Goal: Task Accomplishment & Management: Manage account settings

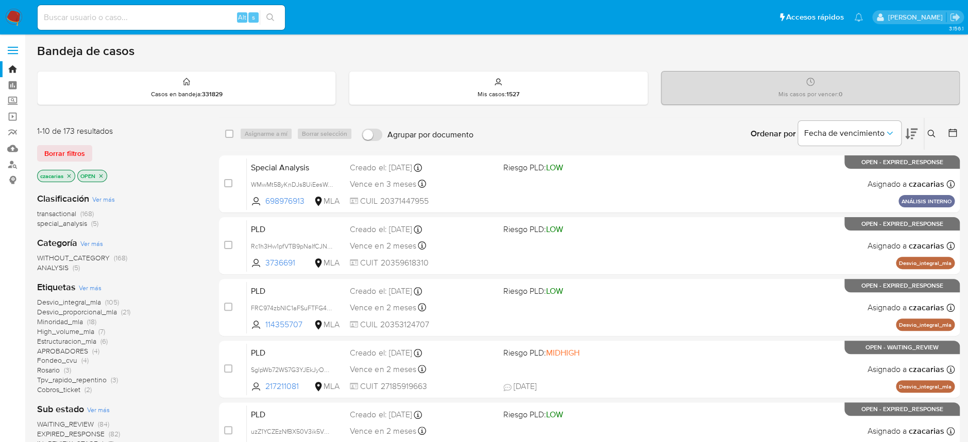
click at [185, 21] on input at bounding box center [161, 17] width 247 height 13
paste input "gYwo6hk53DpV9lvEcMht2B95"
type input "gYwo6hk53DpV9lvEcMht2B95"
click at [276, 11] on button "search-icon" at bounding box center [270, 17] width 21 height 14
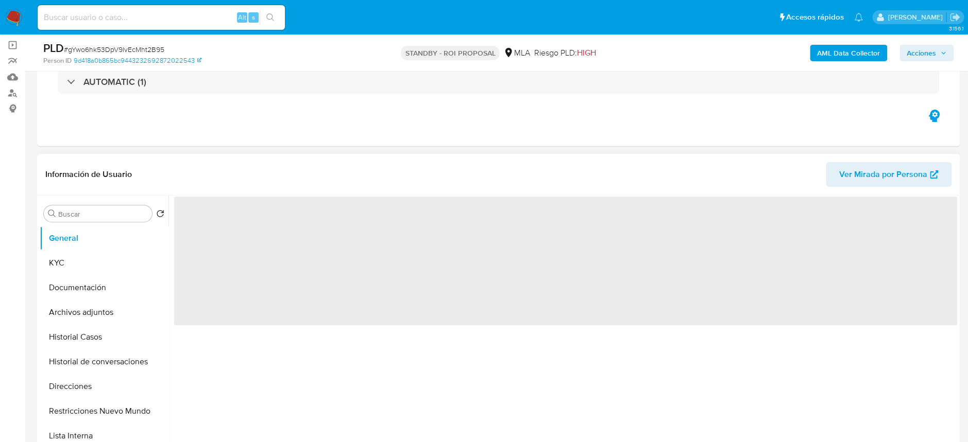
scroll to position [137, 0]
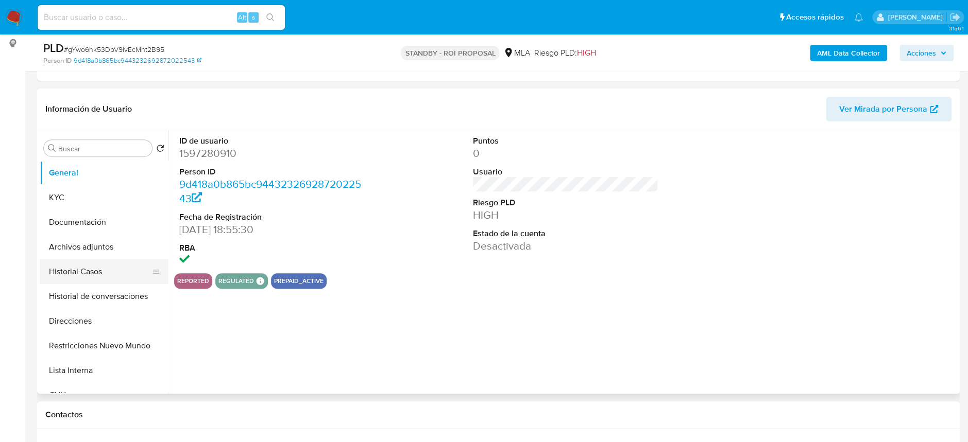
click at [84, 267] on button "Historial Casos" at bounding box center [100, 272] width 121 height 25
select select "10"
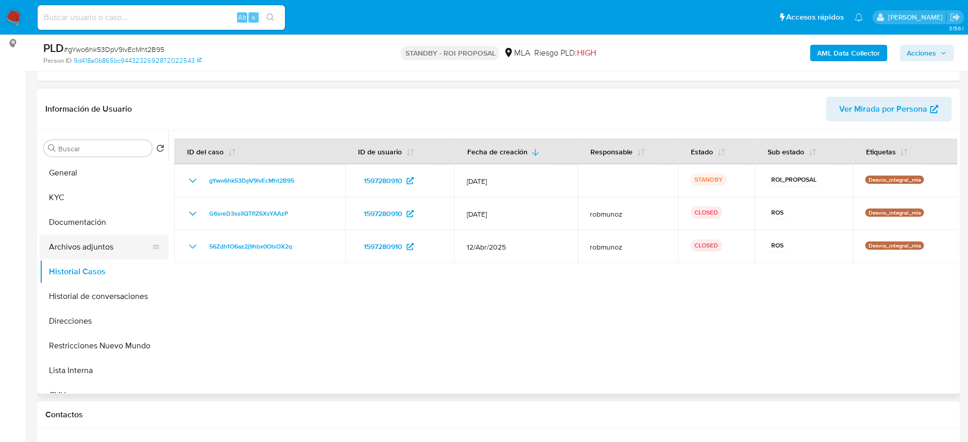
click at [96, 251] on button "Archivos adjuntos" at bounding box center [100, 247] width 121 height 25
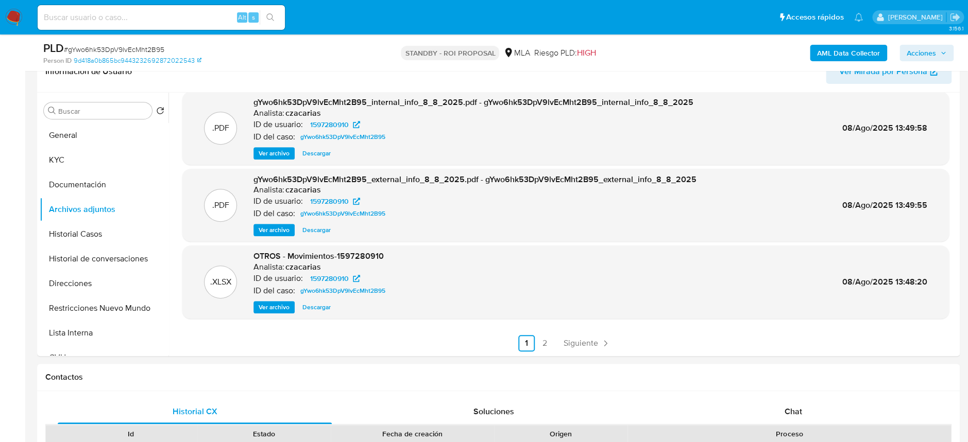
scroll to position [206, 0]
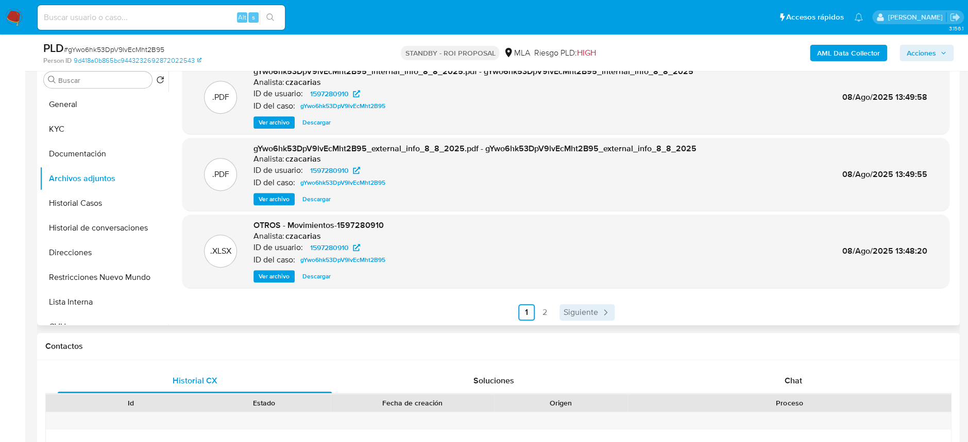
click at [571, 309] on span "Siguiente" at bounding box center [581, 313] width 35 height 8
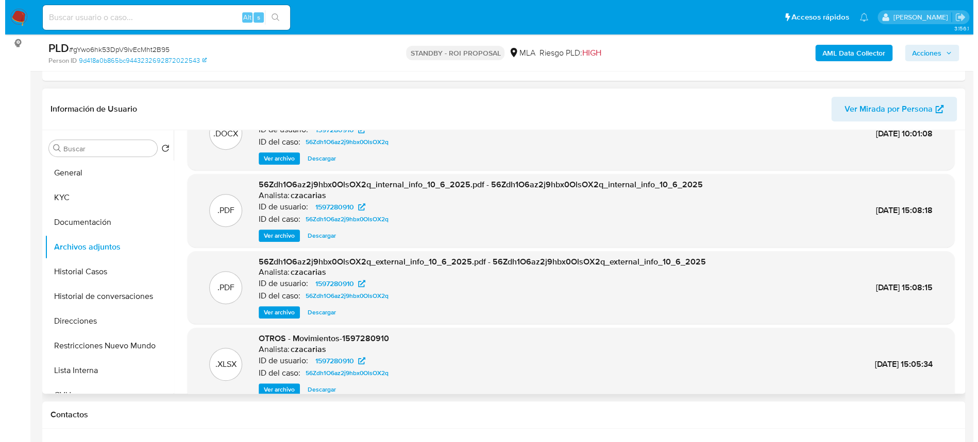
scroll to position [0, 0]
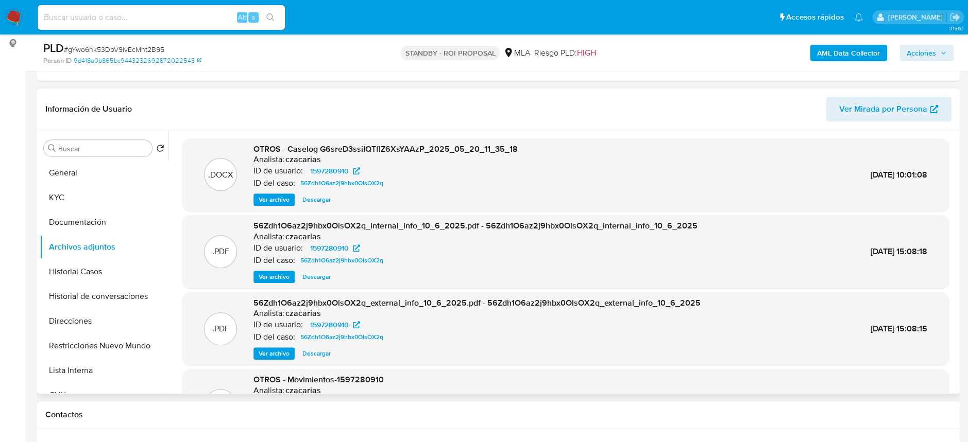
click at [278, 207] on div ".DOCX OTROS - Caselog G6sreD3ssiIQTfIZ6XsYAAzP_2025_05_20_11_35_18 Analista: cz…" at bounding box center [565, 175] width 766 height 73
click at [274, 200] on span "Ver archivo" at bounding box center [274, 200] width 31 height 10
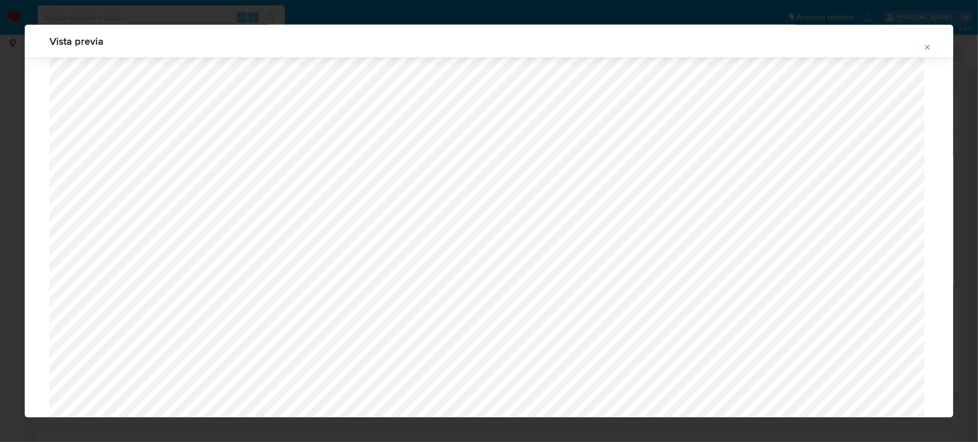
scroll to position [571, 0]
click at [929, 46] on icon "Attachment preview" at bounding box center [927, 47] width 8 height 8
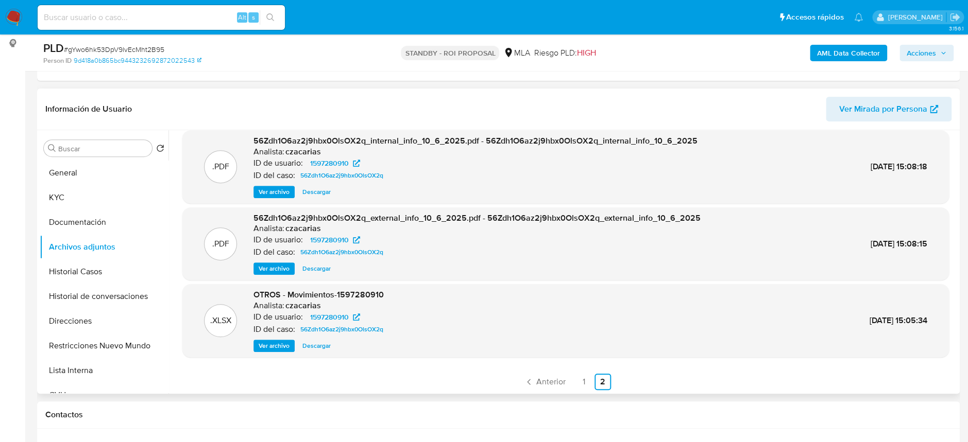
scroll to position [86, 0]
click at [544, 373] on link "Anterior" at bounding box center [545, 381] width 50 height 16
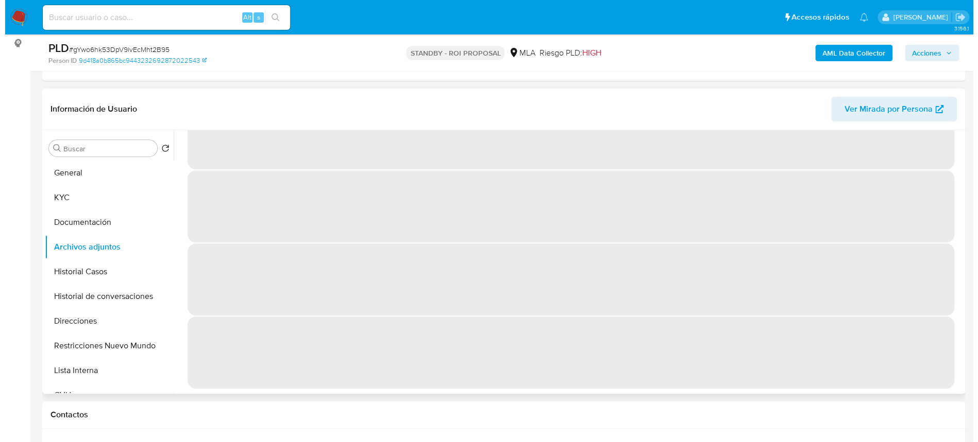
scroll to position [0, 0]
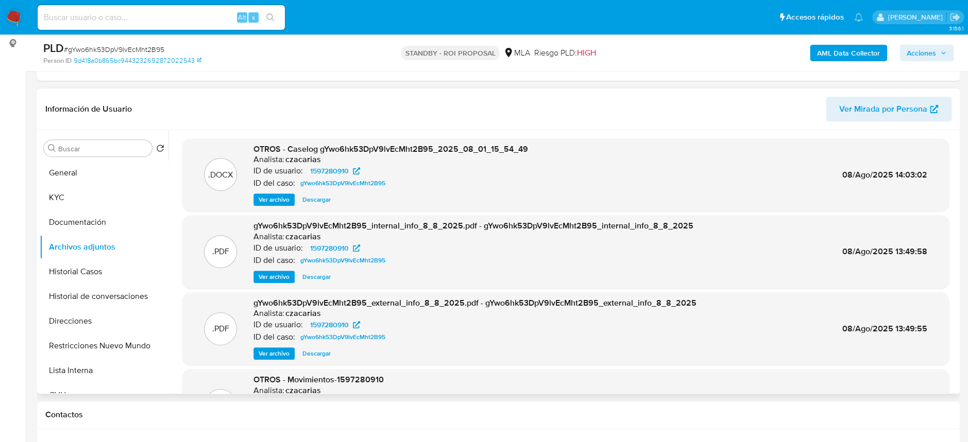
click at [259, 200] on span "Ver archivo" at bounding box center [274, 200] width 31 height 10
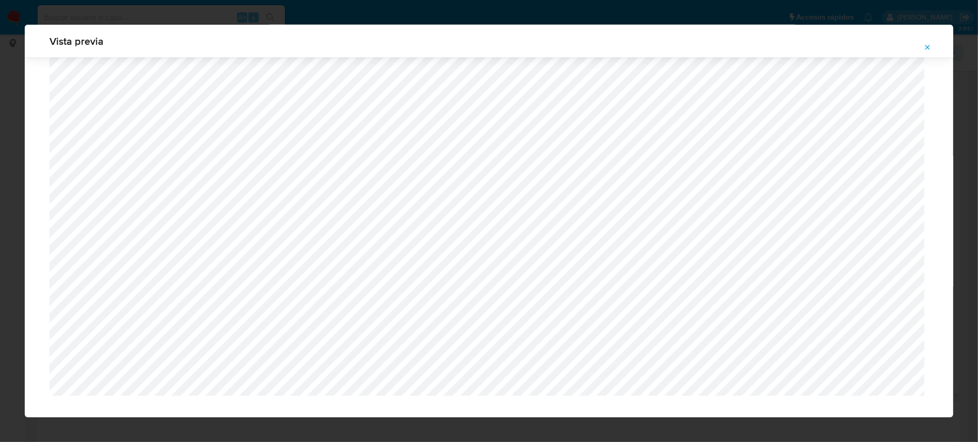
scroll to position [851, 0]
click at [922, 48] on button "Attachment preview" at bounding box center [927, 47] width 23 height 16
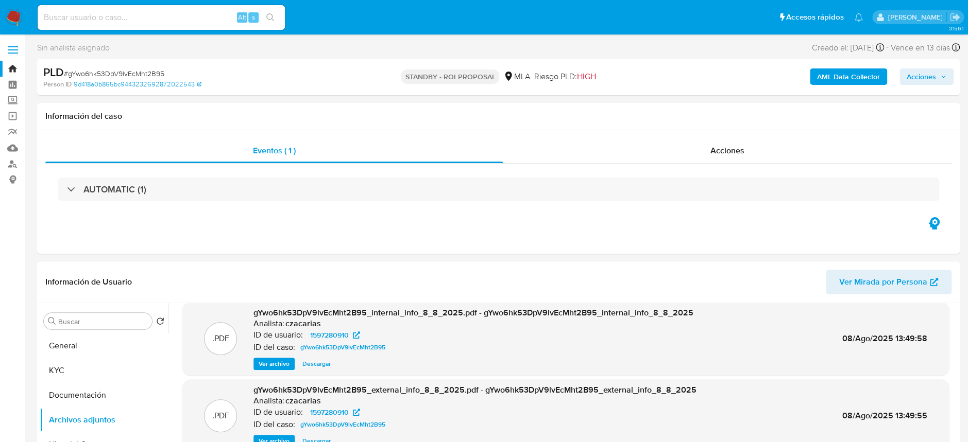
scroll to position [0, 0]
click at [125, 75] on span "# gYwo6hk53DpV9lvEcMht2B95" at bounding box center [114, 74] width 100 height 10
copy span "gYwo6hk53DpV9lvEcMht2B95"
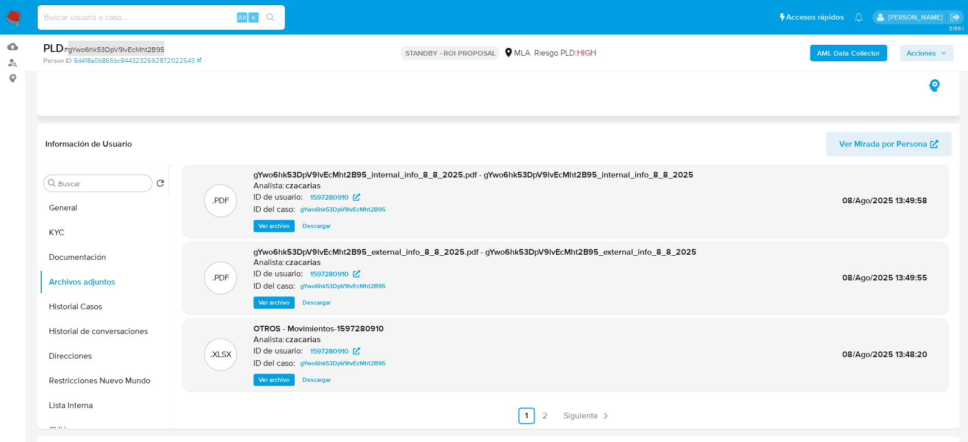
scroll to position [137, 0]
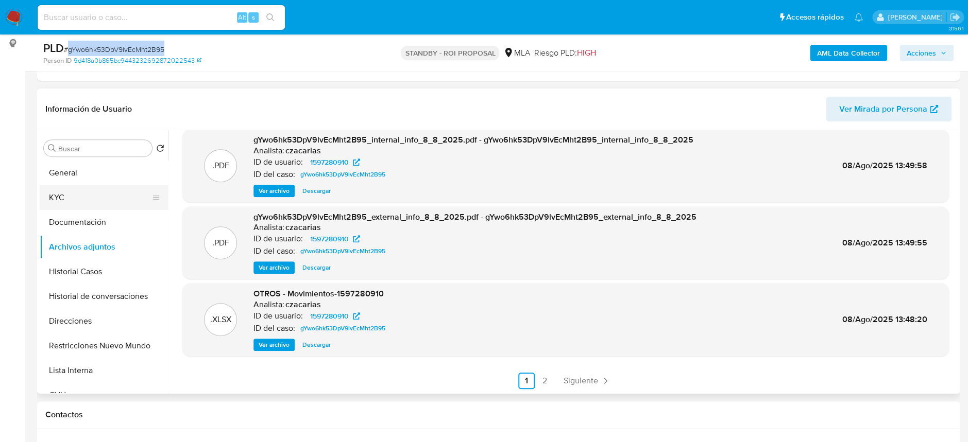
click at [59, 201] on button "KYC" at bounding box center [100, 197] width 121 height 25
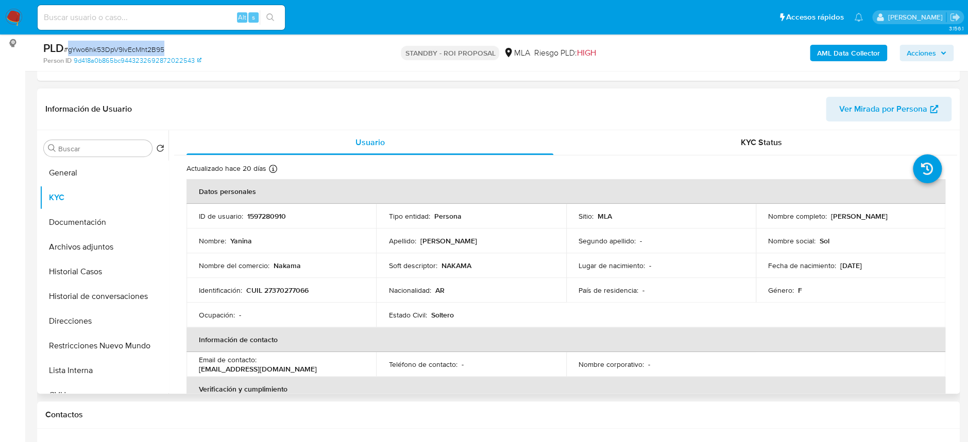
drag, startPoint x: 828, startPoint y: 217, endPoint x: 892, endPoint y: 214, distance: 63.5
click at [892, 214] on div "Nombre completo : Yanina Aguirre" at bounding box center [850, 216] width 165 height 9
copy p "Yanina Aguirre"
click at [274, 283] on td "Identificación : CUIL 27370277066" at bounding box center [281, 290] width 190 height 25
click at [281, 289] on p "CUIL 27370277066" at bounding box center [277, 290] width 62 height 9
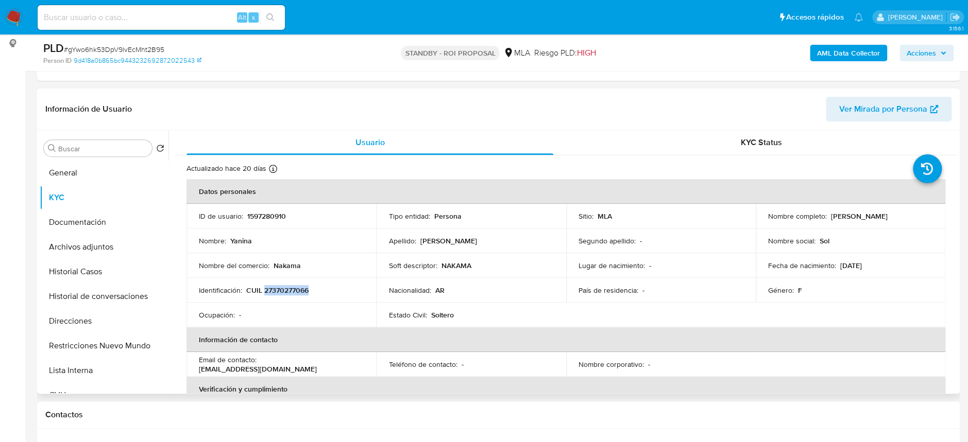
click at [282, 289] on p "CUIL 27370277066" at bounding box center [277, 290] width 62 height 9
copy p "27370277066"
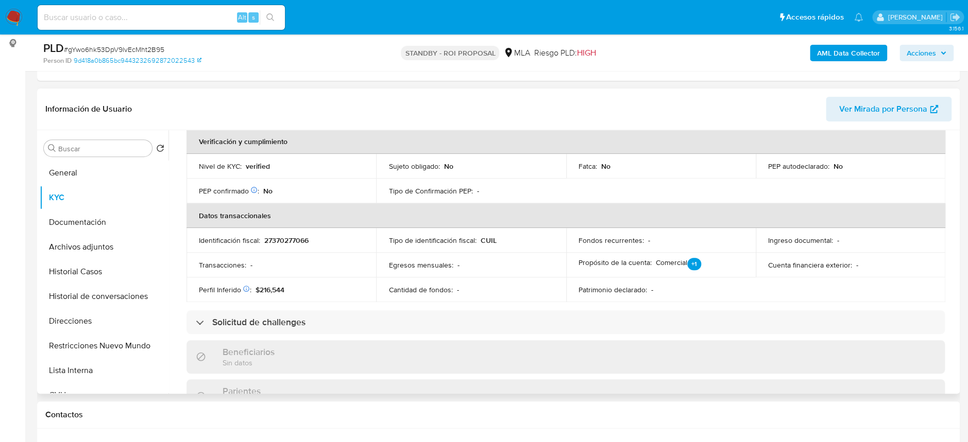
scroll to position [179, 0]
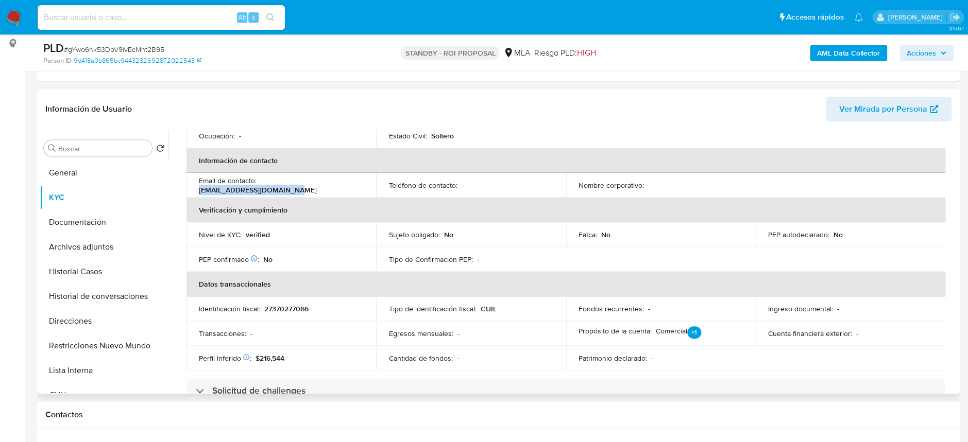
drag, startPoint x: 263, startPoint y: 184, endPoint x: 369, endPoint y: 181, distance: 106.7
click at [369, 181] on td "Email de contacto : gutierrezbasti9@gmail.com" at bounding box center [281, 185] width 190 height 25
copy p "gutierrezbasti9@gmail.com"
click at [93, 233] on button "Documentación" at bounding box center [100, 222] width 121 height 25
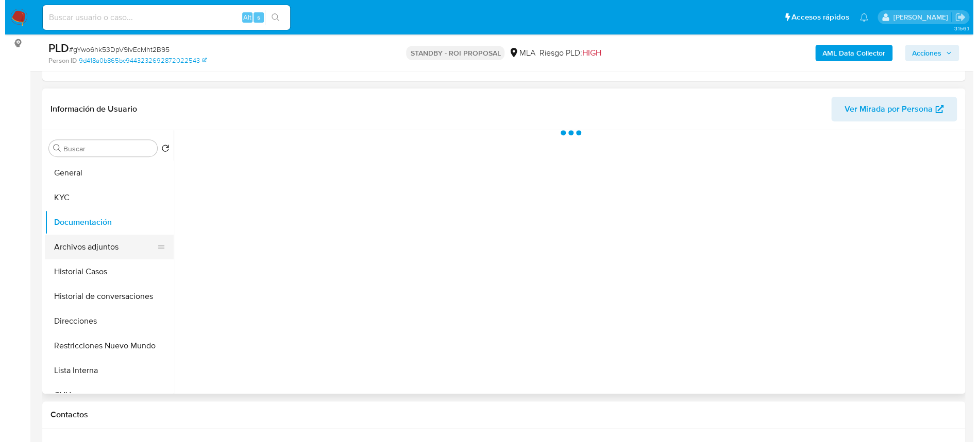
scroll to position [0, 0]
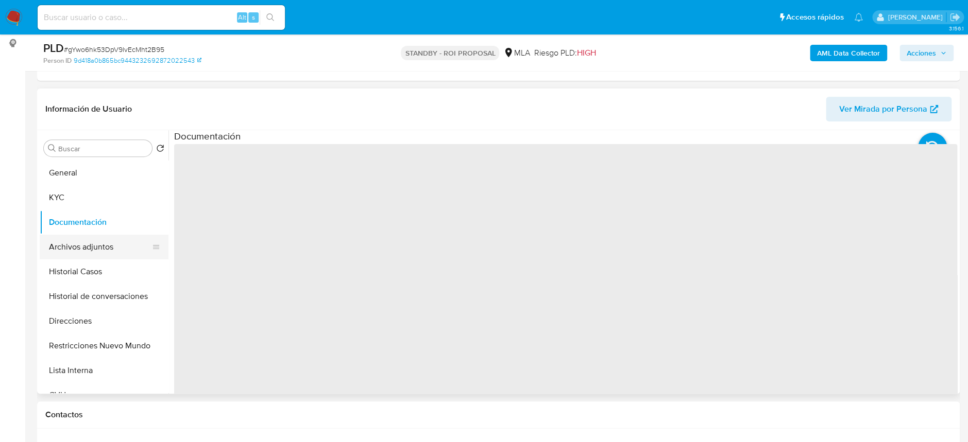
click at [95, 243] on button "Archivos adjuntos" at bounding box center [100, 247] width 121 height 25
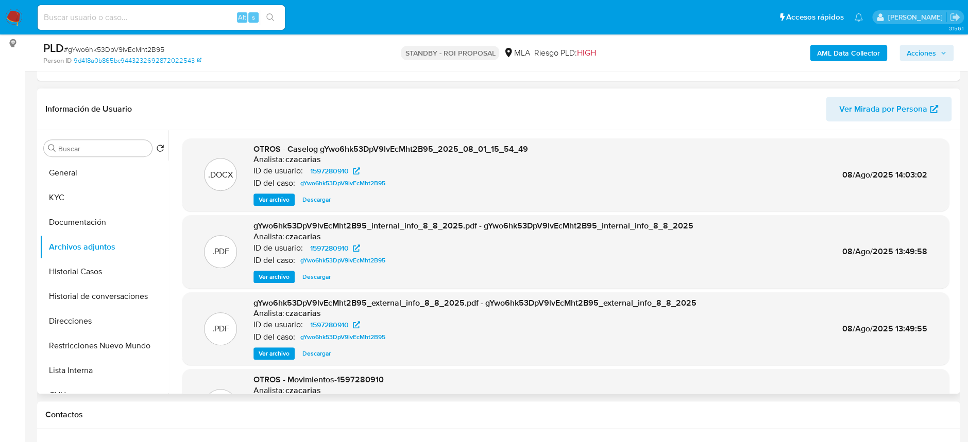
click at [262, 199] on span "Ver archivo" at bounding box center [274, 200] width 31 height 10
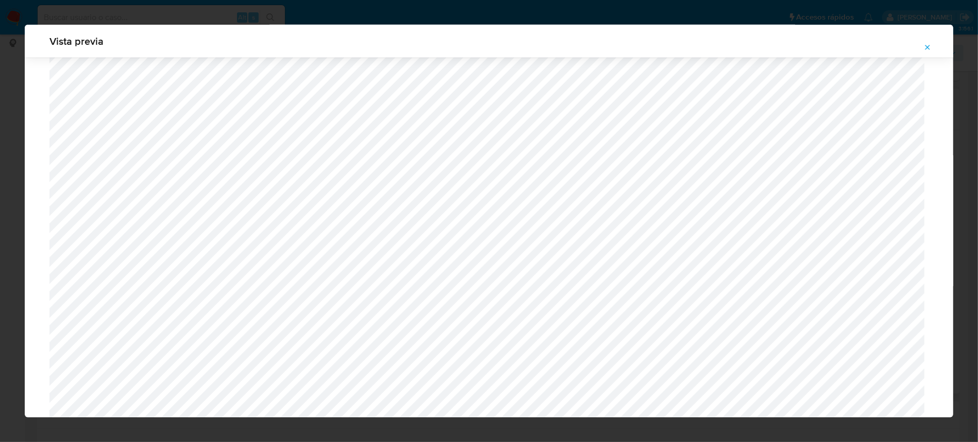
scroll to position [851, 0]
click at [930, 48] on icon "Attachment preview" at bounding box center [927, 47] width 8 height 8
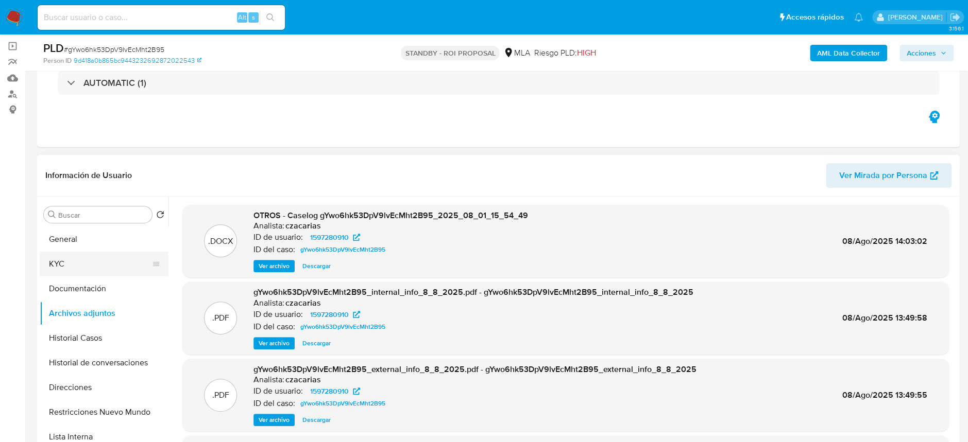
scroll to position [69, 0]
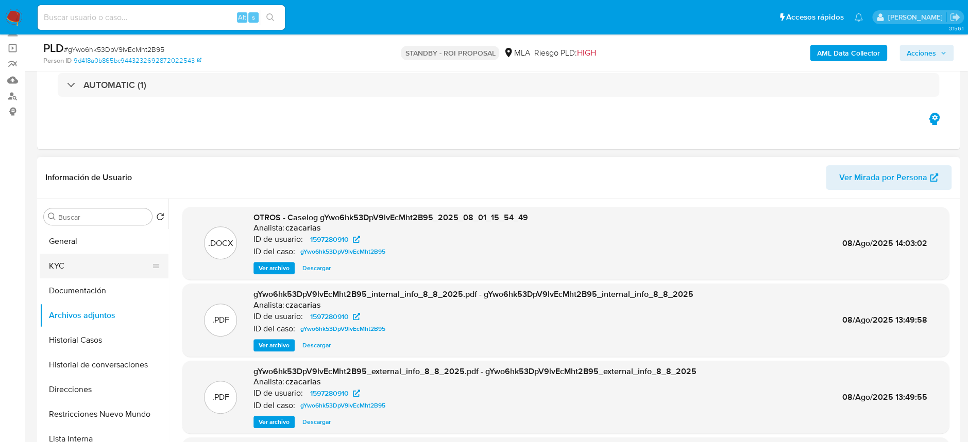
click at [80, 270] on button "KYC" at bounding box center [100, 266] width 121 height 25
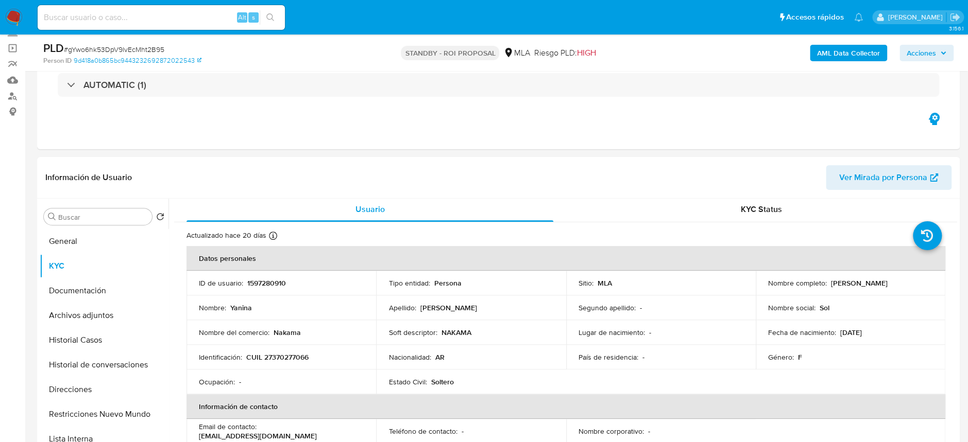
scroll to position [0, 0]
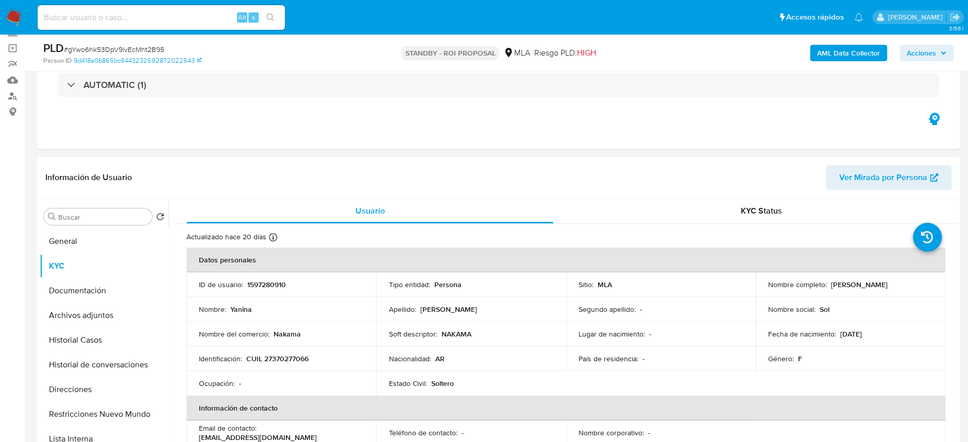
click at [196, 11] on input at bounding box center [161, 17] width 247 height 13
paste input "h49vdSLJLGftvsik7taEMZ1Q"
type input "h49vdSLJLGftvsik7taEMZ1Q"
click at [268, 18] on icon "search-icon" at bounding box center [270, 17] width 8 height 8
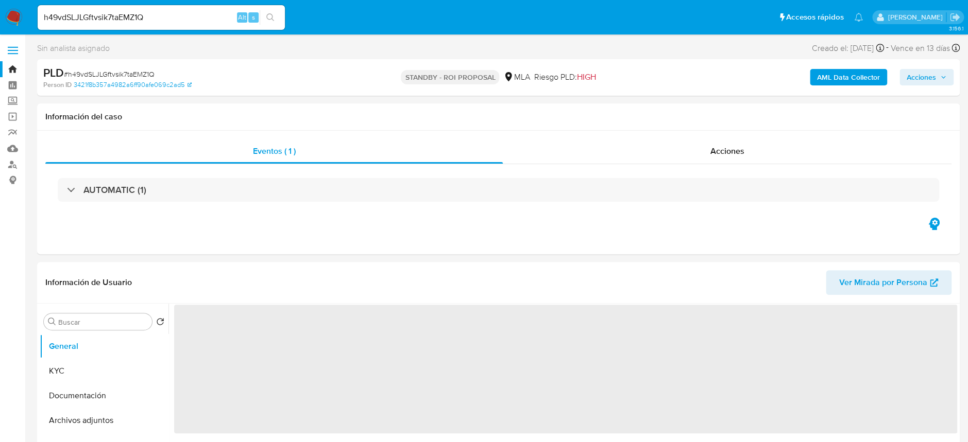
select select "10"
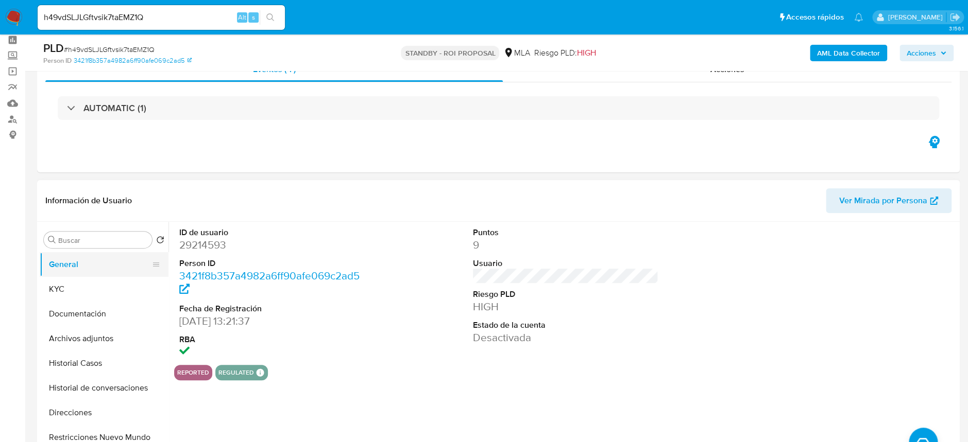
scroll to position [69, 0]
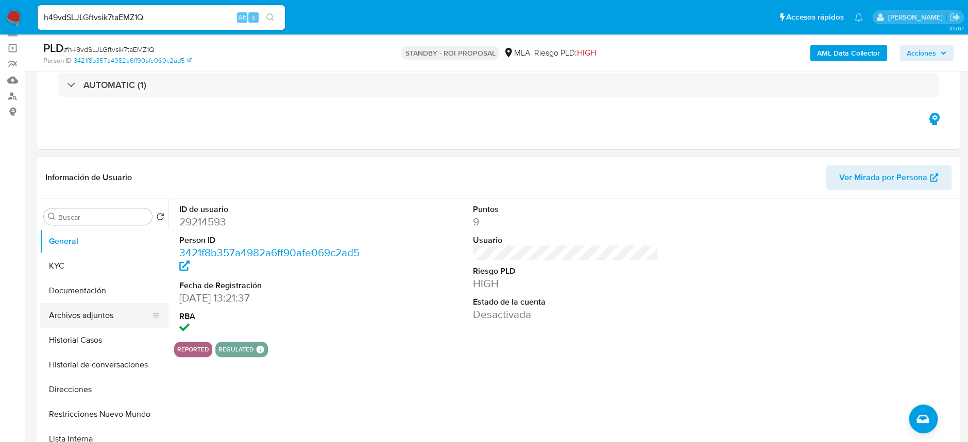
click at [79, 319] on button "Archivos adjuntos" at bounding box center [100, 315] width 121 height 25
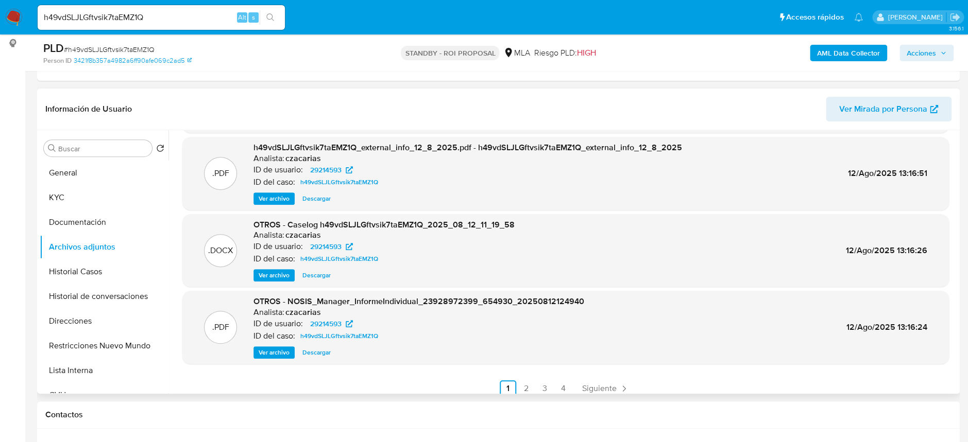
scroll to position [86, 0]
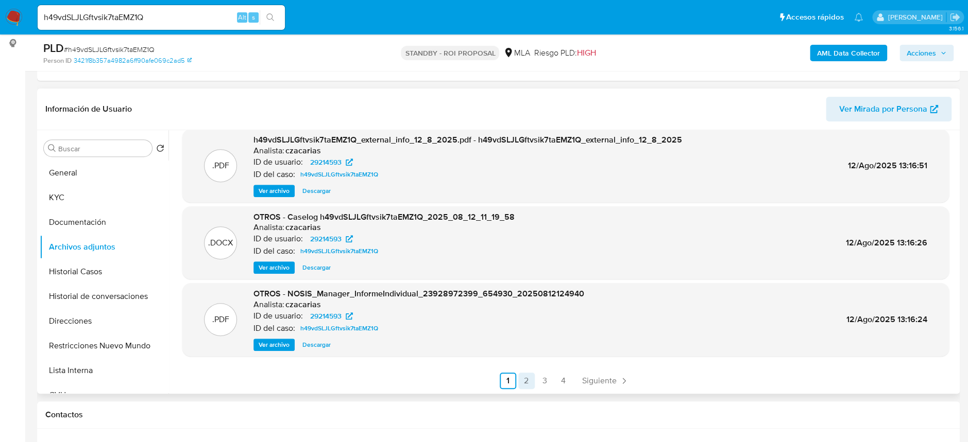
click at [522, 379] on link "2" at bounding box center [526, 381] width 16 height 16
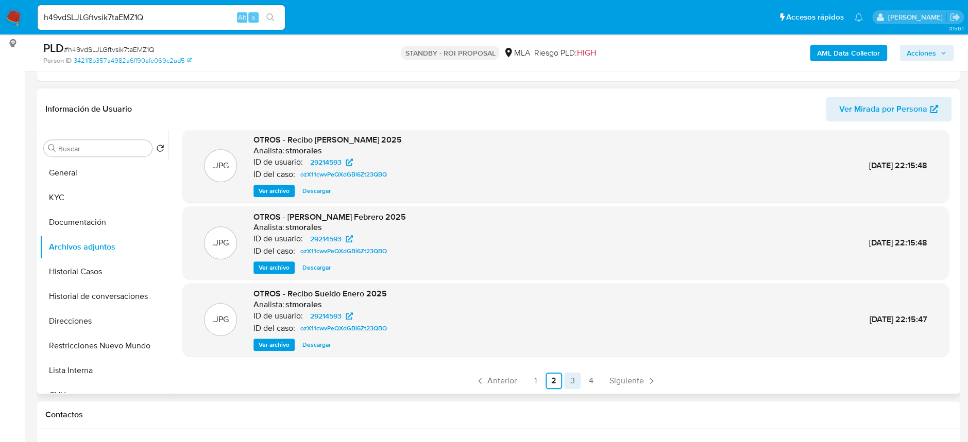
click at [571, 380] on link "3" at bounding box center [572, 381] width 16 height 16
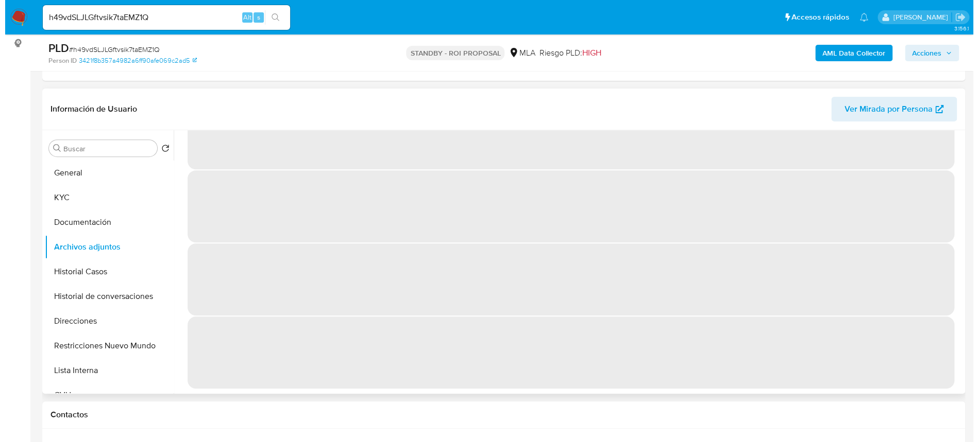
scroll to position [0, 0]
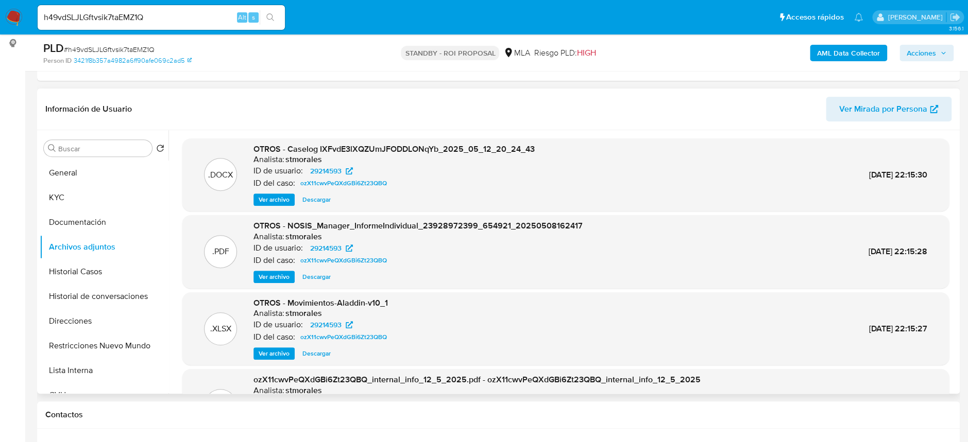
click at [277, 202] on span "Ver archivo" at bounding box center [274, 200] width 31 height 10
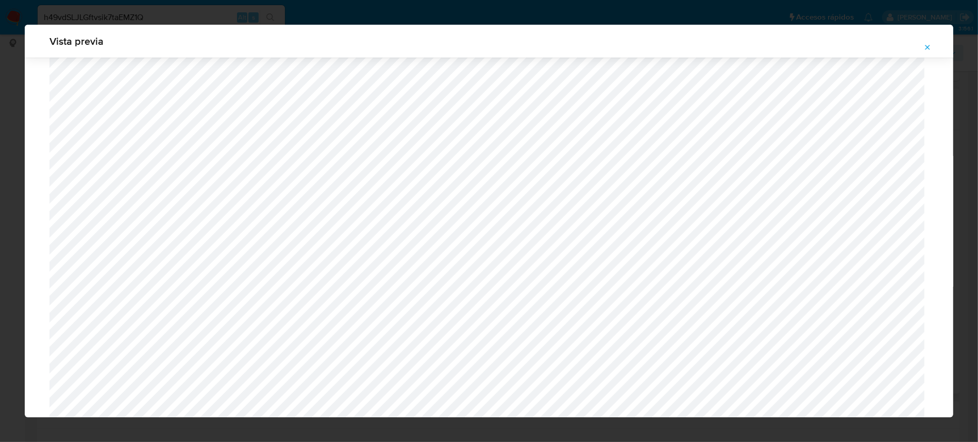
scroll to position [391, 0]
click at [924, 45] on icon "Attachment preview" at bounding box center [927, 47] width 8 height 8
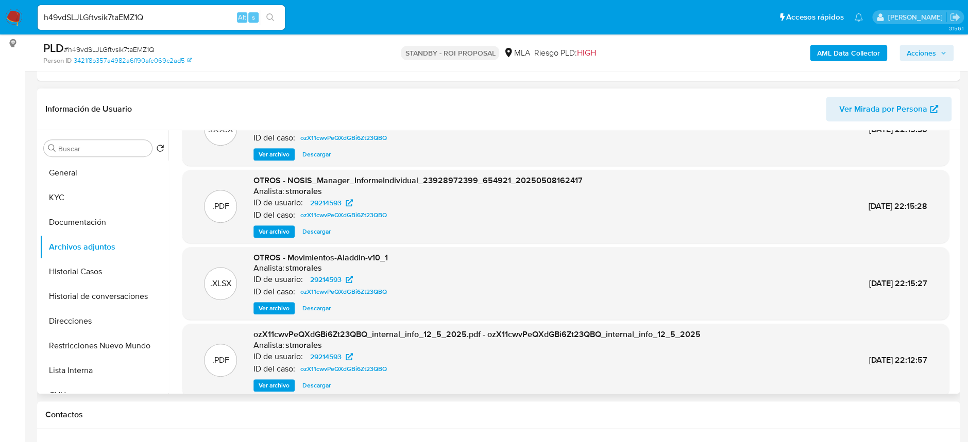
scroll to position [86, 0]
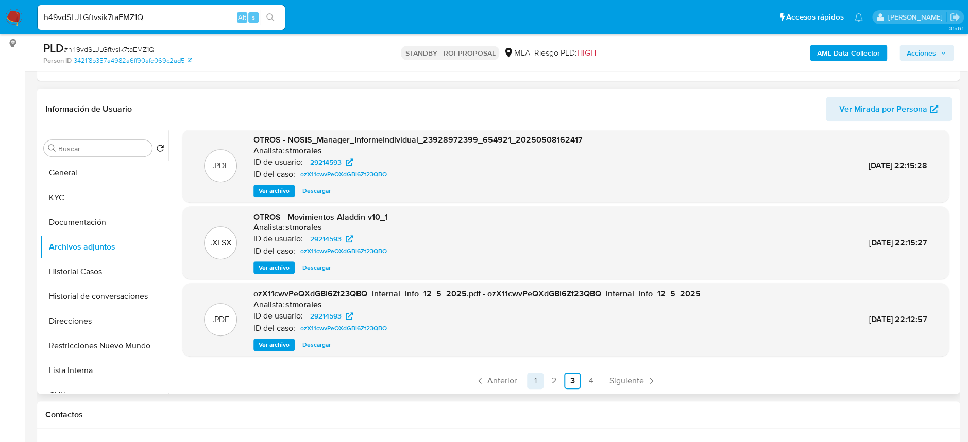
click at [530, 377] on link "1" at bounding box center [535, 381] width 16 height 16
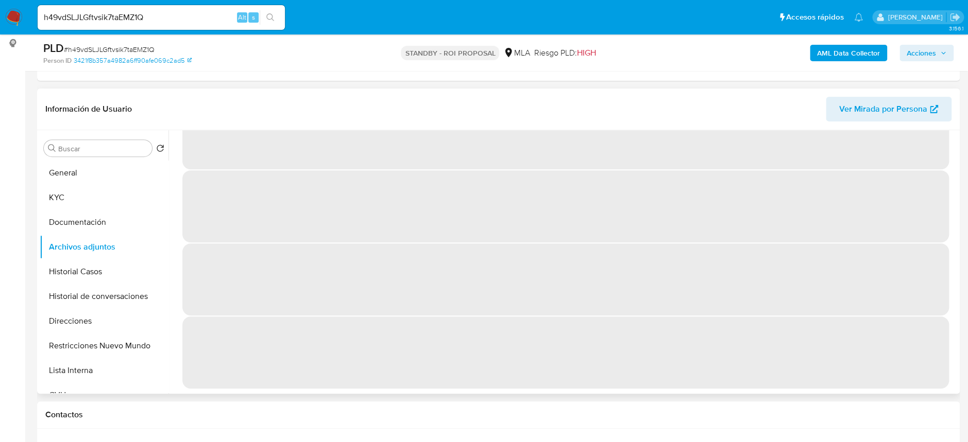
scroll to position [0, 0]
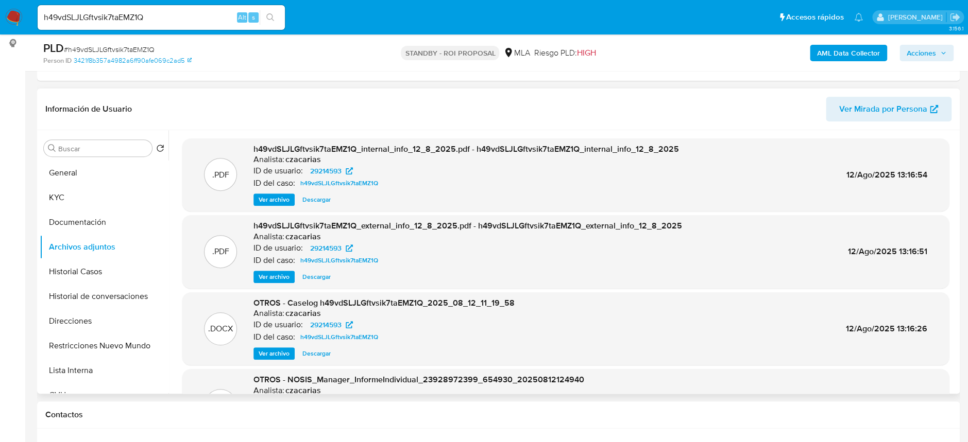
click at [280, 197] on span "Ver archivo" at bounding box center [274, 200] width 31 height 10
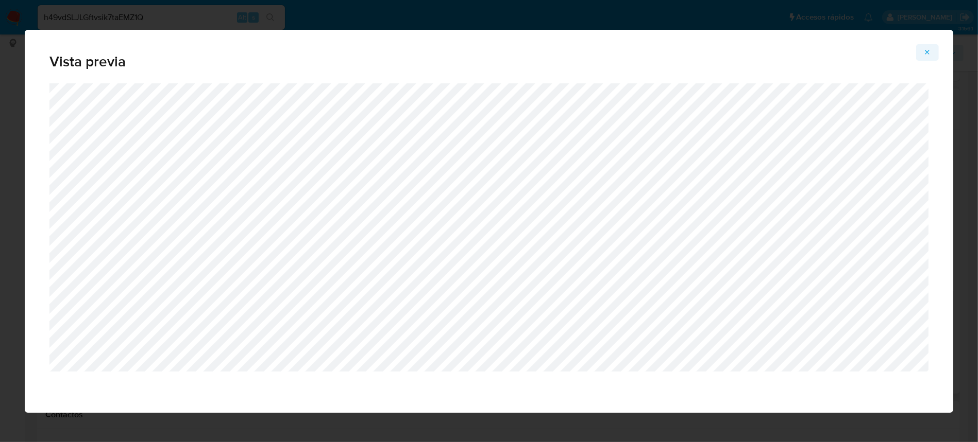
click at [927, 56] on icon "Attachment preview" at bounding box center [927, 52] width 8 height 8
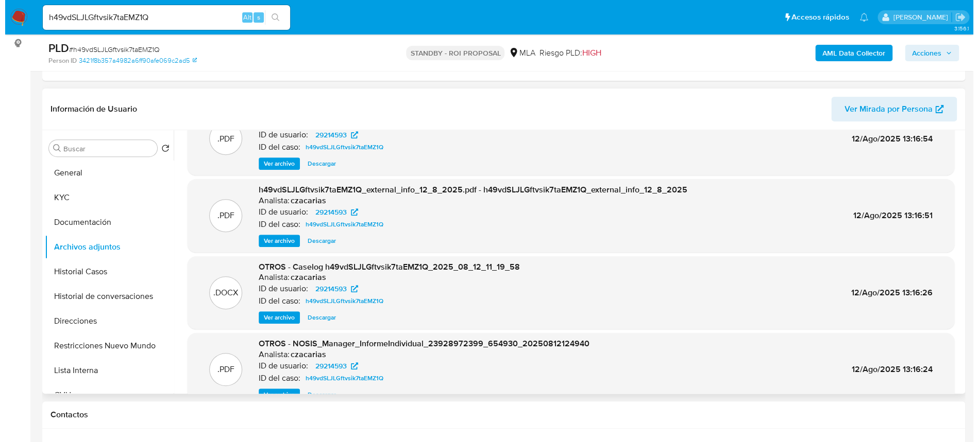
scroll to position [69, 0]
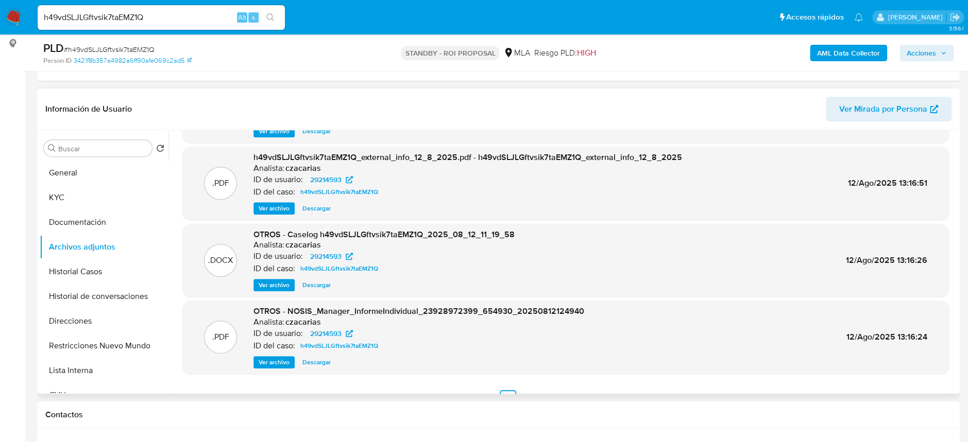
click at [270, 286] on span "Ver archivo" at bounding box center [274, 285] width 31 height 10
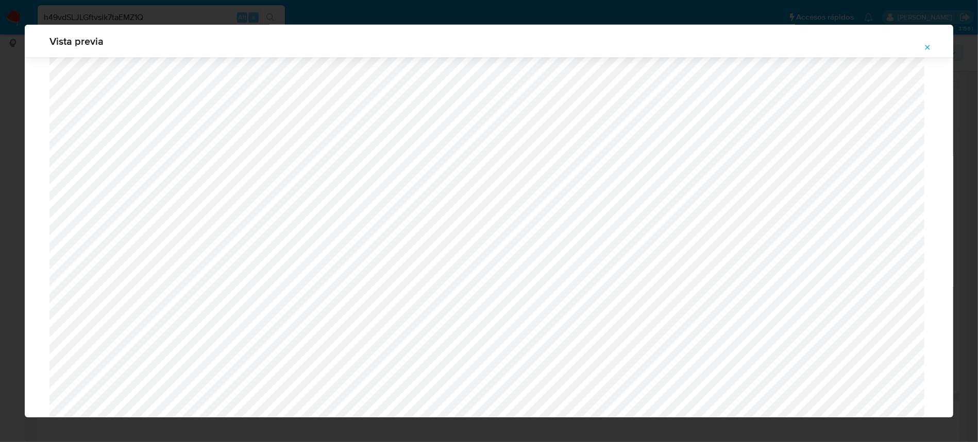
scroll to position [803, 0]
click at [925, 42] on span "Attachment preview" at bounding box center [927, 47] width 8 height 14
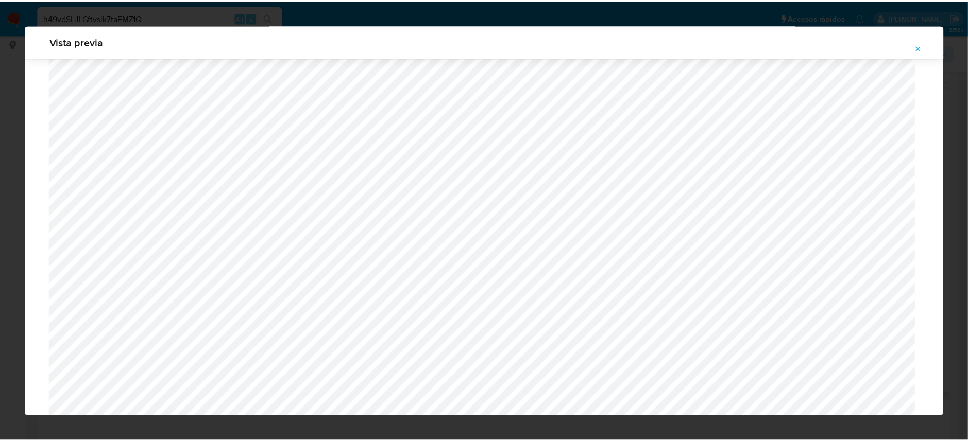
scroll to position [0, 0]
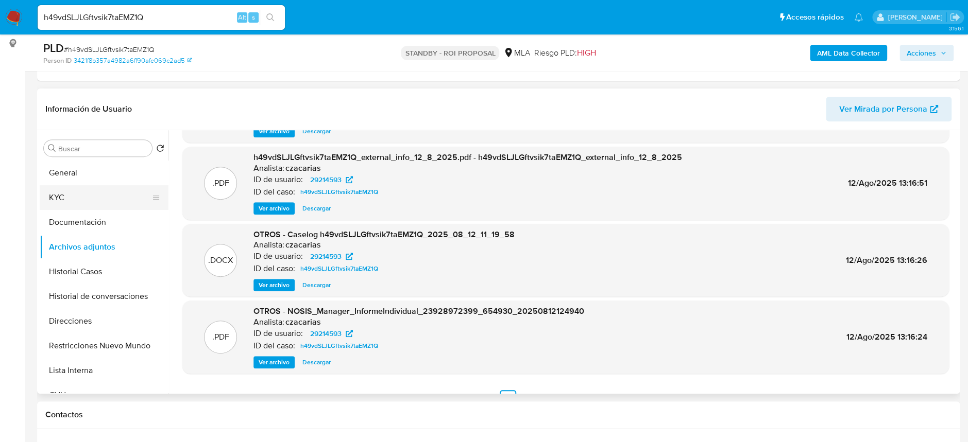
click at [75, 200] on button "KYC" at bounding box center [100, 197] width 121 height 25
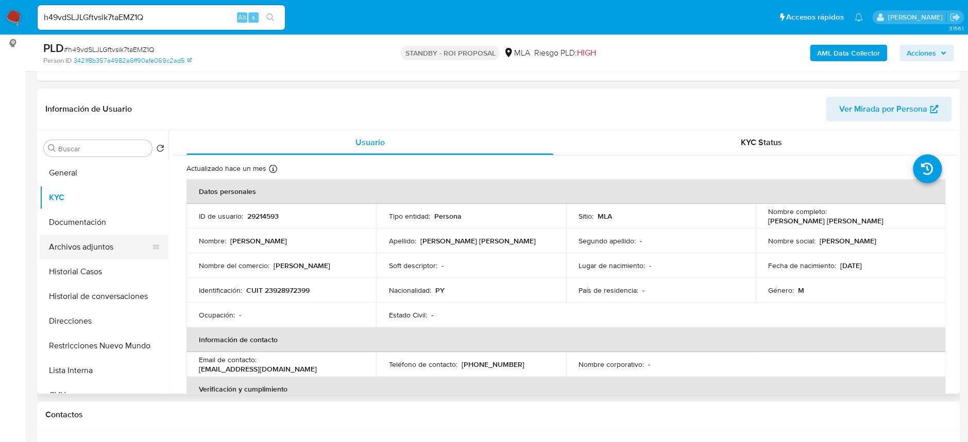
click at [106, 249] on button "Archivos adjuntos" at bounding box center [100, 247] width 121 height 25
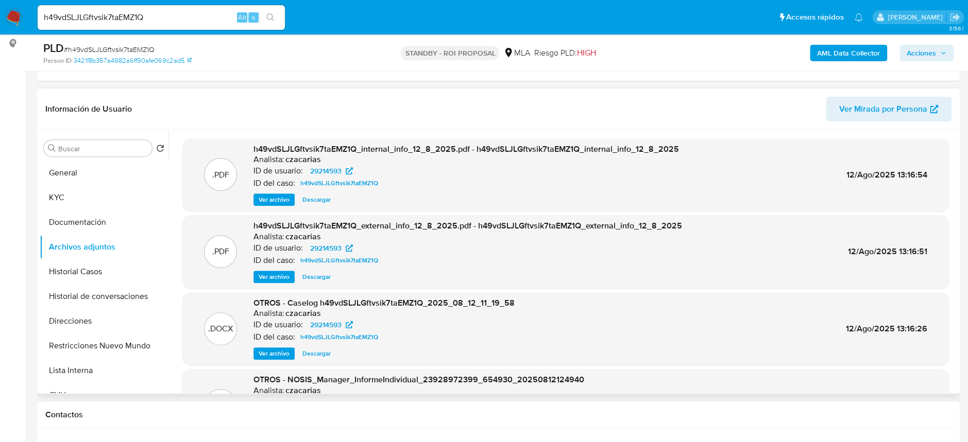
click at [276, 349] on span "Ver archivo" at bounding box center [274, 354] width 31 height 10
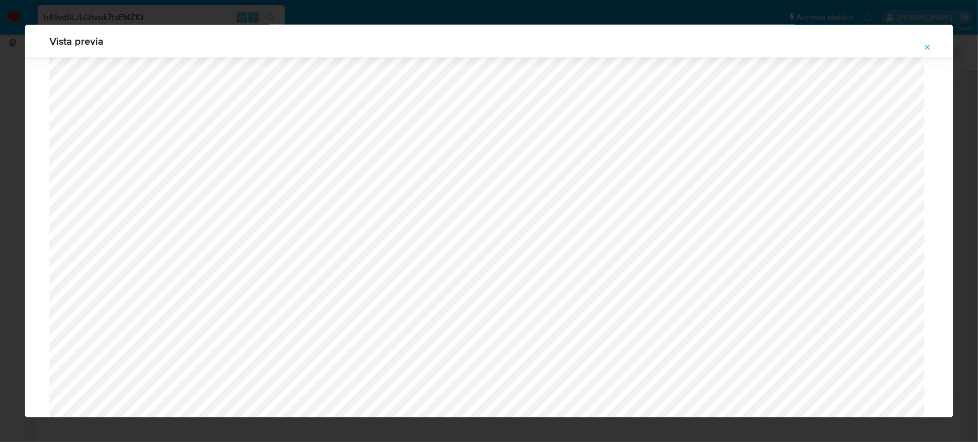
scroll to position [804, 0]
click at [928, 42] on span "Attachment preview" at bounding box center [927, 47] width 8 height 14
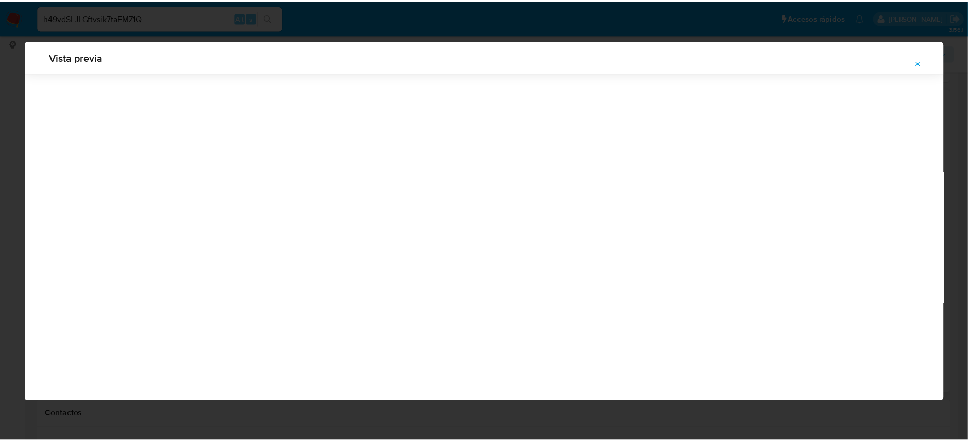
scroll to position [0, 0]
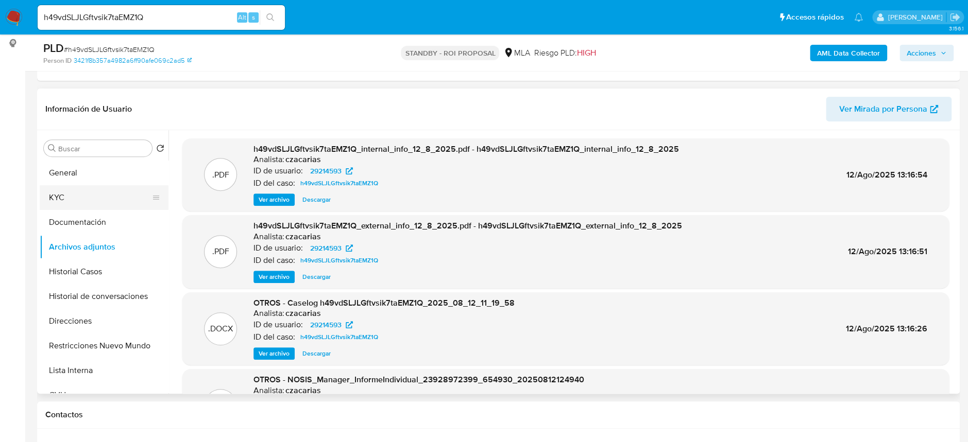
click at [73, 192] on button "KYC" at bounding box center [100, 197] width 121 height 25
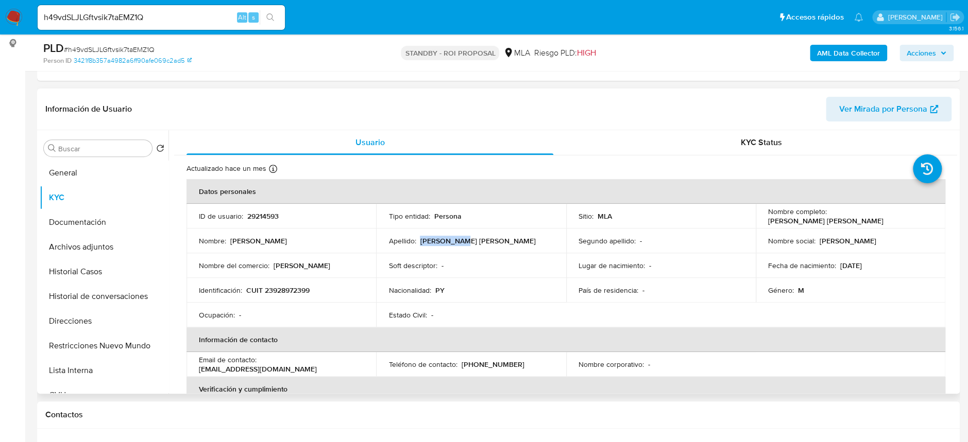
drag, startPoint x: 420, startPoint y: 241, endPoint x: 480, endPoint y: 242, distance: 60.3
click at [480, 242] on div "Apellido : Ojeda Acuña" at bounding box center [470, 240] width 165 height 9
copy p "Ojeda Acuña"
drag, startPoint x: 271, startPoint y: 268, endPoint x: 323, endPoint y: 269, distance: 52.5
click at [323, 269] on div "Nombre del comercio : Sergio ojeda" at bounding box center [281, 265] width 165 height 9
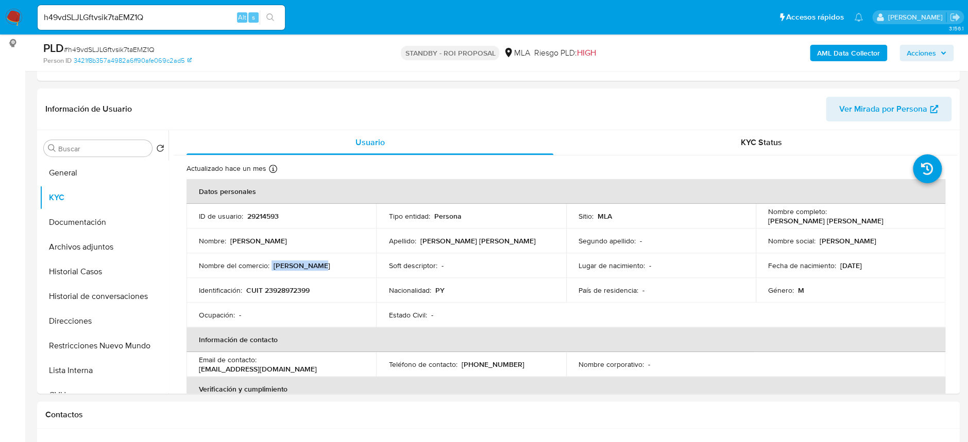
copy div "Sergio ojeda"
drag, startPoint x: 231, startPoint y: 242, endPoint x: 294, endPoint y: 240, distance: 62.9
click at [294, 240] on div "Nombre : Sergio Celestino" at bounding box center [281, 240] width 165 height 9
copy p "Sergio Celestino"
drag, startPoint x: 245, startPoint y: 292, endPoint x: 324, endPoint y: 291, distance: 78.8
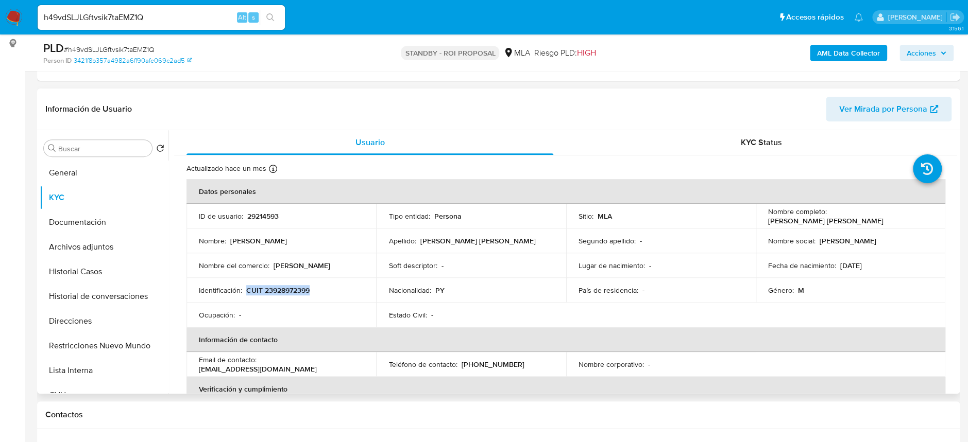
click at [324, 291] on div "Identificación : CUIT 23928972399" at bounding box center [281, 290] width 165 height 9
copy p "CUIT 23928972399"
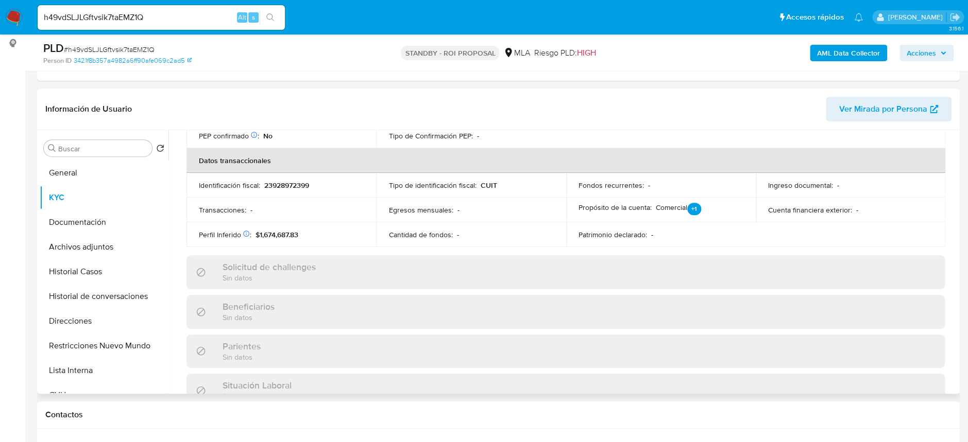
scroll to position [165, 0]
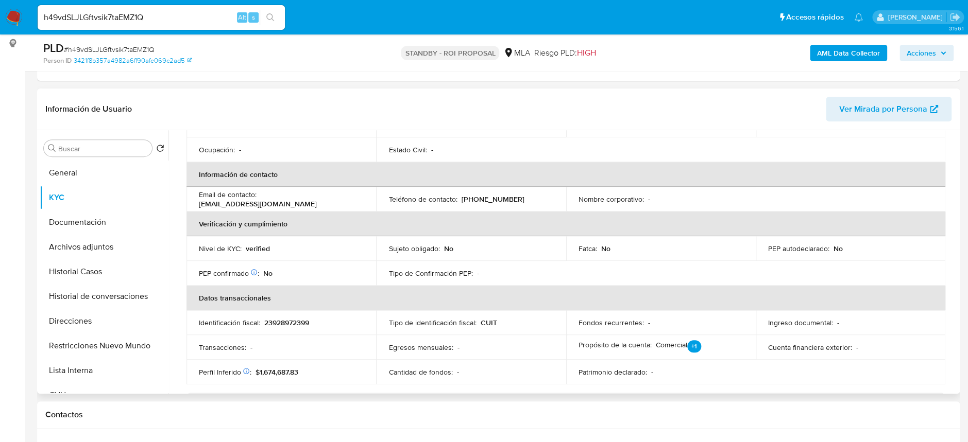
drag, startPoint x: 260, startPoint y: 198, endPoint x: 343, endPoint y: 199, distance: 83.4
click at [349, 197] on div "Email de contacto : ojedaplomeros@hotmail.com" at bounding box center [281, 199] width 165 height 19
drag, startPoint x: 353, startPoint y: 199, endPoint x: 260, endPoint y: 200, distance: 92.7
click at [260, 200] on p "ojedaplomeros@hotmail.com" at bounding box center [258, 203] width 118 height 9
copy p "ojedaplomeros@hotmail.com"
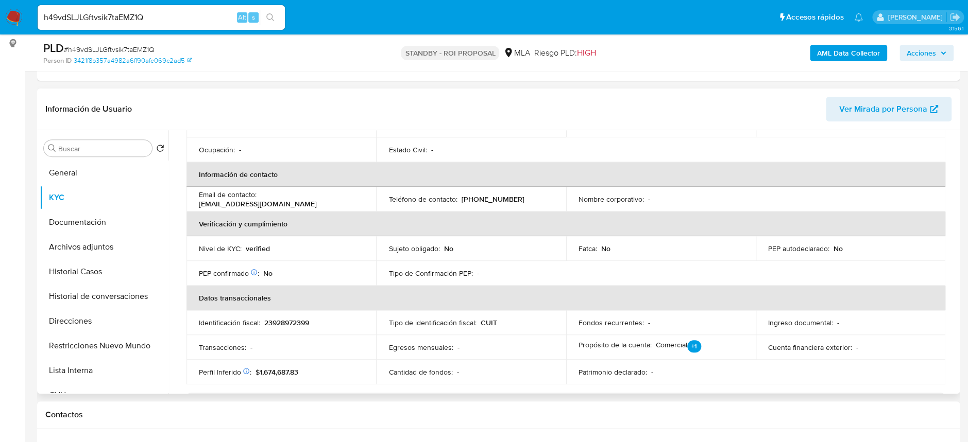
click at [479, 202] on p "(11) 25101073" at bounding box center [492, 199] width 63 height 9
copy p "25101073"
click at [71, 246] on button "Archivos adjuntos" at bounding box center [100, 247] width 121 height 25
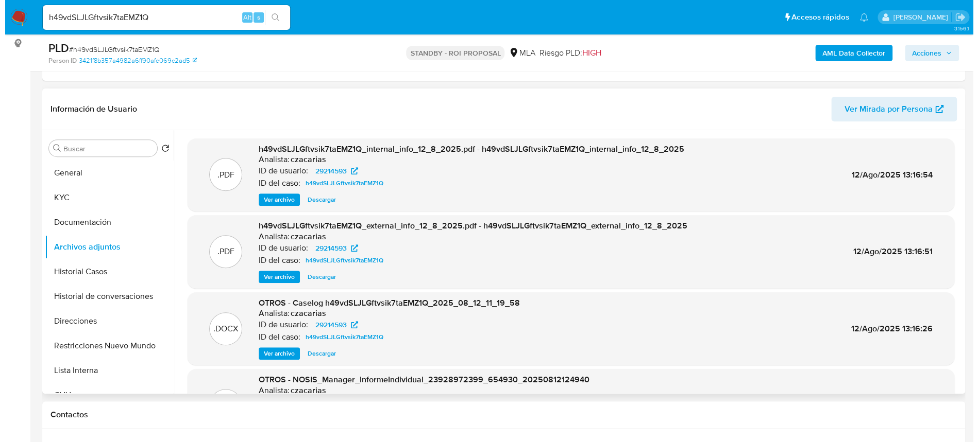
scroll to position [69, 0]
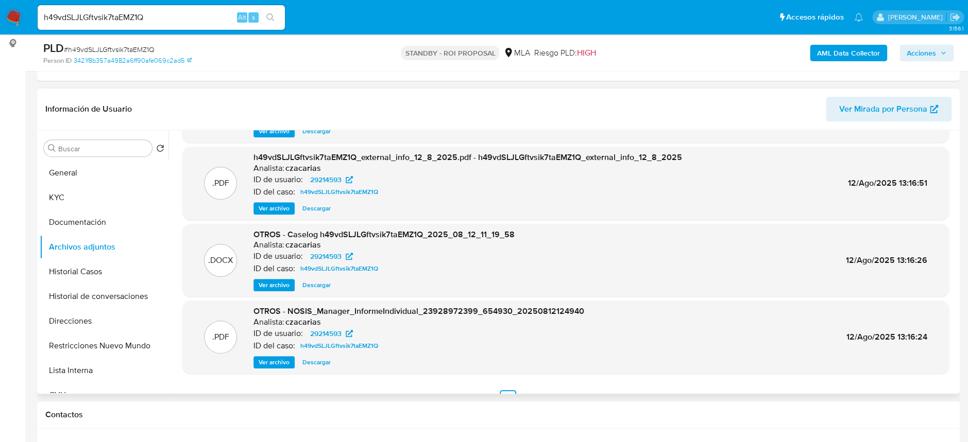
click at [278, 286] on span "Ver archivo" at bounding box center [274, 285] width 31 height 10
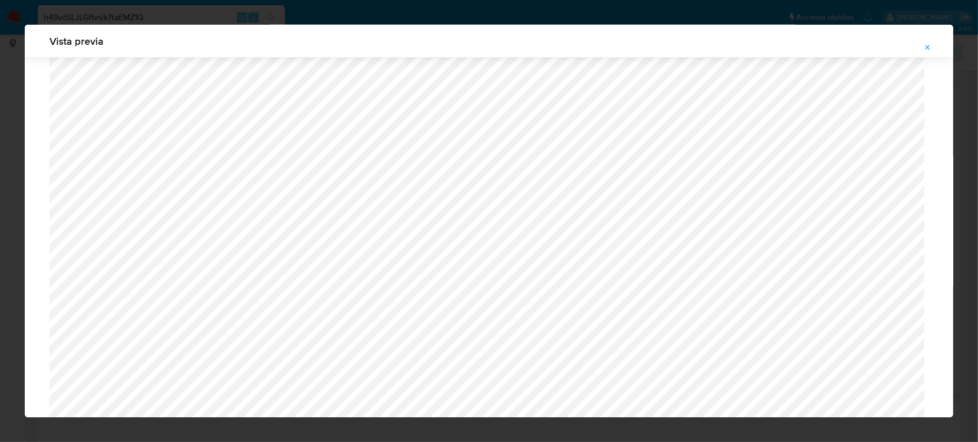
scroll to position [941, 0]
click at [927, 47] on icon "Attachment preview" at bounding box center [927, 47] width 5 height 5
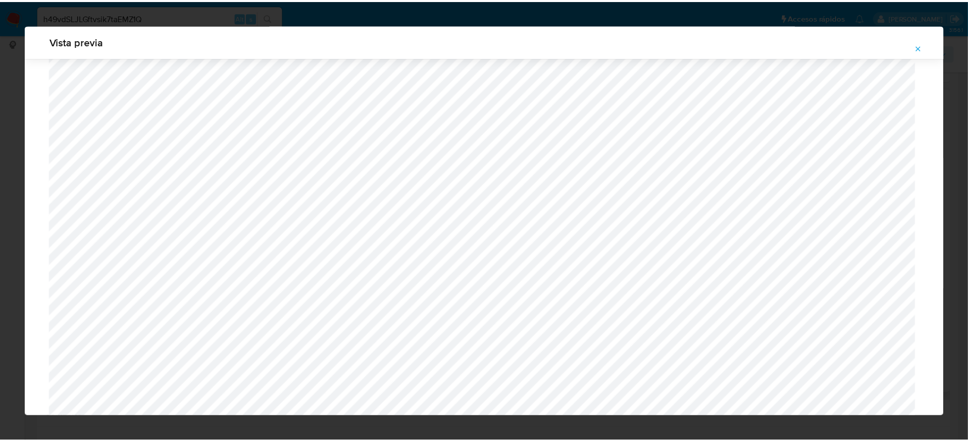
scroll to position [0, 0]
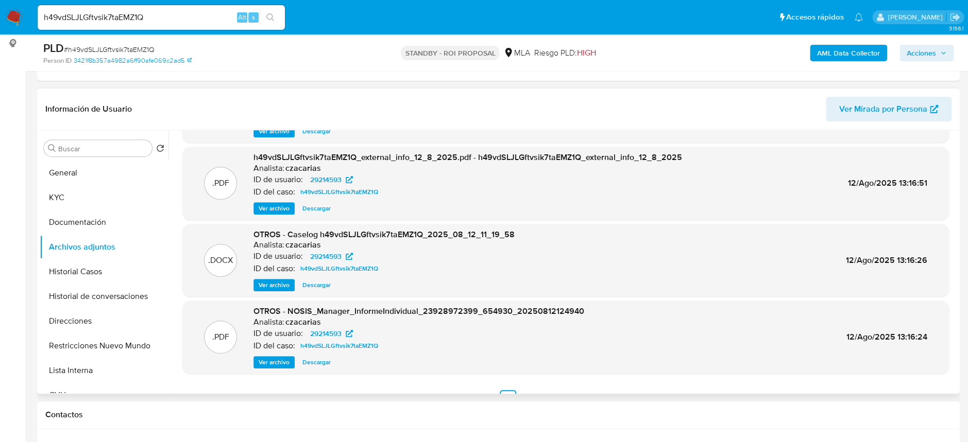
click at [15, 18] on img at bounding box center [14, 18] width 18 height 18
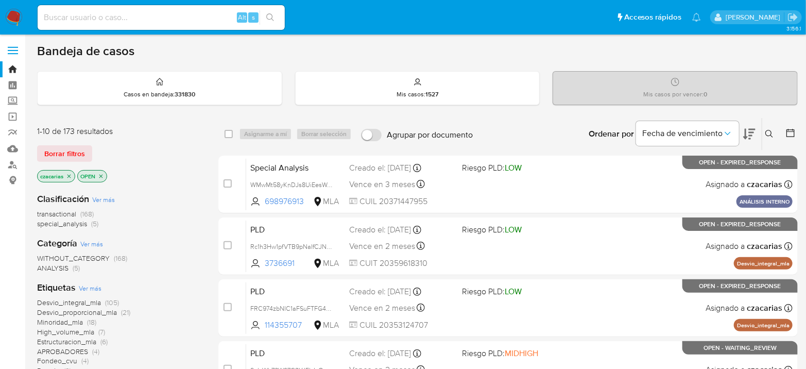
drag, startPoint x: 138, startPoint y: 13, endPoint x: 144, endPoint y: 15, distance: 7.0
click at [138, 14] on input at bounding box center [161, 17] width 247 height 13
paste input "1DG1qiIsuT0LfWMUnNy036kD"
type input "1DG1qiIsuT0LfWMUnNy036kD"
click at [270, 11] on button "search-icon" at bounding box center [270, 17] width 21 height 14
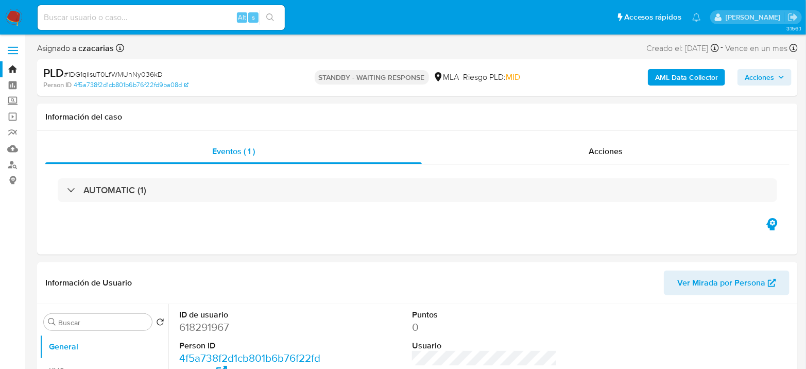
select select "10"
click at [138, 16] on input at bounding box center [161, 17] width 247 height 13
paste input "01QmNfizbcM1NhrQMzL00l8N"
type input "01QmNfizbcM1NhrQMzL00l8N"
click at [279, 11] on button "search-icon" at bounding box center [270, 17] width 21 height 14
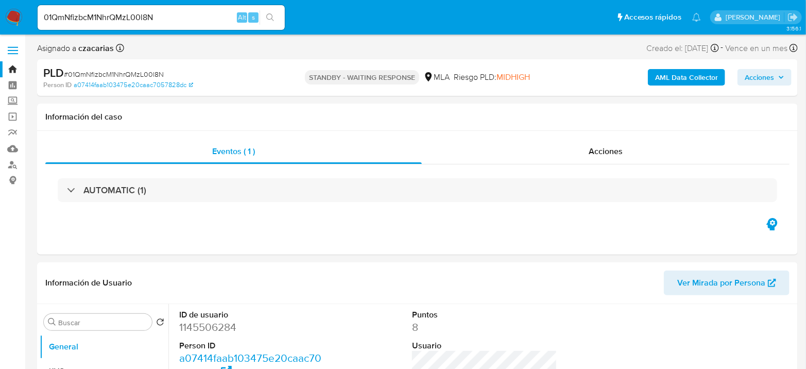
select select "10"
click at [179, 22] on input "01QmNfizbcM1NhrQMzL00l8N" at bounding box center [161, 17] width 247 height 13
paste input "YTAfpm3lJHjw5hOZPq9TVQBw"
type input "YTAfpm3lJHjw5hOZPq9TVQBw"
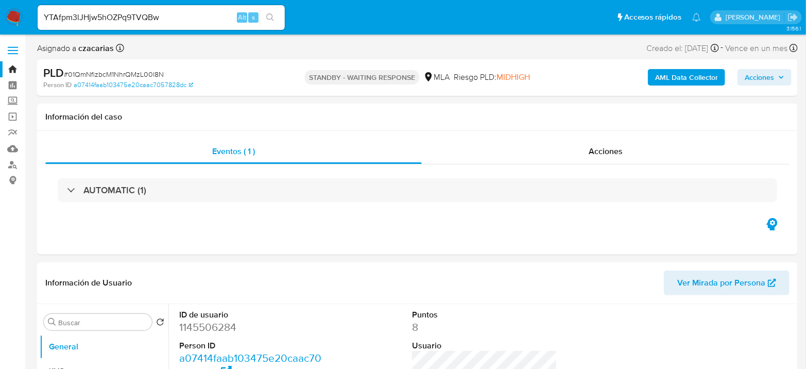
click at [260, 15] on button "search-icon" at bounding box center [270, 17] width 21 height 14
select select "10"
click at [161, 11] on input "YTAfpm3lJHjw5hOZPq9TVQBw" at bounding box center [161, 17] width 247 height 13
paste input "KV30IY5jx6s4TKtBXR0pZBbf"
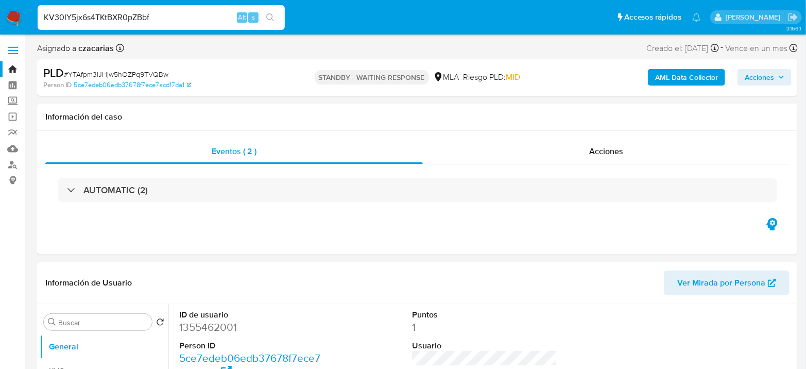
type input "KV30IY5jx6s4TKtBXR0pZBbf"
click at [270, 18] on icon "search-icon" at bounding box center [270, 17] width 8 height 8
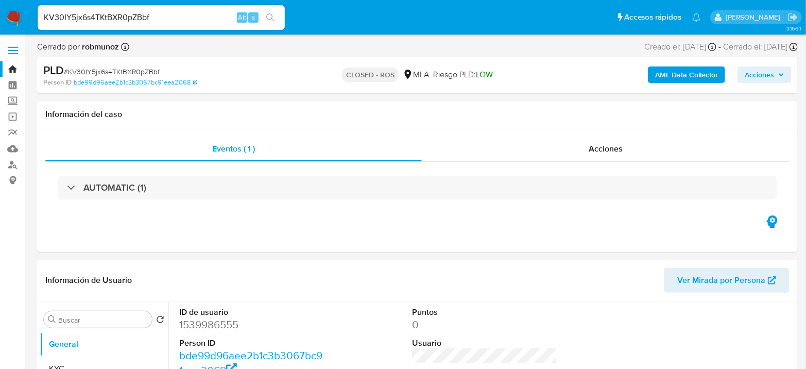
select select "10"
click at [174, 11] on input "KV30IY5jx6s4TKtBXR0pZBbf" at bounding box center [161, 17] width 247 height 13
paste input "XHxiz5rAvg4ChQ57RTFrZ3jl"
type input "XHxiz5rAvg4ChQ57RTFrZ3jl"
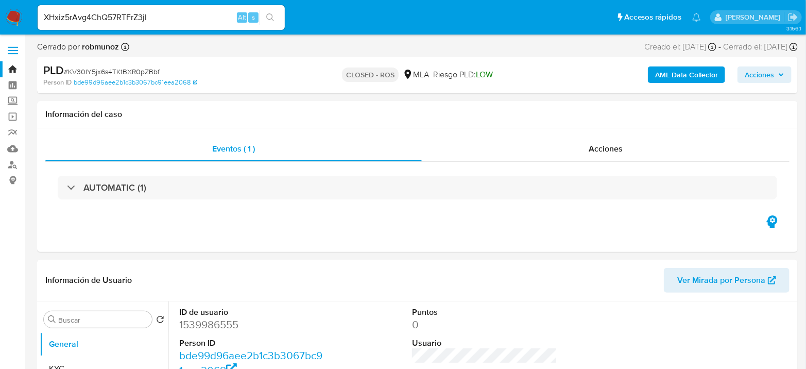
click at [263, 22] on button "search-icon" at bounding box center [270, 17] width 21 height 14
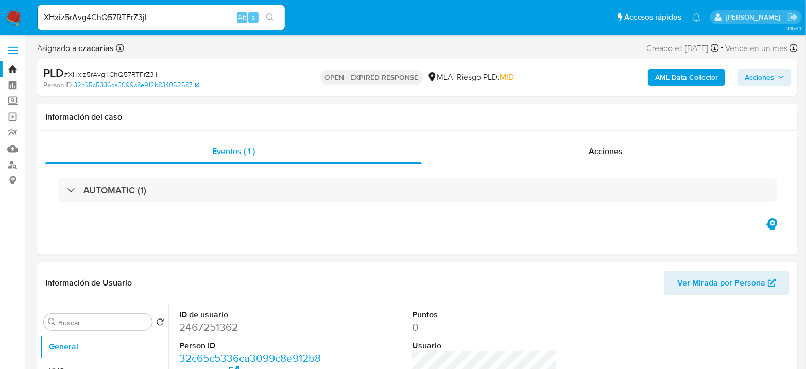
select select "10"
click at [100, 12] on input "XHxiz5rAvg4ChQ57RTFrZ3jl" at bounding box center [161, 17] width 247 height 13
paste input "V8oUYPpkCoApxM0nuLXxHnx"
type input "V8oUYPpkCoApxM0nuLXxHnxl"
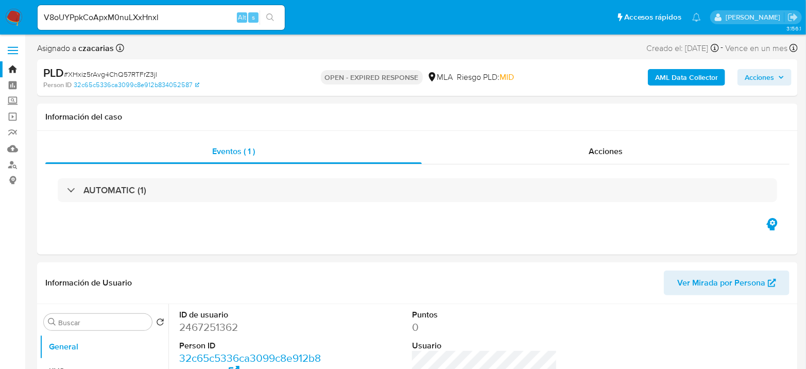
click at [269, 18] on icon "search-icon" at bounding box center [270, 17] width 8 height 8
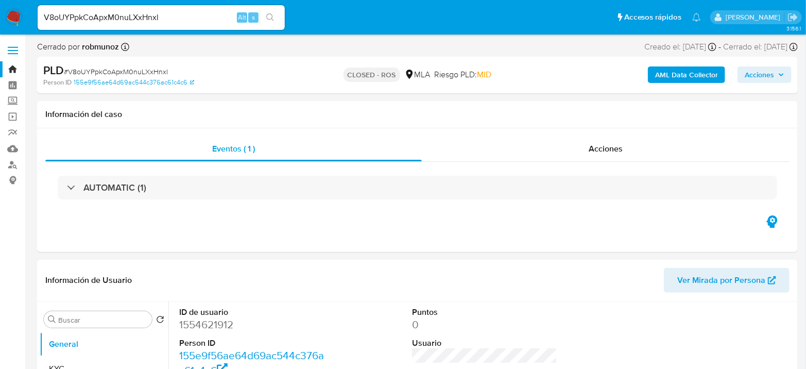
select select "10"
click at [219, 19] on input "V8oUYPpkCoApxM0nuLXxHnxl" at bounding box center [161, 17] width 247 height 13
paste input "cSg8y1sCQ0UNNOPosLJP257U"
type input "cSg8y1sCQ0UNNOPosLJP257U"
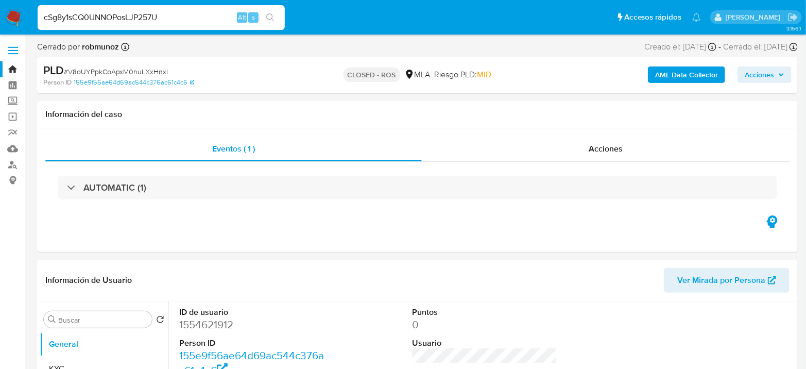
click at [268, 16] on icon "search-icon" at bounding box center [270, 17] width 8 height 8
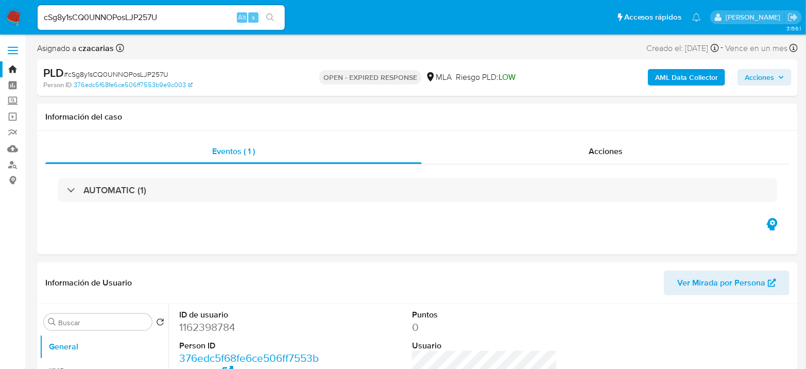
select select "10"
click at [156, 16] on input "cSg8y1sCQ0UNNOPosLJP257U" at bounding box center [161, 17] width 247 height 13
paste input "sdGdRQgZeFI1fS0uu2KFiImP"
type input "sdGdRQgZeFI1fS0uu2KFiImP"
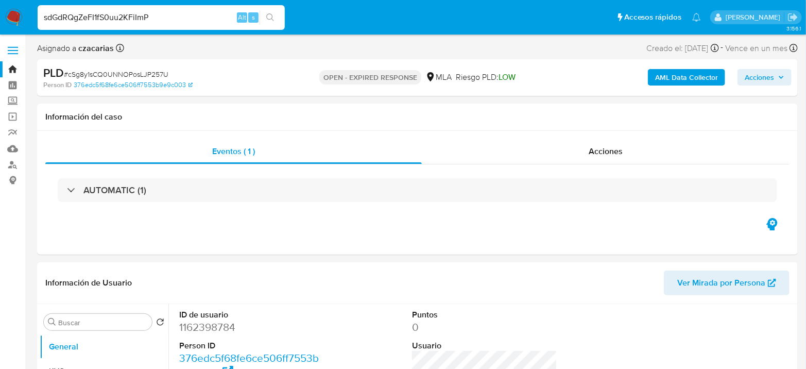
click at [278, 14] on button "search-icon" at bounding box center [270, 17] width 21 height 14
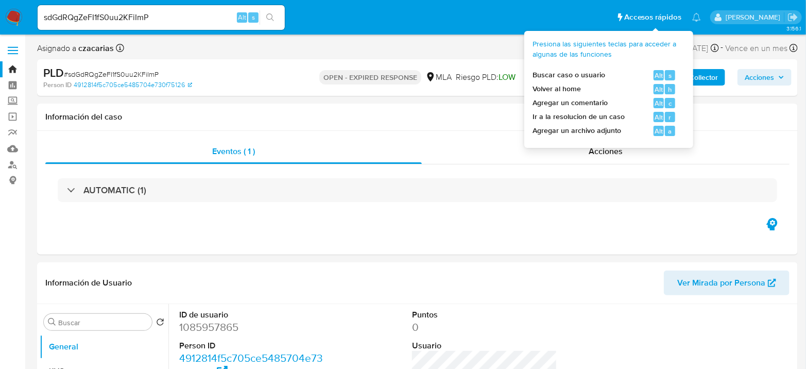
select select "10"
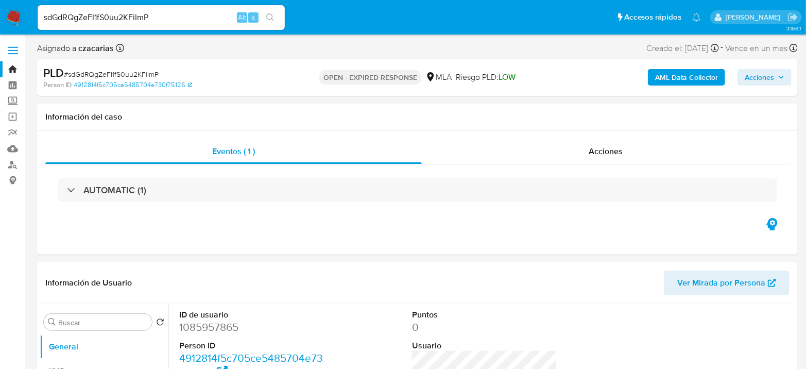
click at [139, 9] on div "sdGdRQgZeFI1fS0uu2KFiImP Alt s" at bounding box center [161, 17] width 247 height 25
click at [136, 13] on input "sdGdRQgZeFI1fS0uu2KFiImP" at bounding box center [161, 17] width 247 height 13
paste input "Ajr54eLqFkdraOtJYae56Xvk"
type input "Ajr54eLqFkdraOtJYae56Xvk"
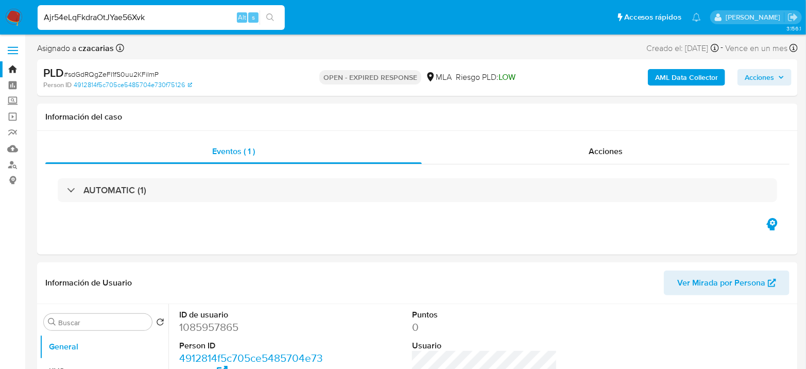
click at [267, 10] on button "search-icon" at bounding box center [270, 17] width 21 height 14
select select "10"
click at [166, 19] on input "Ajr54eLqFkdraOtJYae56Xvk" at bounding box center [161, 17] width 247 height 13
paste input "2UcDCY3j4SkFUNqcaJ7nLXkm"
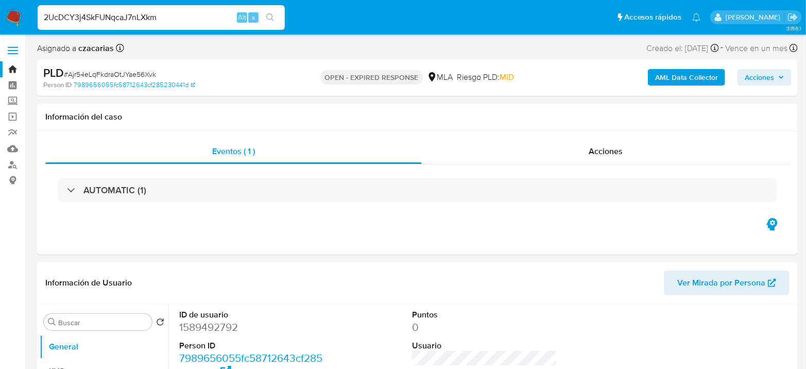
type input "2UcDCY3j4SkFUNqcaJ7nLXkm"
click at [270, 11] on button "search-icon" at bounding box center [270, 17] width 21 height 14
select select "10"
click at [179, 12] on input "2UcDCY3j4SkFUNqcaJ7nLXkm" at bounding box center [161, 17] width 247 height 13
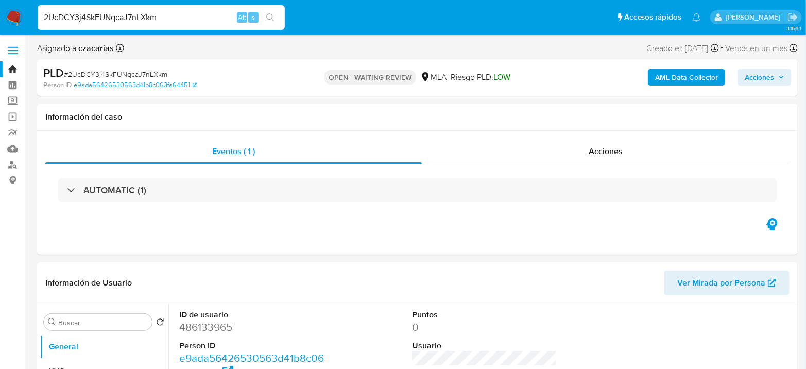
paste input "YA1w12aZ4SJcgMP8NKIqk0fw"
type input "YA1w12aZ4SJcgMP8NKIqk0fw"
click at [266, 18] on button "search-icon" at bounding box center [270, 17] width 21 height 14
select select "10"
click at [173, 22] on input "YA1w12aZ4SJcgMP8NKIqk0fw" at bounding box center [161, 17] width 247 height 13
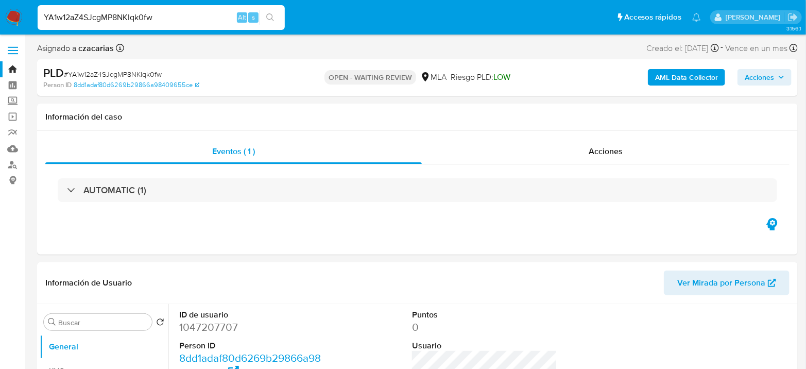
click at [173, 22] on input "YA1w12aZ4SJcgMP8NKIqk0fw" at bounding box center [161, 17] width 247 height 13
paste input "CCfSEoq9nVgV4fL8Ypb4lcOd"
type input "CCfSEoq9nVgV4fL8Ypb4lcOd"
click at [273, 16] on icon "search-icon" at bounding box center [270, 17] width 8 height 8
select select "10"
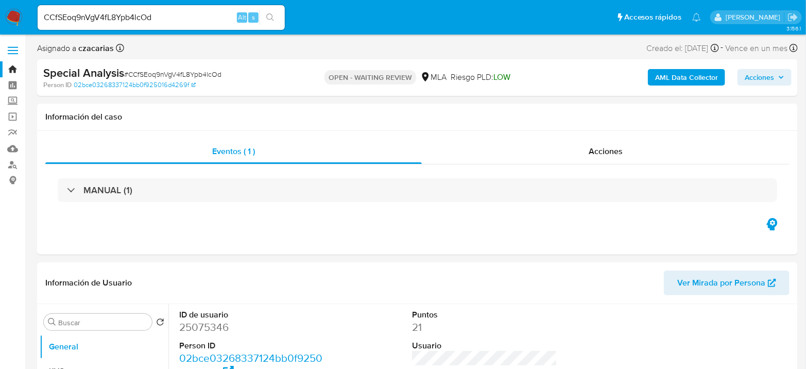
click at [106, 19] on input "CCfSEoq9nVgV4fL8Ypb4lcOd" at bounding box center [161, 17] width 247 height 13
click at [107, 19] on input "CCfSEoq9nVgV4fL8Ypb4lcOd" at bounding box center [161, 17] width 247 height 13
paste input "XHxiz5rAvg4ChQ57RTFrZ3jl"
type input "XHxiz5rAvg4ChQ57RTFrZ3jl"
drag, startPoint x: 267, startPoint y: 16, endPoint x: 275, endPoint y: 6, distance: 12.9
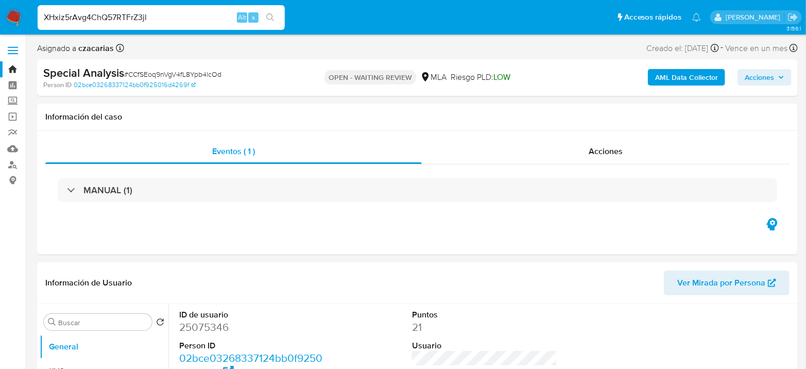
click at [268, 16] on icon "search-icon" at bounding box center [270, 17] width 8 height 8
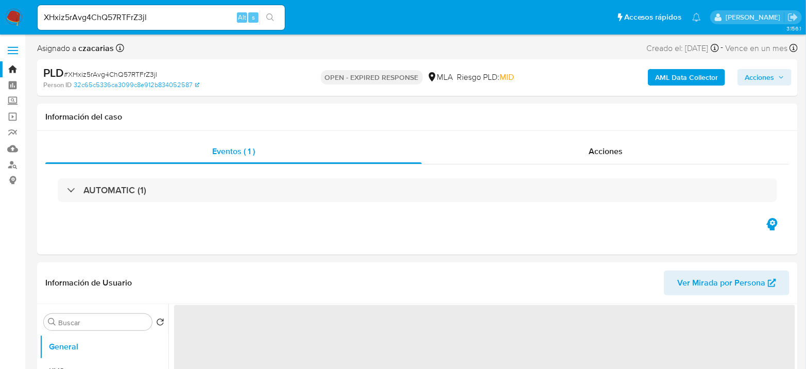
select select "10"
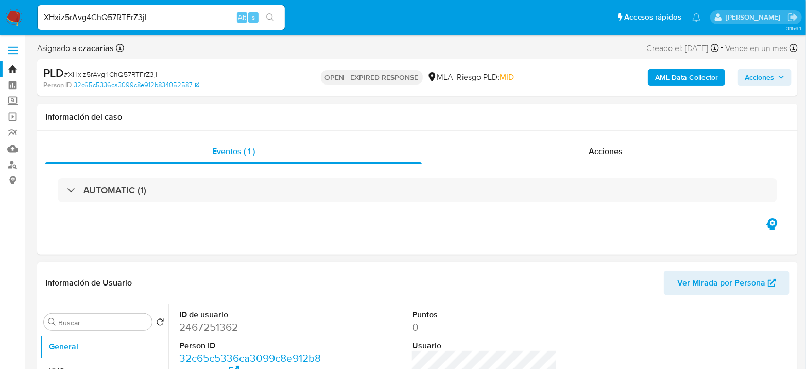
click at [207, 323] on dd "2467251362" at bounding box center [251, 327] width 145 height 14
copy dd "2467251362"
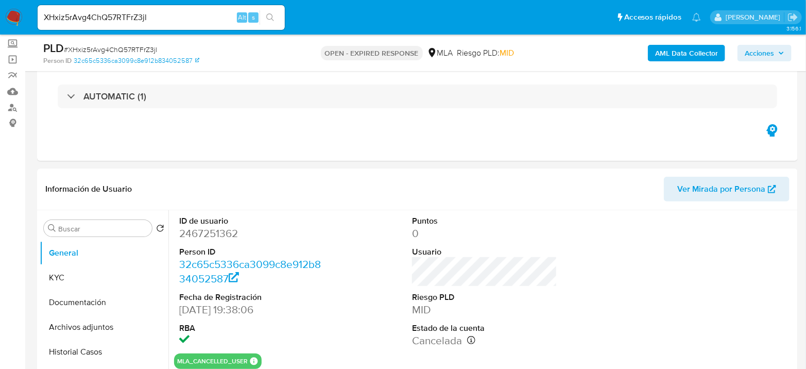
click at [137, 48] on span "# XHxiz5rAvg4ChQ57RTFrZ3jl" at bounding box center [110, 49] width 93 height 10
copy span "XHxiz5rAvg4ChQ57RTFrZ3jl"
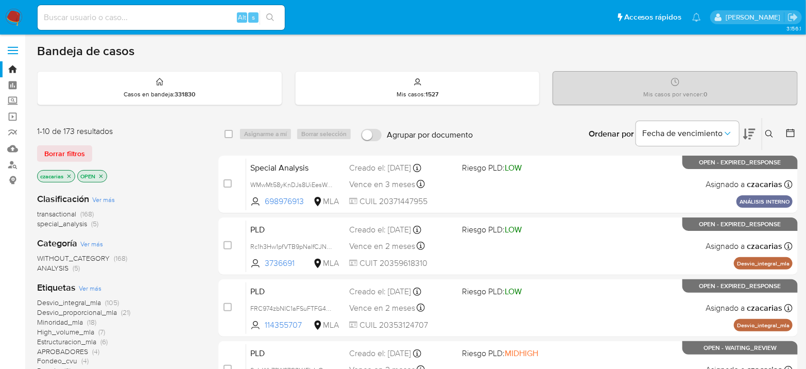
click at [765, 134] on icon at bounding box center [769, 134] width 8 height 8
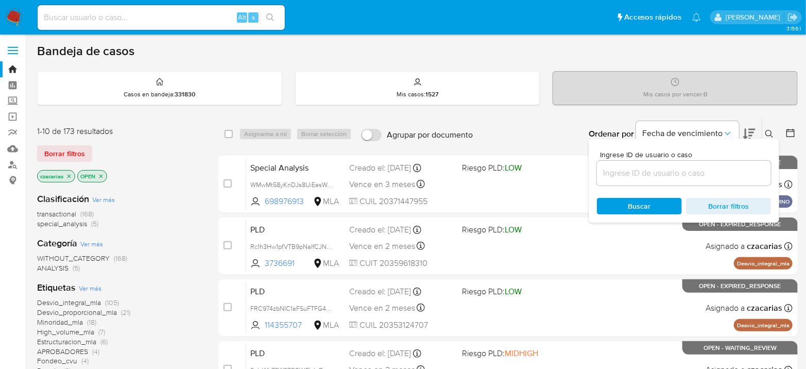
click at [674, 171] on input at bounding box center [684, 172] width 174 height 13
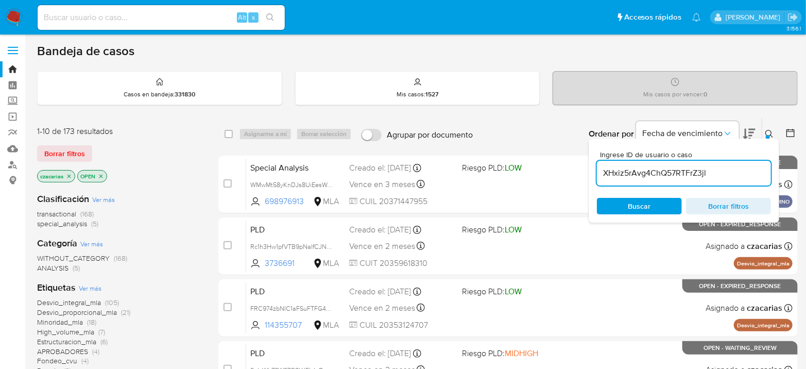
type input "XHxiz5rAvg4ChQ57RTFrZ3jl"
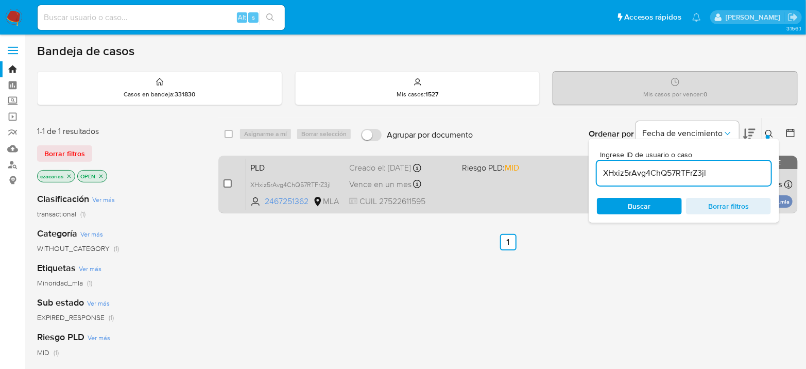
click at [230, 184] on input "checkbox" at bounding box center [228, 183] width 8 height 8
checkbox input "true"
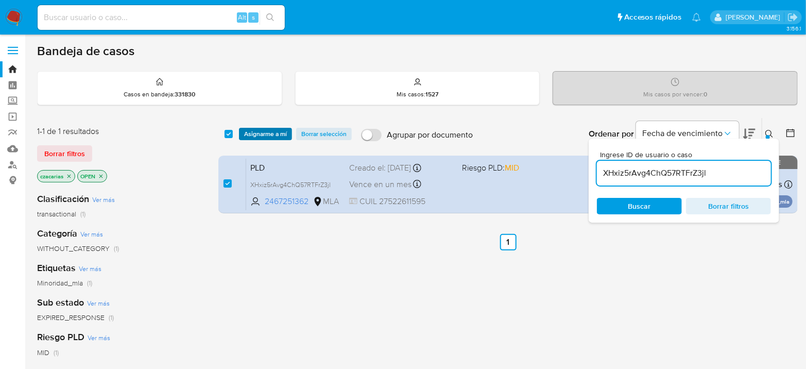
click at [265, 135] on span "Asignarme a mí" at bounding box center [265, 134] width 43 height 10
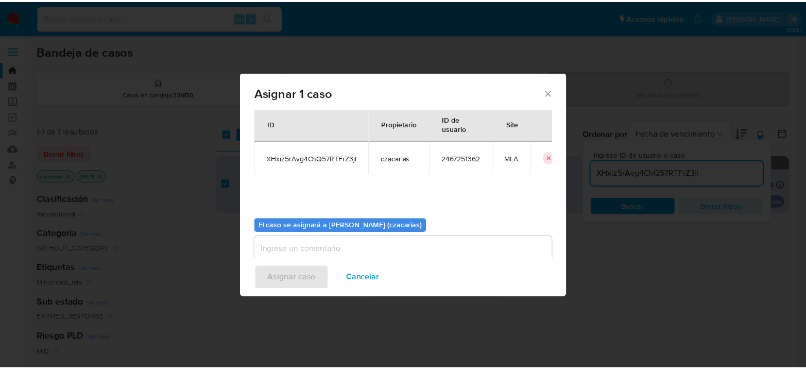
scroll to position [53, 0]
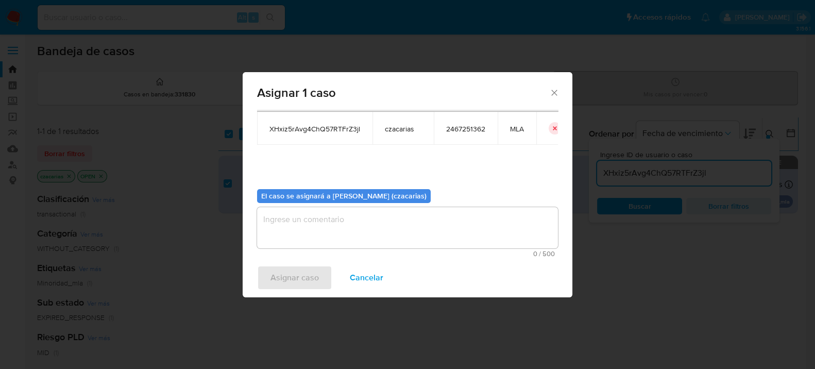
click at [385, 227] on textarea "assign-modal" at bounding box center [407, 227] width 301 height 41
click at [291, 278] on span "Asignar caso" at bounding box center [294, 277] width 48 height 23
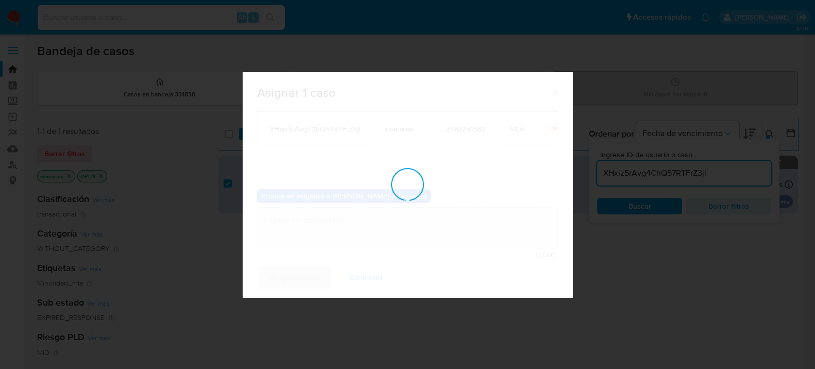
checkbox input "false"
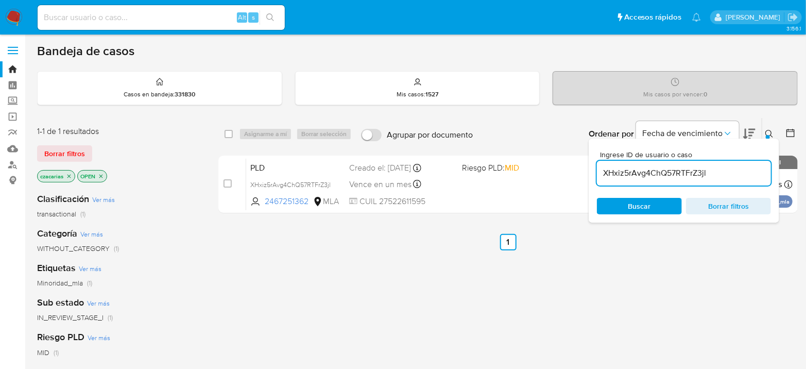
drag, startPoint x: 172, startPoint y: 18, endPoint x: 186, endPoint y: 18, distance: 14.4
click at [172, 18] on input at bounding box center [161, 17] width 247 height 13
paste input "1280313689"
type input "1280313689"
click at [276, 16] on button "search-icon" at bounding box center [270, 17] width 21 height 14
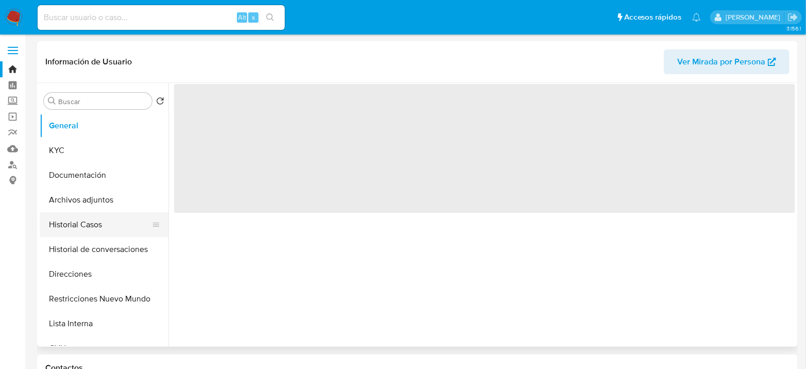
click at [71, 228] on button "Historial Casos" at bounding box center [100, 224] width 121 height 25
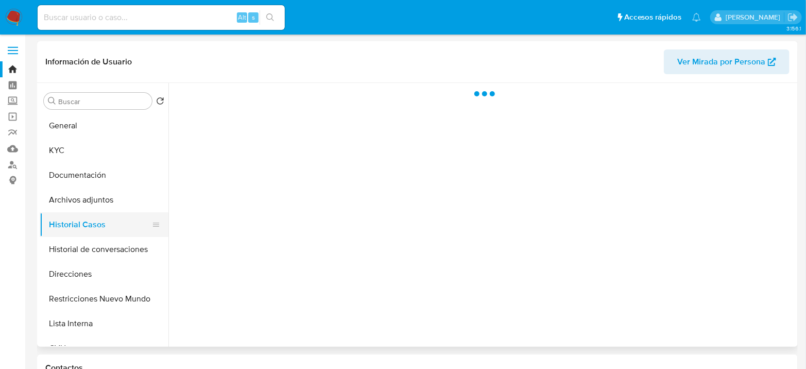
select select "10"
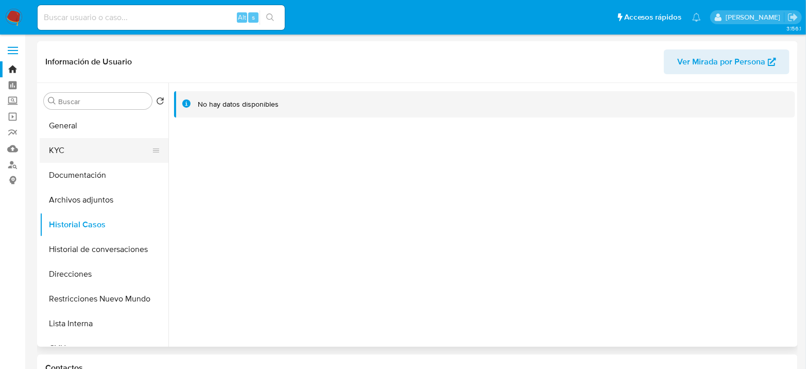
click at [92, 158] on button "KYC" at bounding box center [100, 150] width 121 height 25
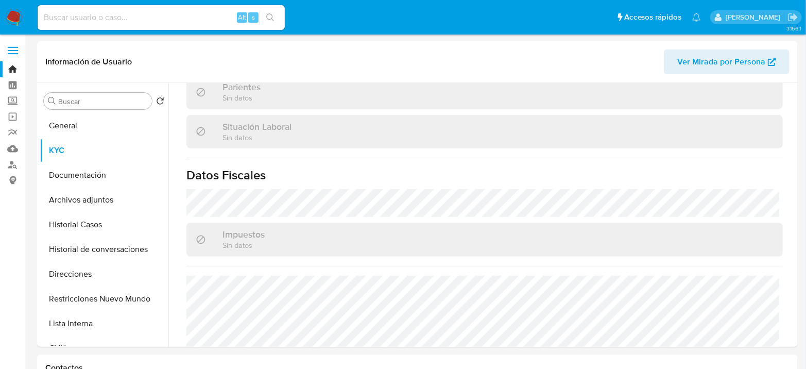
scroll to position [551, 0]
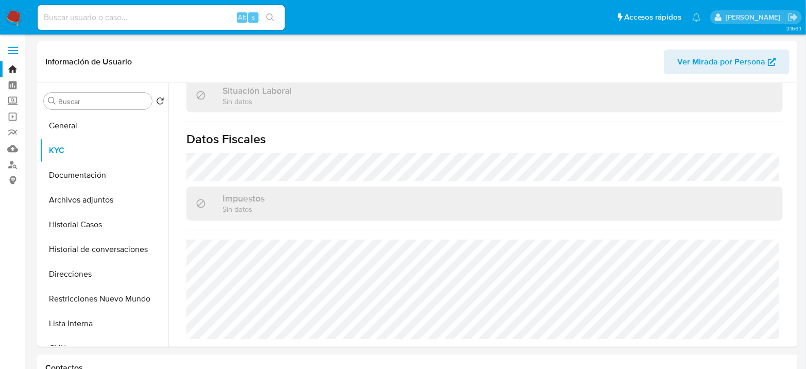
click at [9, 12] on img at bounding box center [14, 18] width 18 height 18
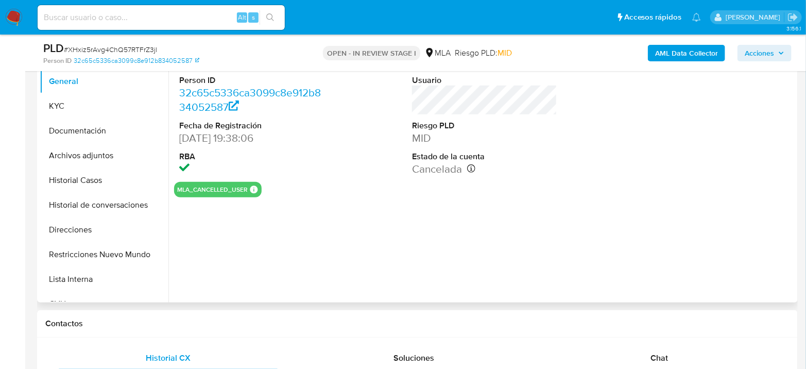
select select "10"
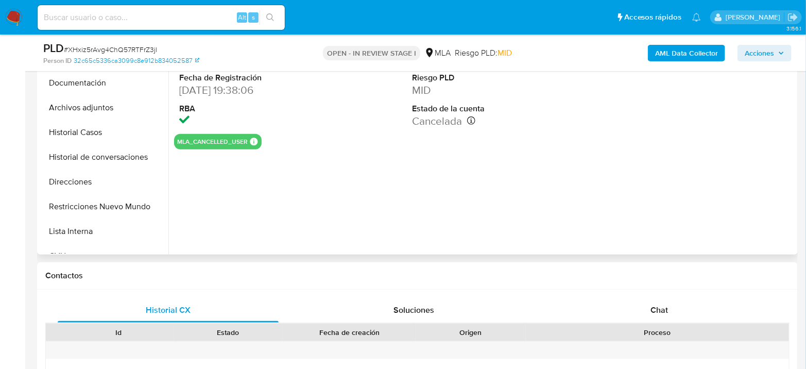
scroll to position [343, 0]
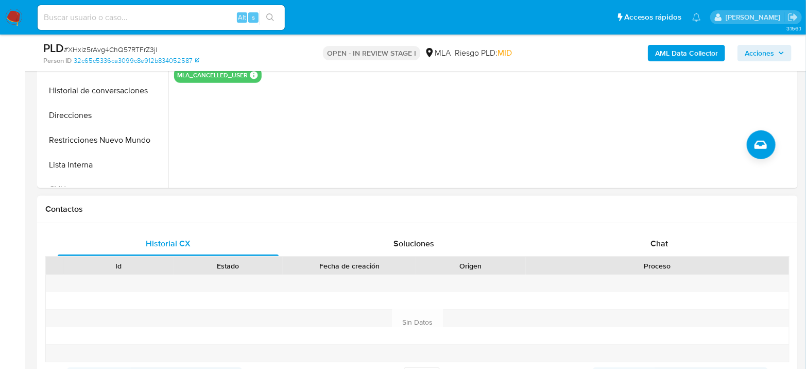
click at [679, 227] on div "Historial CX Soluciones Chat Id Estado Fecha de creación Origen Proceso Anterio…" at bounding box center [417, 322] width 761 height 199
click at [672, 237] on div "Chat" at bounding box center [659, 243] width 221 height 25
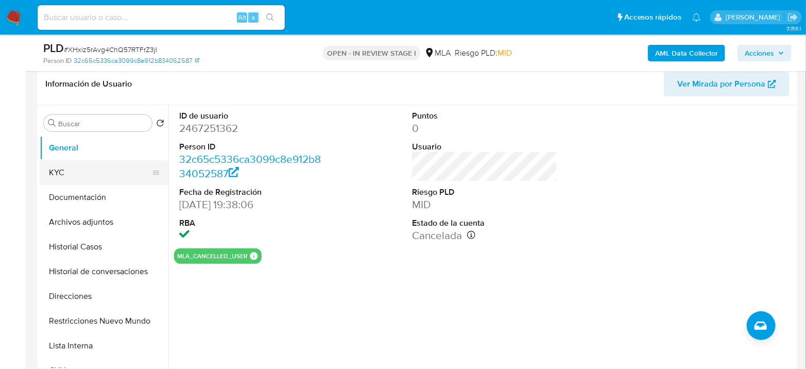
scroll to position [114, 0]
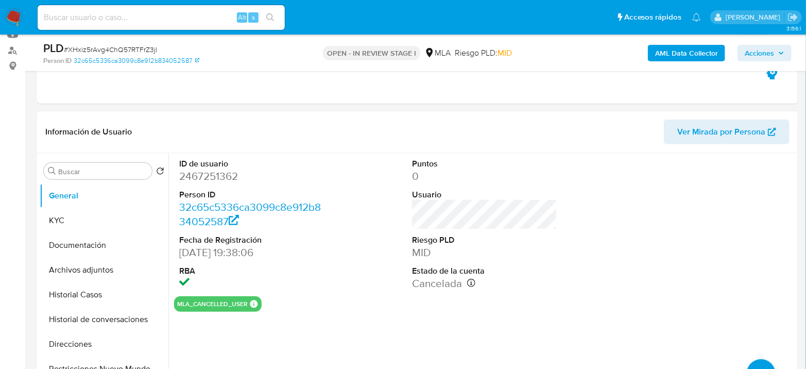
click at [210, 176] on dd "2467251362" at bounding box center [251, 176] width 145 height 14
copy dd "2467251362"
click at [56, 217] on button "KYC" at bounding box center [100, 220] width 121 height 25
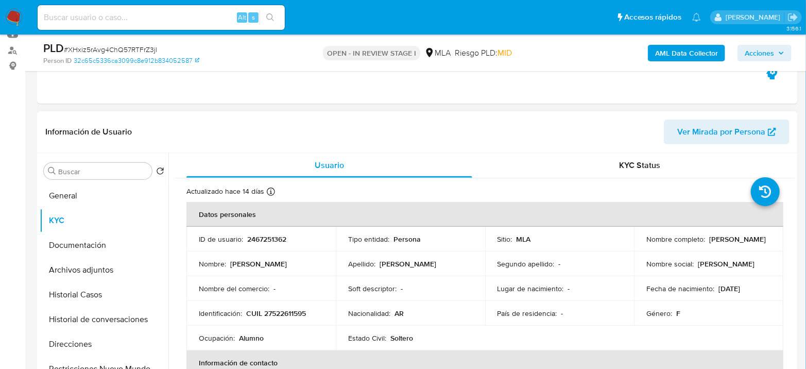
click at [304, 313] on p "CUIL 27522611595" at bounding box center [276, 313] width 60 height 9
copy p "27522611595"
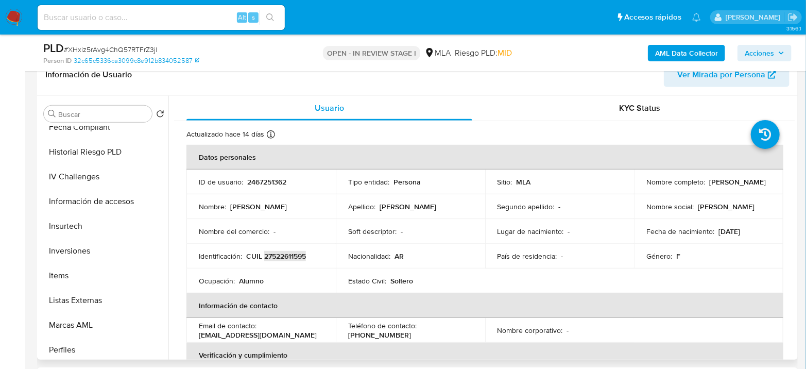
scroll to position [141, 0]
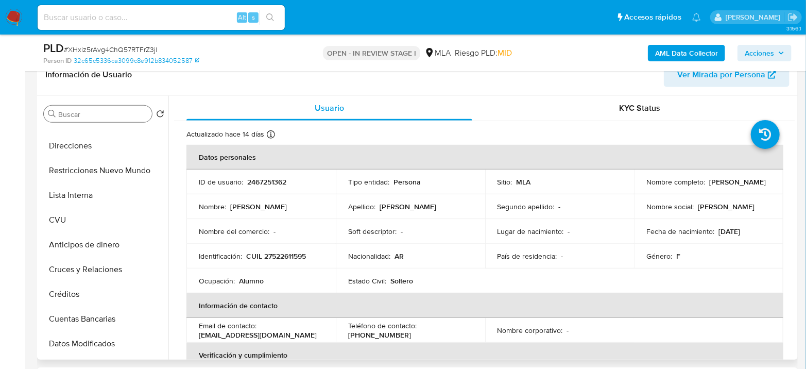
click at [100, 114] on input "Buscar" at bounding box center [103, 114] width 90 height 9
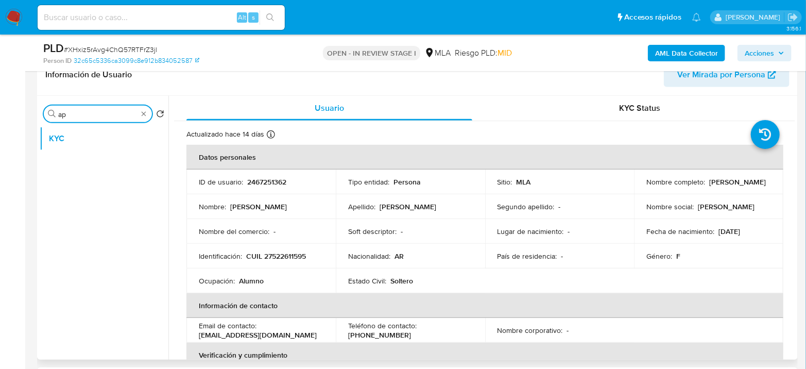
scroll to position [0, 0]
type input "a"
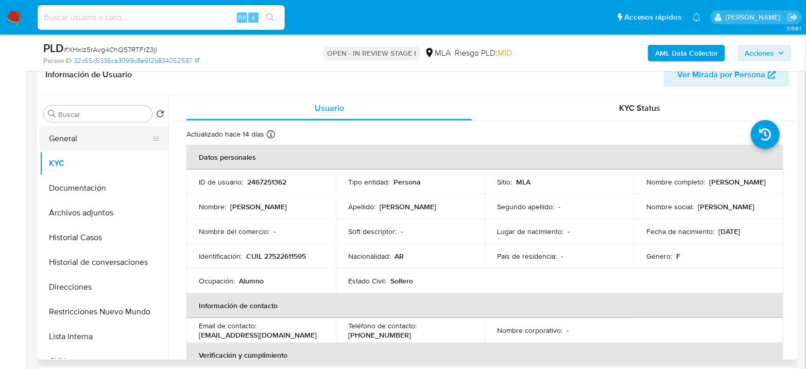
click at [90, 134] on button "General" at bounding box center [100, 138] width 121 height 25
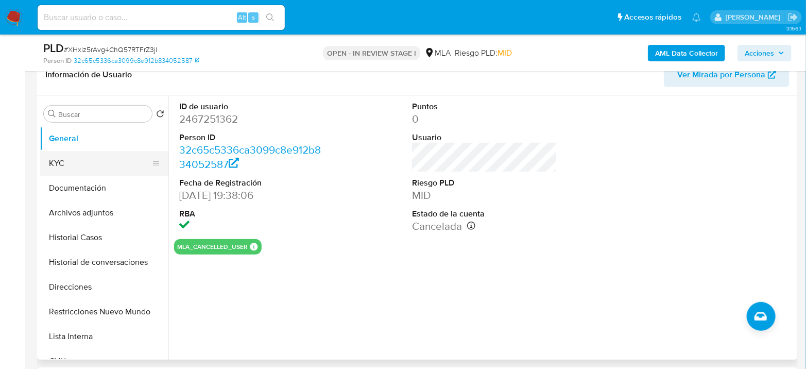
click at [75, 161] on button "KYC" at bounding box center [100, 163] width 121 height 25
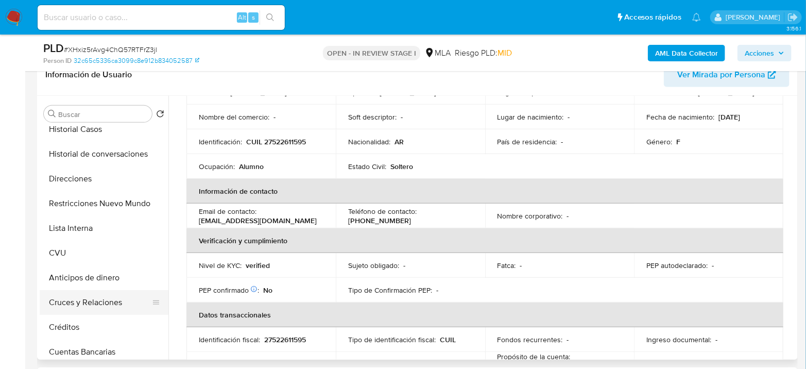
scroll to position [114, 0]
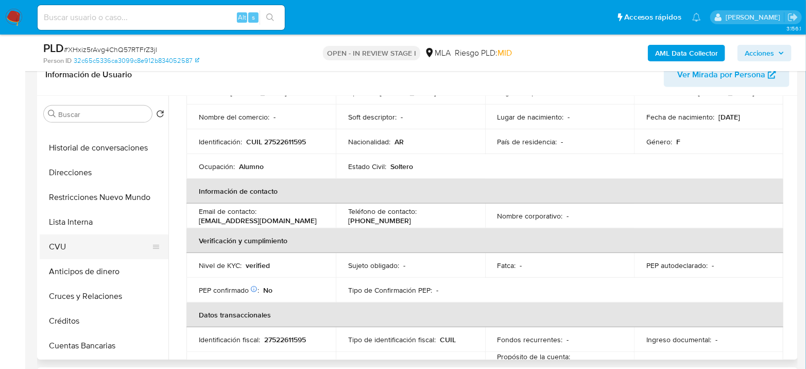
click at [64, 248] on button "CVU" at bounding box center [100, 246] width 121 height 25
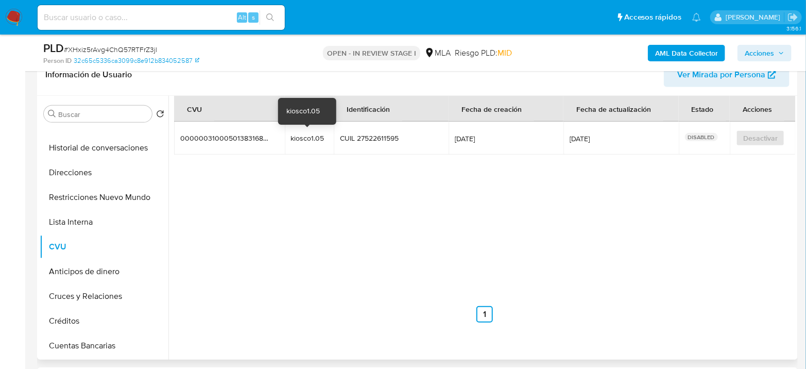
click at [310, 138] on div "kiosco1.05" at bounding box center [309, 137] width 37 height 9
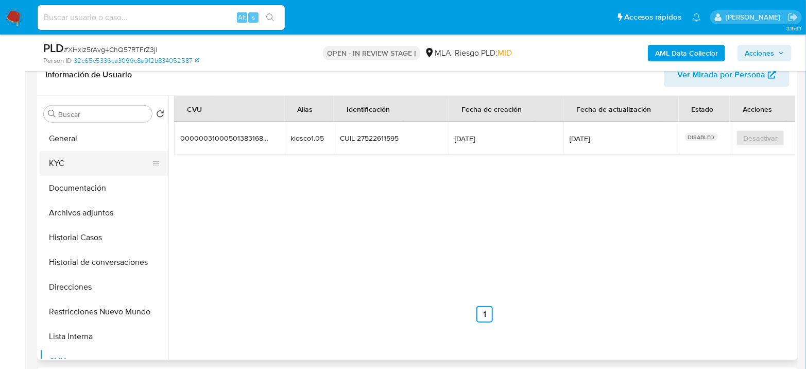
click at [103, 154] on button "KYC" at bounding box center [100, 163] width 121 height 25
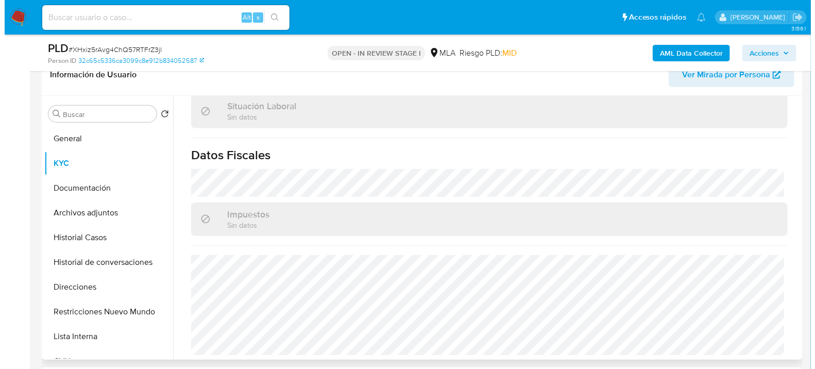
scroll to position [554, 0]
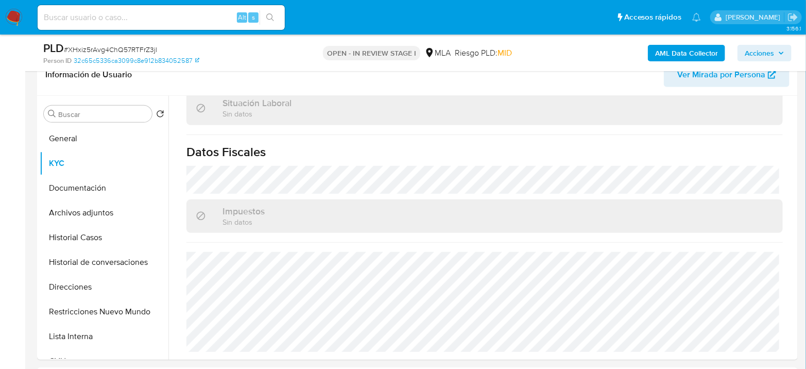
click at [685, 47] on b "AML Data Collector" at bounding box center [686, 53] width 63 height 16
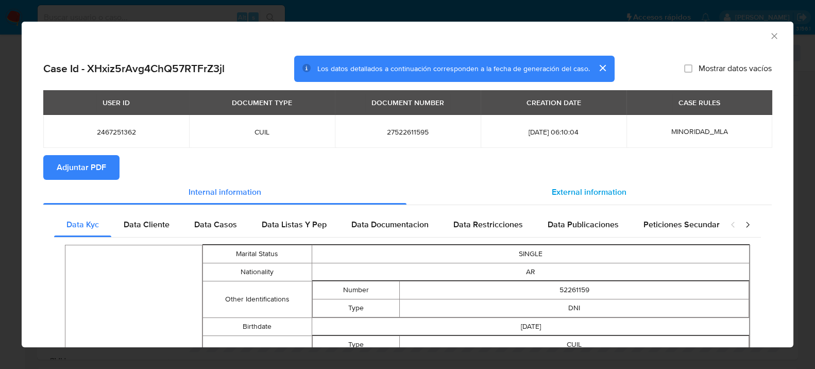
click at [535, 183] on div "External information" at bounding box center [588, 192] width 365 height 25
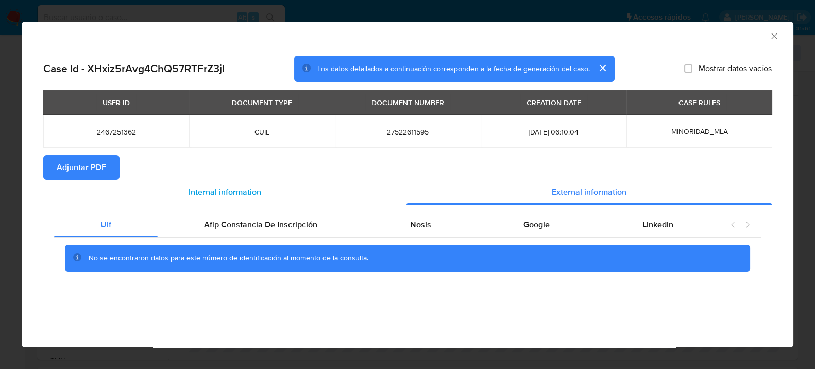
click at [262, 191] on div "Internal information" at bounding box center [224, 192] width 363 height 25
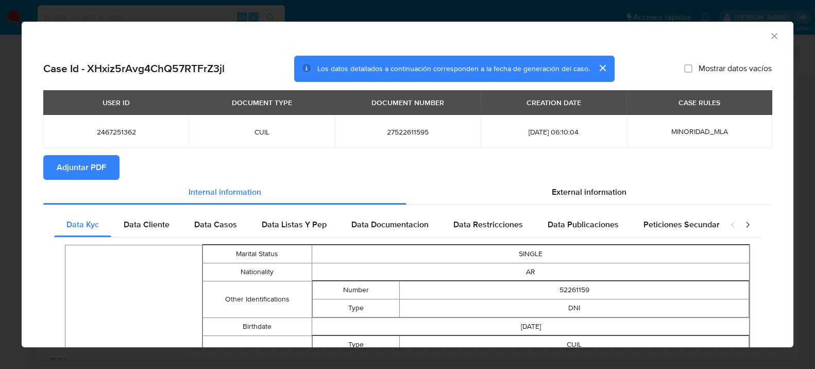
click at [746, 227] on icon "closure-recommendation-modal" at bounding box center [747, 225] width 3 height 6
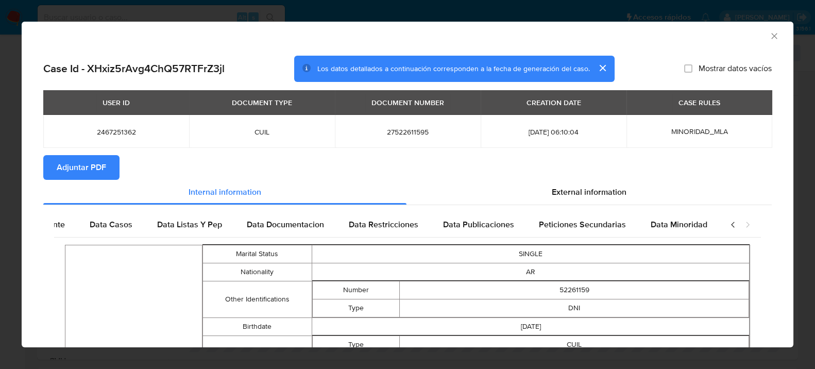
scroll to position [0, 108]
click at [746, 227] on icon "closure-recommendation-modal" at bounding box center [747, 225] width 3 height 6
click at [683, 228] on span "Data Minoridad" at bounding box center [679, 224] width 57 height 12
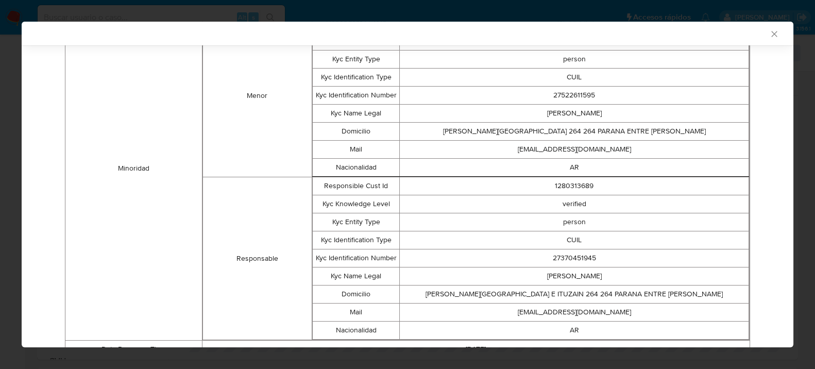
scroll to position [284, 0]
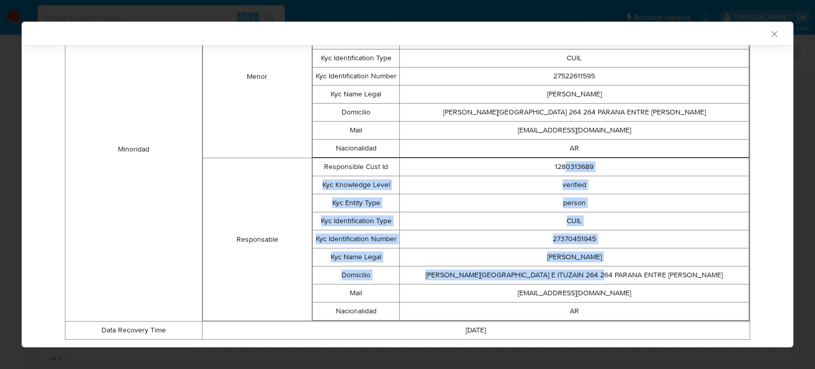
drag, startPoint x: 558, startPoint y: 166, endPoint x: 672, endPoint y: 277, distance: 158.8
click at [672, 277] on tbody "Responsible Cust Id 1280313689 Kyc Knowledge Level verified Kyc Entity Type per…" at bounding box center [531, 239] width 436 height 162
click at [673, 270] on td "COSTA RICA E ITUZAIN 264 264 PARANA ENTRE RIOS" at bounding box center [574, 275] width 349 height 18
drag, startPoint x: 674, startPoint y: 270, endPoint x: 319, endPoint y: 172, distance: 368.3
click at [319, 172] on tbody "Responsible Cust Id 1280313689 Kyc Knowledge Level verified Kyc Entity Type per…" at bounding box center [531, 239] width 436 height 162
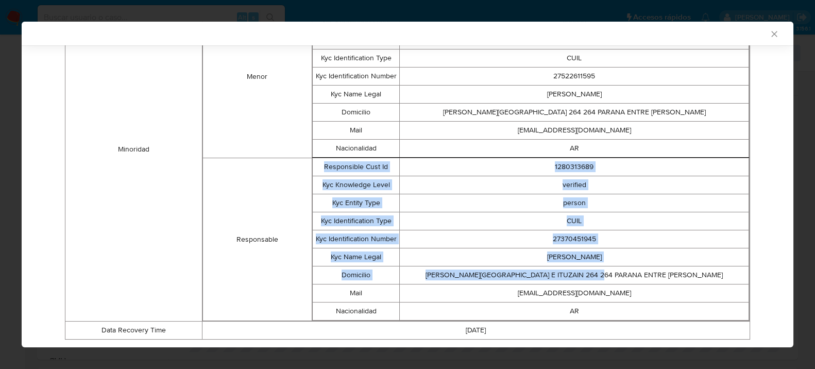
click at [626, 280] on td "COSTA RICA E ITUZAIN 264 264 PARANA ENTRE RIOS" at bounding box center [574, 275] width 349 height 18
drag, startPoint x: 622, startPoint y: 288, endPoint x: 301, endPoint y: 163, distance: 344.2
click at [301, 163] on tr "Responsable Responsible Cust Id 1280313689 Kyc Knowledge Level verified Kyc Ent…" at bounding box center [475, 239] width 547 height 163
click at [572, 169] on td "1280313689" at bounding box center [574, 167] width 349 height 18
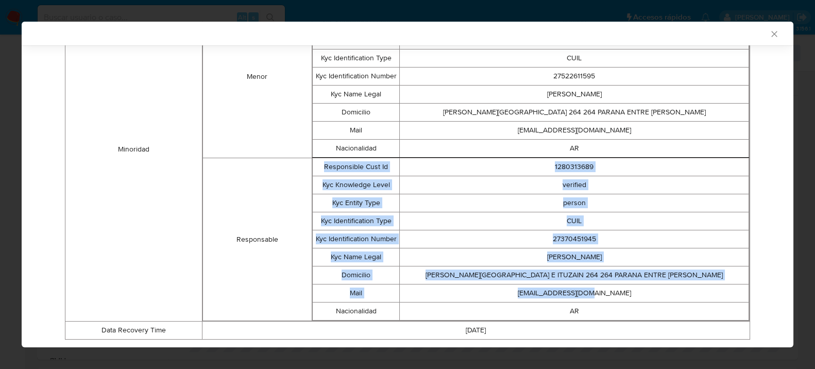
click at [575, 166] on td "1280313689" at bounding box center [574, 167] width 349 height 18
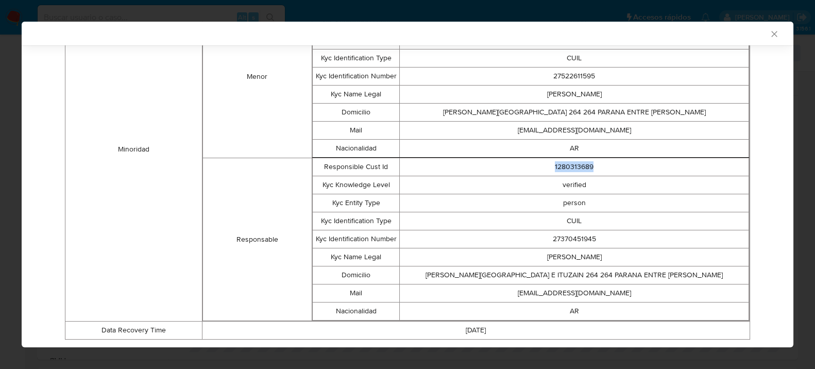
click at [575, 165] on td "1280313689" at bounding box center [574, 167] width 349 height 18
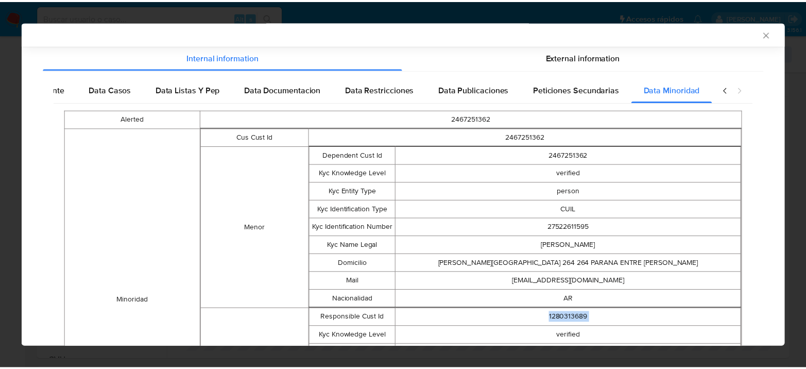
scroll to position [0, 0]
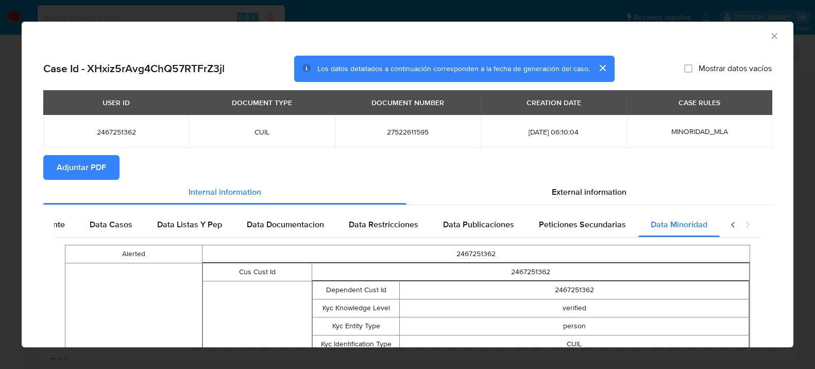
click at [92, 169] on span "Adjuntar PDF" at bounding box center [81, 167] width 49 height 23
click at [769, 36] on icon "Cerrar ventana" at bounding box center [774, 36] width 10 height 10
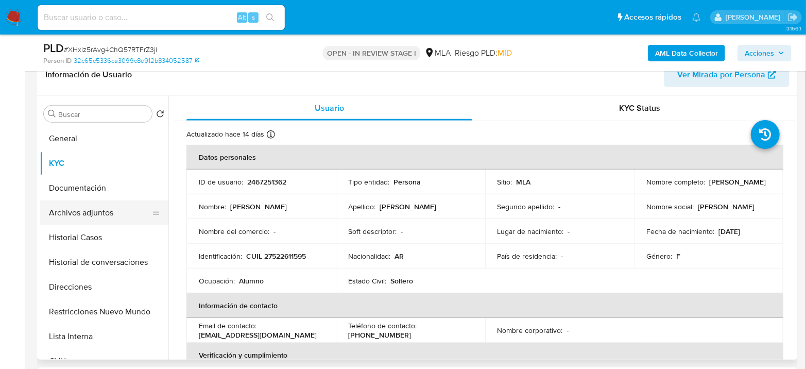
click at [91, 210] on button "Archivos adjuntos" at bounding box center [100, 212] width 121 height 25
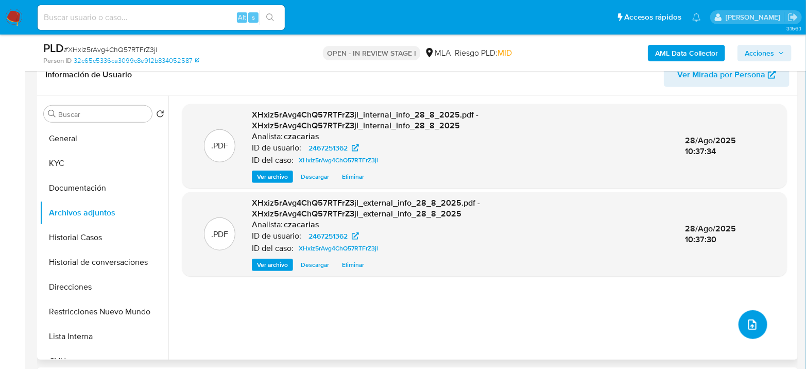
click at [746, 330] on icon "upload-file" at bounding box center [752, 324] width 12 height 12
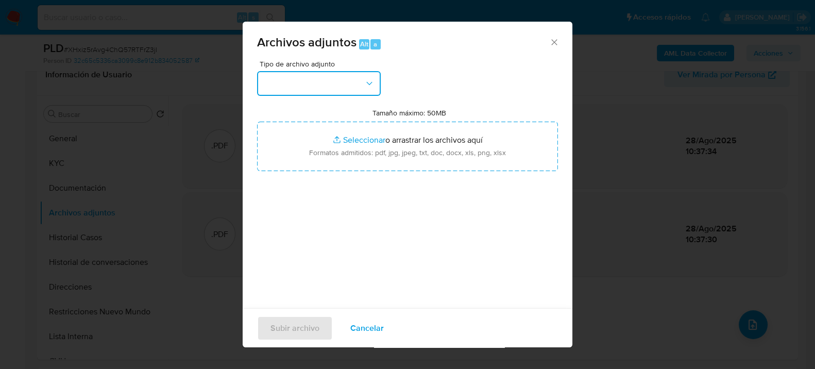
click at [340, 83] on button "button" at bounding box center [319, 83] width 124 height 25
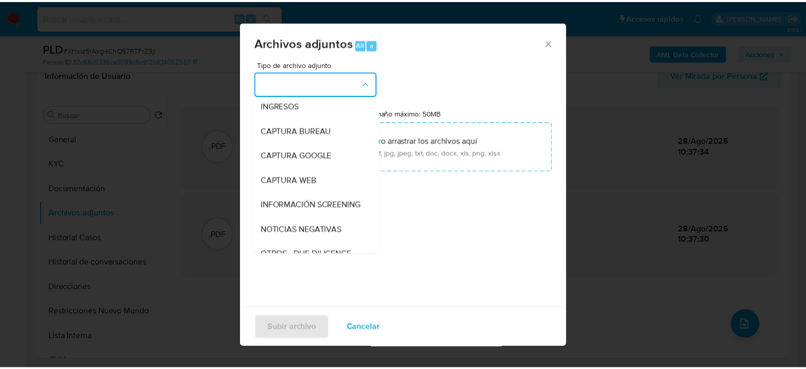
scroll to position [114, 0]
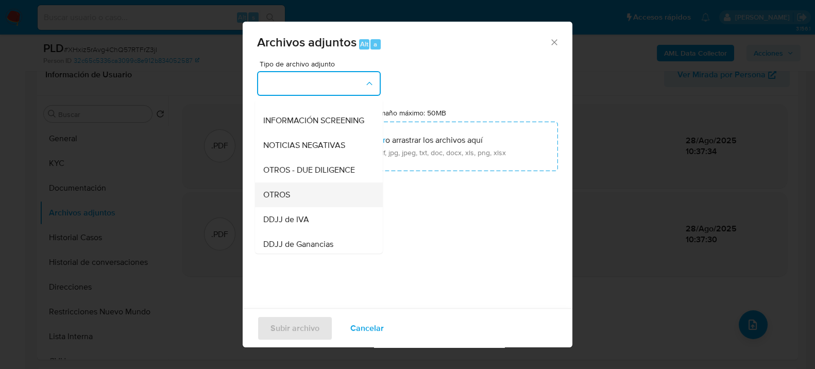
click at [291, 207] on div "OTROS" at bounding box center [315, 194] width 105 height 25
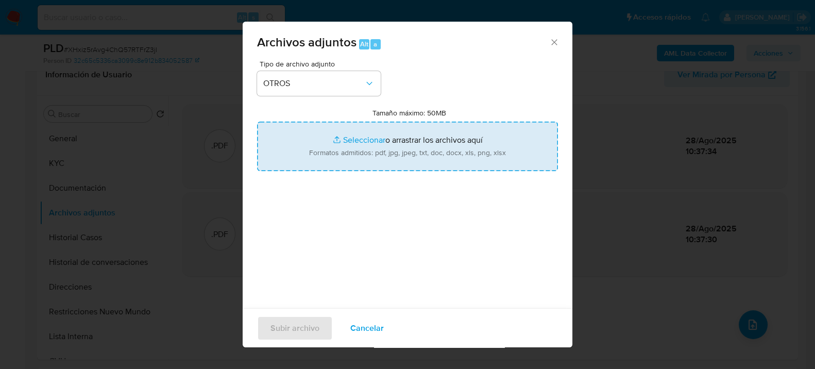
type input "C:\fakepath\Movimientos-2467251362.xlsx"
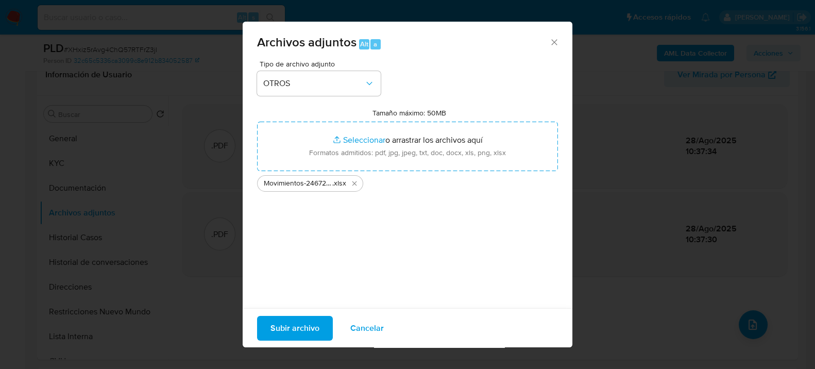
click at [295, 327] on span "Subir archivo" at bounding box center [294, 327] width 49 height 23
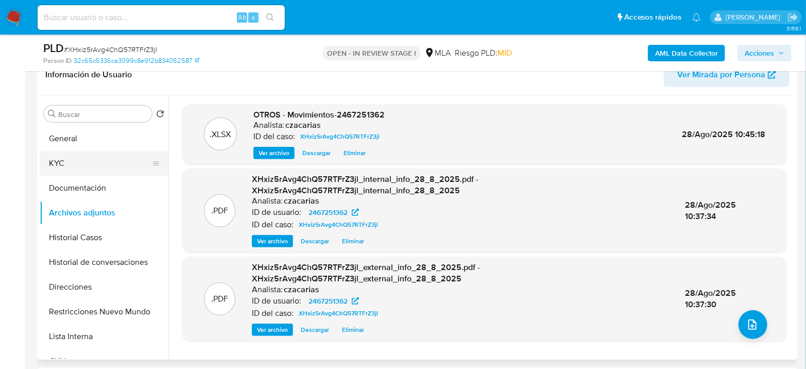
click at [103, 152] on button "KYC" at bounding box center [100, 163] width 121 height 25
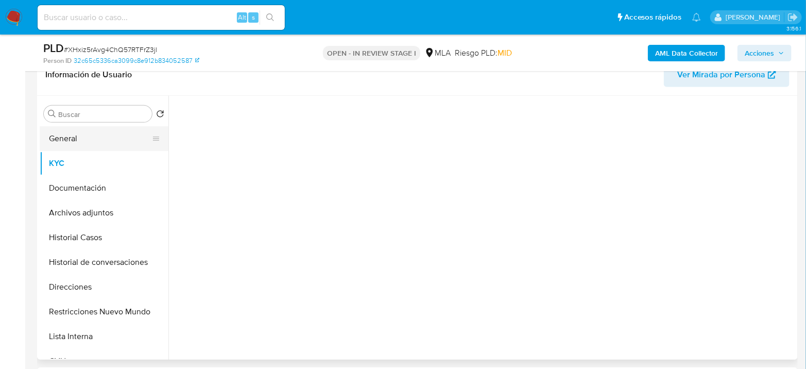
click at [104, 138] on button "General" at bounding box center [100, 138] width 121 height 25
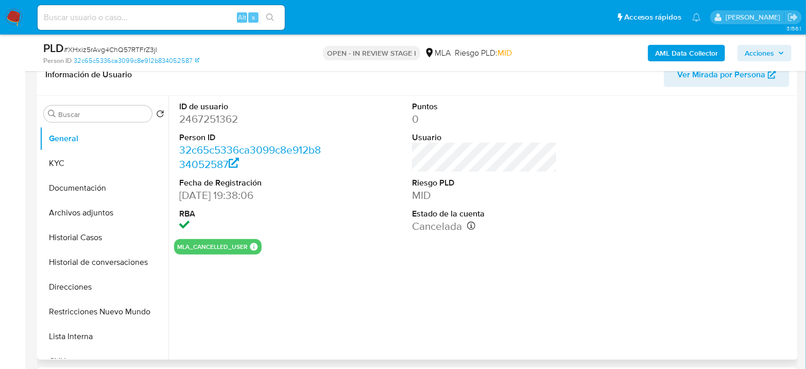
click at [208, 121] on dd "2467251362" at bounding box center [251, 119] width 145 height 14
copy dd "2467251362"
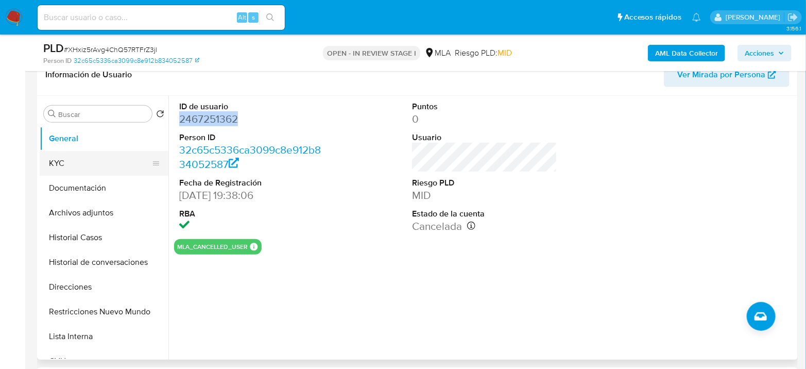
click at [82, 152] on button "KYC" at bounding box center [100, 163] width 121 height 25
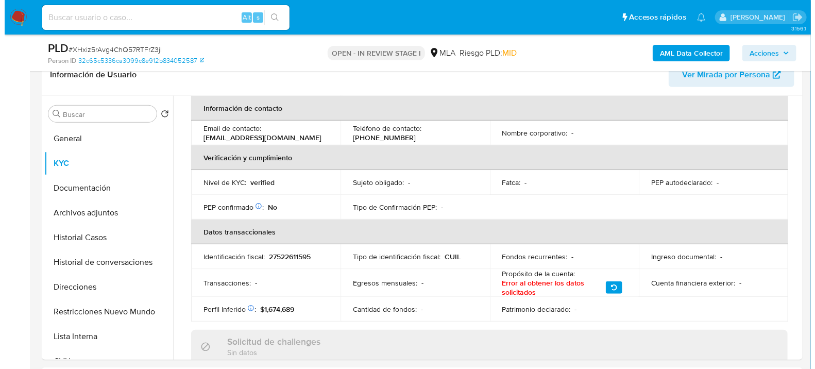
scroll to position [57, 0]
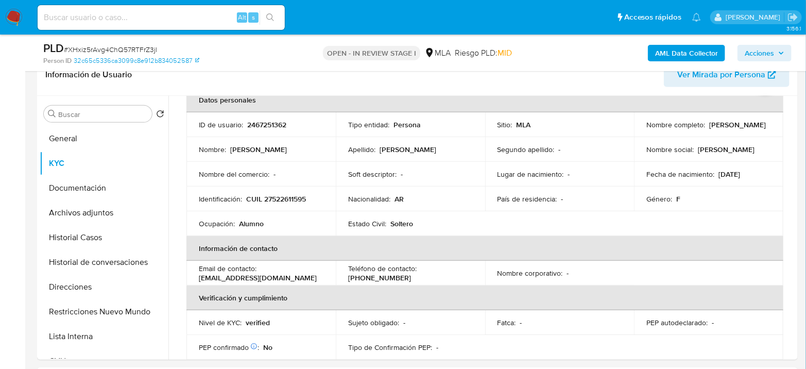
click at [692, 55] on b "AML Data Collector" at bounding box center [686, 53] width 63 height 16
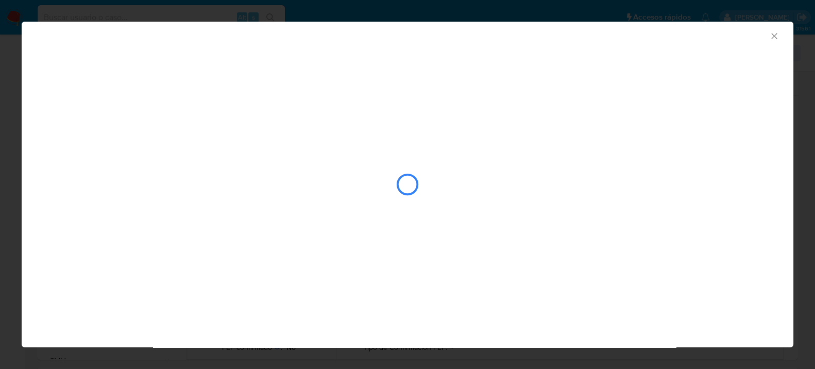
click at [773, 36] on icon "Cerrar ventana" at bounding box center [774, 36] width 6 height 6
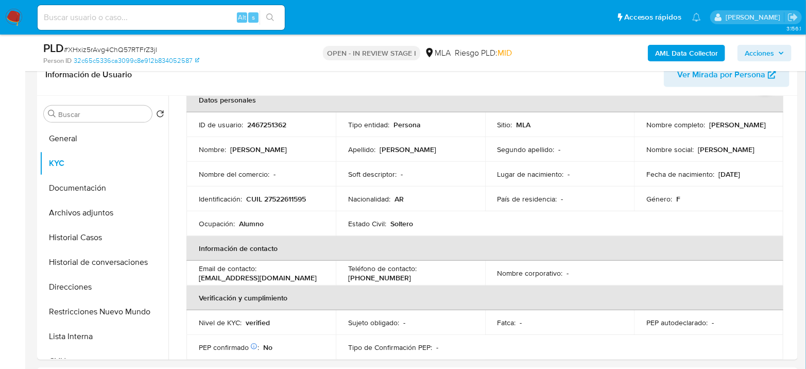
click at [667, 50] on b "AML Data Collector" at bounding box center [686, 53] width 63 height 16
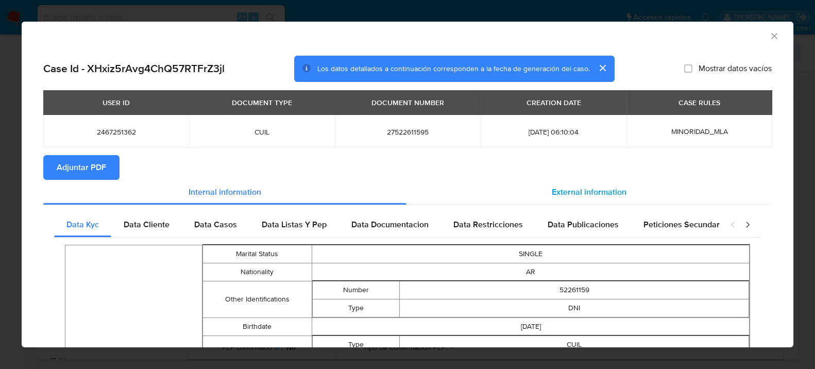
click at [574, 197] on span "External information" at bounding box center [589, 192] width 75 height 12
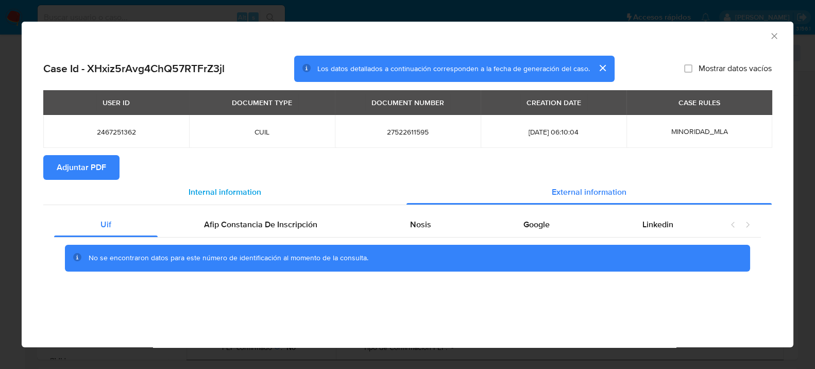
click at [238, 199] on div "Internal information" at bounding box center [224, 192] width 363 height 25
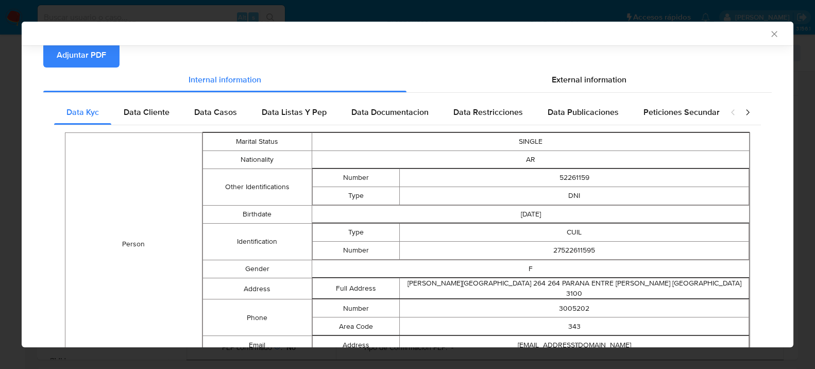
scroll to position [112, 0]
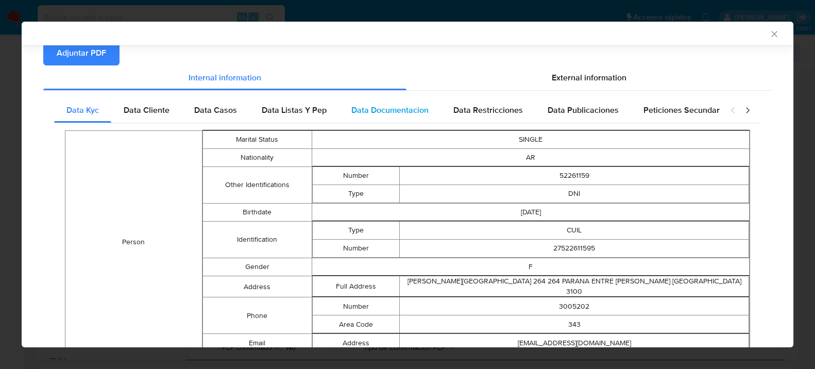
click at [380, 109] on span "Data Documentacion" at bounding box center [389, 110] width 77 height 12
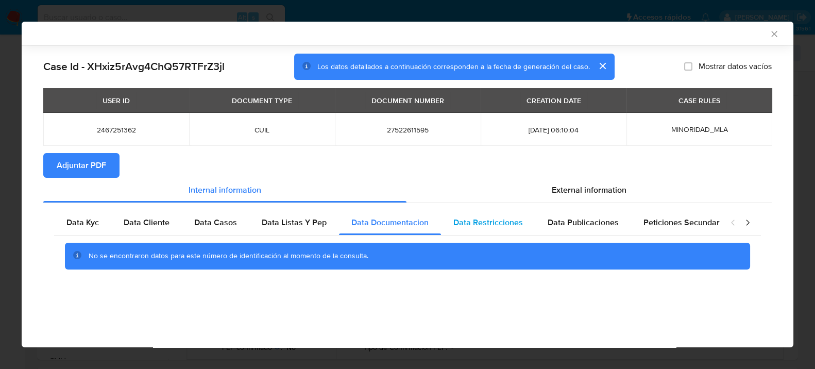
click at [508, 227] on span "Data Restricciones" at bounding box center [488, 222] width 70 height 12
click at [387, 233] on div "Data Documentacion" at bounding box center [390, 222] width 102 height 25
click at [259, 236] on div "No se encontraron datos para este número de identificación al momento de la con…" at bounding box center [407, 255] width 707 height 41
click at [571, 223] on span "Data Publicaciones" at bounding box center [583, 222] width 71 height 12
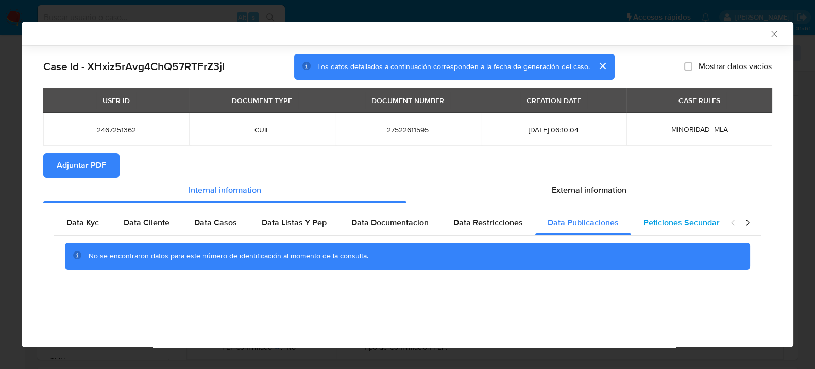
click at [673, 214] on div "Peticiones Secundarias" at bounding box center [687, 222] width 112 height 25
click at [750, 227] on icon "closure-recommendation-modal" at bounding box center [747, 222] width 10 height 10
click at [697, 217] on span "Data Minoridad" at bounding box center [684, 222] width 57 height 12
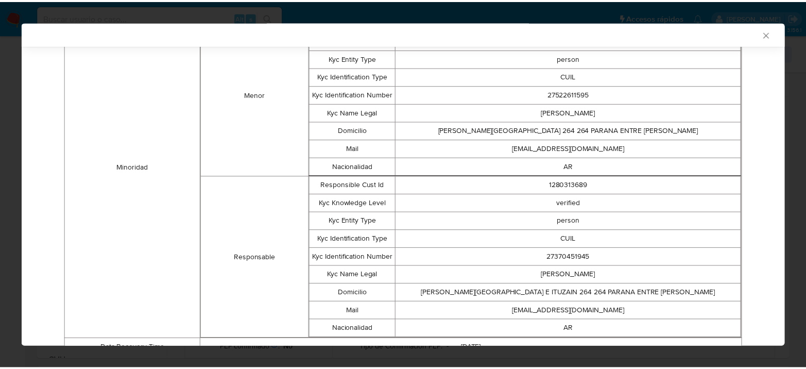
scroll to position [284, 0]
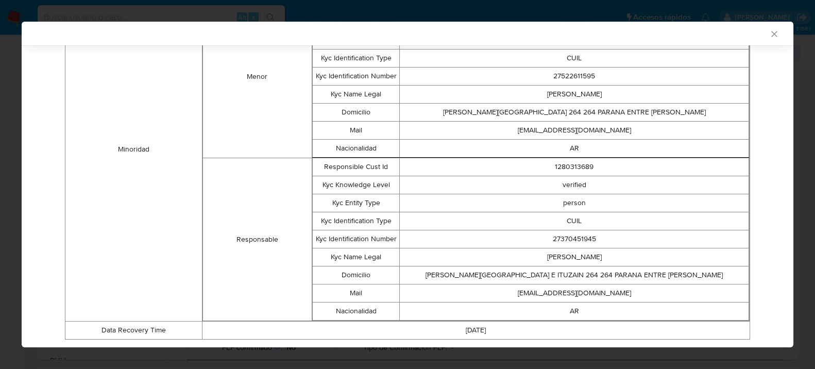
drag, startPoint x: 532, startPoint y: 260, endPoint x: 613, endPoint y: 258, distance: 80.9
click at [613, 258] on td "Claudia Graciela Beron" at bounding box center [574, 257] width 349 height 18
copy td "Claudia Graciela Beron"
drag, startPoint x: 557, startPoint y: 239, endPoint x: 595, endPoint y: 242, distance: 38.2
click at [595, 242] on td "27370451945" at bounding box center [574, 239] width 349 height 18
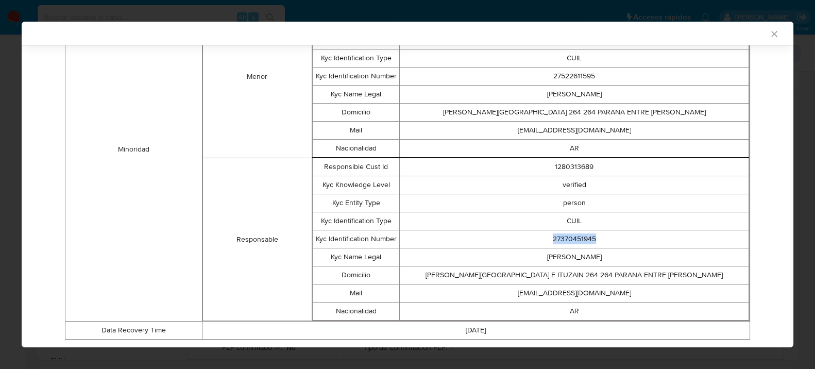
copy td "27370451945"
click at [769, 32] on icon "Cerrar ventana" at bounding box center [774, 34] width 10 height 10
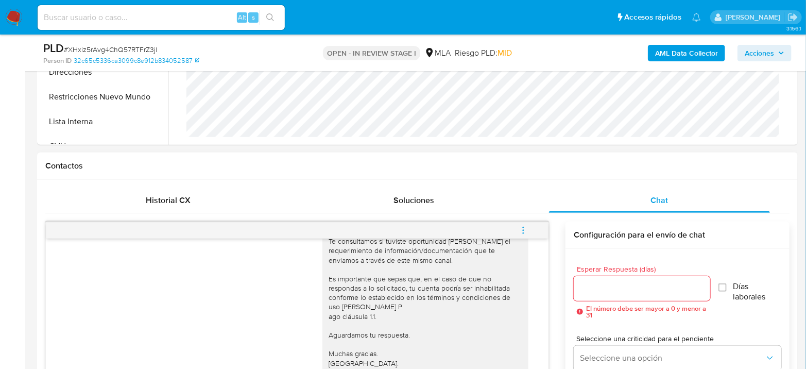
scroll to position [457, 0]
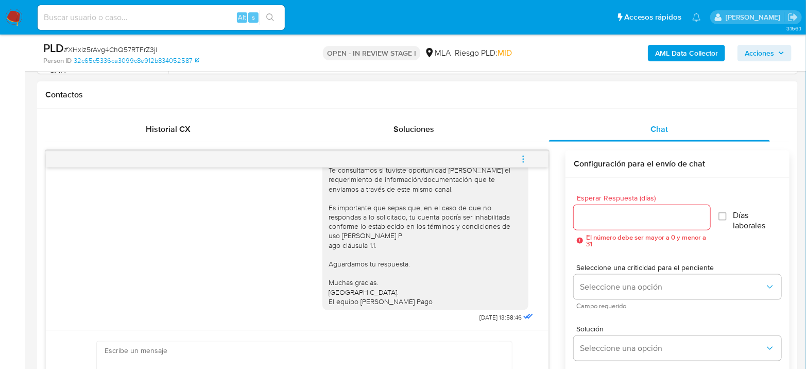
click at [522, 156] on icon "menu-action" at bounding box center [523, 159] width 9 height 9
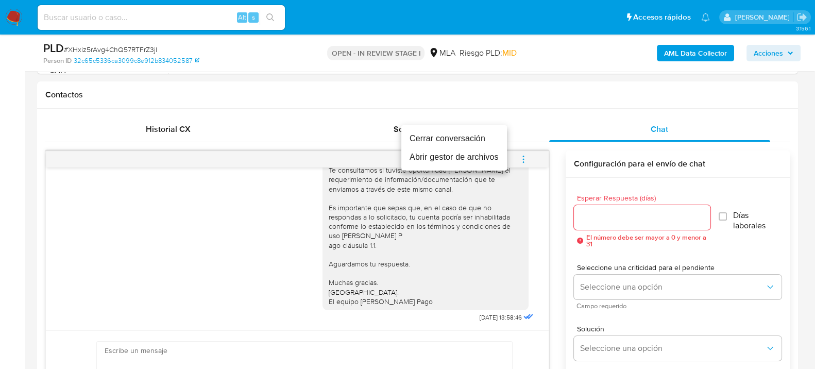
click at [471, 140] on li "Cerrar conversación" at bounding box center [454, 138] width 106 height 19
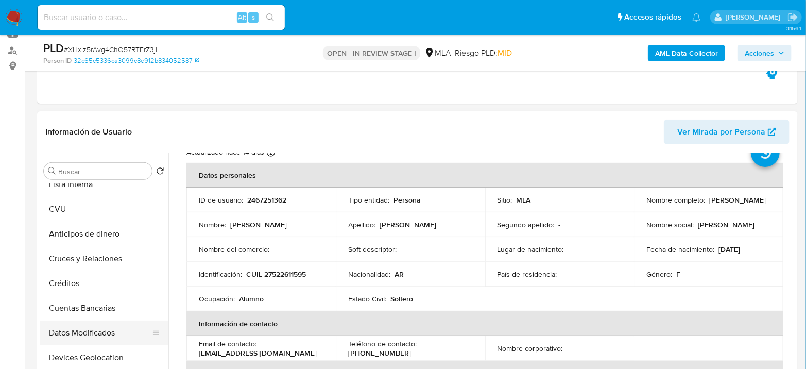
scroll to position [229, 0]
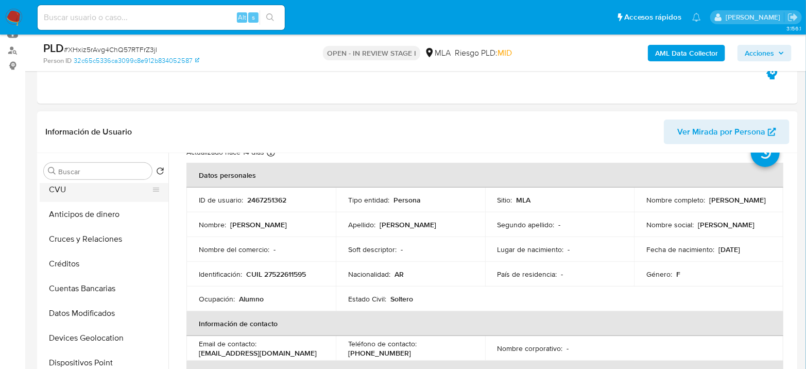
click at [82, 192] on button "CVU" at bounding box center [100, 189] width 121 height 25
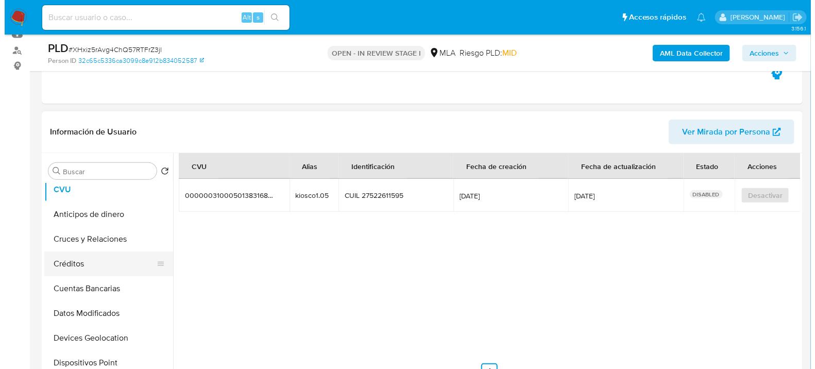
scroll to position [0, 0]
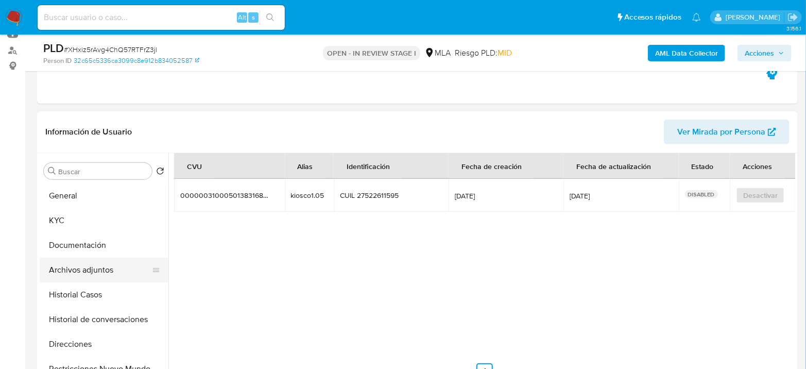
click at [80, 266] on button "Archivos adjuntos" at bounding box center [100, 270] width 121 height 25
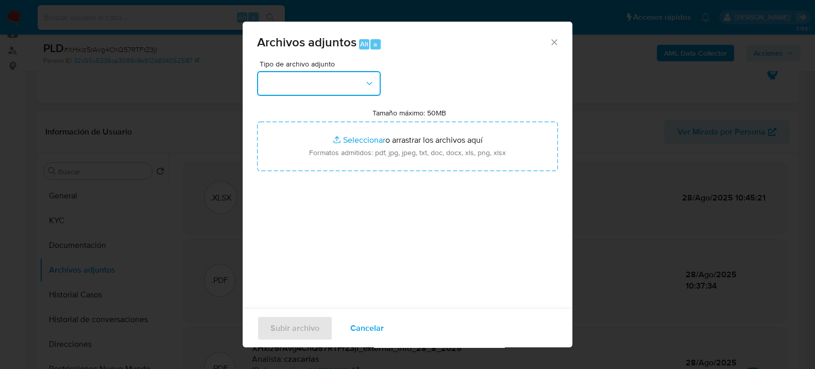
click at [328, 88] on button "button" at bounding box center [319, 83] width 124 height 25
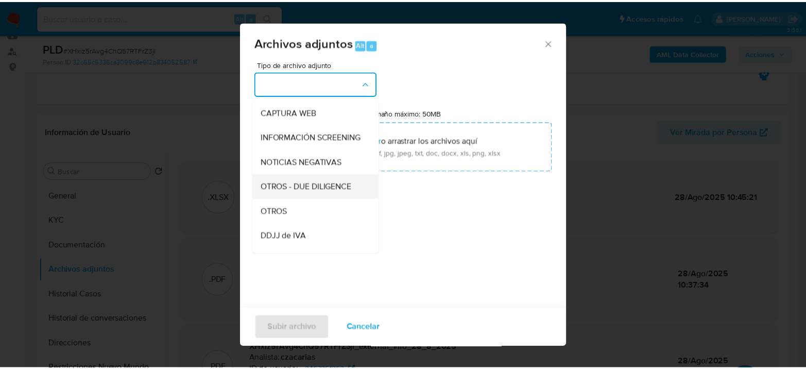
scroll to position [114, 0]
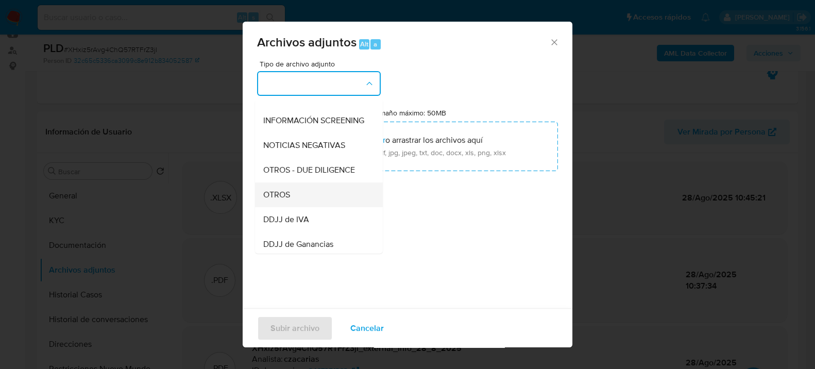
click at [289, 199] on span "OTROS" at bounding box center [276, 194] width 27 height 10
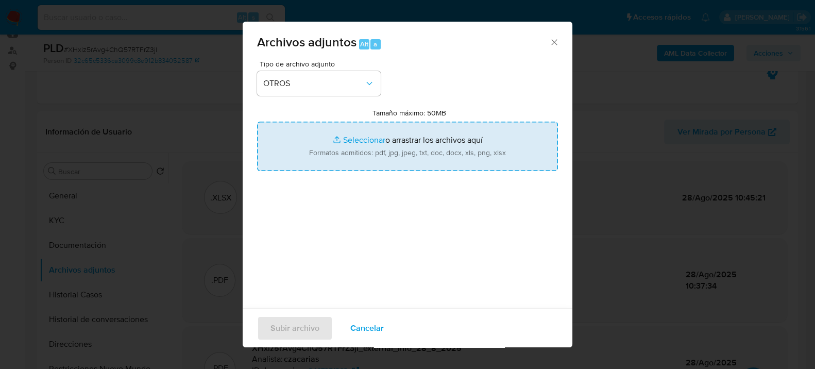
type input "C:\fakepath\Caselog XHxiz5rAvg4ChQ57RTFrZ3jl_2025_07_17_18_45_10.docx"
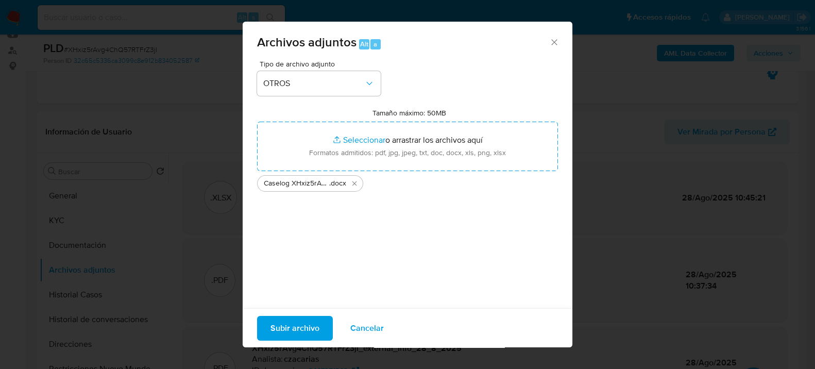
click at [289, 316] on span "Subir archivo" at bounding box center [294, 327] width 49 height 23
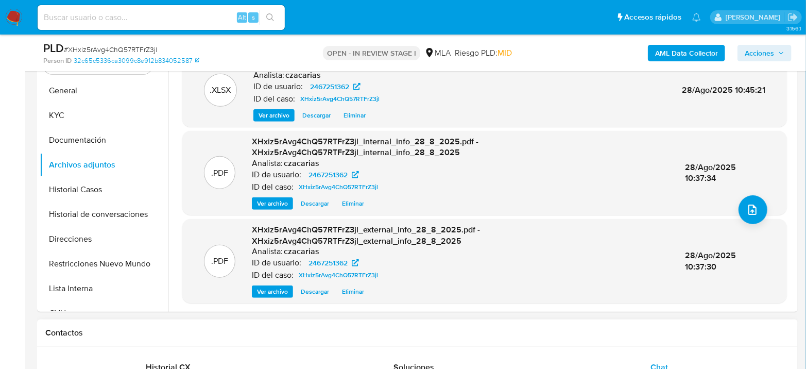
scroll to position [286, 0]
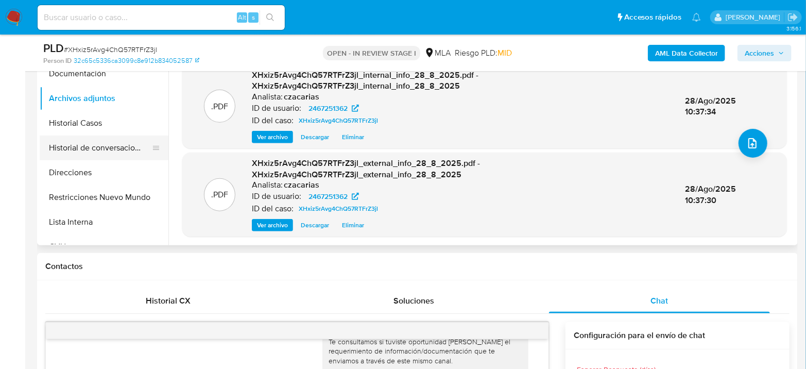
click at [62, 158] on button "Historial de conversaciones" at bounding box center [100, 147] width 121 height 25
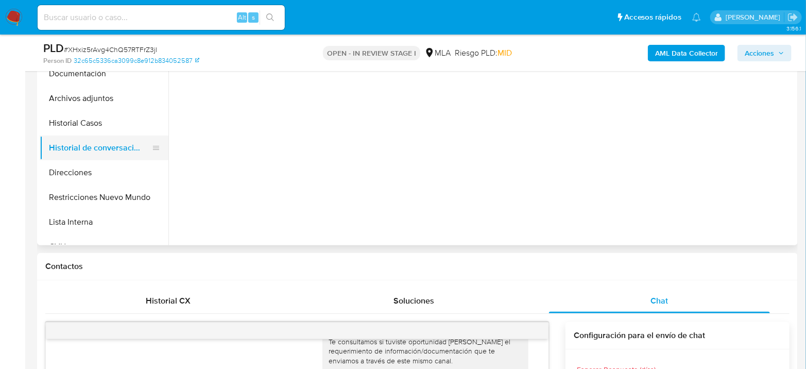
scroll to position [0, 0]
click at [73, 176] on button "Direcciones" at bounding box center [100, 172] width 121 height 25
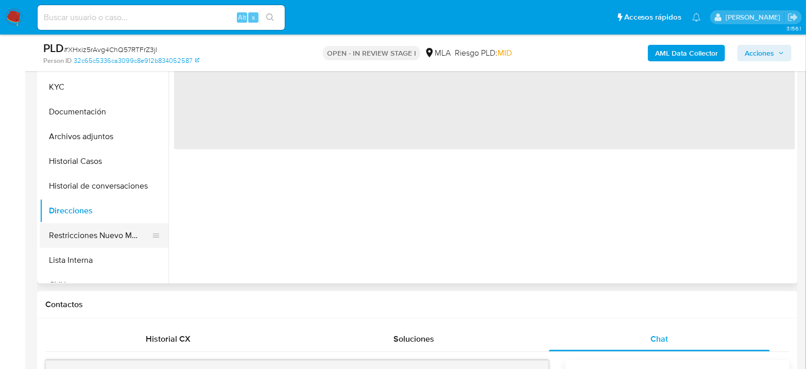
scroll to position [229, 0]
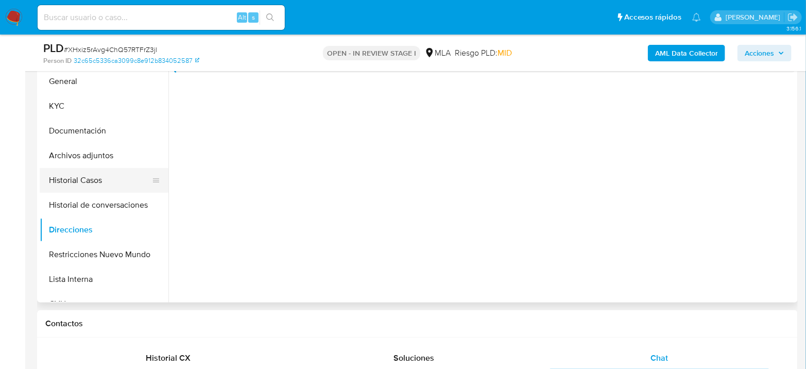
click at [114, 179] on button "Historial Casos" at bounding box center [100, 180] width 121 height 25
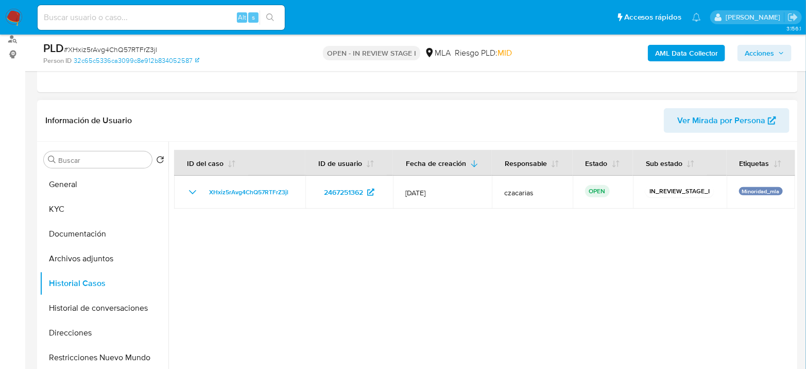
scroll to position [114, 0]
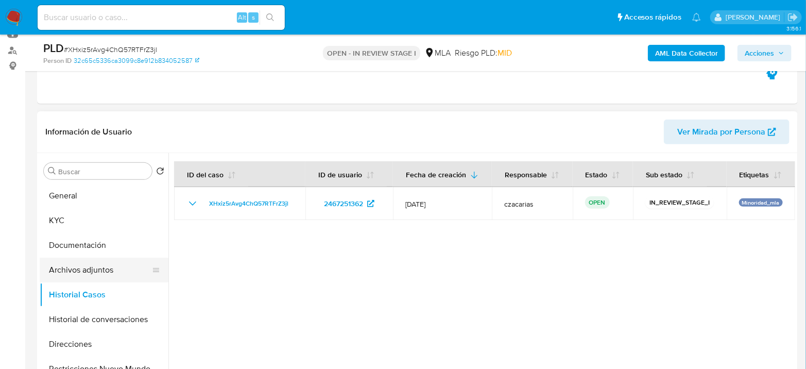
click at [78, 265] on button "Archivos adjuntos" at bounding box center [100, 270] width 121 height 25
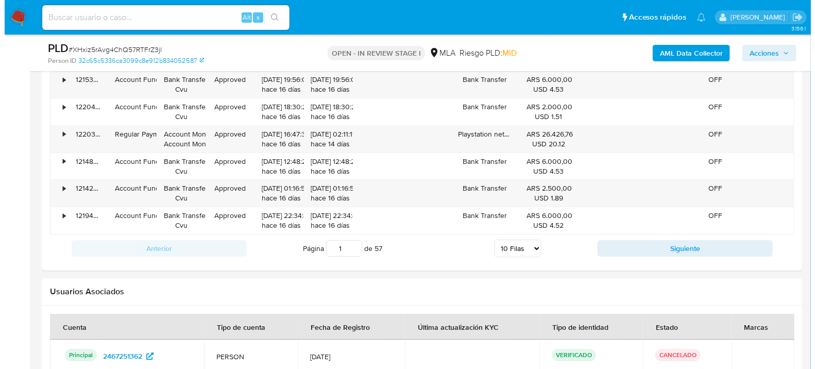
scroll to position [1806, 0]
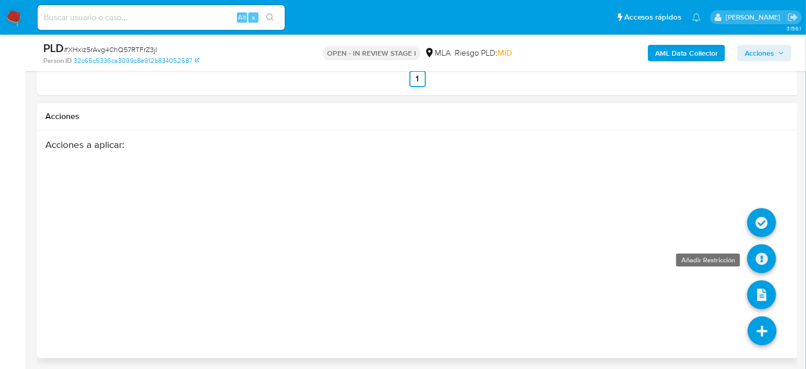
click at [760, 251] on icon at bounding box center [761, 258] width 29 height 29
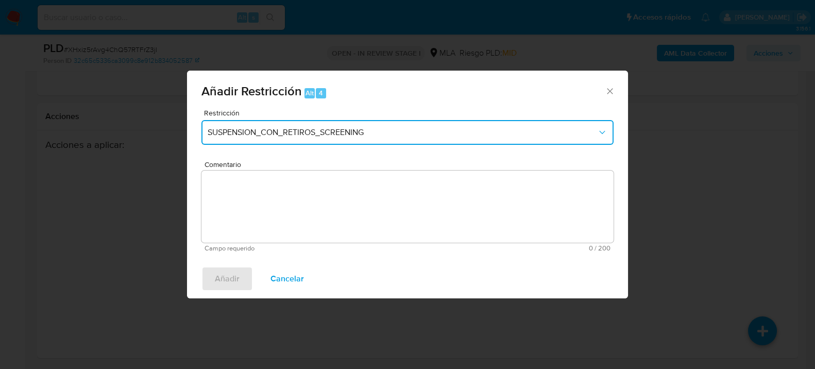
click at [379, 134] on span "SUSPENSION_CON_RETIROS_SCREENING" at bounding box center [402, 132] width 389 height 10
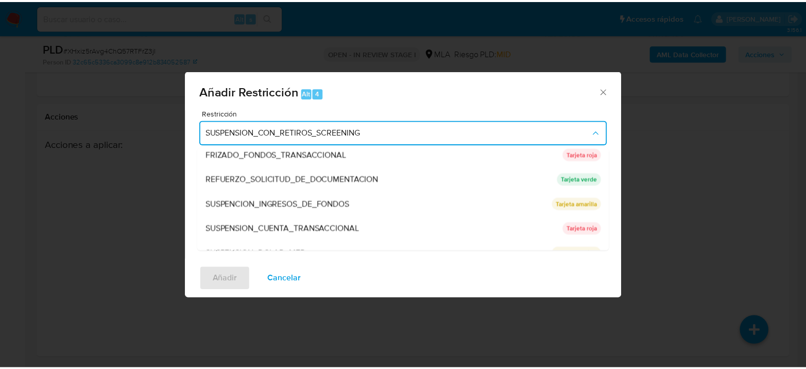
scroll to position [218, 0]
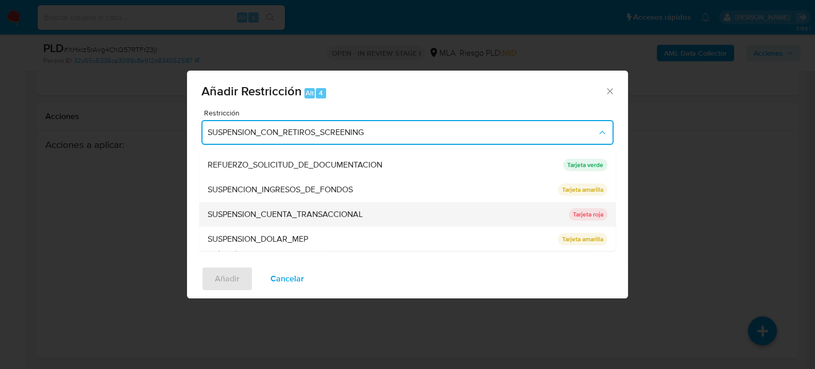
click at [356, 219] on span "SUSPENSION_CUENTA_TRANSACCIONAL" at bounding box center [285, 214] width 155 height 10
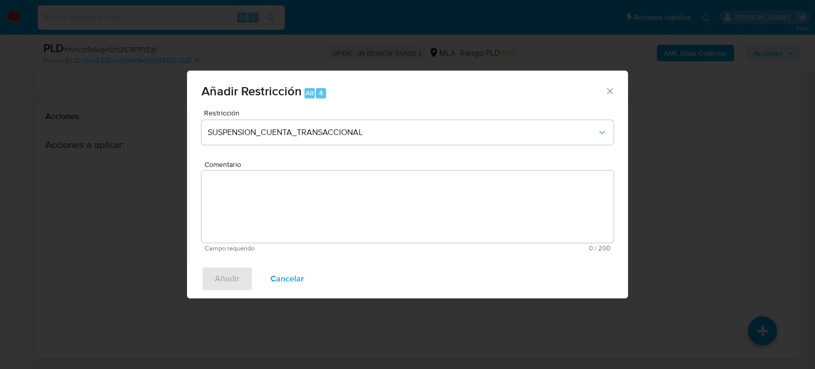
click at [356, 218] on textarea "Comentario" at bounding box center [407, 206] width 412 height 72
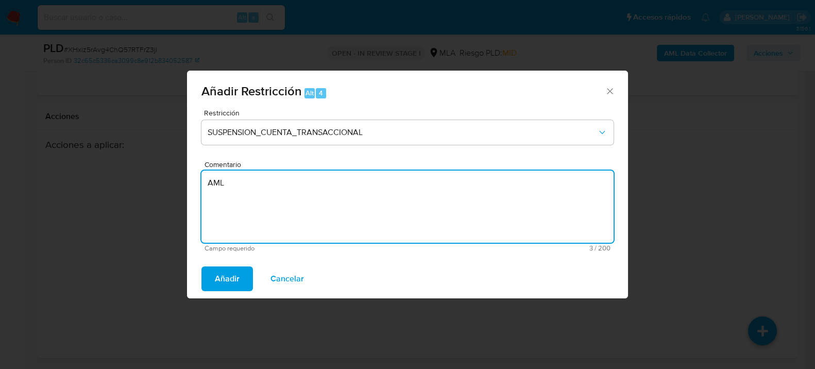
type textarea "AML"
click at [218, 291] on div "Añadir Cancelar" at bounding box center [407, 278] width 441 height 39
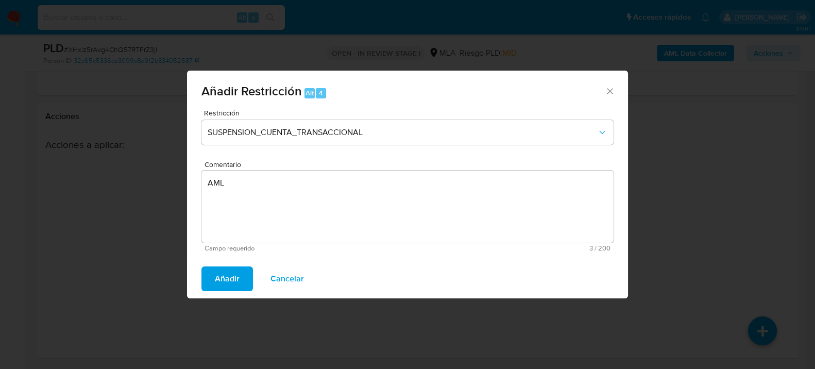
click at [218, 291] on div "Añadir Cancelar" at bounding box center [407, 278] width 441 height 39
click at [220, 284] on span "Añadir" at bounding box center [227, 278] width 25 height 23
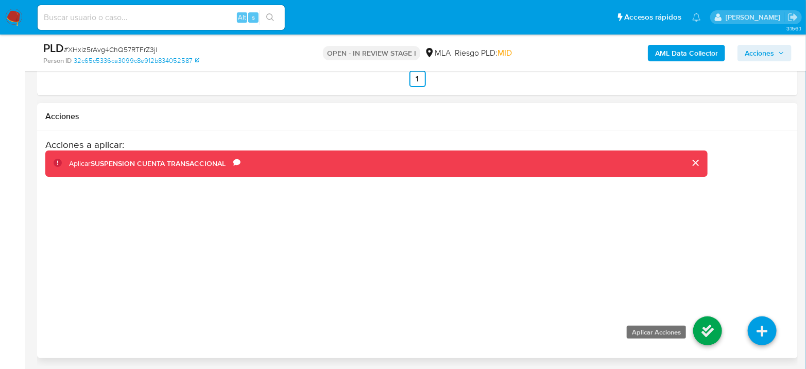
click at [710, 330] on icon at bounding box center [707, 330] width 29 height 29
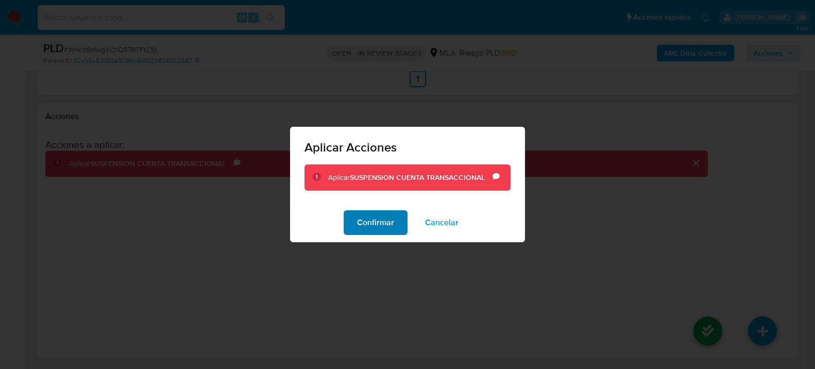
click at [355, 228] on button "Confirmar" at bounding box center [376, 222] width 64 height 25
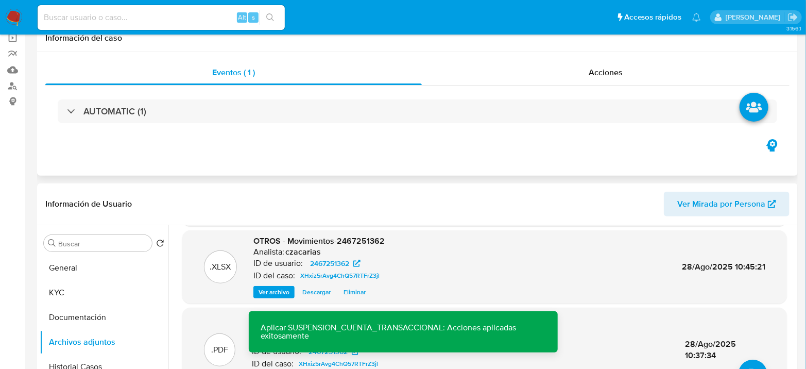
scroll to position [0, 0]
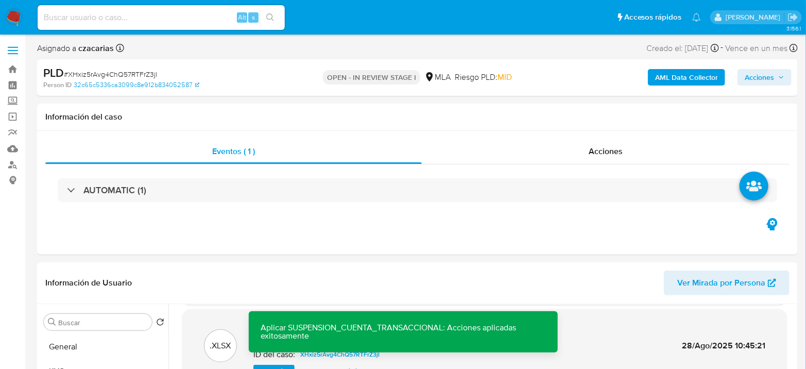
click at [747, 81] on span "Acciones" at bounding box center [759, 77] width 29 height 16
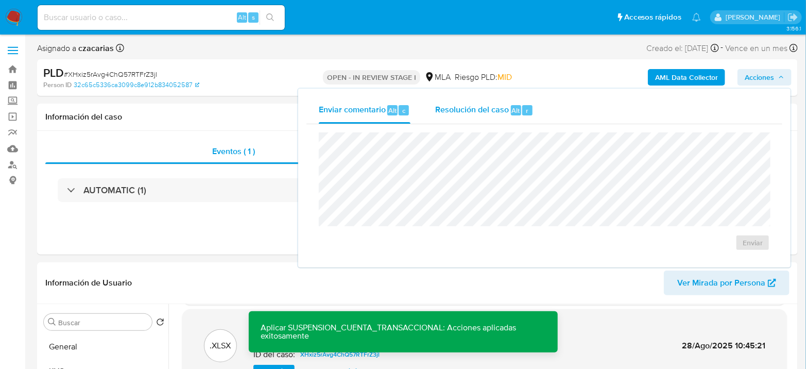
click at [539, 111] on button "Resolución del caso Alt r" at bounding box center [484, 110] width 123 height 27
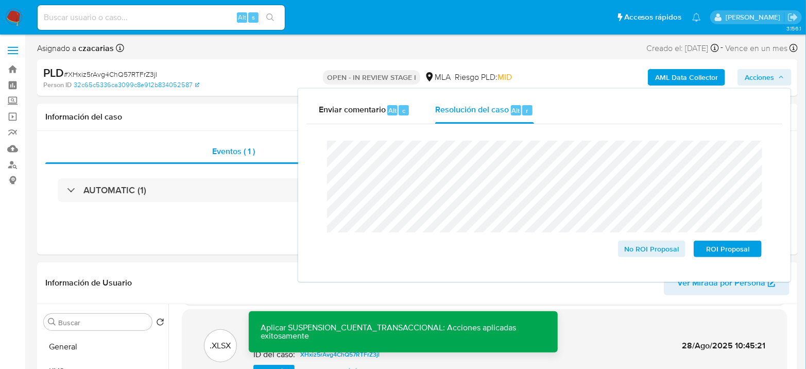
click at [109, 75] on span "# XHxiz5rAvg4ChQ57RTFrZ3jl" at bounding box center [110, 74] width 93 height 10
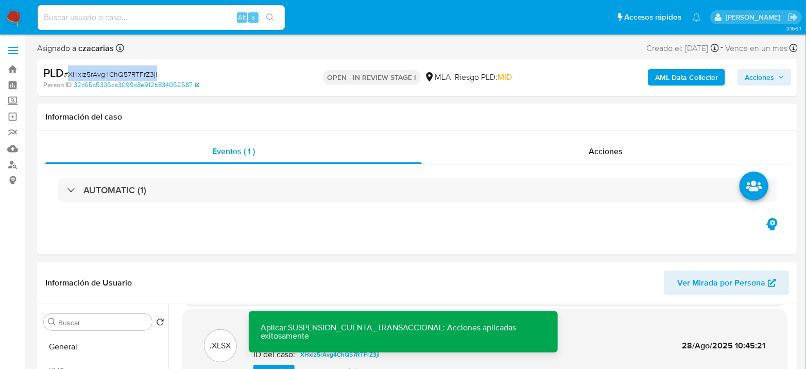
click at [110, 75] on span "# XHxiz5rAvg4ChQ57RTFrZ3jl" at bounding box center [110, 74] width 93 height 10
copy span "XHxiz5rAvg4ChQ57RTFrZ3jl"
click at [760, 77] on span "Acciones" at bounding box center [759, 77] width 29 height 16
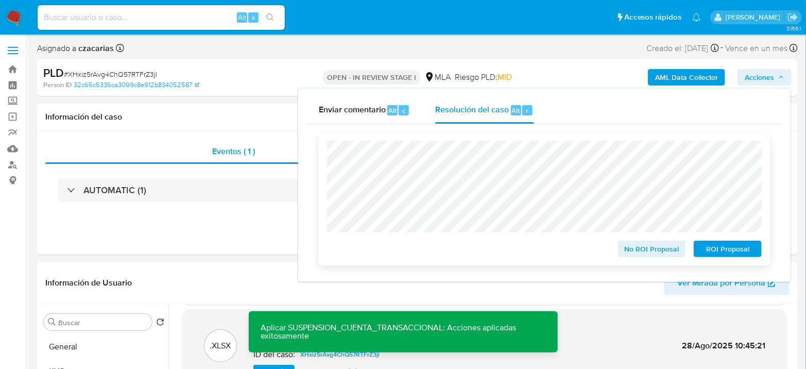
click at [725, 246] on span "ROI Proposal" at bounding box center [728, 249] width 54 height 14
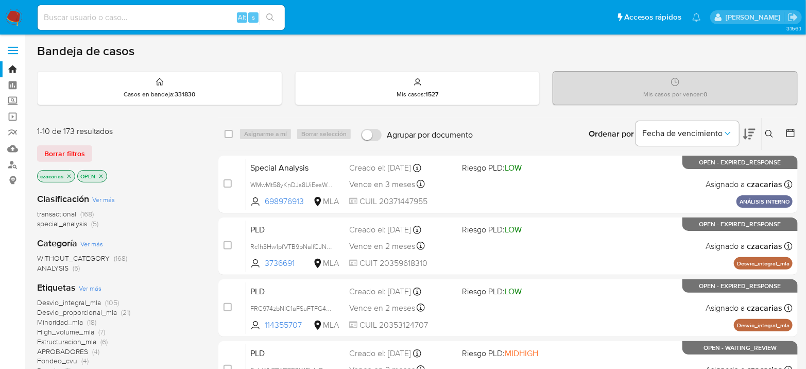
click at [760, 137] on div "Ordenar por Fecha de vencimiento" at bounding box center [671, 134] width 181 height 32
click at [769, 134] on icon at bounding box center [769, 134] width 8 height 8
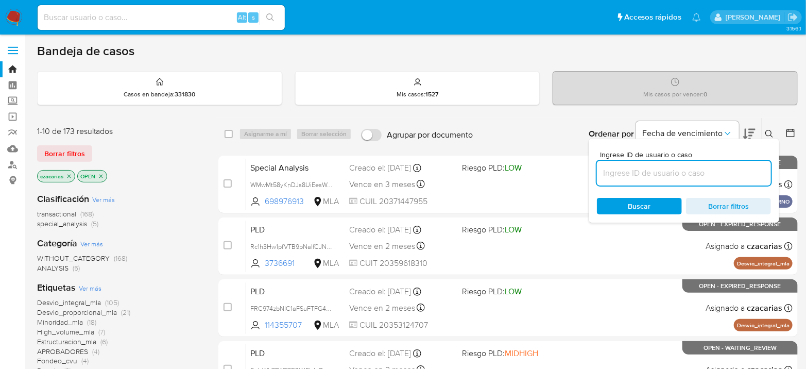
click at [696, 174] on input at bounding box center [684, 172] width 174 height 13
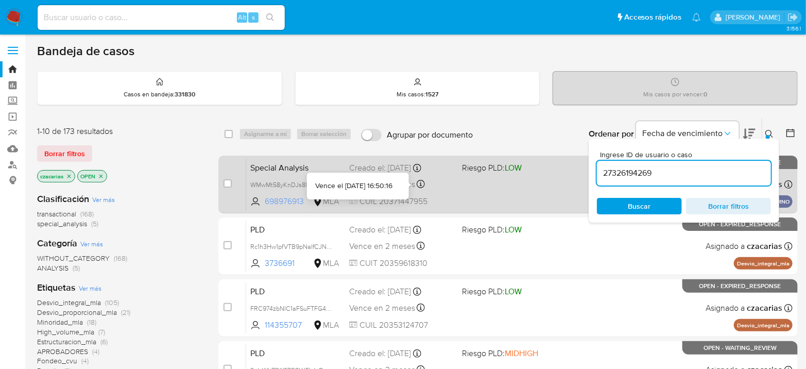
type input "27326194269"
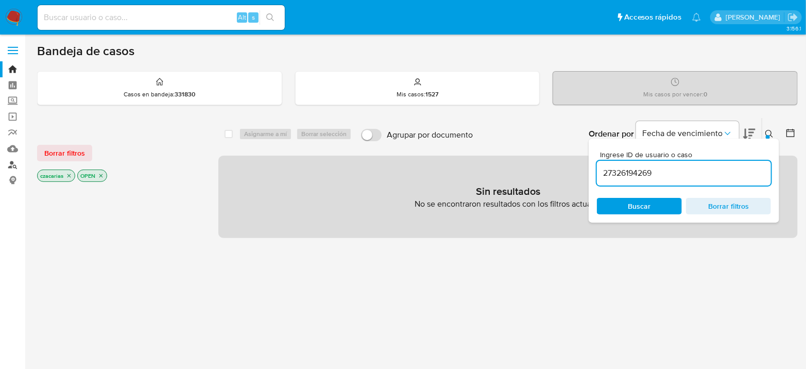
click at [12, 162] on link "Buscador de personas" at bounding box center [61, 165] width 123 height 16
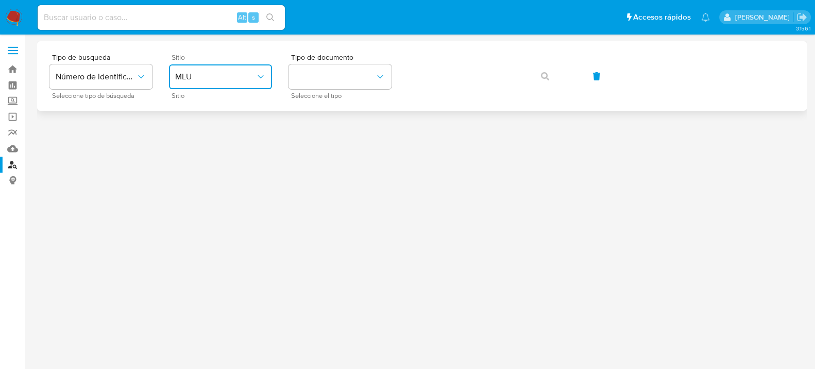
click at [228, 72] on span "MLU" at bounding box center [215, 77] width 80 height 10
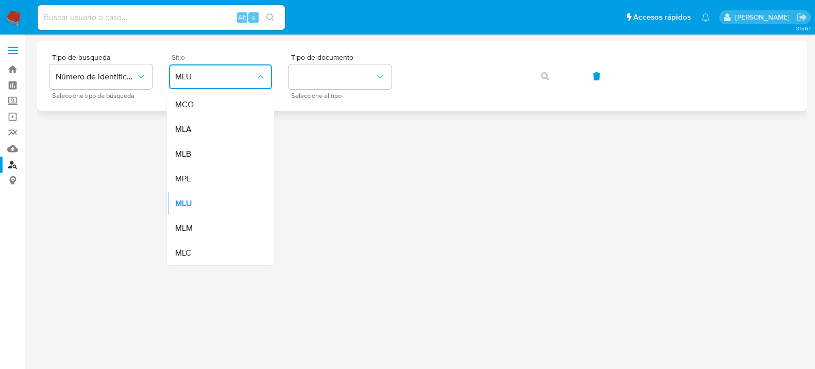
click at [237, 109] on div "MCO" at bounding box center [217, 104] width 84 height 25
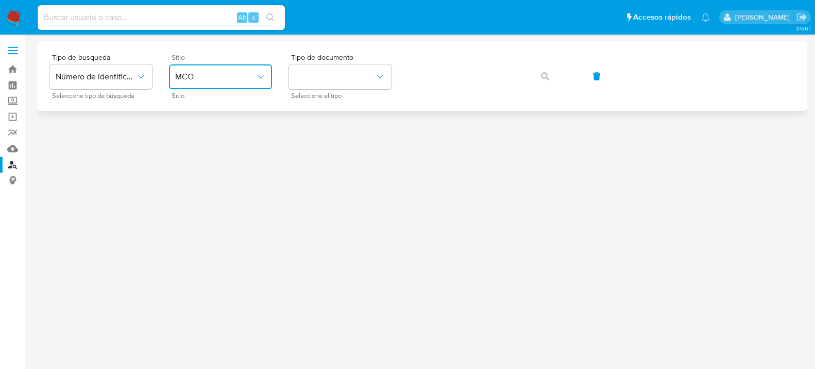
click at [236, 77] on span "MCO" at bounding box center [215, 77] width 80 height 10
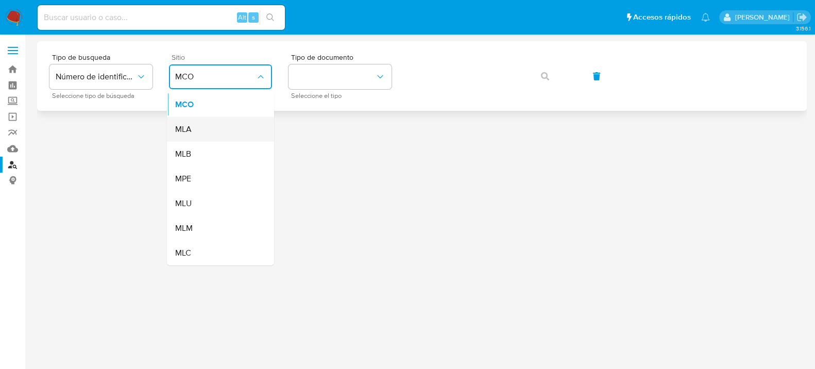
click at [238, 131] on div "MLA" at bounding box center [217, 129] width 84 height 25
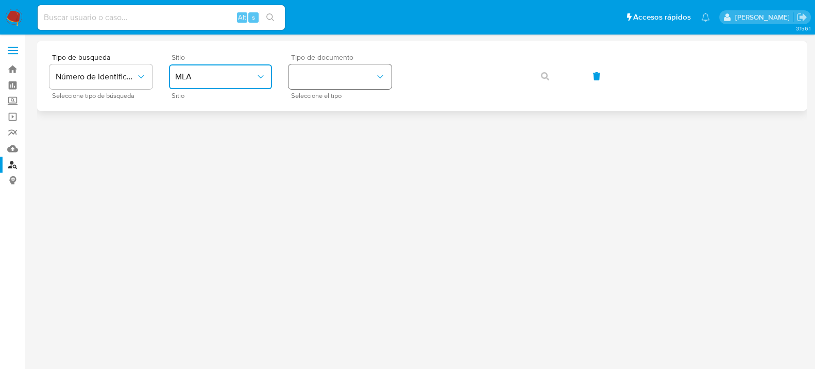
click at [377, 86] on button "identificationType" at bounding box center [339, 76] width 103 height 25
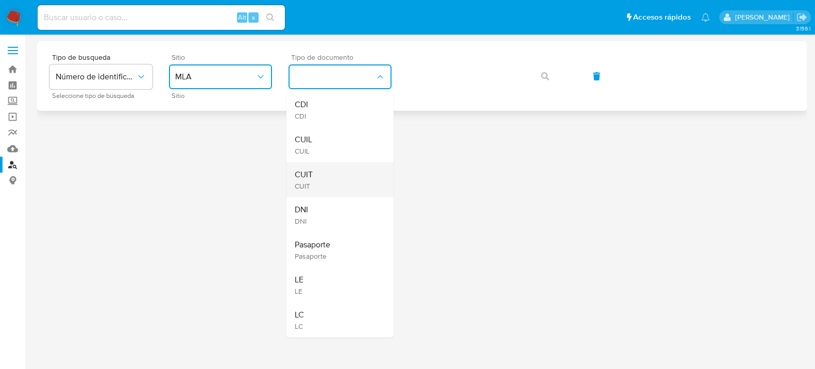
drag, startPoint x: 357, startPoint y: 147, endPoint x: 349, endPoint y: 172, distance: 25.9
click at [349, 172] on ul "CDI CDI CUIL CUIL CUIT CUIT DNI DNI Pasaporte Pasaporte LE LE LC LC" at bounding box center [339, 214] width 107 height 245
click at [350, 172] on div "CUIT CUIT" at bounding box center [337, 179] width 84 height 35
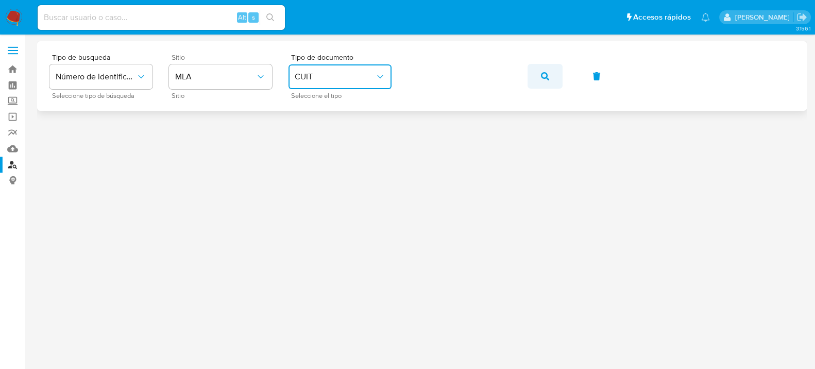
click at [545, 74] on icon "button" at bounding box center [545, 76] width 8 height 8
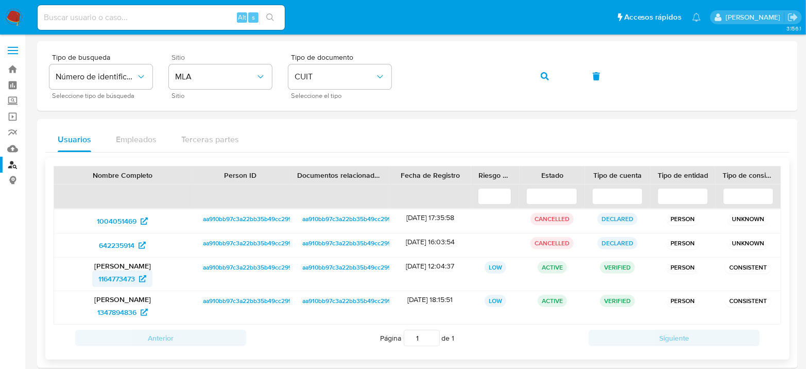
click at [103, 283] on span "1164773473" at bounding box center [116, 278] width 37 height 16
click at [121, 308] on span "1347894836" at bounding box center [116, 312] width 39 height 16
click at [16, 21] on img at bounding box center [14, 18] width 18 height 18
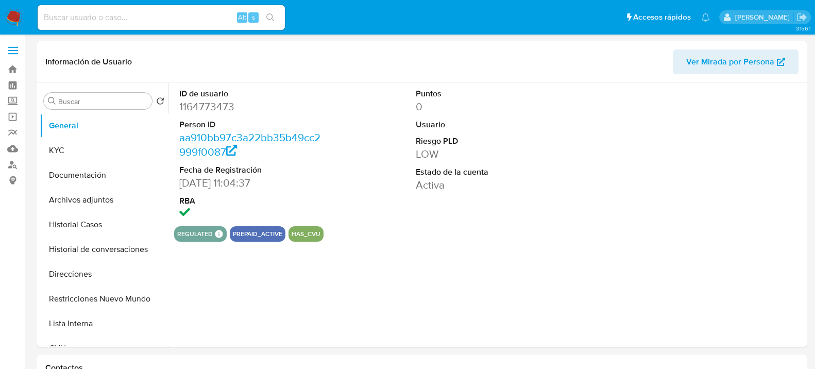
select select "10"
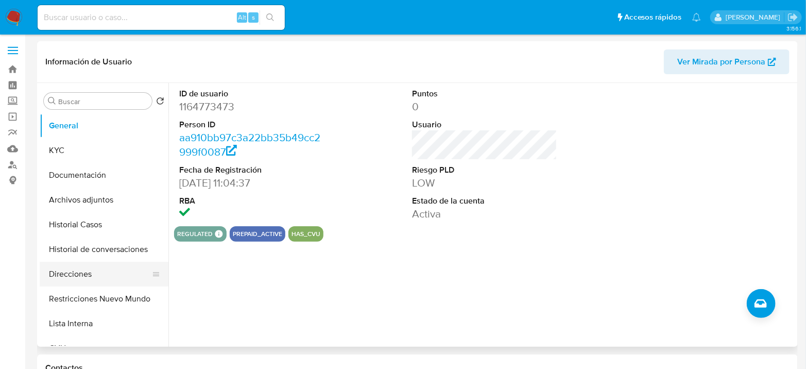
click at [71, 276] on button "Direcciones" at bounding box center [100, 274] width 121 height 25
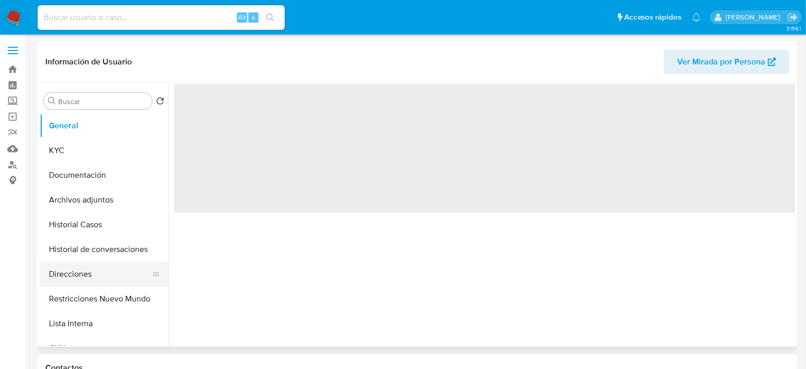
click at [100, 271] on button "Direcciones" at bounding box center [100, 274] width 121 height 25
select select "10"
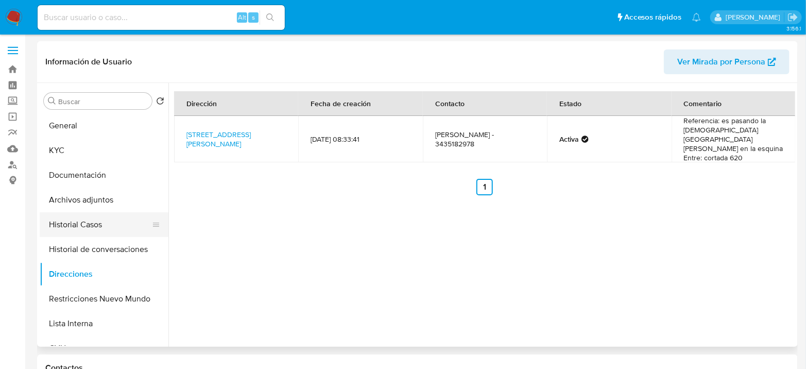
click at [108, 227] on button "Historial Casos" at bounding box center [100, 224] width 121 height 25
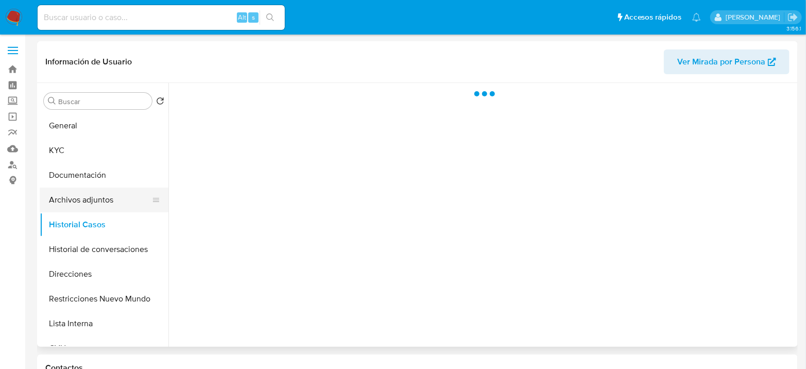
click at [100, 201] on button "Archivos adjuntos" at bounding box center [100, 199] width 121 height 25
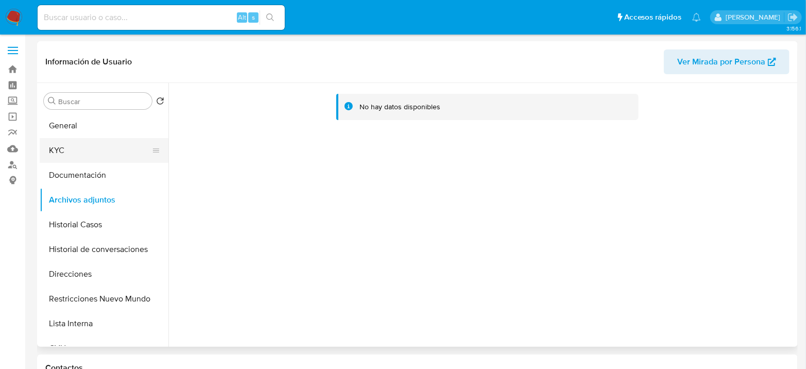
click at [71, 150] on button "KYC" at bounding box center [100, 150] width 121 height 25
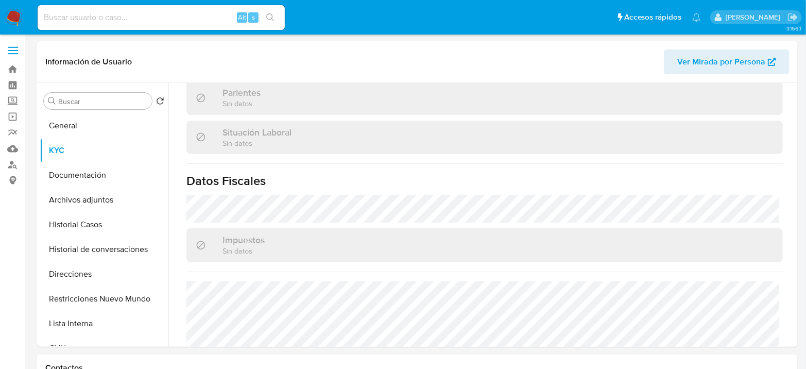
scroll to position [551, 0]
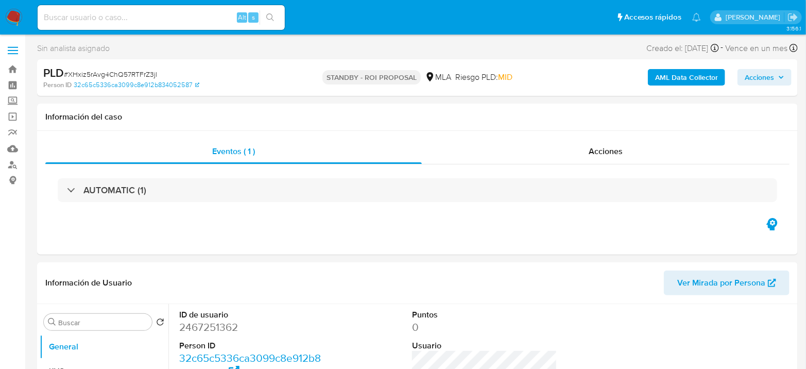
select select "10"
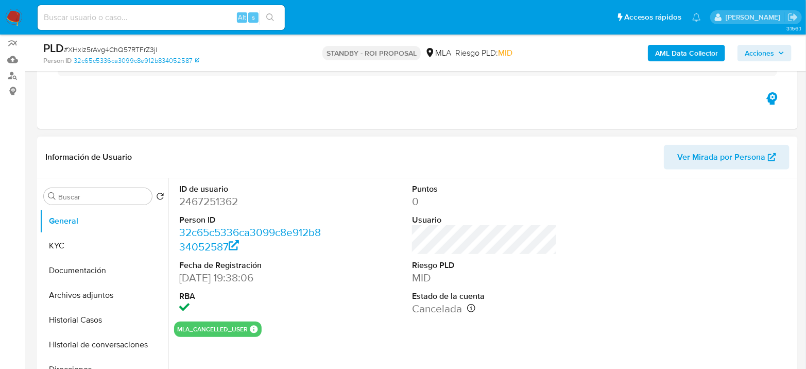
scroll to position [114, 0]
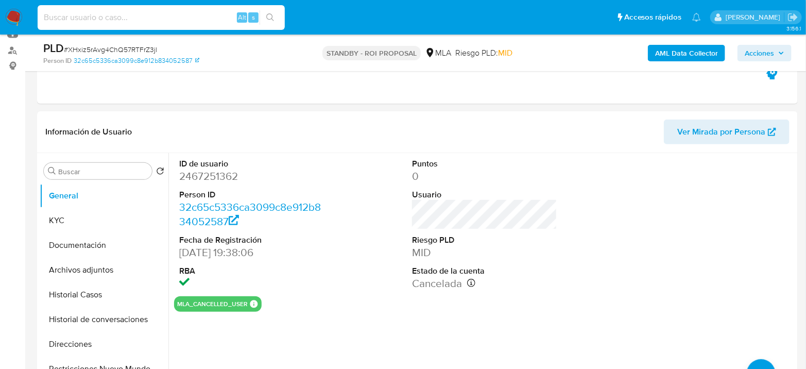
click at [151, 15] on input at bounding box center [161, 17] width 247 height 13
paste input "cSg8y1sCQ0UNNOPosLJP257U"
type input "cSg8y1sCQ0UNNOPosLJP257U"
click at [279, 17] on button "search-icon" at bounding box center [270, 17] width 21 height 14
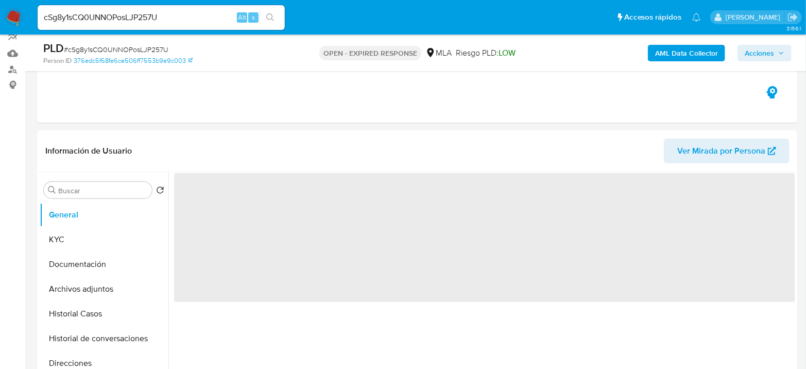
scroll to position [114, 0]
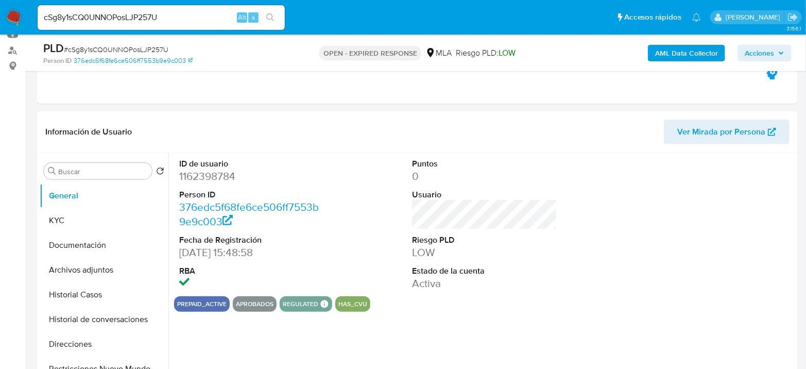
select select "10"
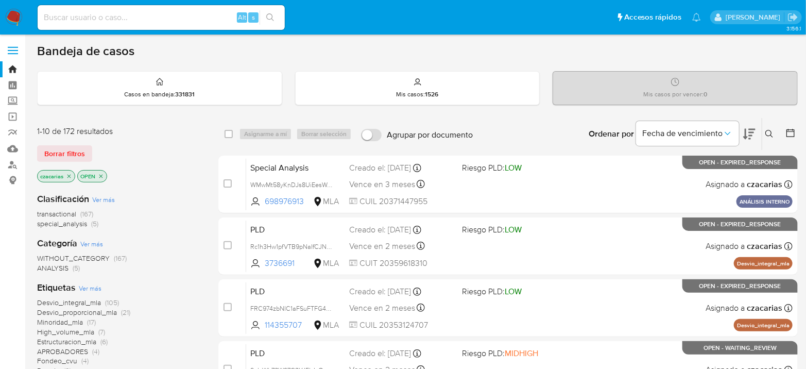
click at [765, 133] on button at bounding box center [770, 134] width 17 height 12
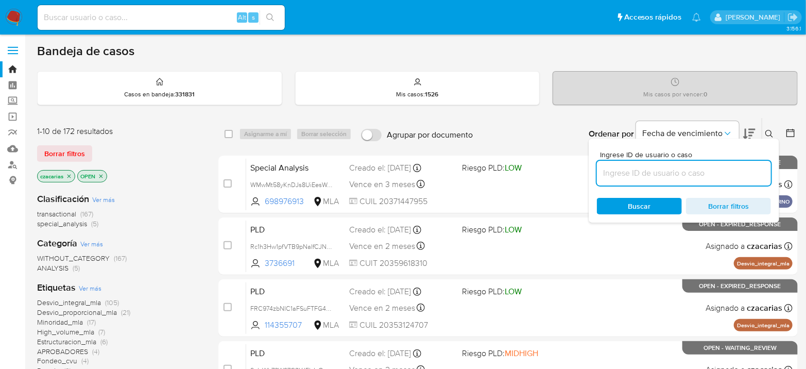
click at [630, 170] on input at bounding box center [684, 172] width 174 height 13
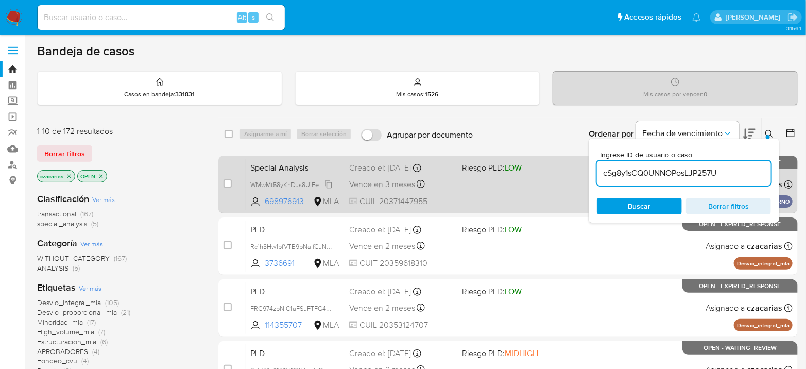
type input "cSg8y1sCQ0UNNOPosLJP257U"
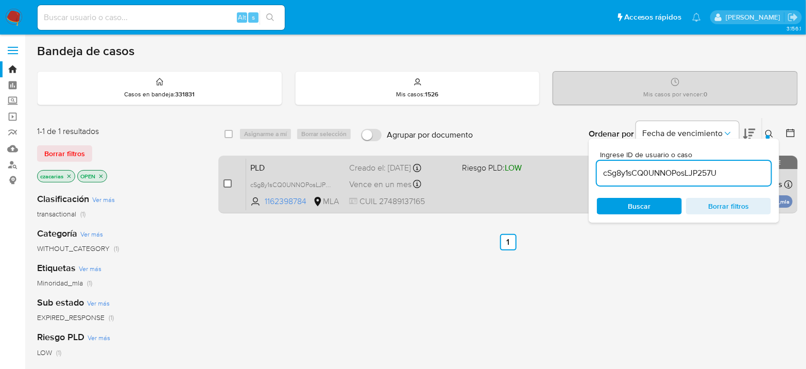
click at [225, 182] on input "checkbox" at bounding box center [228, 183] width 8 height 8
checkbox input "true"
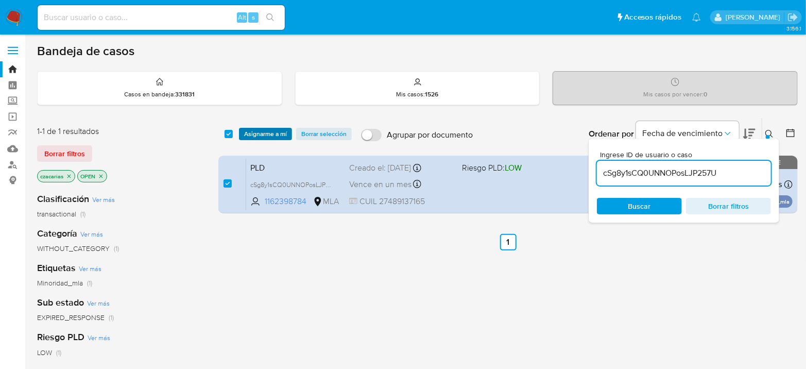
click at [261, 129] on span "Asignarme a mí" at bounding box center [265, 134] width 43 height 10
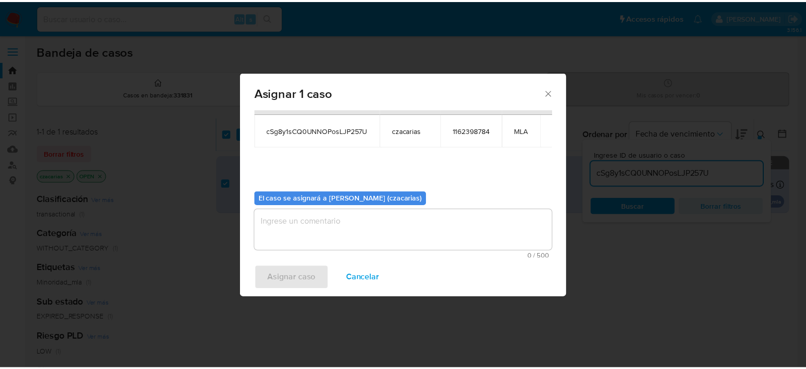
scroll to position [53, 0]
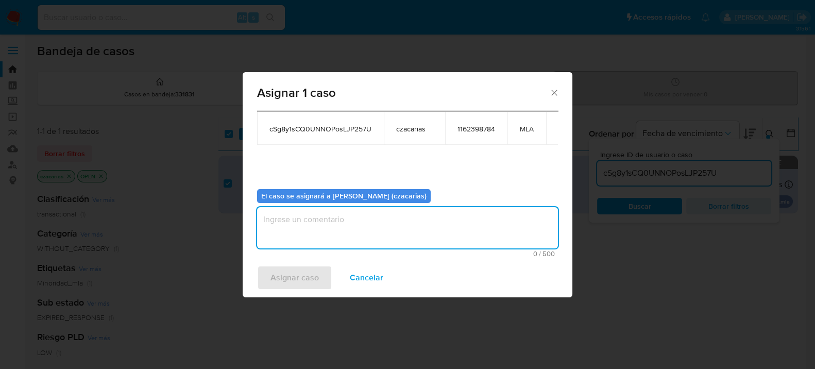
click at [314, 211] on textarea "assign-modal" at bounding box center [407, 227] width 301 height 41
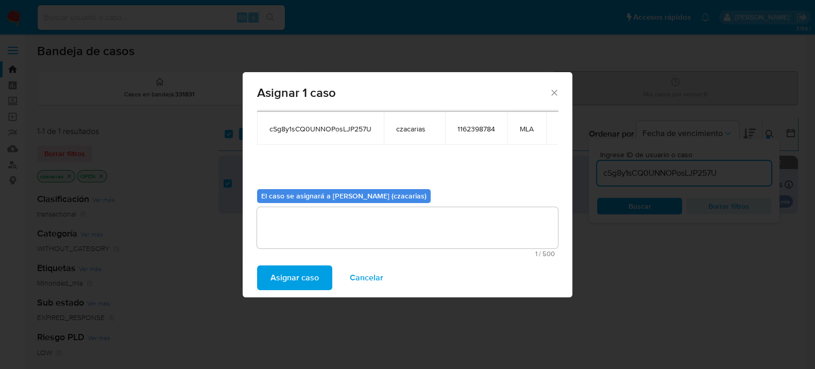
click at [285, 286] on span "Asignar caso" at bounding box center [294, 277] width 48 height 23
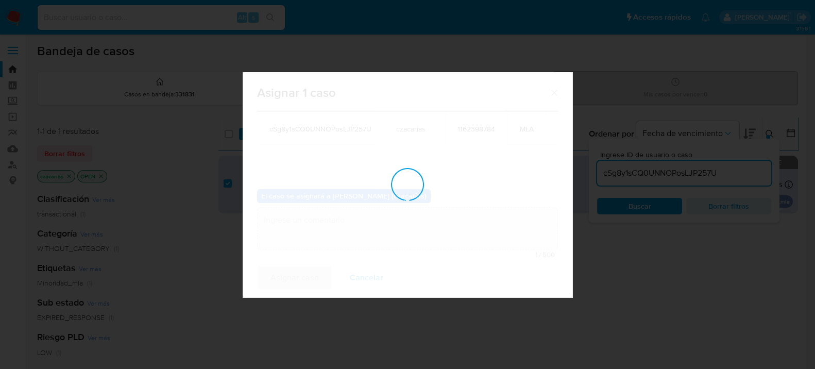
checkbox input "false"
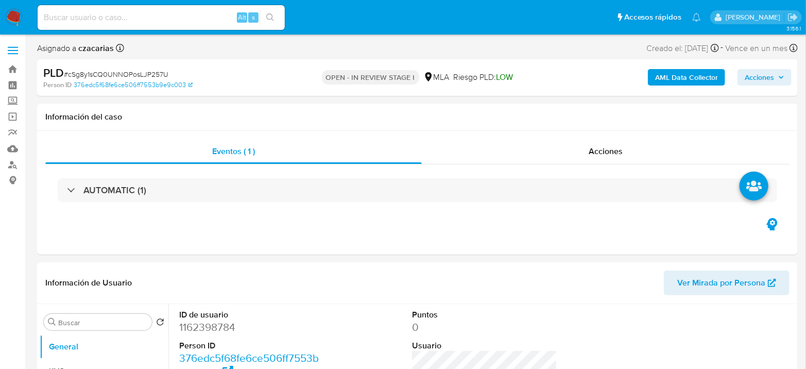
select select "10"
click at [213, 325] on dd "1162398784" at bounding box center [251, 327] width 145 height 14
copy dd "1162398784"
click at [180, 325] on dd "1162398784" at bounding box center [251, 327] width 145 height 14
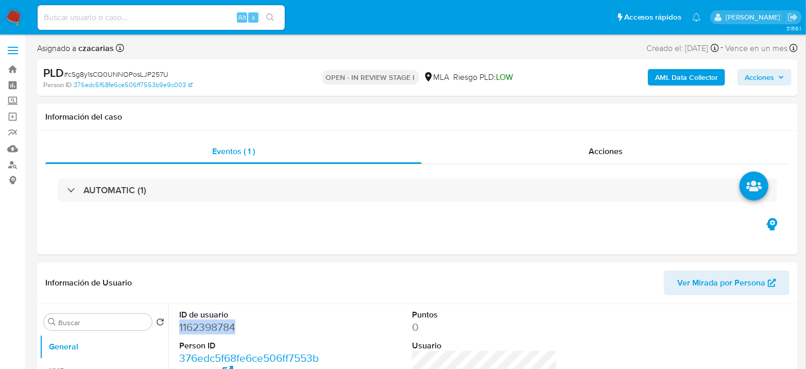
click at [180, 325] on dd "1162398784" at bounding box center [251, 327] width 145 height 14
click at [682, 74] on b "AML Data Collector" at bounding box center [686, 77] width 63 height 16
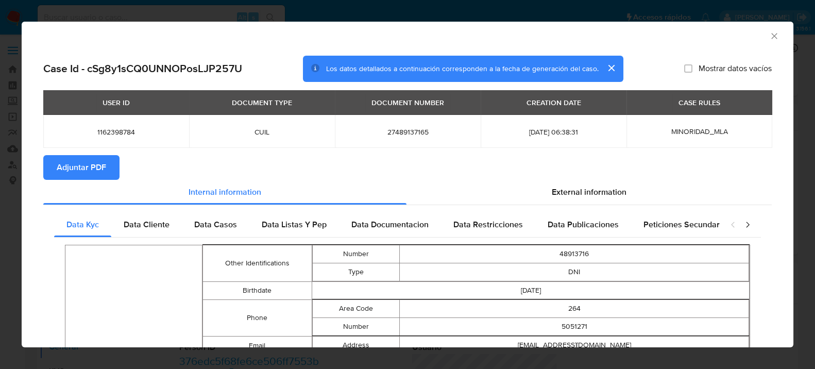
click at [742, 228] on icon "closure-recommendation-modal" at bounding box center [747, 224] width 10 height 10
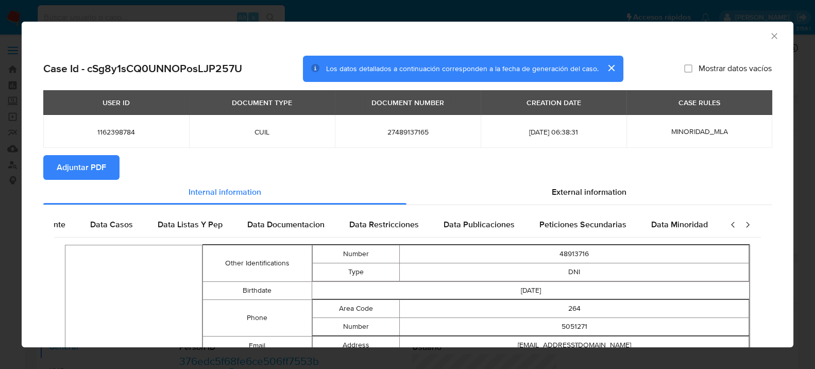
scroll to position [0, 108]
click at [742, 228] on icon "closure-recommendation-modal" at bounding box center [747, 224] width 10 height 10
click at [681, 224] on span "Data Minoridad" at bounding box center [679, 224] width 57 height 12
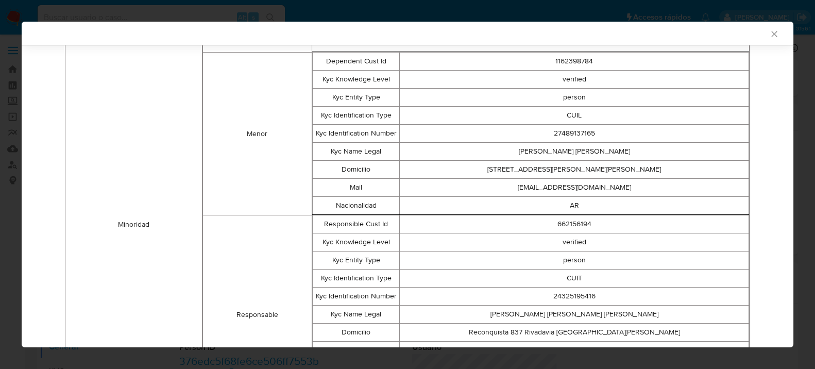
scroll to position [284, 0]
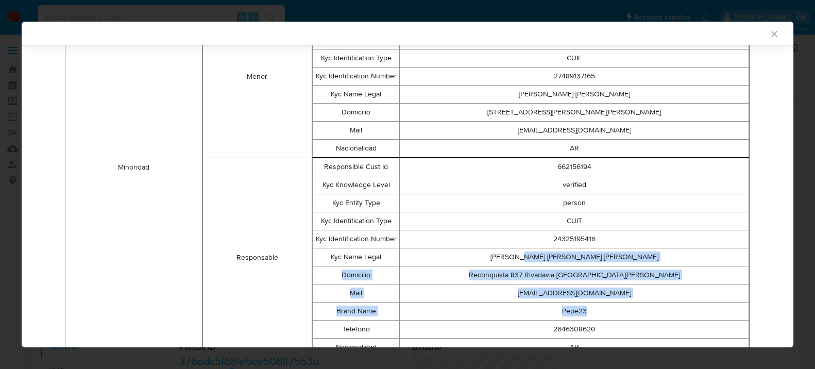
drag, startPoint x: 548, startPoint y: 260, endPoint x: 647, endPoint y: 303, distance: 107.9
click at [647, 303] on tbody "Responsible Cust Id 662156194 Kyc Knowledge Level verified Kyc Entity Type pers…" at bounding box center [531, 257] width 436 height 198
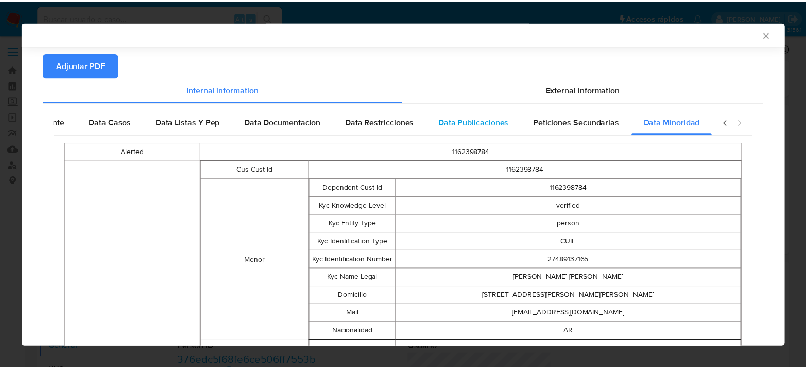
scroll to position [0, 0]
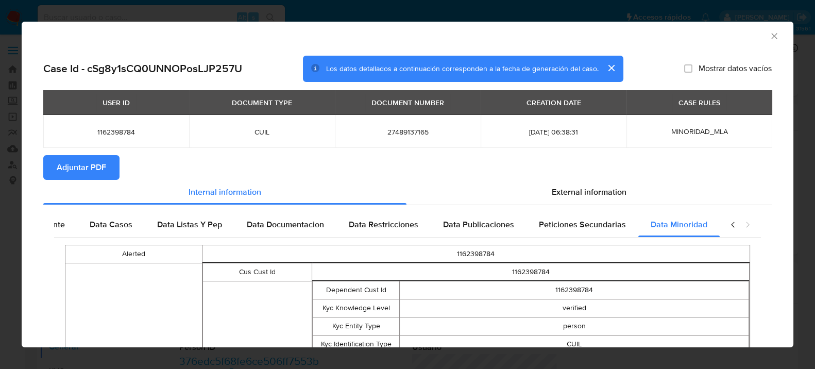
click at [104, 172] on span "Adjuntar PDF" at bounding box center [81, 167] width 49 height 23
drag, startPoint x: 776, startPoint y: 37, endPoint x: 769, endPoint y: 37, distance: 7.7
click at [776, 37] on div "AML Data Collector" at bounding box center [408, 35] width 772 height 26
click at [757, 36] on div "AML Data Collector" at bounding box center [399, 34] width 740 height 11
click at [769, 37] on icon "Cerrar ventana" at bounding box center [774, 36] width 10 height 10
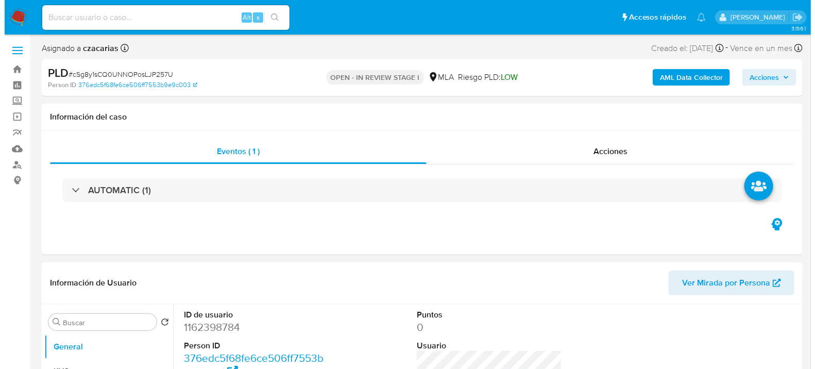
scroll to position [172, 0]
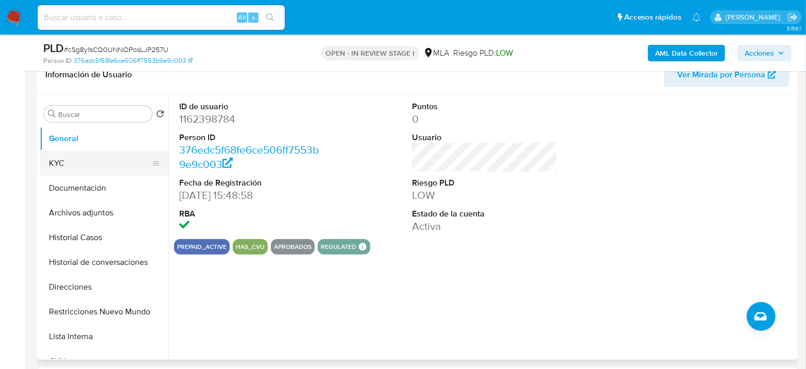
click at [64, 164] on button "KYC" at bounding box center [100, 163] width 121 height 25
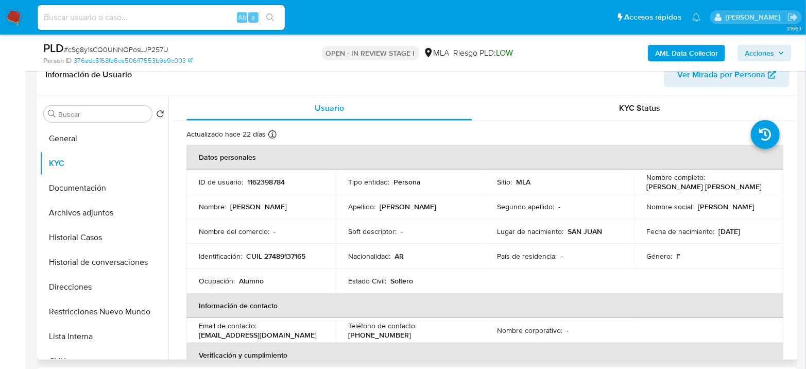
click at [277, 254] on p "CUIL 27489137165" at bounding box center [275, 258] width 59 height 9
copy p "27489137165"
click at [110, 186] on button "Documentación" at bounding box center [100, 188] width 121 height 25
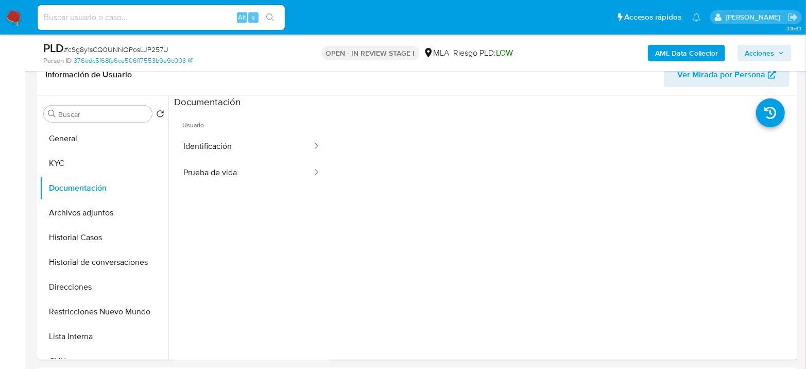
click at [216, 145] on button "Identificación" at bounding box center [243, 146] width 139 height 26
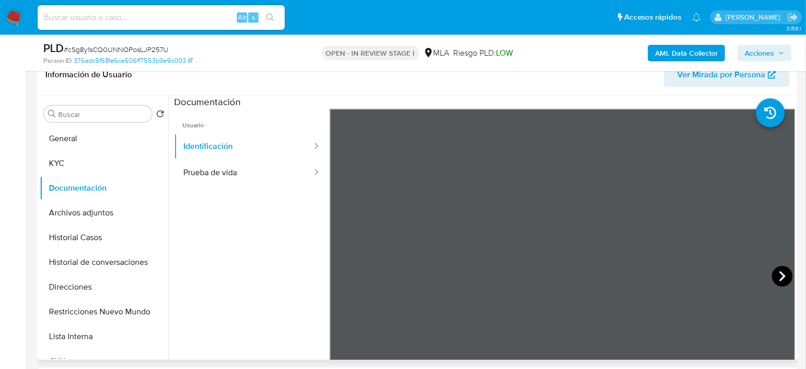
click at [778, 270] on icon at bounding box center [782, 276] width 21 height 21
click at [74, 163] on button "KYC" at bounding box center [100, 163] width 121 height 25
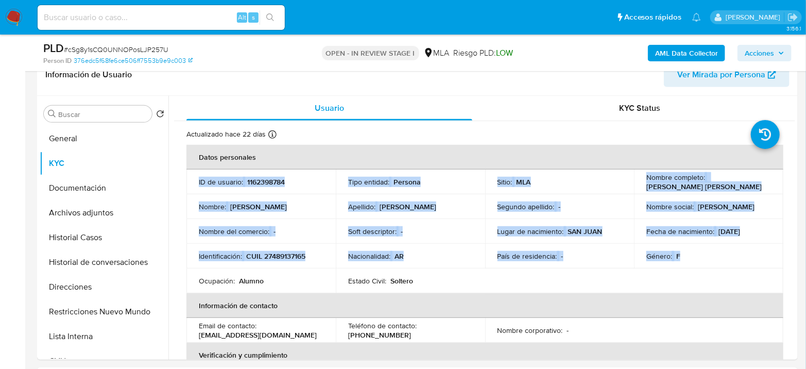
drag, startPoint x: 697, startPoint y: 261, endPoint x: 195, endPoint y: 181, distance: 508.9
click at [195, 181] on tbody "ID de usuario : 1162398784 Tipo entidad : Persona Sitio : MLA Nombre completo :…" at bounding box center [484, 232] width 597 height 127
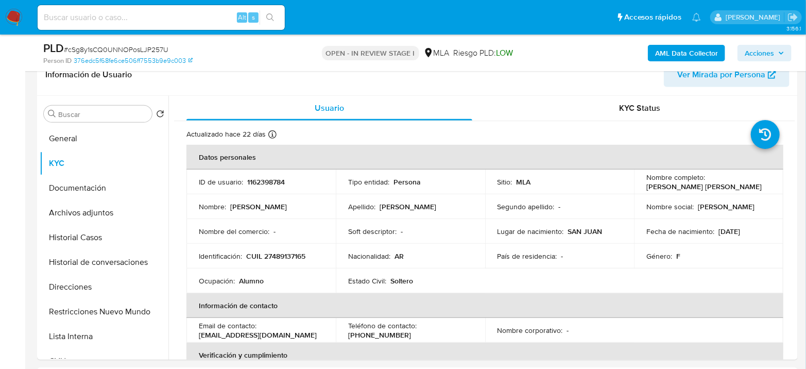
click at [198, 181] on td "ID de usuario : 1162398784" at bounding box center [260, 183] width 149 height 28
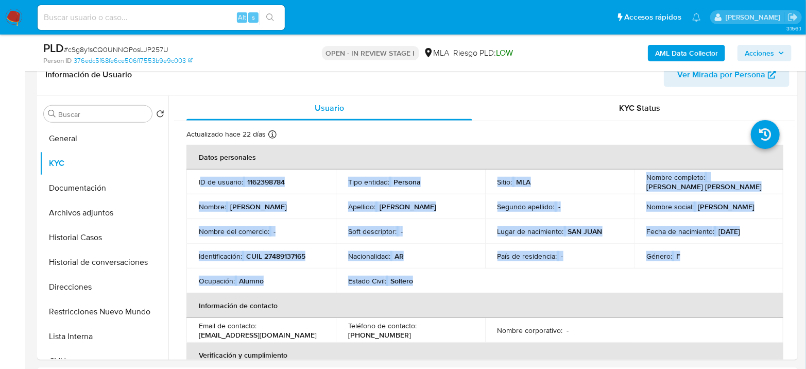
drag, startPoint x: 244, startPoint y: 197, endPoint x: 412, endPoint y: 277, distance: 185.7
click at [412, 277] on tbody "ID de usuario : 1162398784 Tipo entidad : Persona Sitio : MLA Nombre completo :…" at bounding box center [484, 232] width 597 height 127
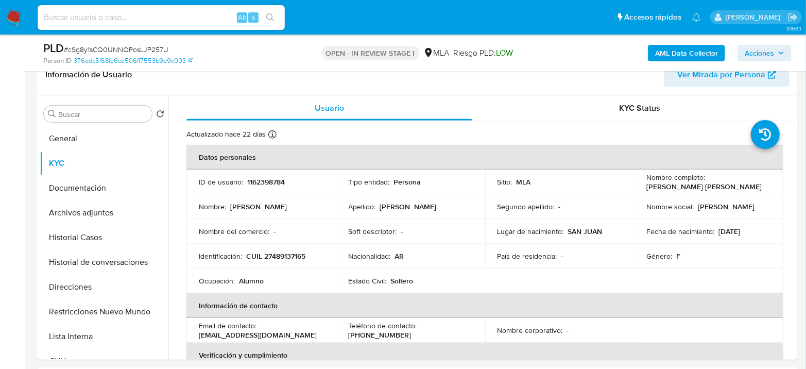
click at [412, 279] on div "Estado Civil : Soltero" at bounding box center [410, 283] width 125 height 9
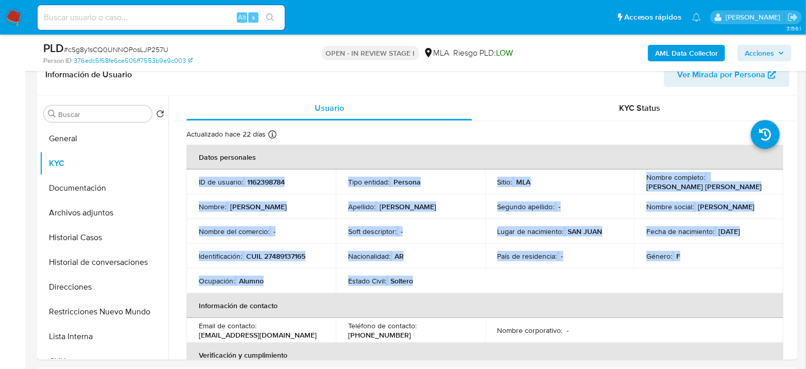
drag, startPoint x: 414, startPoint y: 278, endPoint x: 189, endPoint y: 181, distance: 245.0
click at [189, 181] on tbody "ID de usuario : 1162398784 Tipo entidad : Persona Sitio : MLA Nombre completo :…" at bounding box center [484, 232] width 597 height 127
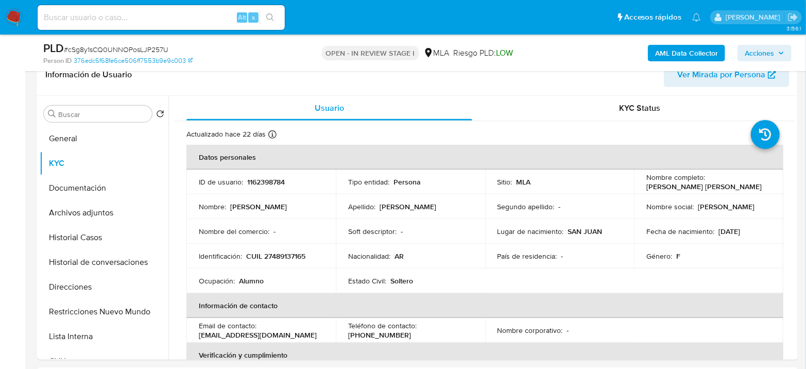
drag, startPoint x: 196, startPoint y: 179, endPoint x: 211, endPoint y: 185, distance: 16.0
click at [211, 185] on td "ID de usuario : 1162398784" at bounding box center [260, 183] width 149 height 28
click at [199, 183] on p "ID de usuario :" at bounding box center [221, 183] width 44 height 9
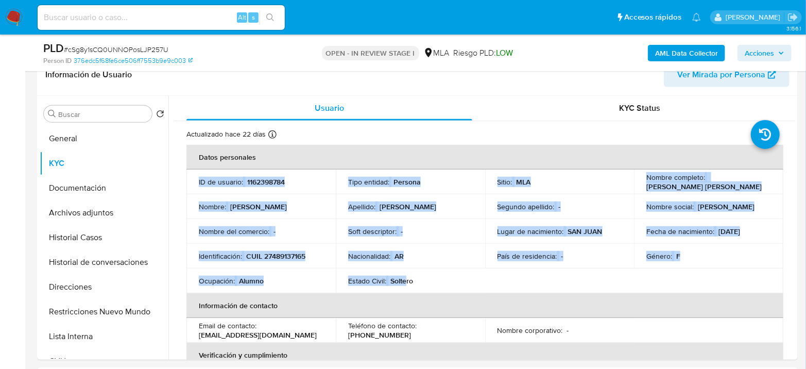
drag, startPoint x: 199, startPoint y: 181, endPoint x: 406, endPoint y: 277, distance: 227.9
click at [406, 277] on tbody "ID de usuario : 1162398784 Tipo entidad : Persona Sitio : MLA Nombre completo :…" at bounding box center [484, 232] width 597 height 127
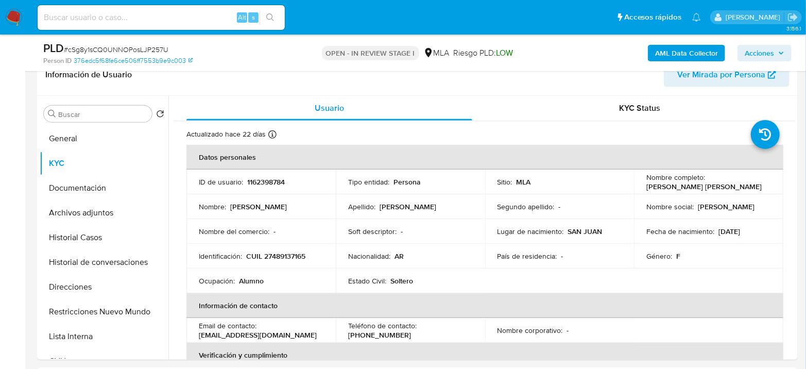
click at [412, 279] on div "Estado Civil : Soltero" at bounding box center [410, 283] width 125 height 9
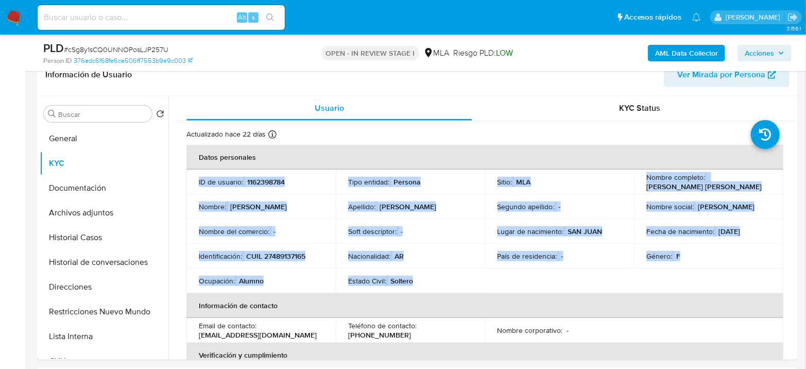
drag, startPoint x: 413, startPoint y: 278, endPoint x: 198, endPoint y: 182, distance: 235.7
click at [198, 182] on tbody "ID de usuario : 1162398784 Tipo entidad : Persona Sitio : MLA Nombre completo :…" at bounding box center [484, 232] width 597 height 127
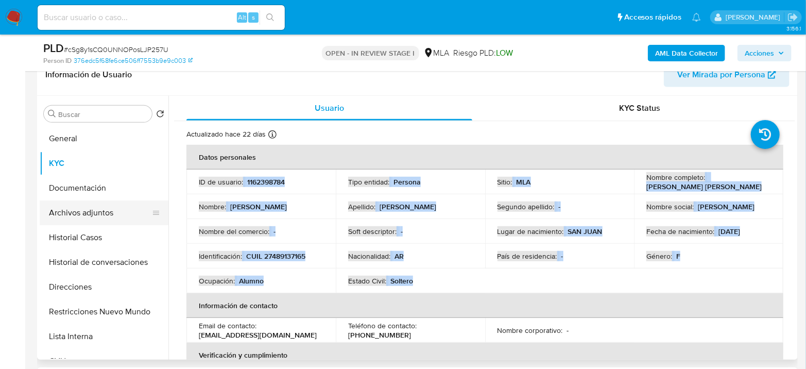
click at [65, 204] on button "Archivos adjuntos" at bounding box center [100, 212] width 121 height 25
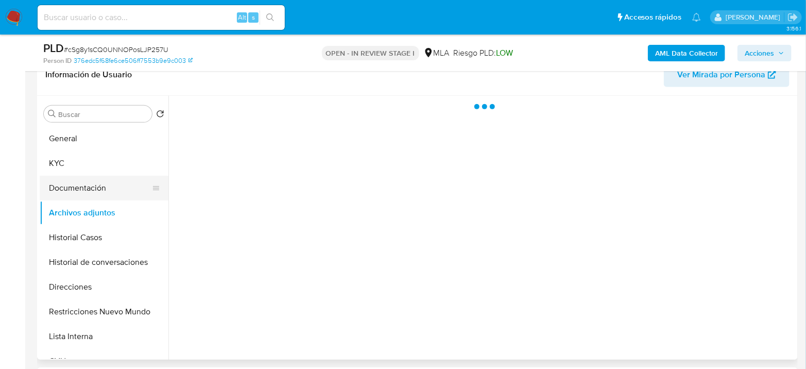
click at [77, 190] on button "Documentación" at bounding box center [100, 188] width 121 height 25
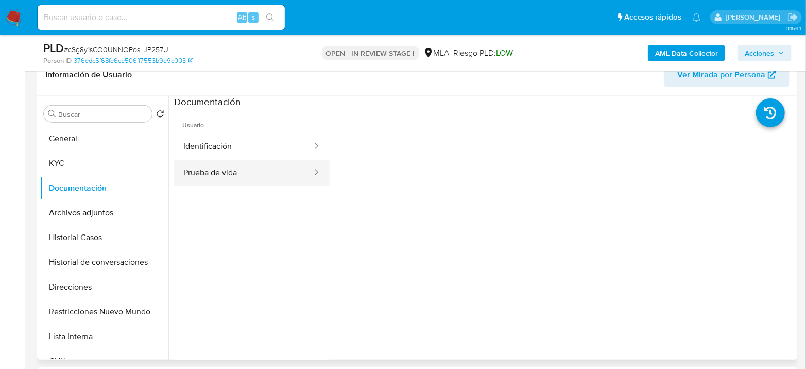
click at [237, 175] on button "Prueba de vida" at bounding box center [243, 173] width 139 height 26
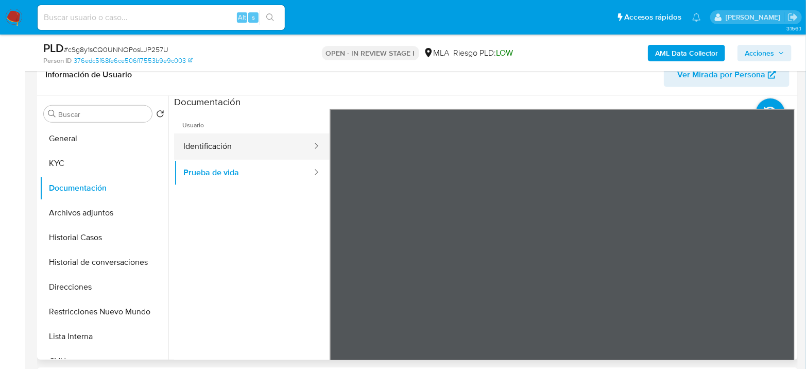
click at [282, 149] on button "Identificación" at bounding box center [243, 146] width 139 height 26
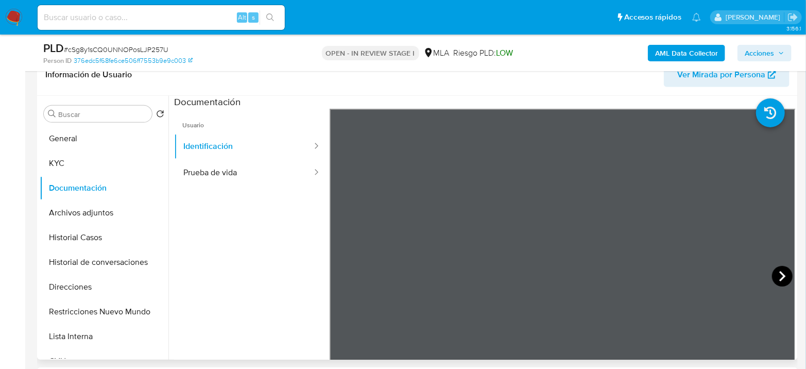
click at [779, 271] on icon at bounding box center [782, 276] width 6 height 10
click at [80, 282] on button "Direcciones" at bounding box center [100, 287] width 121 height 25
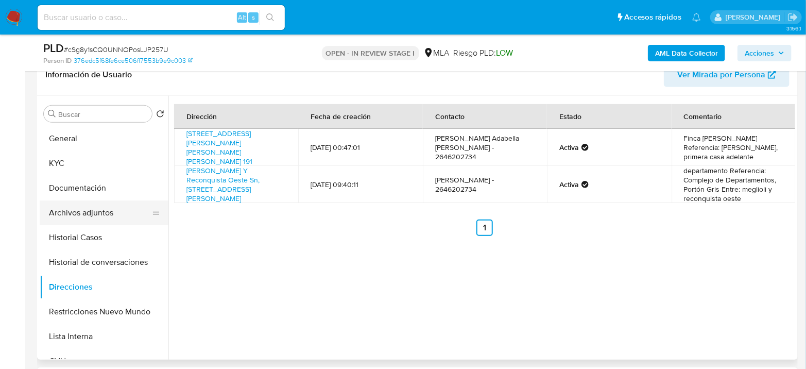
click at [75, 207] on button "Archivos adjuntos" at bounding box center [100, 212] width 121 height 25
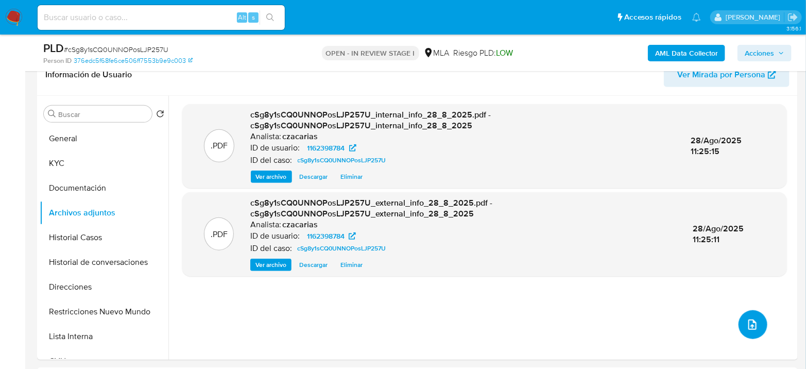
click at [753, 325] on icon "upload-file" at bounding box center [752, 324] width 12 height 12
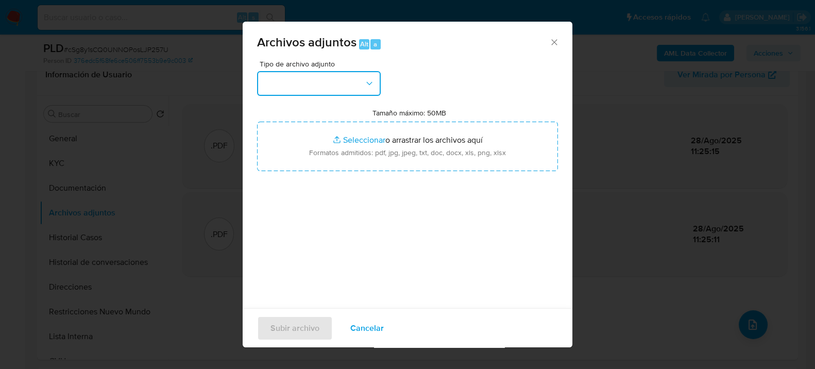
click at [351, 89] on button "button" at bounding box center [319, 83] width 124 height 25
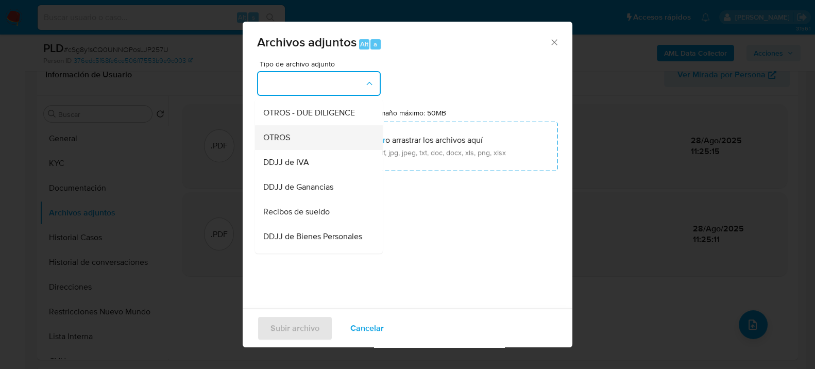
click at [297, 149] on div "OTROS" at bounding box center [315, 137] width 105 height 25
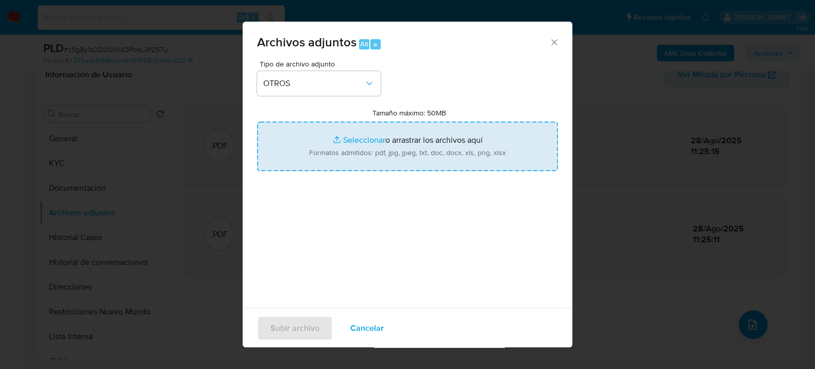
type input "C:\fakepath\Movimientos-1162398784.xlsx"
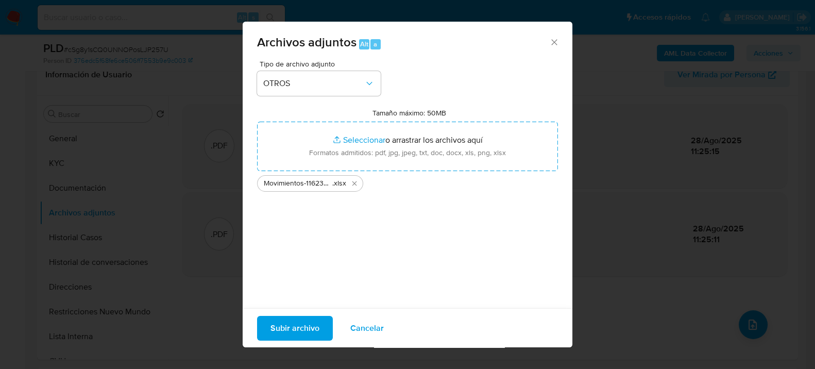
click at [309, 331] on span "Subir archivo" at bounding box center [294, 327] width 49 height 23
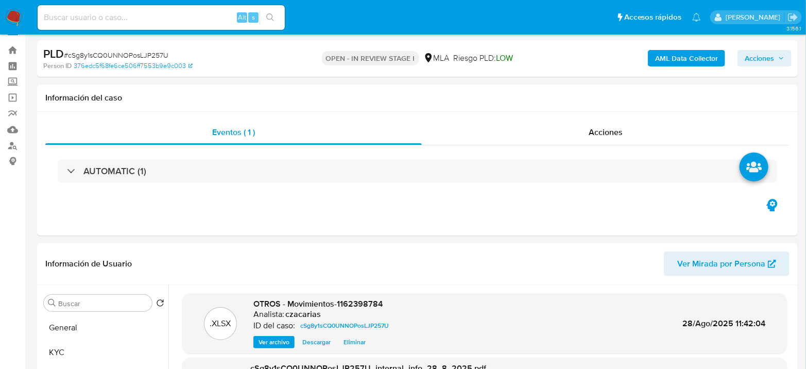
scroll to position [0, 0]
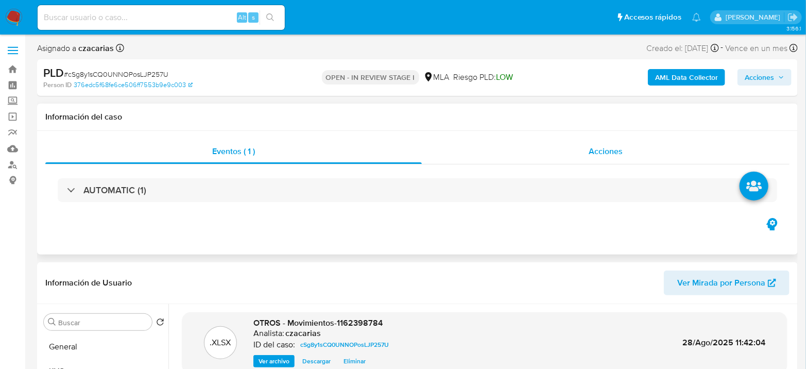
click at [607, 154] on span "Acciones" at bounding box center [606, 151] width 34 height 12
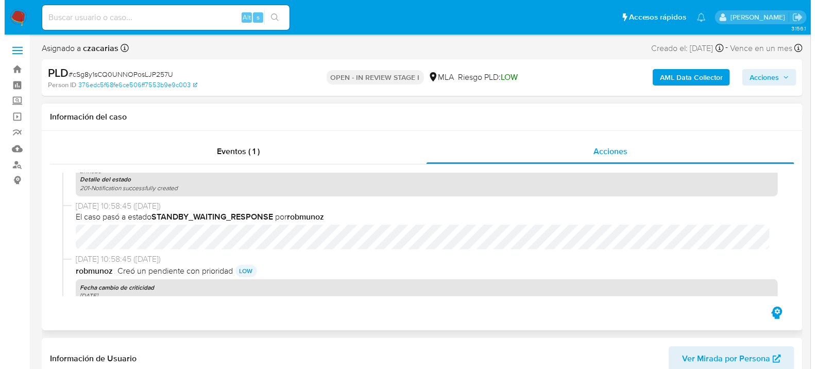
scroll to position [343, 0]
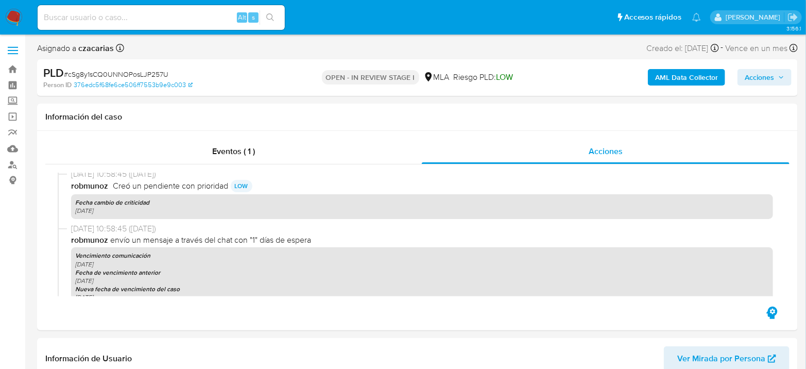
click at [680, 74] on b "AML Data Collector" at bounding box center [686, 77] width 63 height 16
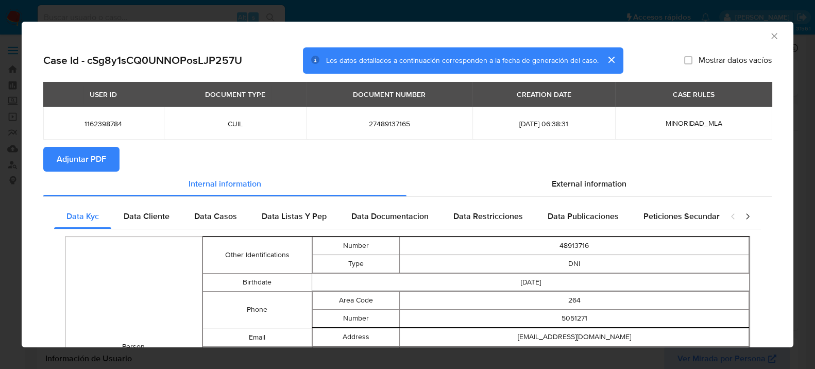
click at [742, 216] on icon "closure-recommendation-modal" at bounding box center [747, 216] width 10 height 10
click at [742, 215] on icon "closure-recommendation-modal" at bounding box center [747, 216] width 10 height 10
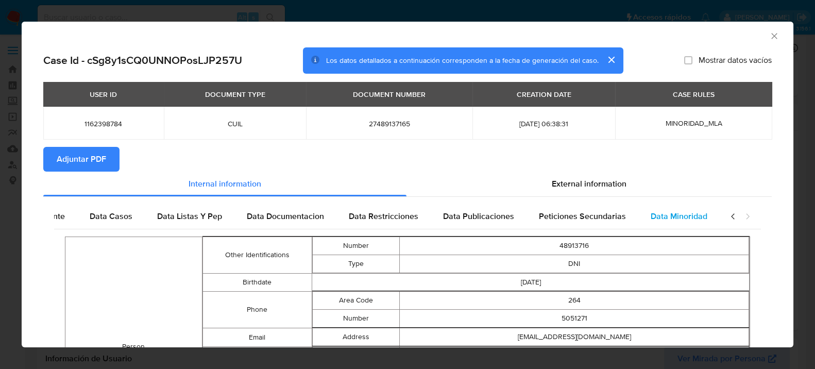
click at [666, 209] on div "Data Minoridad" at bounding box center [678, 216] width 81 height 25
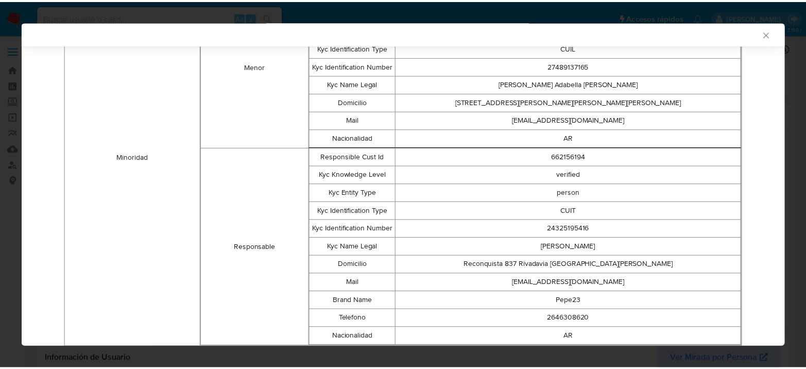
scroll to position [340, 0]
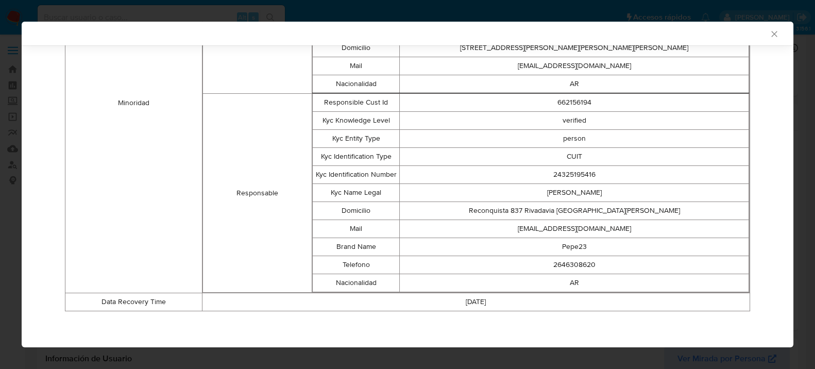
click at [568, 265] on td "2646308620" at bounding box center [574, 265] width 349 height 18
copy td "2646308620"
click at [573, 260] on td "2646308620" at bounding box center [574, 265] width 349 height 18
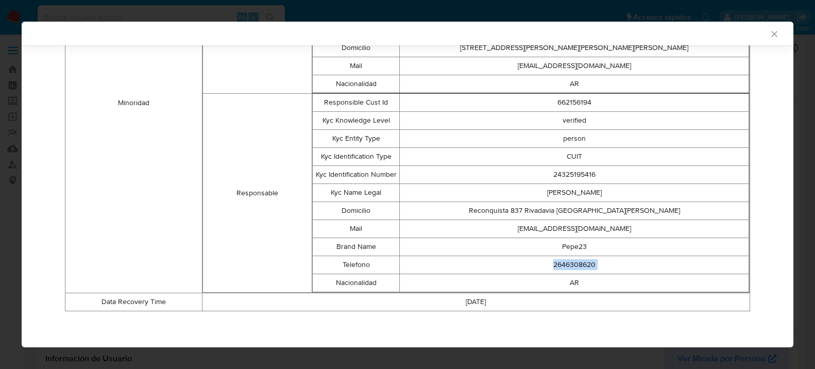
click at [573, 261] on td "2646308620" at bounding box center [574, 265] width 349 height 18
click at [561, 176] on td "24325195416" at bounding box center [574, 175] width 349 height 18
copy td "24325195416"
drag, startPoint x: 764, startPoint y: 33, endPoint x: 167, endPoint y: 16, distance: 597.2
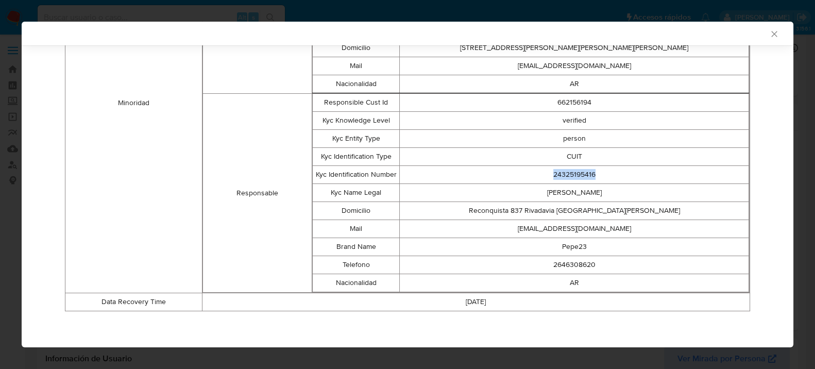
click at [170, 21] on div "AML Data Collector Case Id - cSg8y1sCQ0UNNOPosLJP257U Los datos detallados a co…" at bounding box center [407, 184] width 815 height 369
click at [769, 32] on icon "Cerrar ventana" at bounding box center [774, 34] width 10 height 10
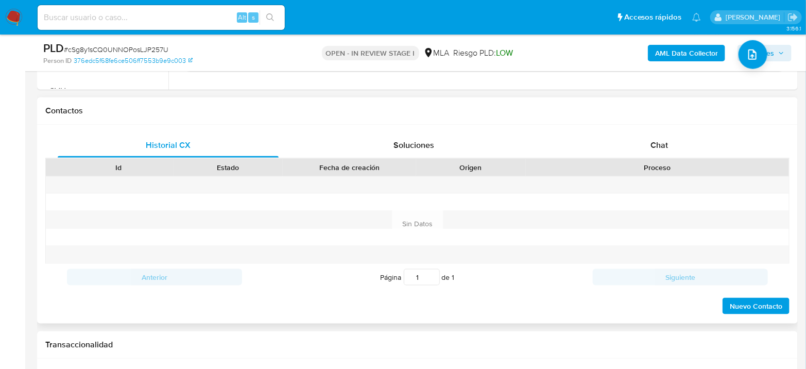
scroll to position [515, 0]
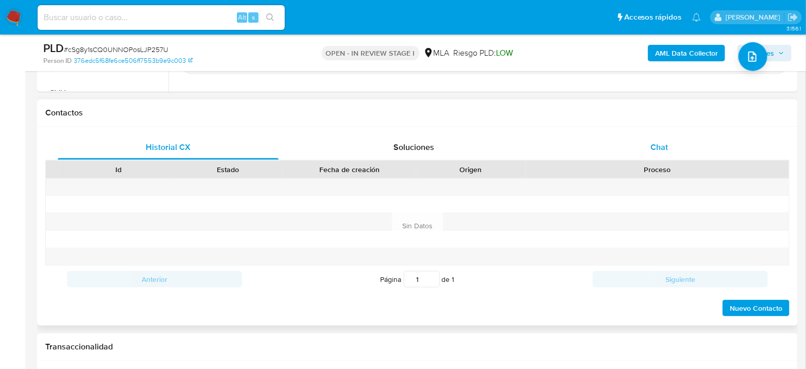
drag, startPoint x: 671, startPoint y: 149, endPoint x: 662, endPoint y: 153, distance: 9.7
click at [670, 149] on div "Chat" at bounding box center [659, 147] width 221 height 25
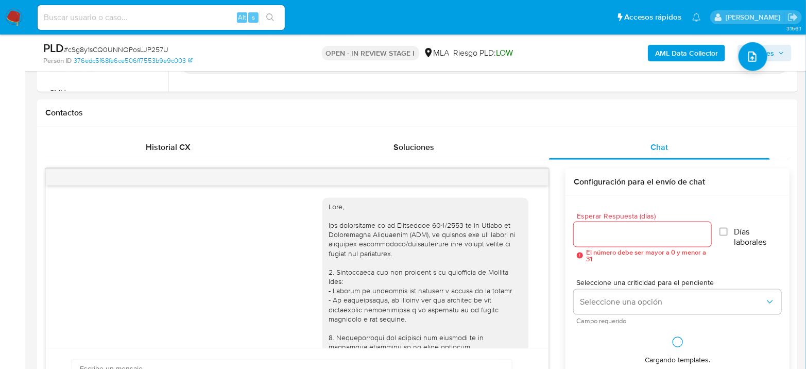
scroll to position [535, 0]
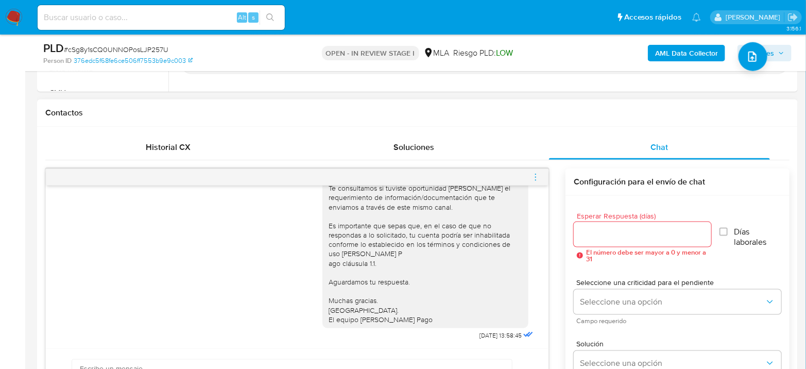
click at [534, 178] on icon "menu-action" at bounding box center [535, 177] width 9 height 9
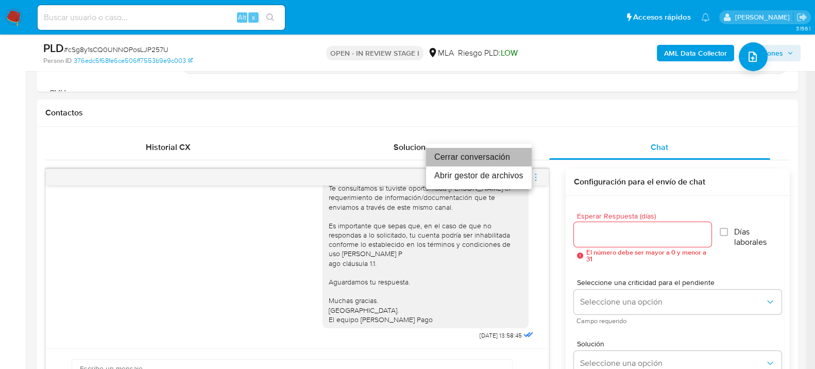
click at [428, 159] on li "Cerrar conversación" at bounding box center [479, 157] width 106 height 19
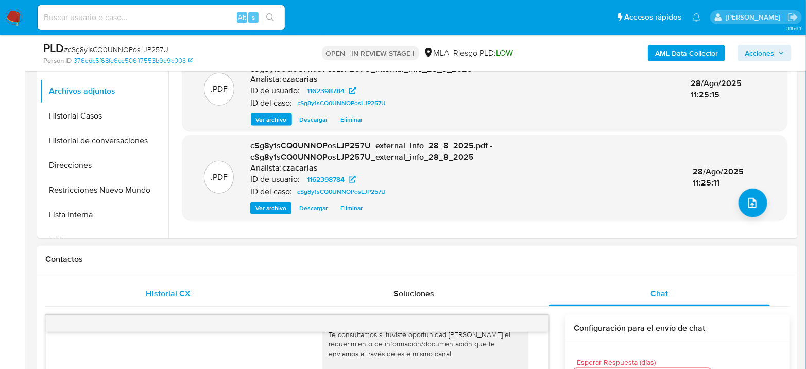
scroll to position [229, 0]
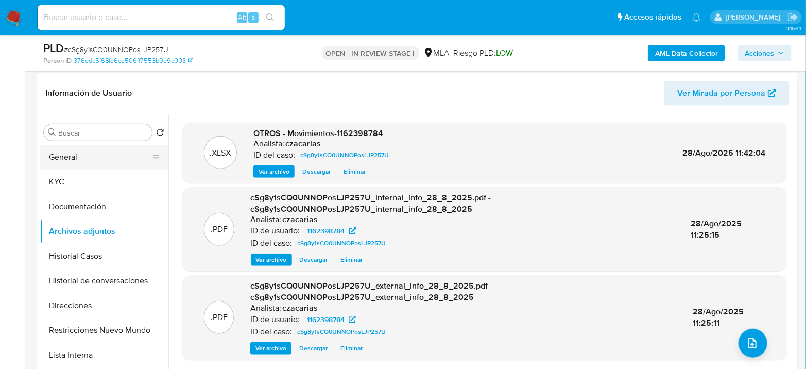
click at [98, 166] on button "General" at bounding box center [100, 157] width 121 height 25
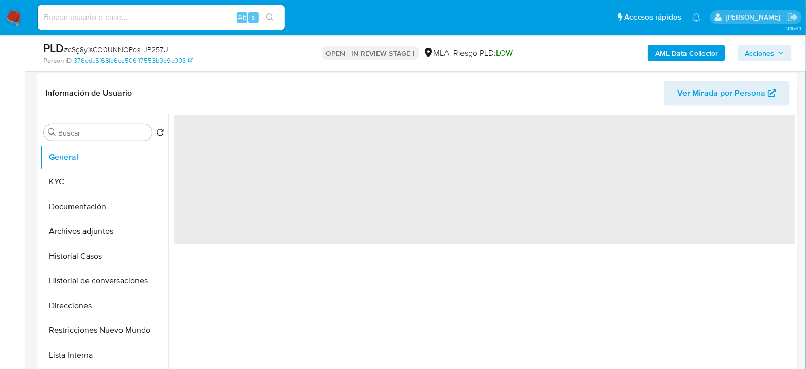
click at [196, 141] on span "‌" at bounding box center [484, 179] width 621 height 129
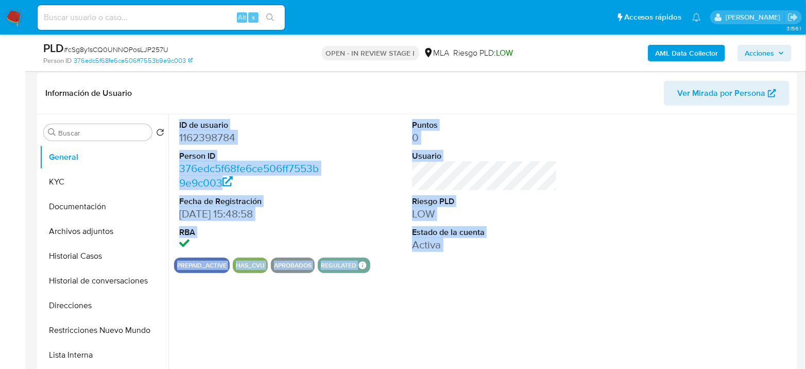
click at [198, 140] on dd "1162398784" at bounding box center [251, 137] width 145 height 14
click at [204, 139] on dd "1162398784" at bounding box center [251, 137] width 145 height 14
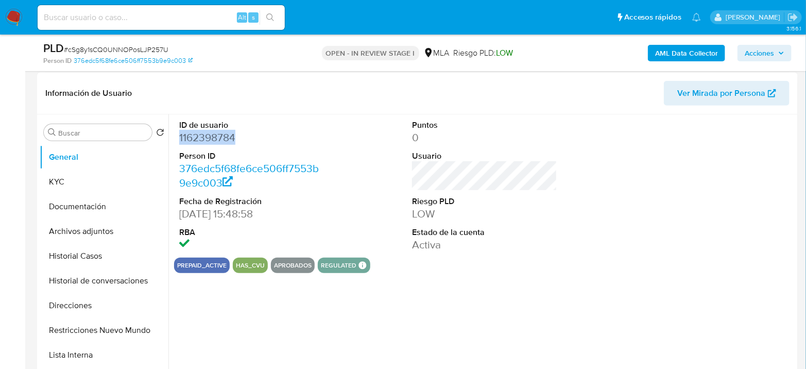
click at [205, 139] on dd "1162398784" at bounding box center [251, 137] width 145 height 14
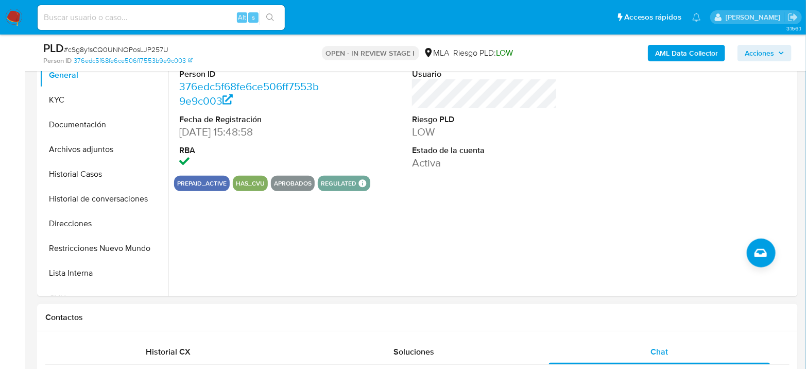
scroll to position [114, 0]
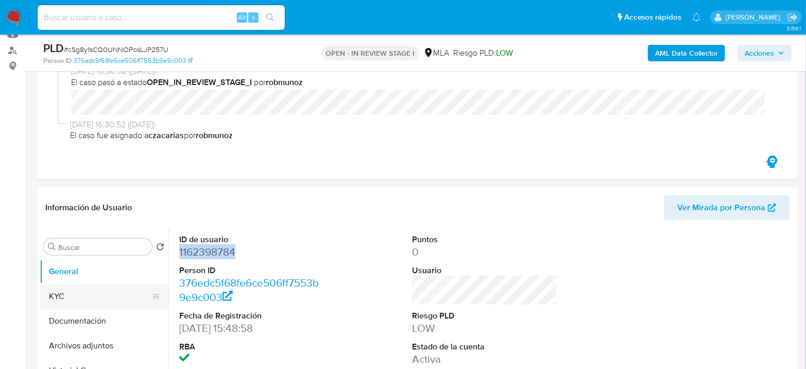
click at [93, 301] on button "KYC" at bounding box center [100, 296] width 121 height 25
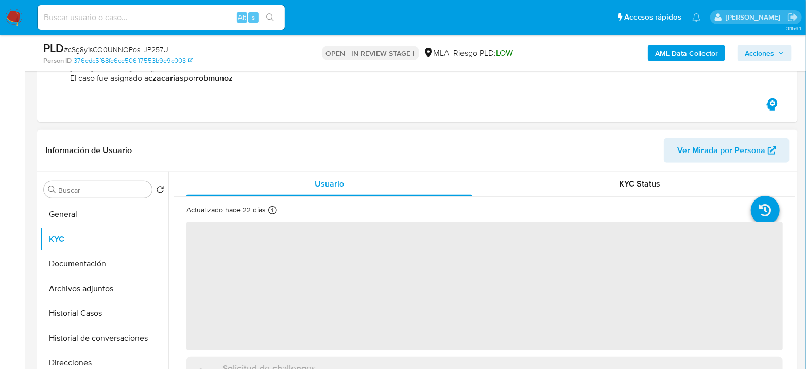
scroll to position [229, 0]
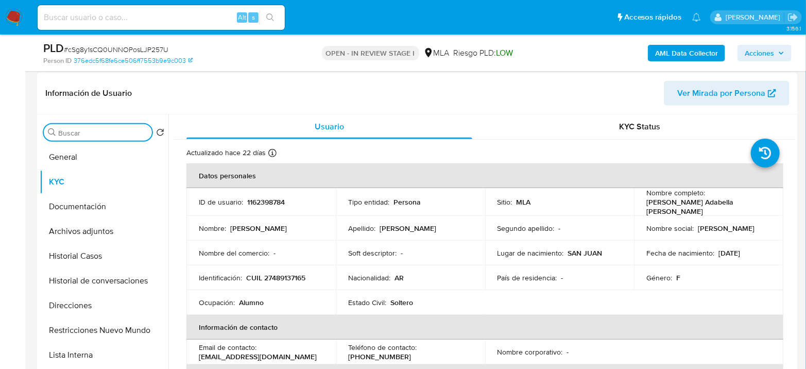
click at [111, 136] on input "Buscar" at bounding box center [103, 132] width 90 height 9
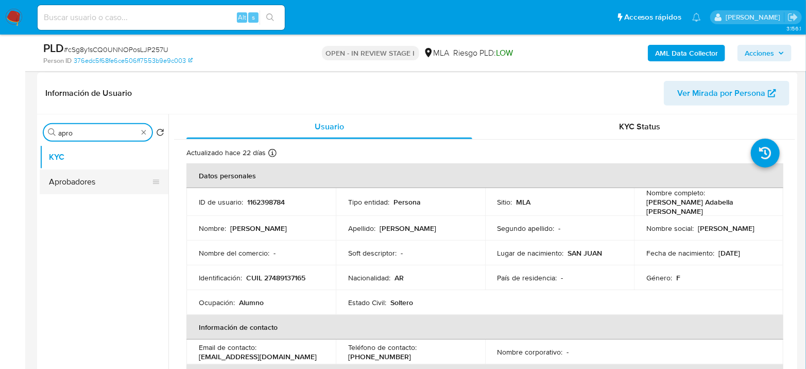
type input "apro"
click at [90, 177] on button "Aprobadores" at bounding box center [100, 181] width 121 height 25
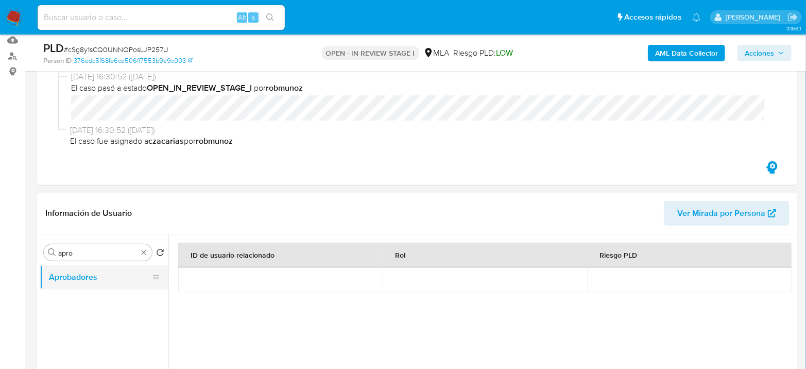
scroll to position [172, 0]
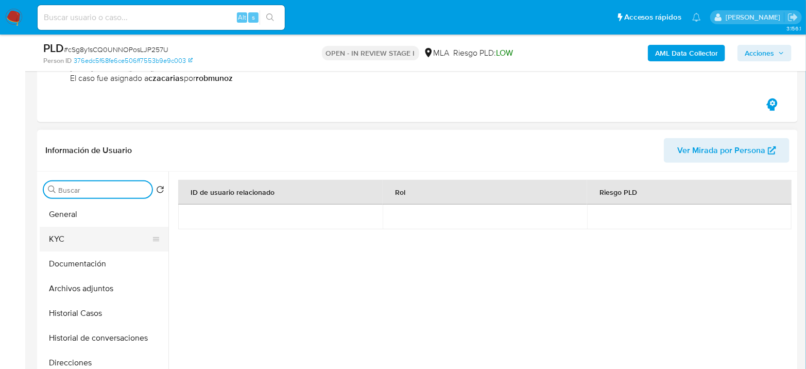
click at [72, 250] on button "KYC" at bounding box center [100, 239] width 121 height 25
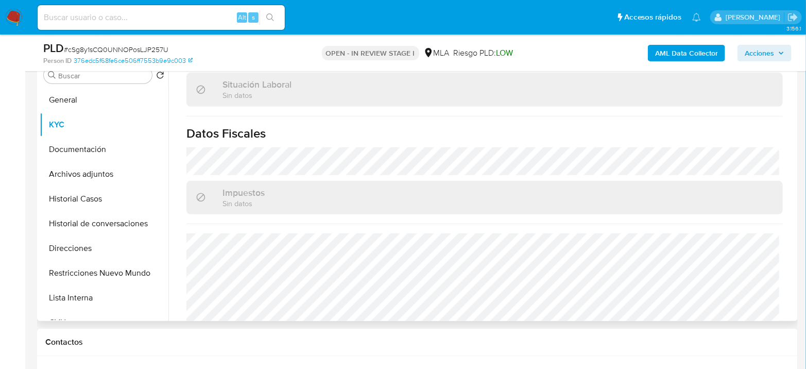
scroll to position [551, 0]
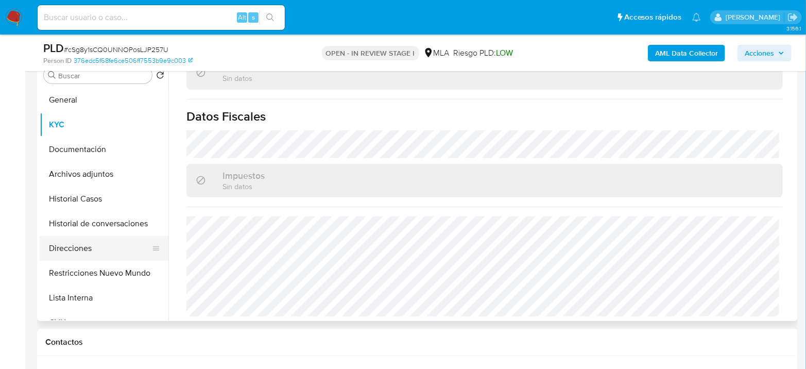
click at [82, 251] on button "Direcciones" at bounding box center [100, 248] width 121 height 25
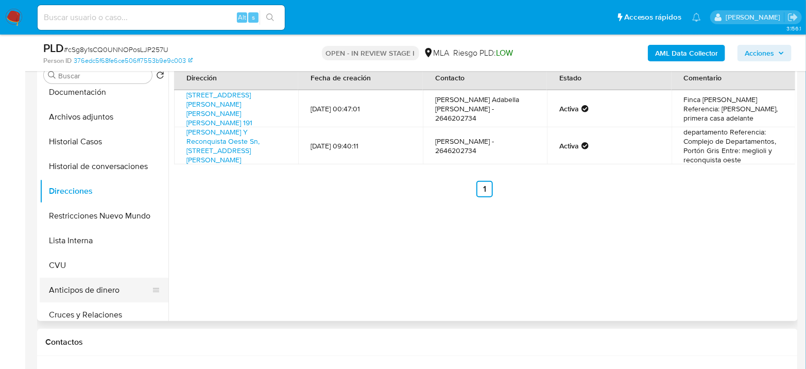
scroll to position [114, 0]
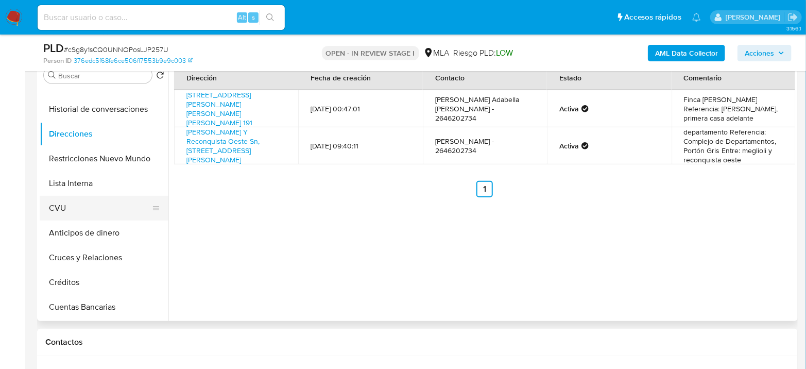
click at [89, 208] on button "CVU" at bounding box center [100, 208] width 121 height 25
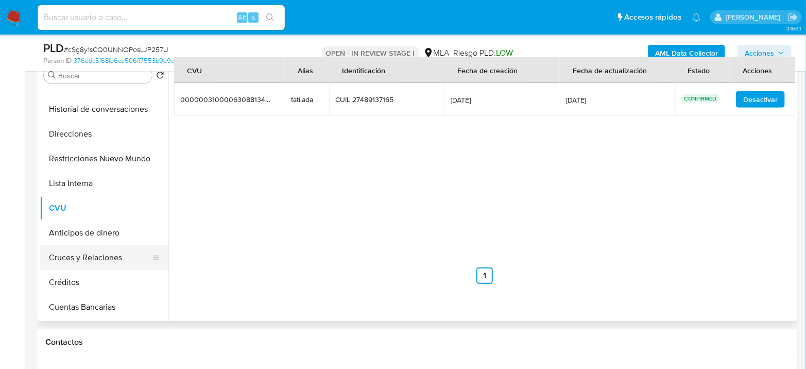
scroll to position [0, 0]
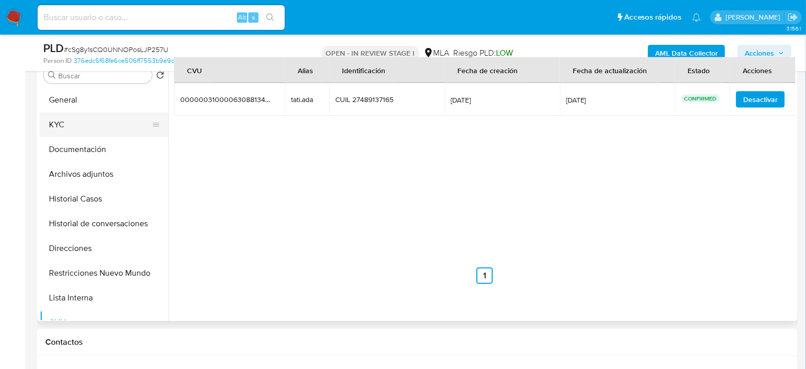
click at [93, 127] on button "KYC" at bounding box center [100, 124] width 121 height 25
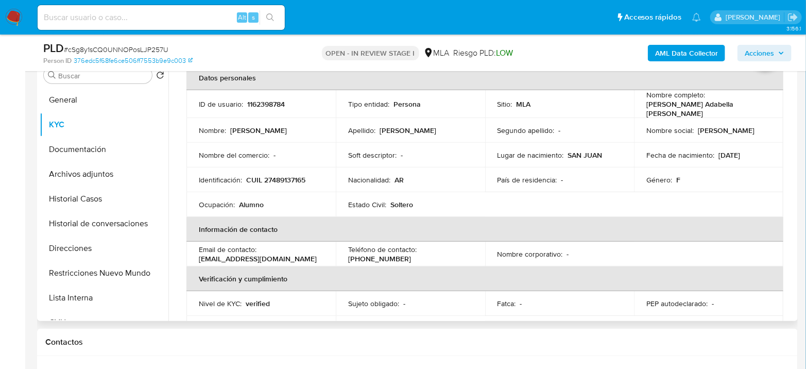
scroll to position [114, 0]
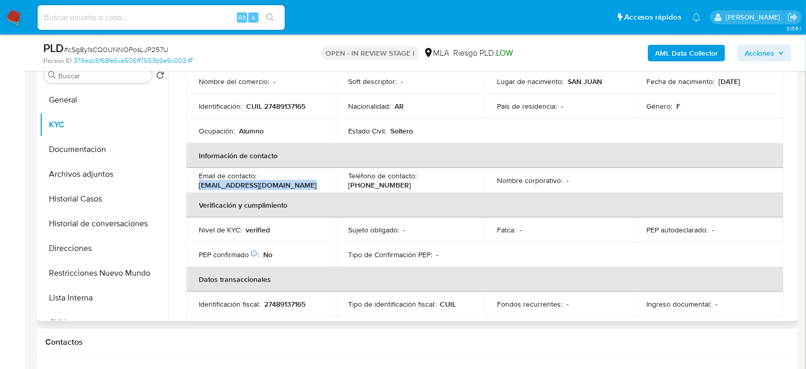
drag, startPoint x: 199, startPoint y: 184, endPoint x: 297, endPoint y: 182, distance: 97.4
click at [297, 182] on p "anabellaaballay361@gmail.com" at bounding box center [258, 184] width 118 height 9
copy p "anabellaaballay361@gmail.com"
drag, startPoint x: 422, startPoint y: 178, endPoint x: 483, endPoint y: 161, distance: 63.0
click at [481, 177] on td "Teléfono de contacto : (264) 5051271" at bounding box center [410, 180] width 149 height 25
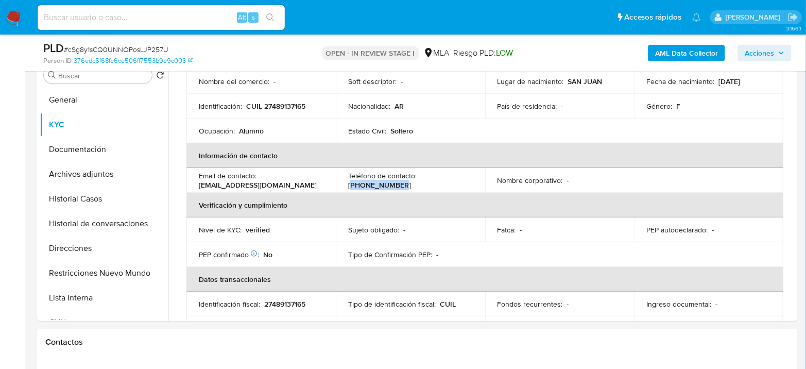
copy p "264) 5051271"
click at [62, 165] on button "Archivos adjuntos" at bounding box center [100, 174] width 121 height 25
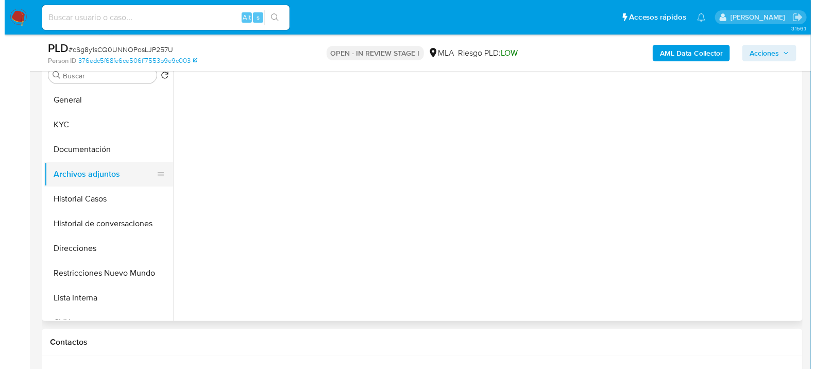
scroll to position [0, 0]
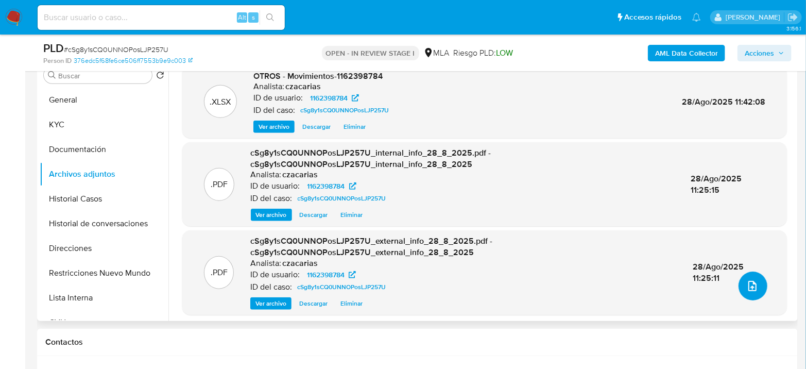
click at [747, 286] on icon "upload-file" at bounding box center [752, 286] width 12 height 12
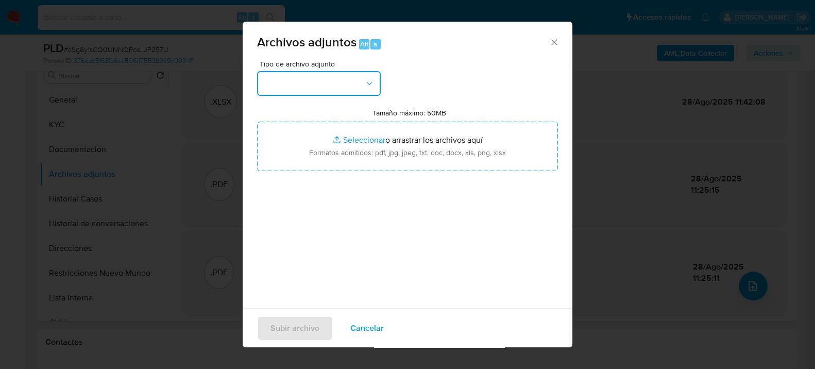
click at [283, 86] on button "button" at bounding box center [319, 83] width 124 height 25
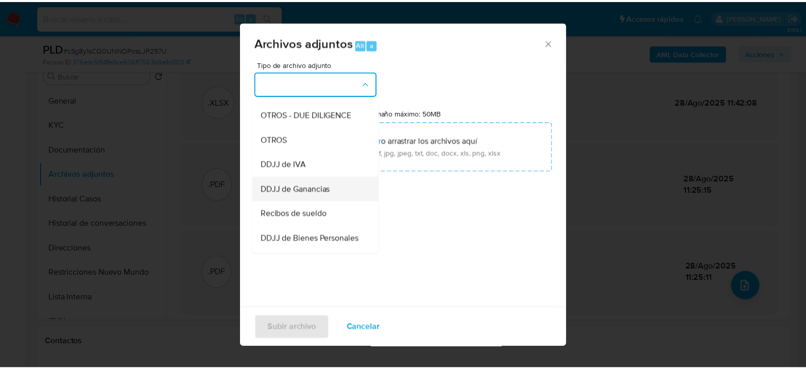
scroll to position [172, 0]
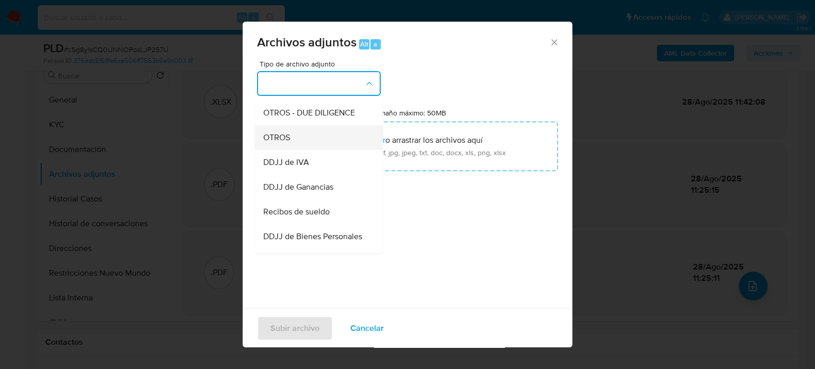
click at [284, 142] on span "OTROS" at bounding box center [276, 137] width 27 height 10
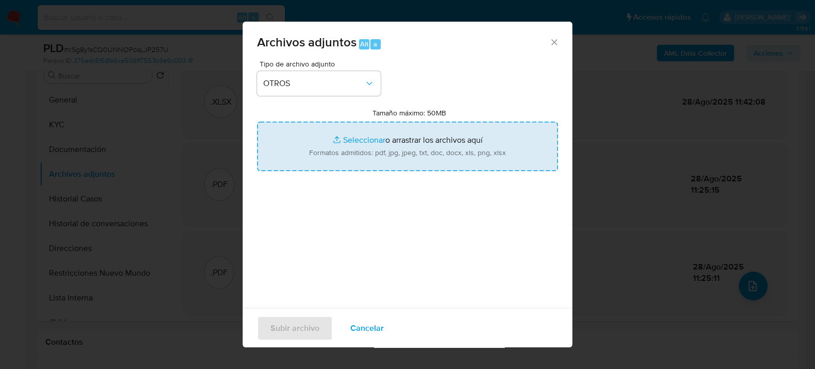
type input "C:\fakepath\Caselog cSg8y1sCQ0UNNOPosLJP257U_2025_07_17_17_54_52.docx"
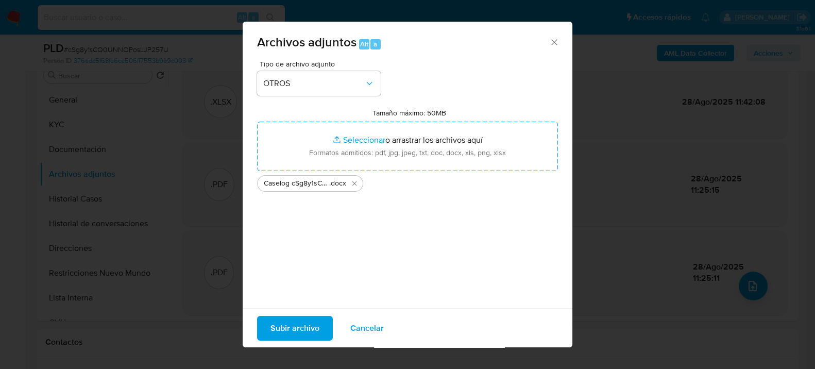
click at [302, 327] on span "Subir archivo" at bounding box center [294, 327] width 49 height 23
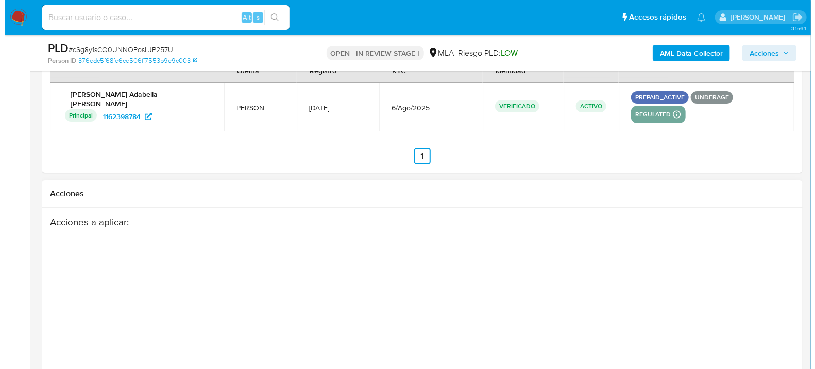
scroll to position [1883, 0]
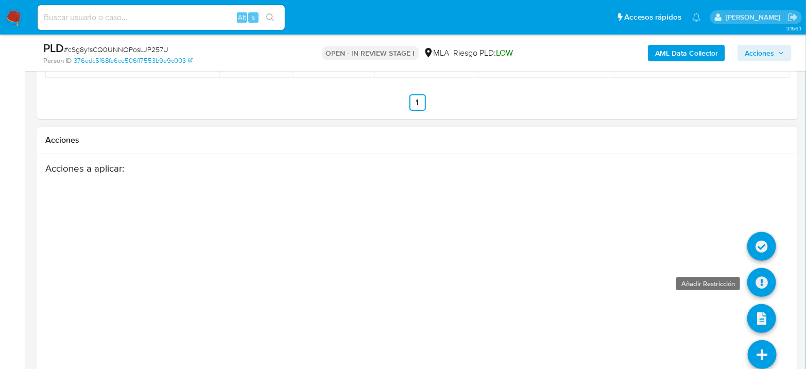
click at [767, 268] on icon at bounding box center [761, 282] width 29 height 29
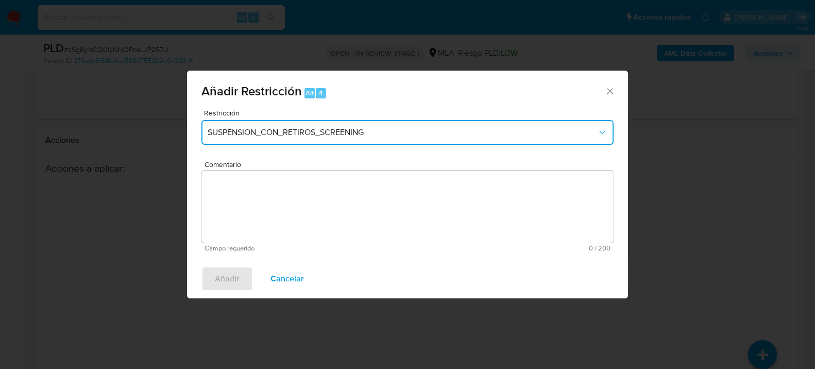
click at [391, 138] on button "SUSPENSION_CON_RETIROS_SCREENING" at bounding box center [407, 132] width 412 height 25
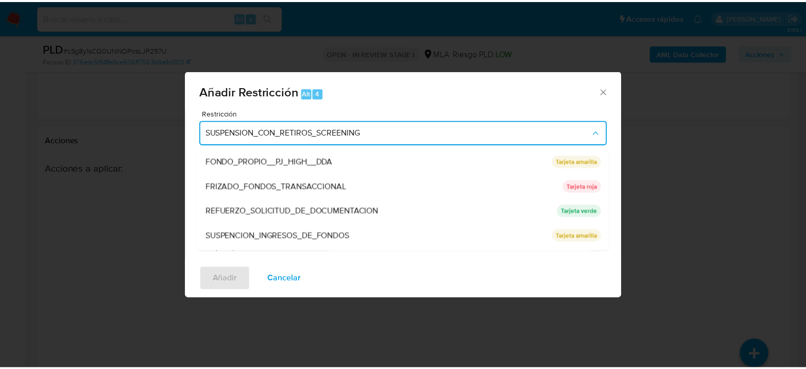
scroll to position [218, 0]
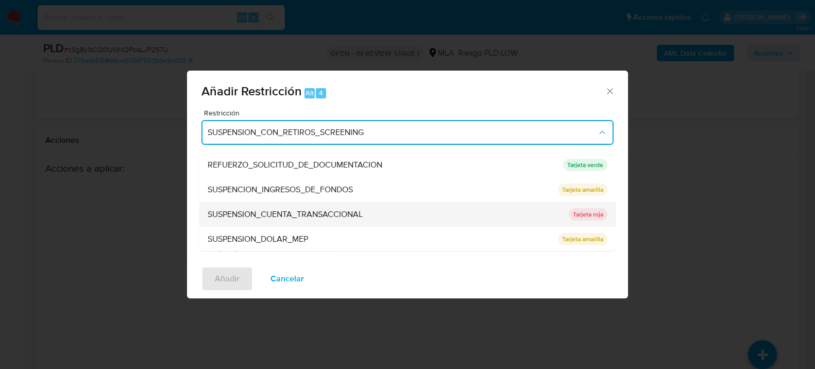
click at [374, 208] on div "SUSPENSION_CUENTA_TRANSACCIONAL" at bounding box center [385, 213] width 355 height 25
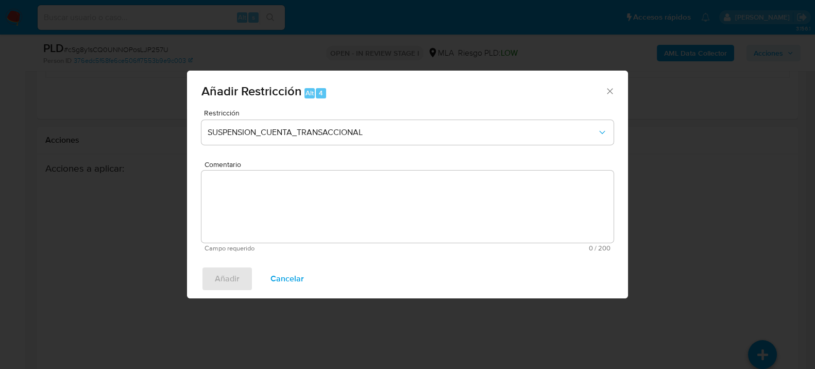
click at [386, 224] on textarea "Comentario" at bounding box center [407, 206] width 412 height 72
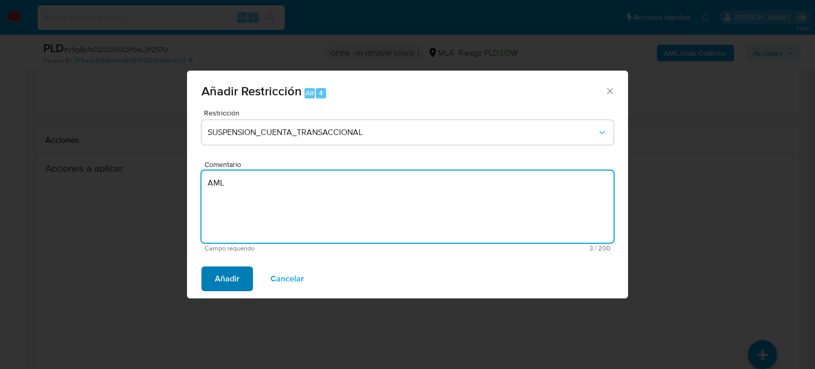
type textarea "AML"
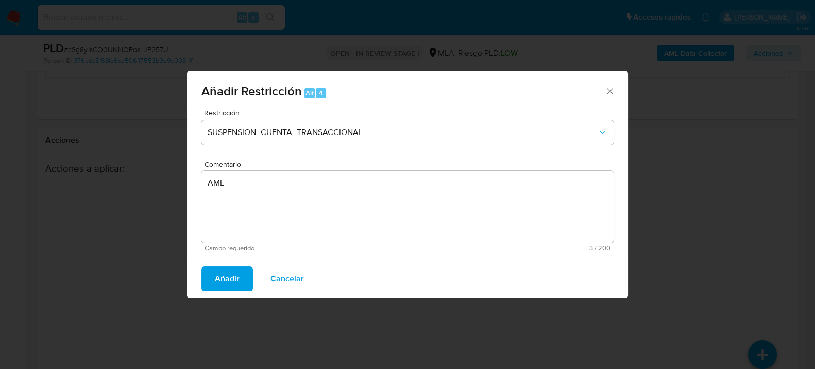
click at [225, 279] on span "Añadir" at bounding box center [227, 278] width 25 height 23
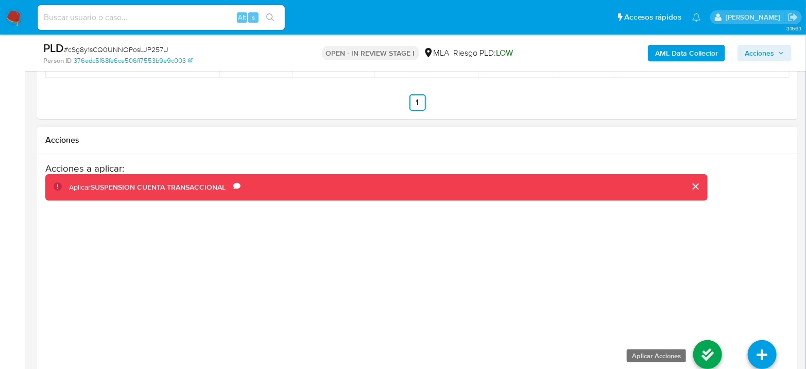
click at [714, 340] on icon at bounding box center [707, 354] width 29 height 29
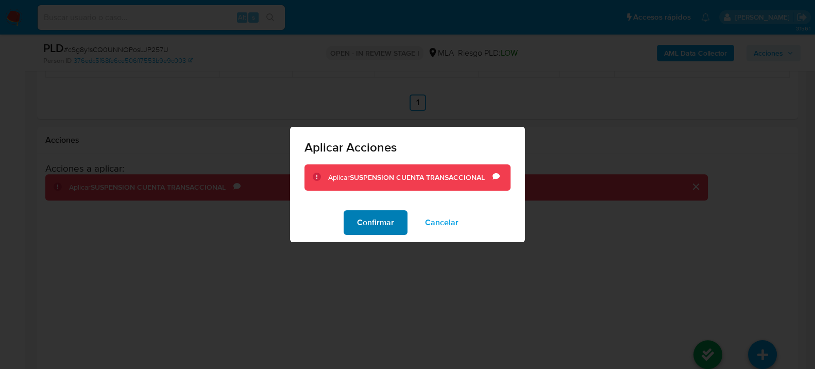
click at [388, 231] on span "Confirmar" at bounding box center [375, 222] width 37 height 23
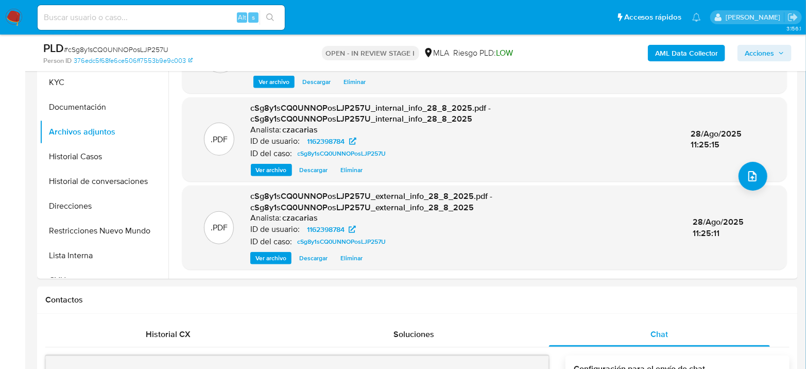
scroll to position [280, 0]
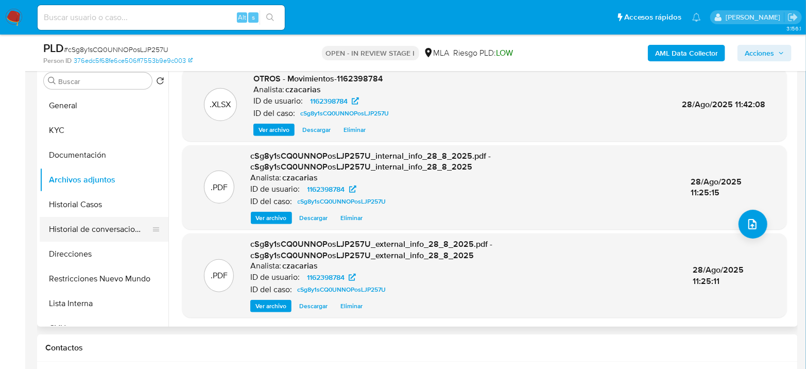
click at [67, 221] on button "Historial de conversaciones" at bounding box center [100, 229] width 121 height 25
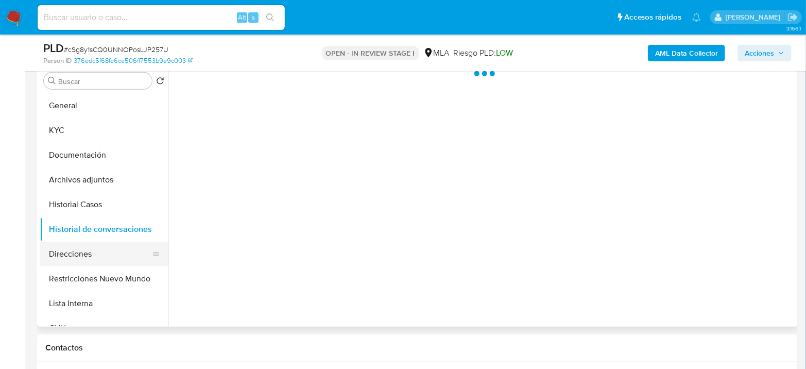
scroll to position [0, 0]
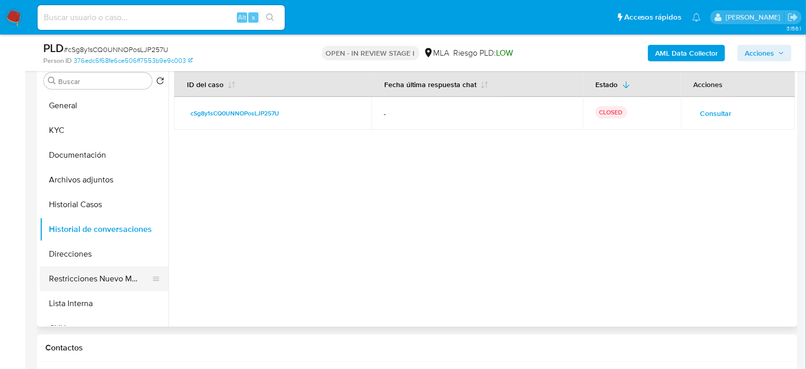
click at [88, 276] on button "Restricciones Nuevo Mundo" at bounding box center [100, 278] width 121 height 25
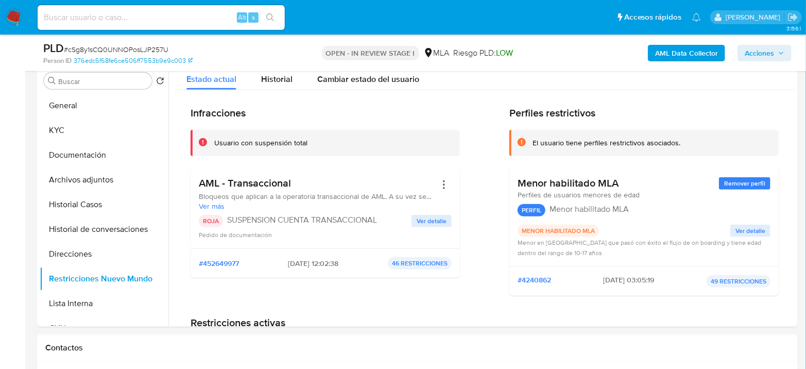
click at [777, 56] on span "Acciones" at bounding box center [765, 53] width 40 height 14
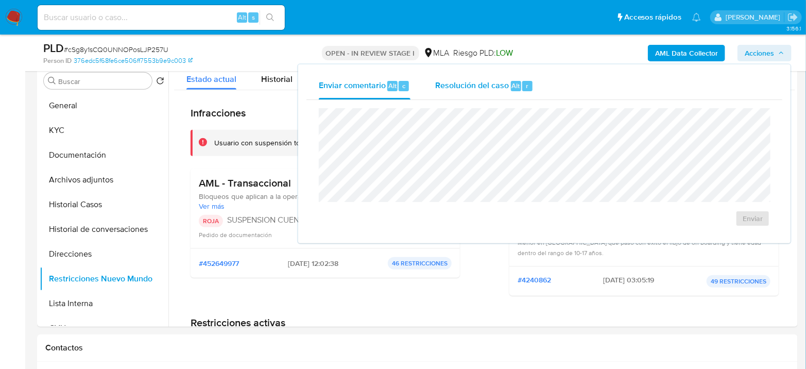
click at [500, 91] on div "Resolución del caso Alt r" at bounding box center [484, 86] width 98 height 27
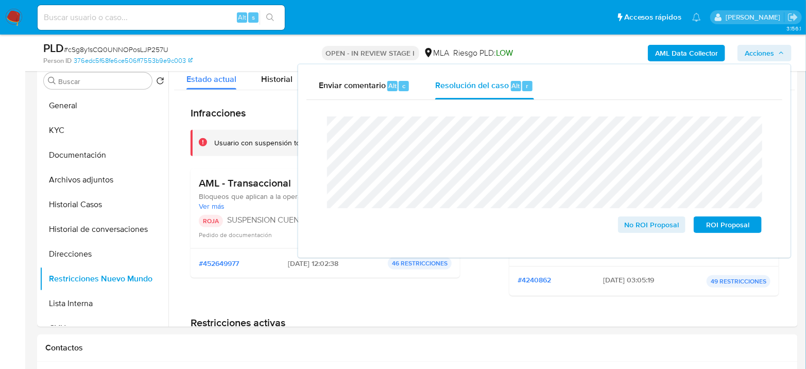
click at [147, 46] on span "# cSg8y1sCQ0UNNOPosLJP257U" at bounding box center [116, 49] width 105 height 10
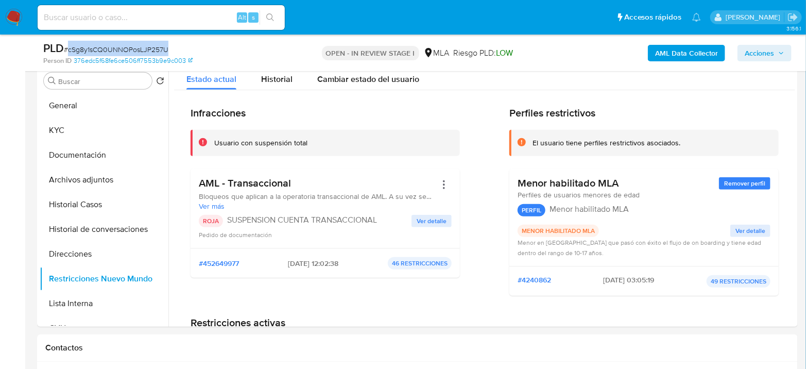
click at [147, 46] on span "# cSg8y1sCQ0UNNOPosLJP257U" at bounding box center [116, 49] width 105 height 10
copy span "cSg8y1sCQ0UNNOPosLJP257U"
click at [745, 52] on span "Acciones" at bounding box center [759, 53] width 29 height 16
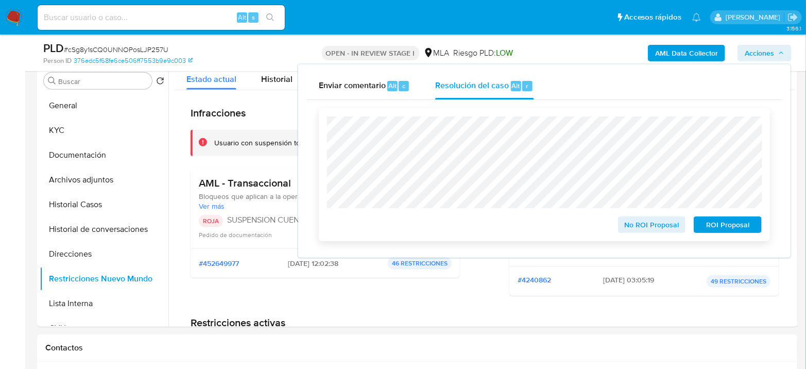
click at [711, 224] on span "ROI Proposal" at bounding box center [728, 224] width 54 height 14
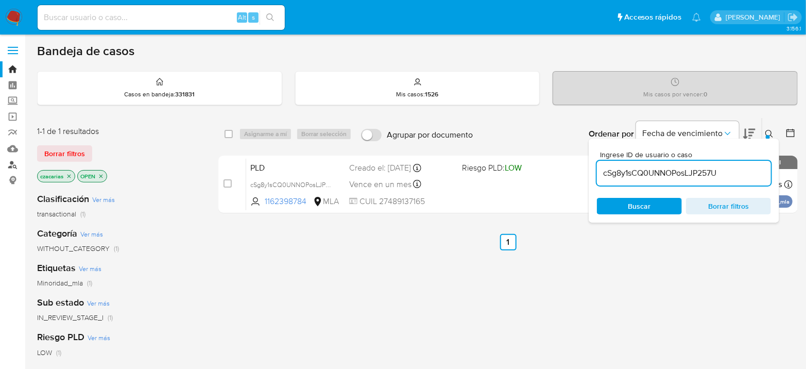
click at [6, 161] on link "Buscador de personas" at bounding box center [61, 165] width 123 height 16
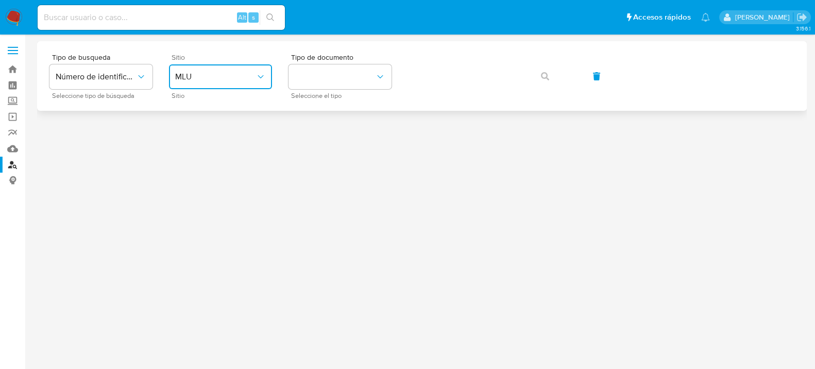
click at [237, 87] on button "MLU" at bounding box center [220, 76] width 103 height 25
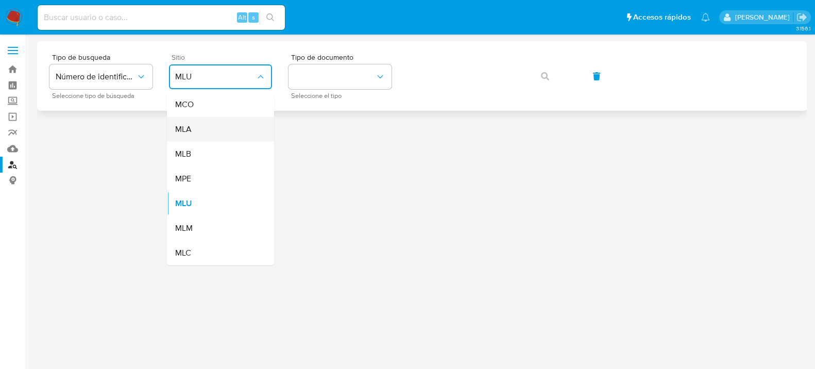
click at [221, 137] on div "MLA" at bounding box center [217, 129] width 84 height 25
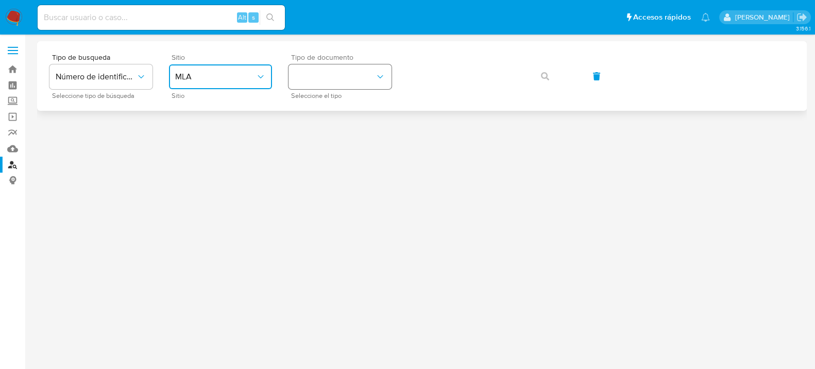
click at [351, 77] on button "identificationType" at bounding box center [339, 76] width 103 height 25
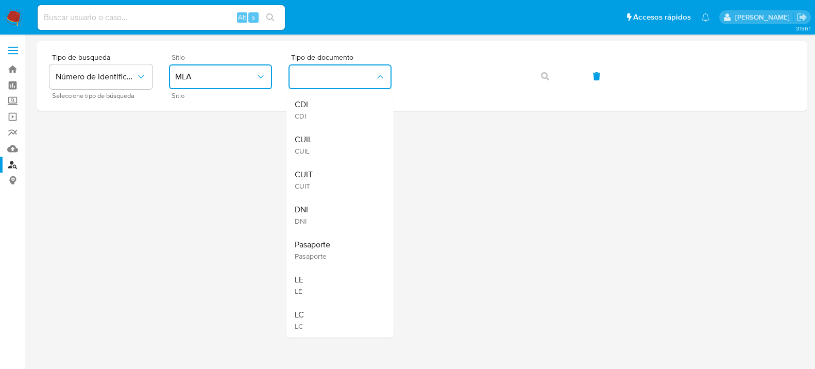
drag, startPoint x: 323, startPoint y: 143, endPoint x: 311, endPoint y: 177, distance: 36.0
click at [322, 147] on div "CUIL CUIL" at bounding box center [337, 144] width 84 height 35
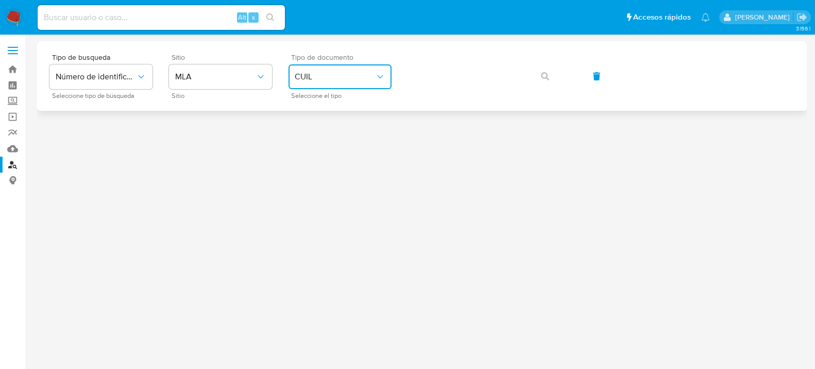
click at [354, 67] on button "CUIL" at bounding box center [339, 76] width 103 height 25
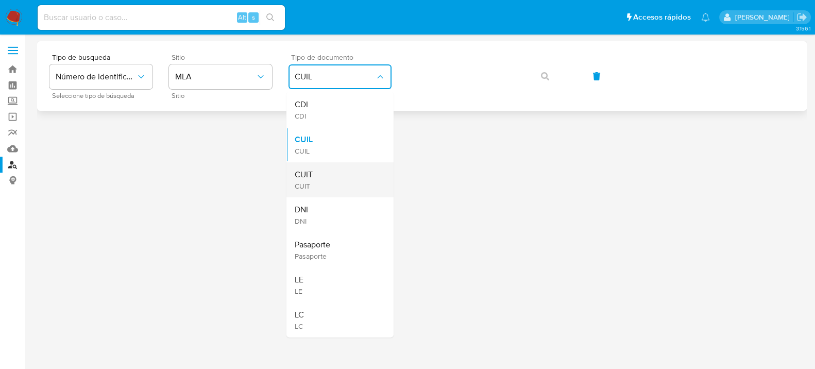
click at [312, 186] on span "CUIT" at bounding box center [304, 185] width 18 height 9
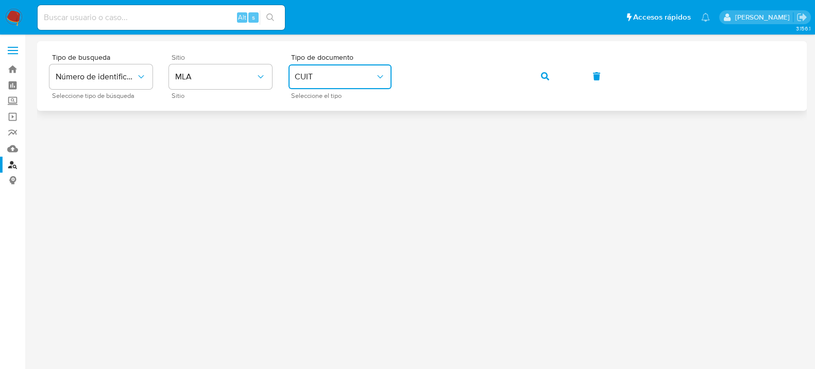
click at [548, 73] on icon "button" at bounding box center [545, 76] width 8 height 8
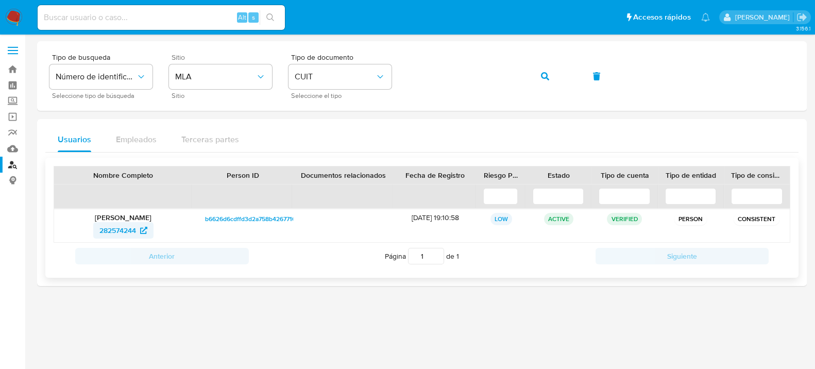
click at [110, 226] on span "282574244" at bounding box center [117, 230] width 37 height 16
click at [539, 81] on button "button" at bounding box center [544, 76] width 35 height 25
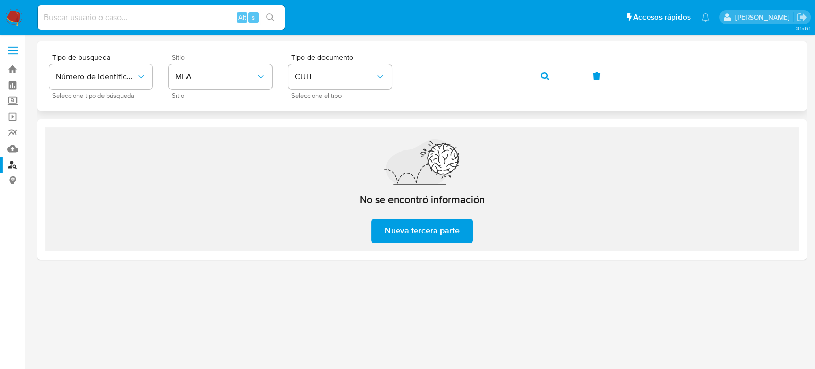
click at [553, 78] on button "button" at bounding box center [544, 76] width 35 height 25
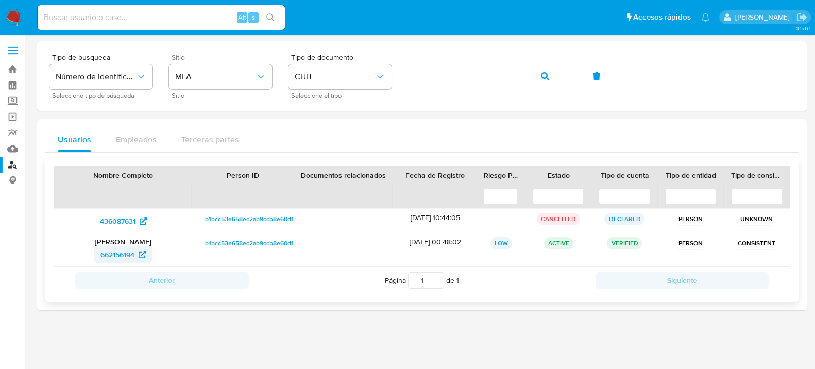
click at [128, 253] on span "662156194" at bounding box center [117, 254] width 34 height 16
click at [2, 5] on nav "Pausado Ver notificaciones Alt s Accesos rápidos Presiona las siguientes teclas…" at bounding box center [407, 17] width 815 height 35
click at [10, 13] on img at bounding box center [14, 18] width 18 height 18
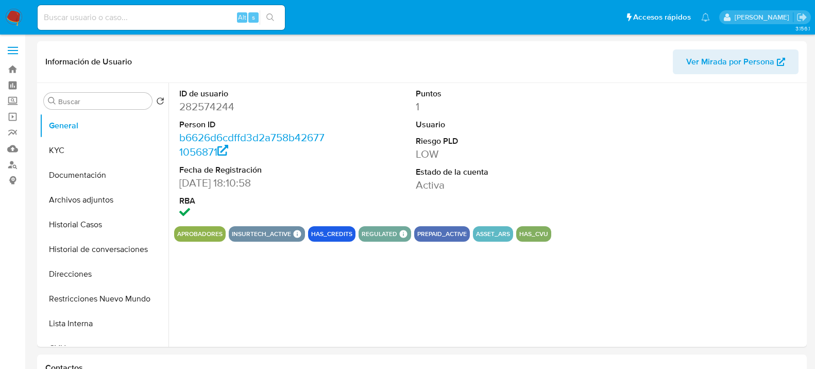
select select "10"
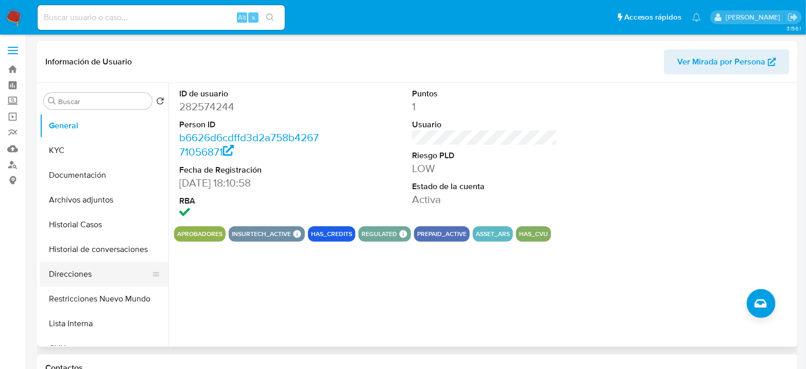
click at [84, 271] on button "Direcciones" at bounding box center [100, 274] width 121 height 25
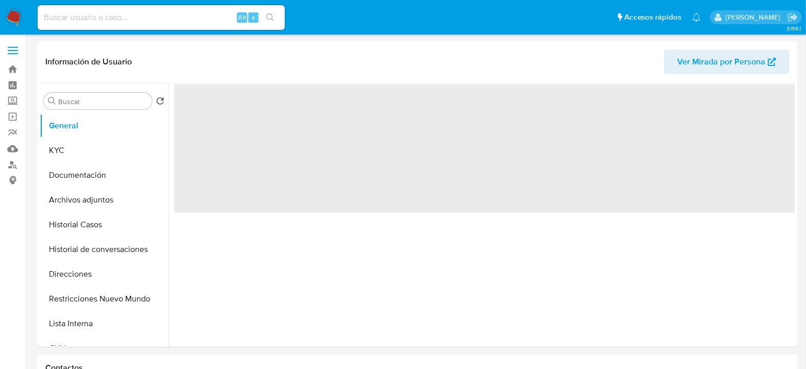
select select "10"
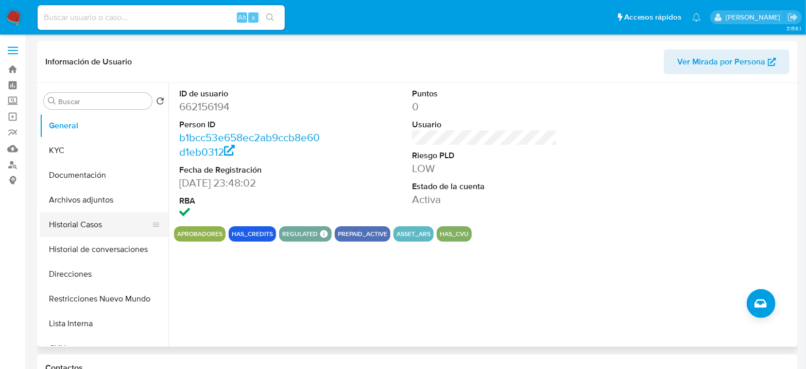
click at [86, 227] on button "Historial Casos" at bounding box center [100, 224] width 121 height 25
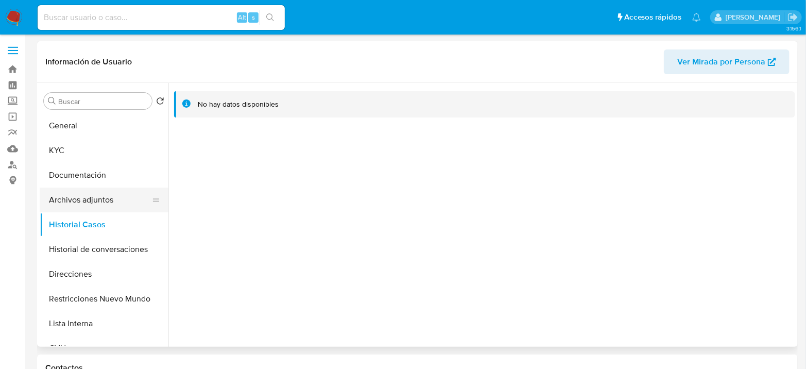
click at [95, 198] on button "Archivos adjuntos" at bounding box center [100, 199] width 121 height 25
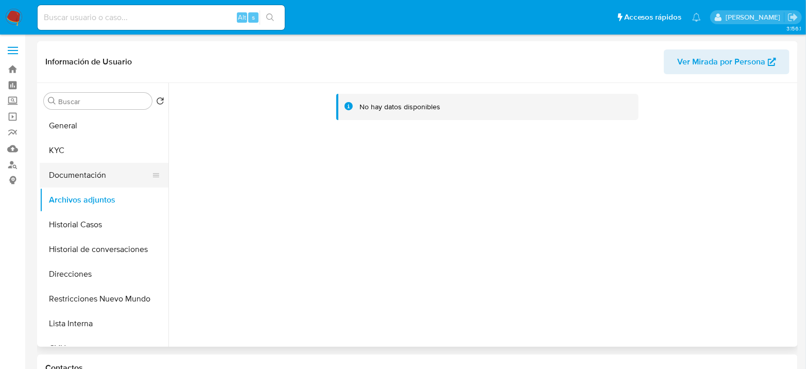
click at [117, 173] on button "Documentación" at bounding box center [100, 175] width 121 height 25
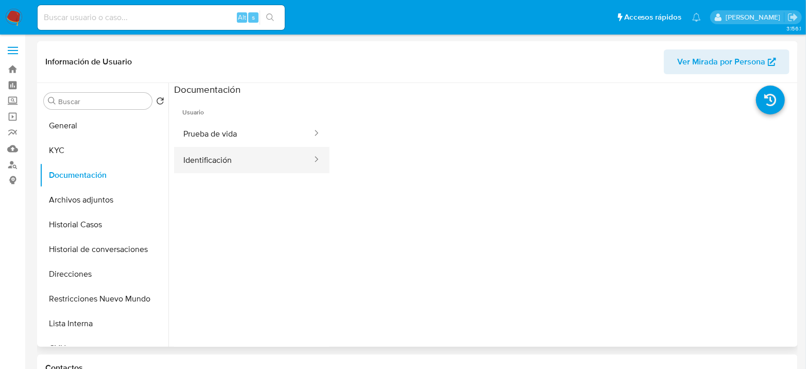
click at [249, 160] on button "Identificación" at bounding box center [243, 160] width 139 height 26
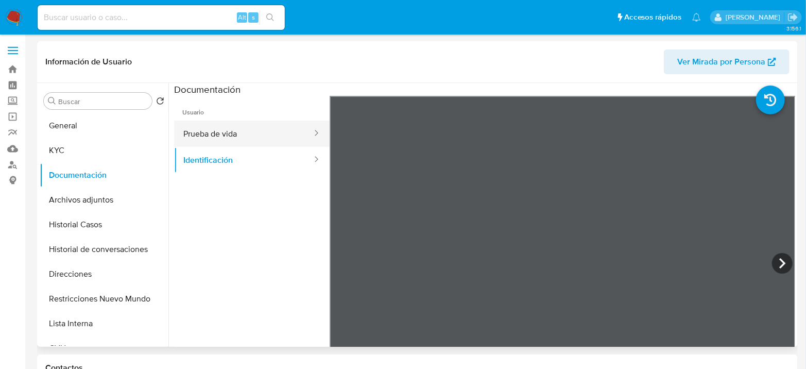
click at [229, 131] on button "Prueba de vida" at bounding box center [243, 134] width 139 height 26
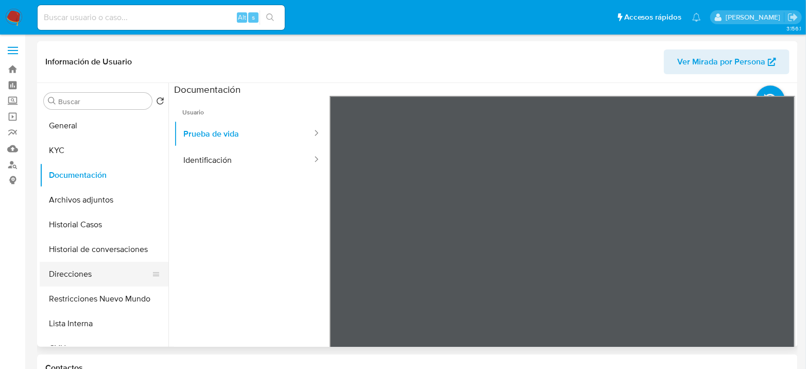
click at [94, 266] on button "Direcciones" at bounding box center [100, 274] width 121 height 25
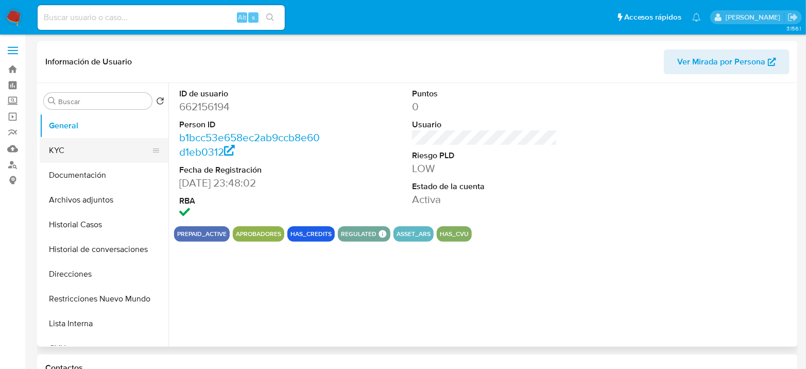
select select "10"
click at [95, 153] on button "KYC" at bounding box center [100, 150] width 121 height 25
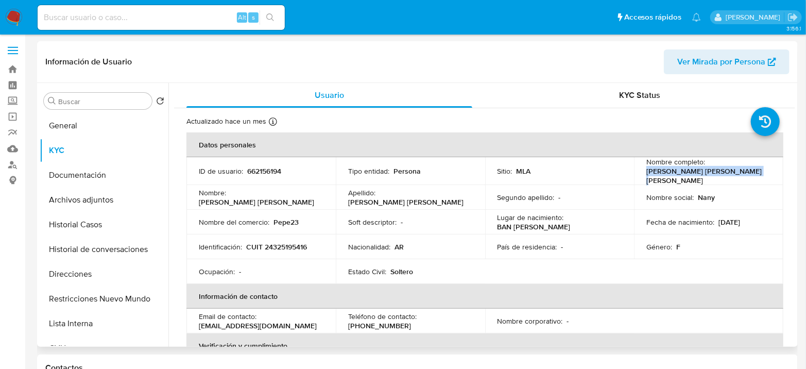
drag, startPoint x: 645, startPoint y: 175, endPoint x: 740, endPoint y: 173, distance: 95.3
click at [740, 173] on div "Nombre completo : [PERSON_NAME] [PERSON_NAME] [PERSON_NAME]" at bounding box center [708, 171] width 125 height 28
copy p "[PERSON_NAME] [PERSON_NAME] [PERSON_NAME]"
click at [292, 246] on p "CUIT 24325195416" at bounding box center [276, 246] width 61 height 9
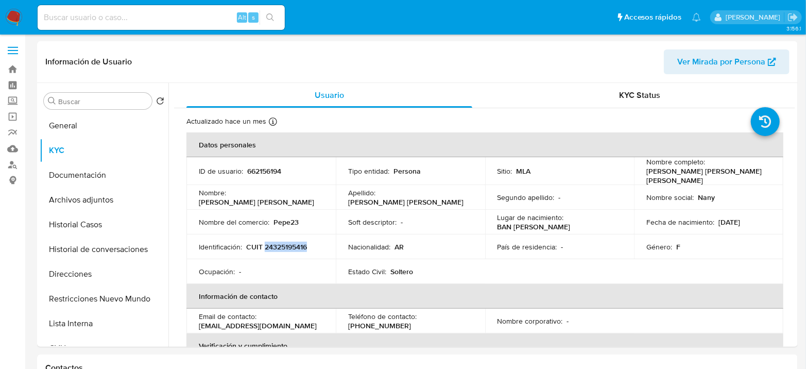
copy p "24325195416"
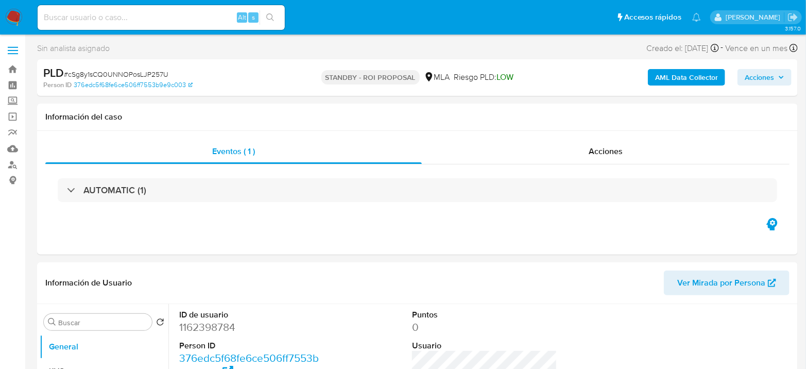
select select "10"
click at [160, 15] on input at bounding box center [161, 17] width 247 height 13
paste input "Ajr54eLqFkdraOtJYae56Xvk"
type input "Ajr54eLqFkdraOtJYae56Xvk"
click at [264, 14] on button "search-icon" at bounding box center [270, 17] width 21 height 14
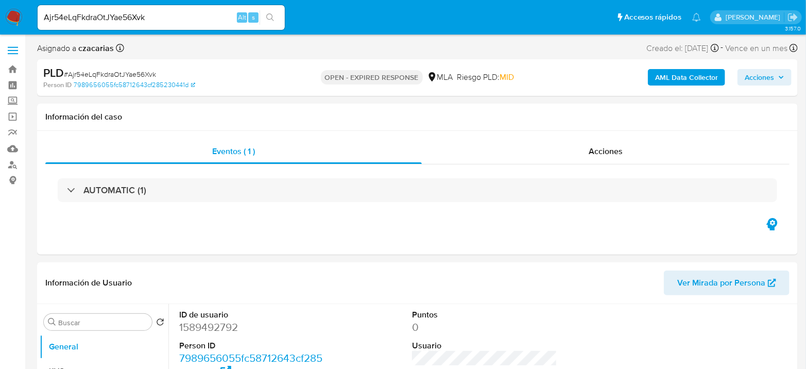
select select "10"
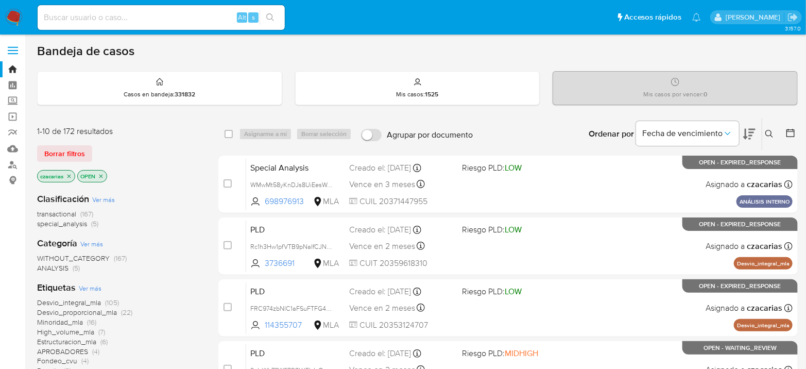
click at [770, 136] on icon at bounding box center [769, 134] width 8 height 8
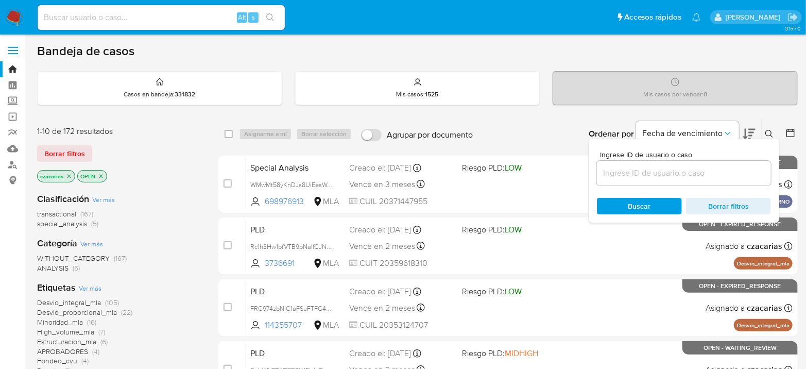
click at [615, 179] on input at bounding box center [684, 172] width 174 height 13
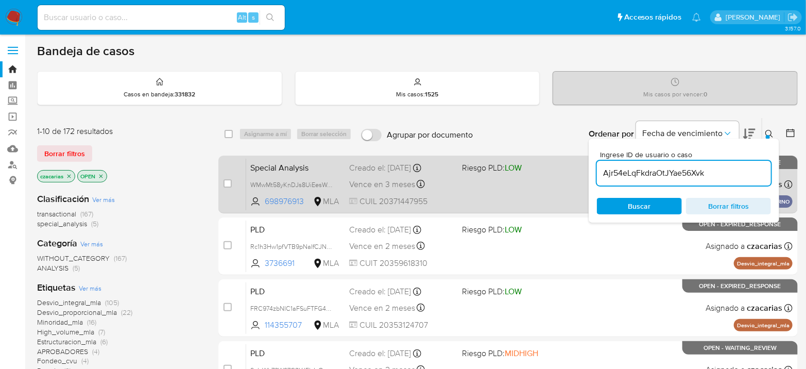
type input "Ajr54eLqFkdraOtJYae56Xvk"
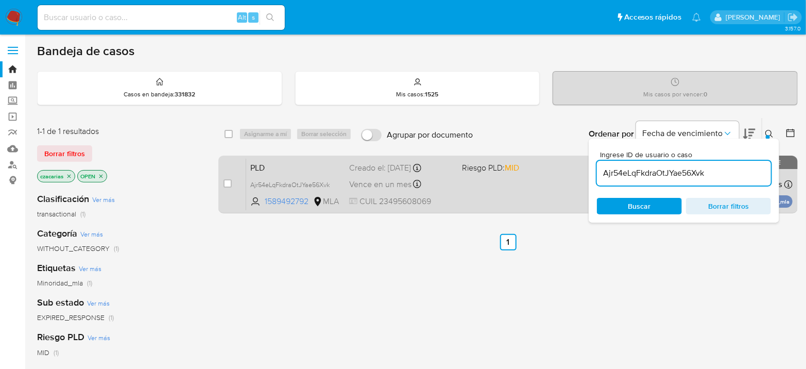
click at [227, 190] on div "case-item-checkbox No es posible asignar el caso" at bounding box center [235, 184] width 23 height 52
click at [225, 183] on input "checkbox" at bounding box center [228, 183] width 8 height 8
checkbox input "true"
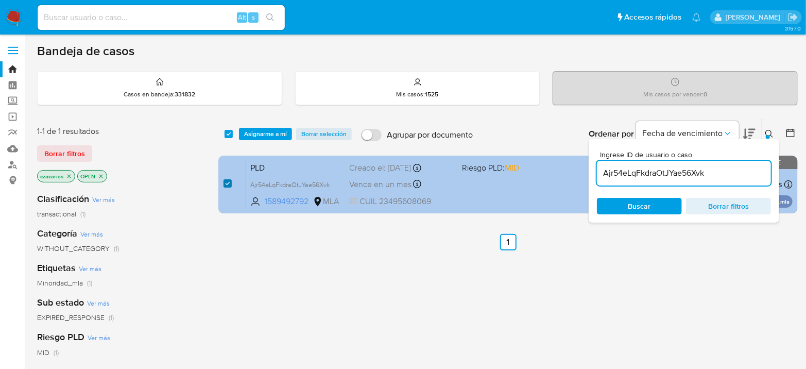
checkbox input "true"
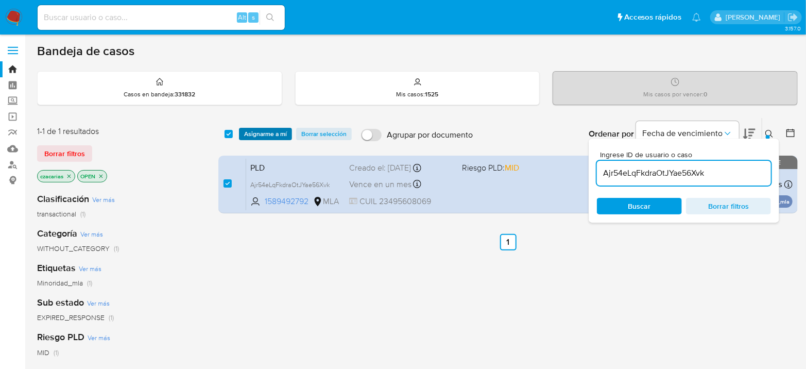
click at [249, 137] on span "Asignarme a mí" at bounding box center [265, 134] width 43 height 10
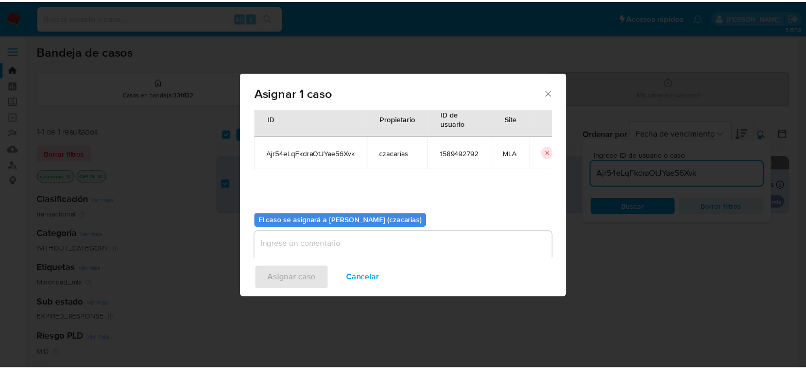
scroll to position [53, 0]
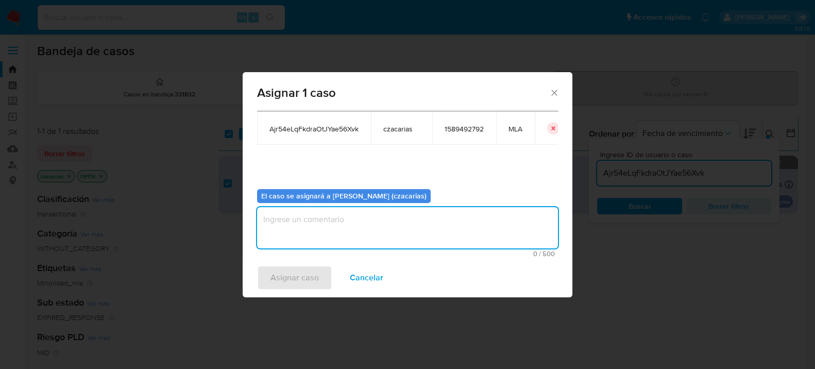
click at [360, 237] on textarea "assign-modal" at bounding box center [407, 227] width 301 height 41
click at [301, 278] on span "Asignar caso" at bounding box center [294, 277] width 48 height 23
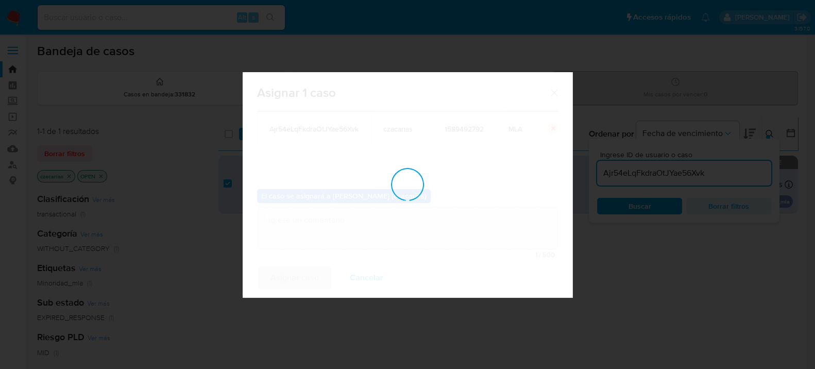
checkbox input "false"
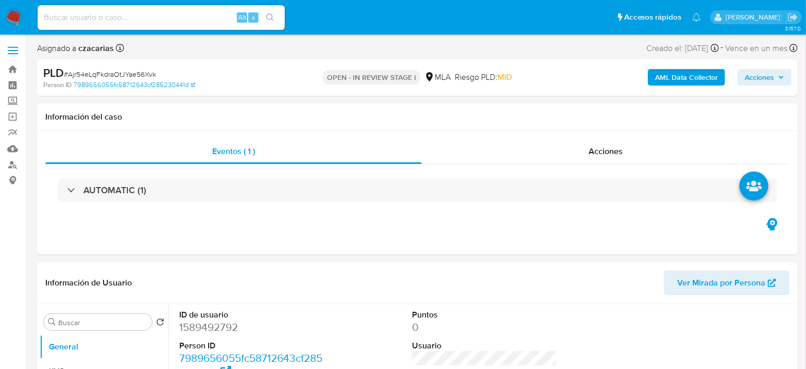
select select "10"
click at [200, 332] on dd "1589492792" at bounding box center [251, 327] width 145 height 14
copy dd "1589492792"
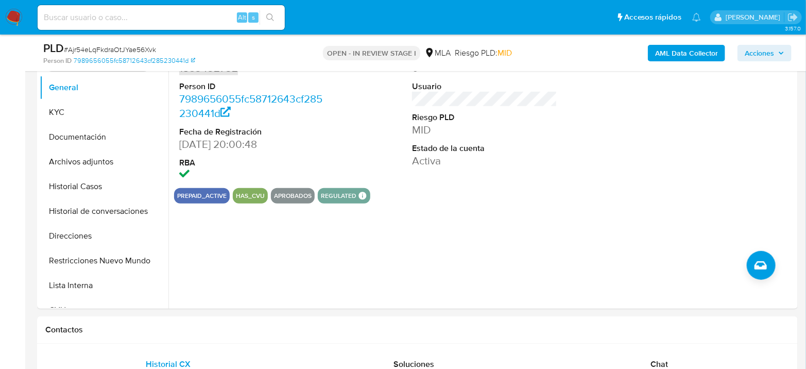
scroll to position [229, 0]
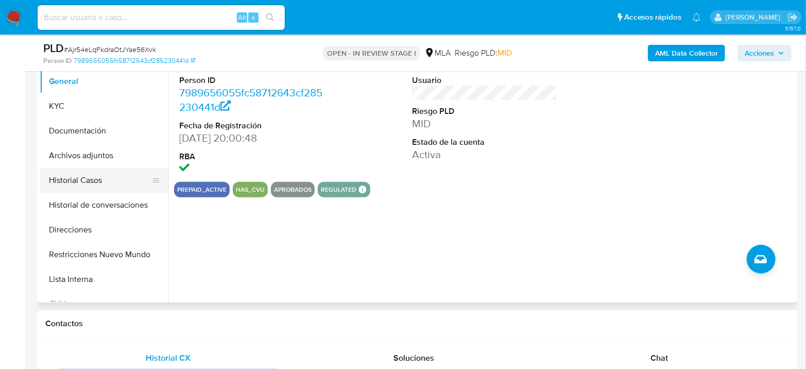
click at [89, 174] on button "Historial Casos" at bounding box center [100, 180] width 121 height 25
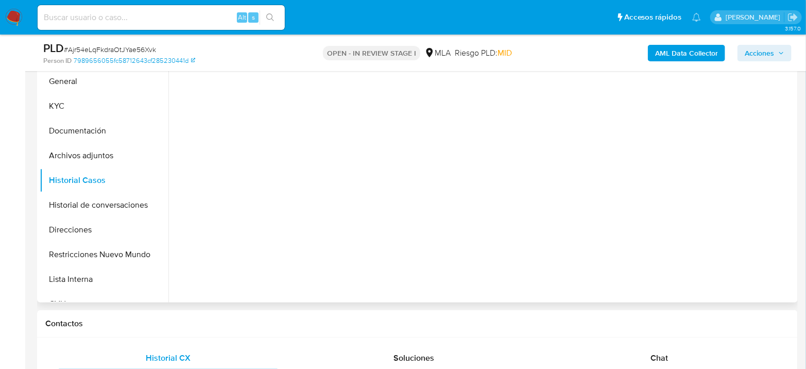
scroll to position [172, 0]
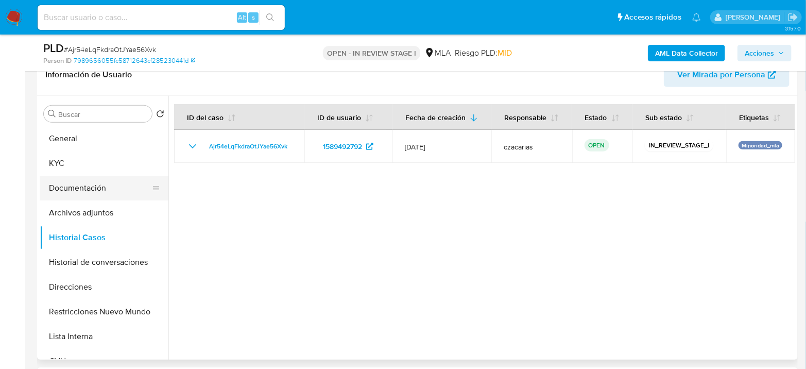
click at [76, 196] on button "Documentación" at bounding box center [100, 188] width 121 height 25
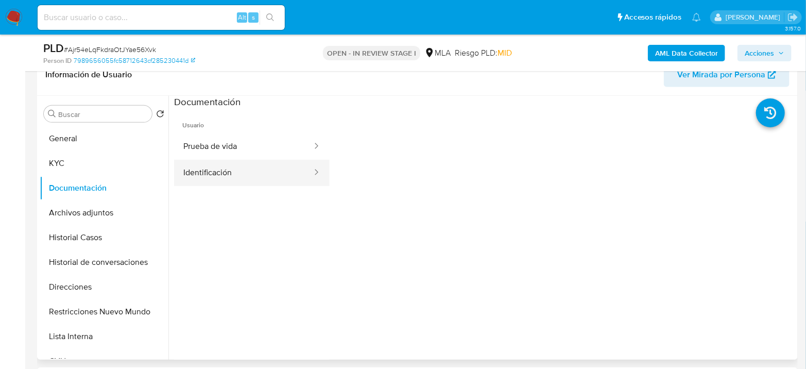
click at [228, 160] on button "Identificación" at bounding box center [243, 173] width 139 height 26
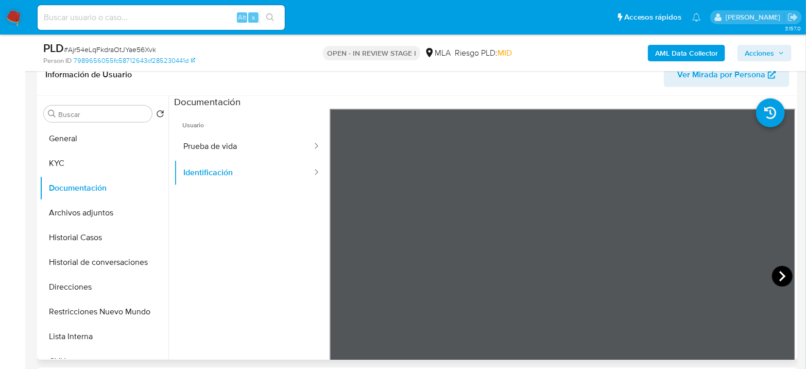
click at [778, 274] on icon at bounding box center [782, 276] width 21 height 21
click at [61, 163] on button "KYC" at bounding box center [100, 163] width 121 height 25
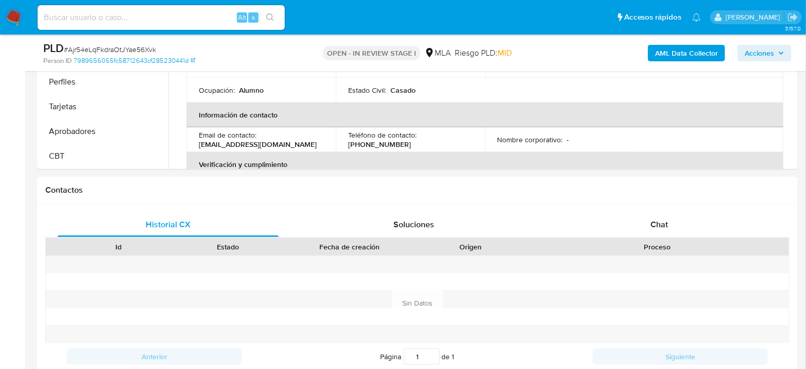
scroll to position [343, 0]
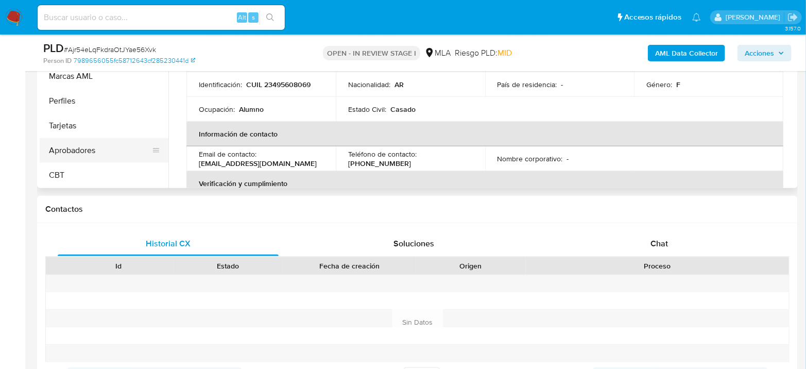
click at [78, 145] on button "Aprobadores" at bounding box center [100, 150] width 121 height 25
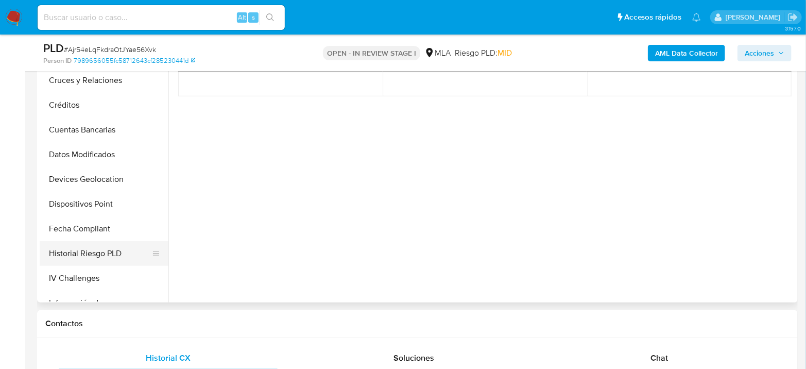
scroll to position [223, 0]
click at [44, 70] on div "PLD # Ajr54eLqFkdraOtJYae56Xvk Person ID 7989656055fc58712643cf285230441d OPEN …" at bounding box center [417, 53] width 761 height 37
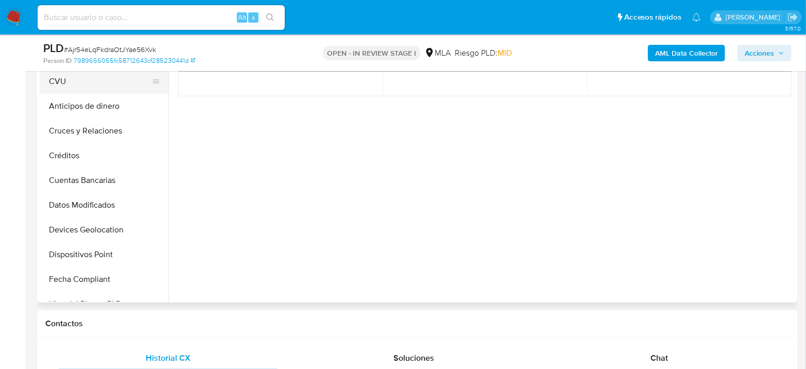
click at [45, 78] on button "CVU" at bounding box center [100, 81] width 121 height 25
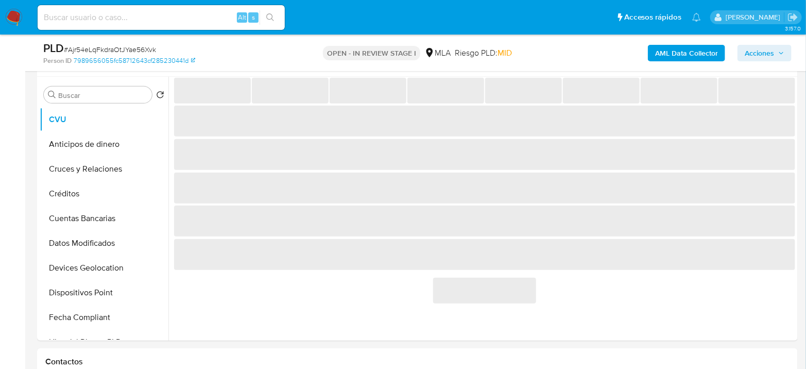
scroll to position [172, 0]
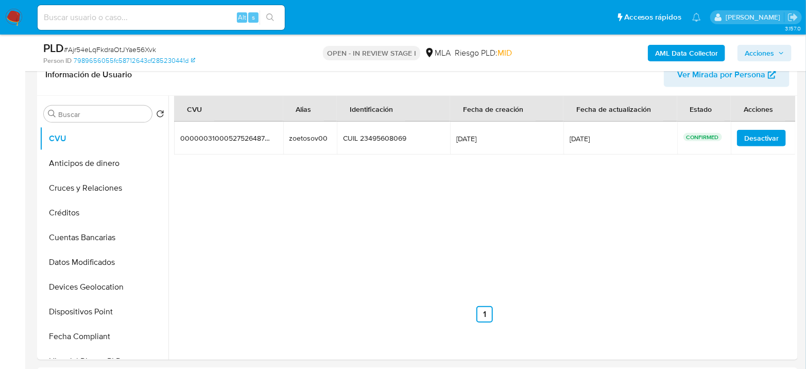
click at [302, 130] on td "zoetosov00 zoetosov00" at bounding box center [310, 138] width 54 height 33
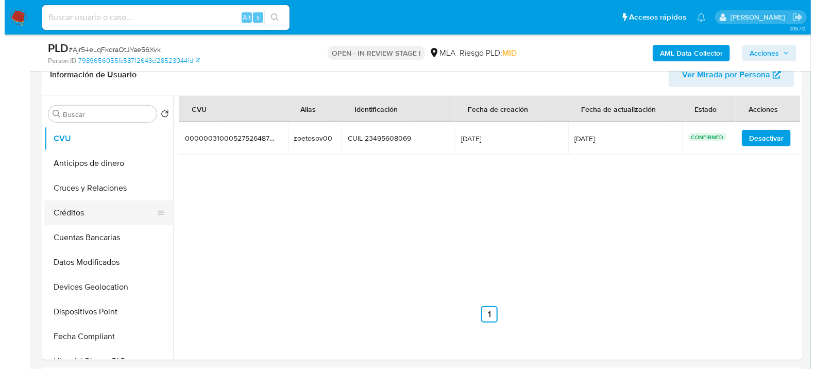
scroll to position [0, 0]
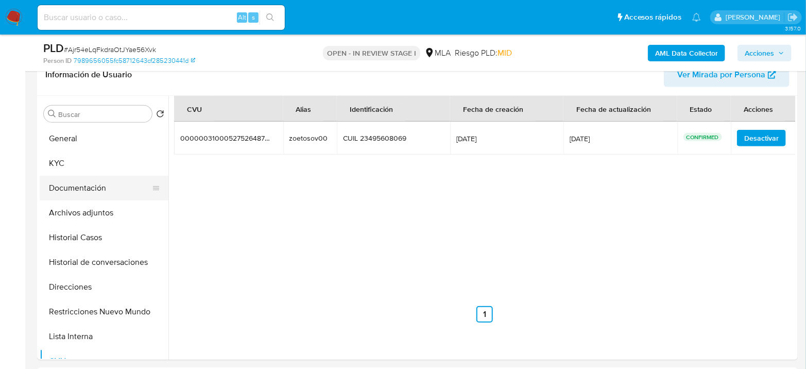
click at [72, 176] on button "Documentación" at bounding box center [100, 188] width 121 height 25
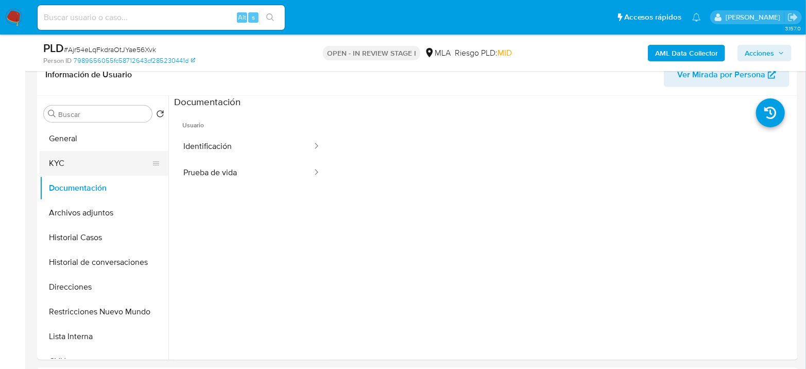
click at [74, 162] on button "KYC" at bounding box center [100, 163] width 121 height 25
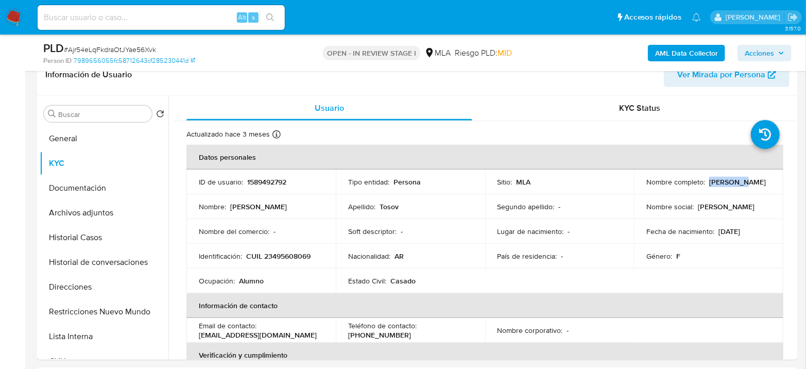
drag, startPoint x: 708, startPoint y: 183, endPoint x: 744, endPoint y: 178, distance: 36.4
click at [744, 178] on div "Nombre completo : Zoe Tosov" at bounding box center [708, 181] width 125 height 9
copy p "Zoe Tosov"
click at [83, 238] on button "Historial Casos" at bounding box center [100, 237] width 121 height 25
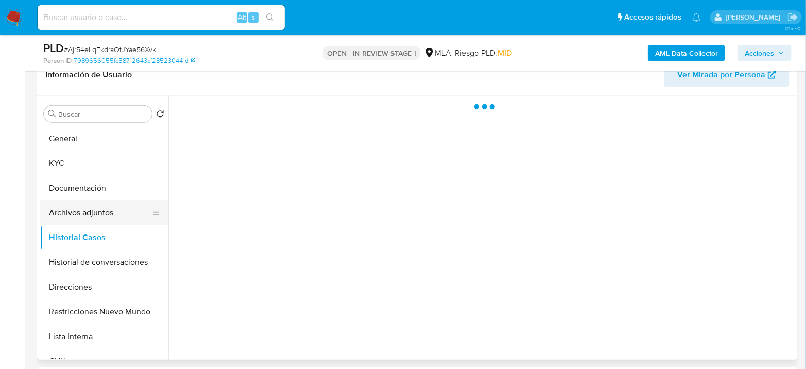
click at [93, 210] on button "Archivos adjuntos" at bounding box center [100, 212] width 121 height 25
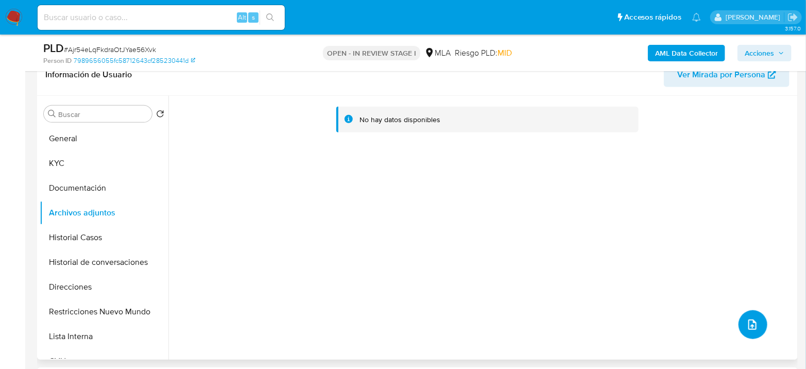
click at [756, 330] on button "upload-file" at bounding box center [753, 324] width 29 height 29
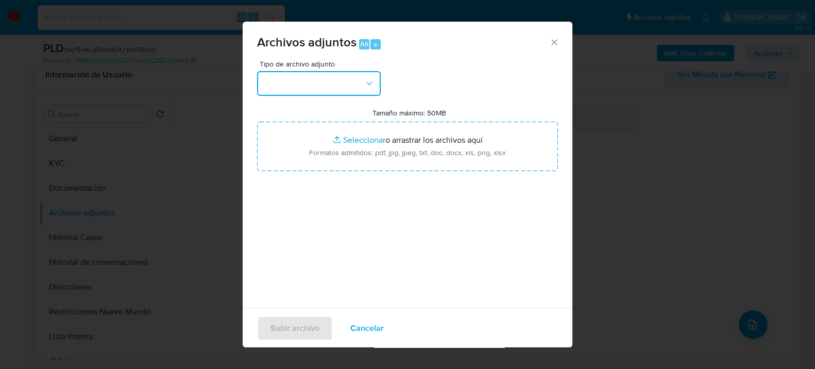
click at [359, 83] on button "button" at bounding box center [319, 83] width 124 height 25
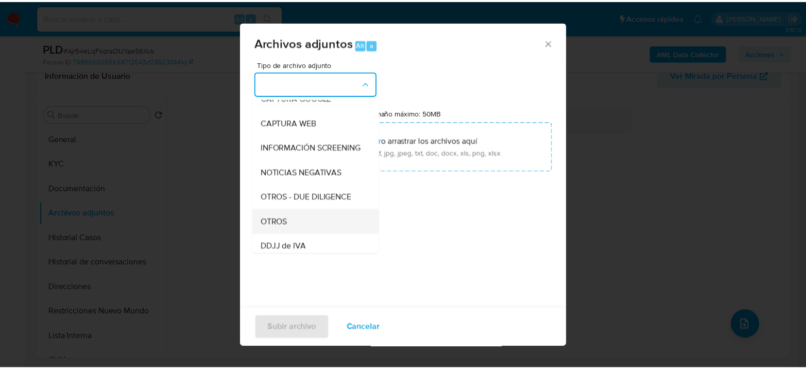
scroll to position [114, 0]
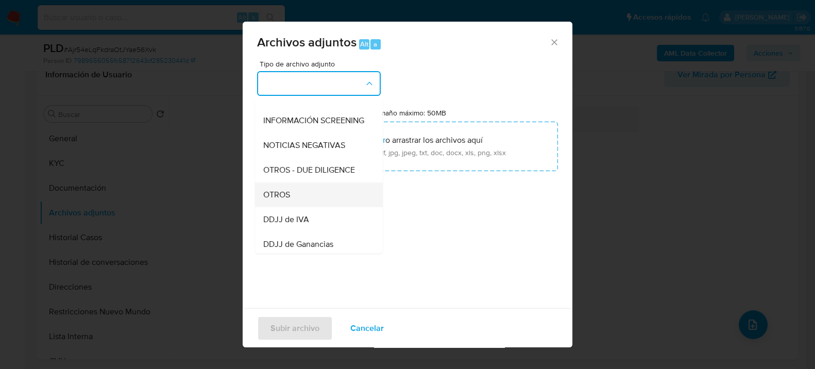
click at [261, 205] on li "OTROS" at bounding box center [319, 194] width 128 height 25
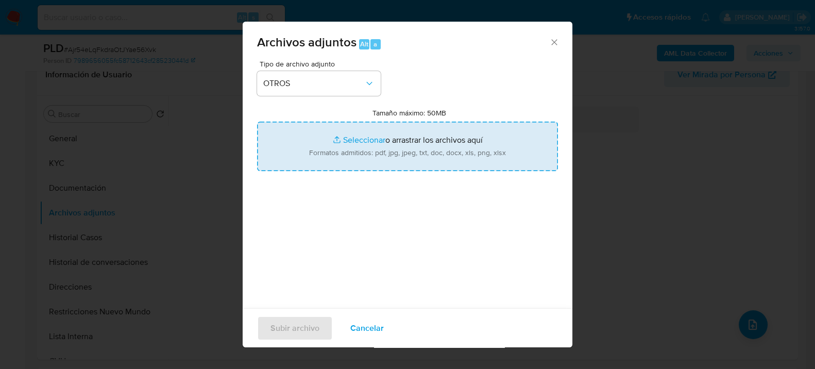
type input "C:\fakepath\Movimientos-1589492792.xlsx"
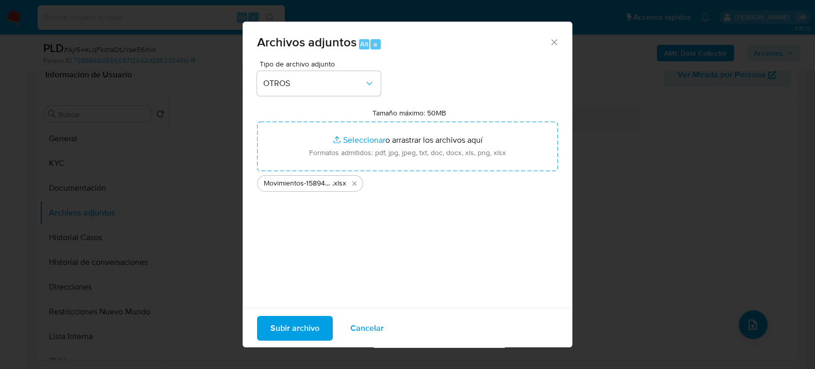
click at [279, 319] on span "Subir archivo" at bounding box center [294, 327] width 49 height 23
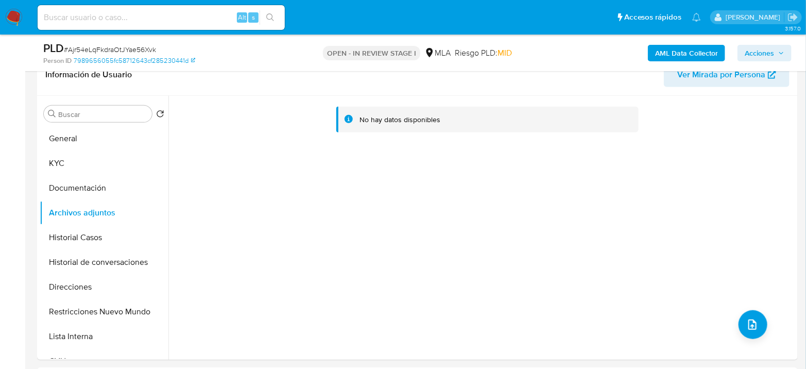
click at [692, 50] on b "AML Data Collector" at bounding box center [686, 53] width 63 height 16
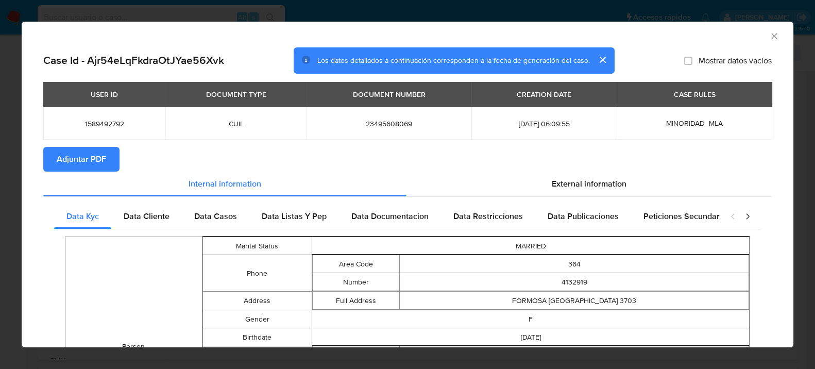
click at [94, 148] on span "Adjuntar PDF" at bounding box center [81, 159] width 49 height 23
click at [769, 35] on icon "Cerrar ventana" at bounding box center [774, 36] width 10 height 10
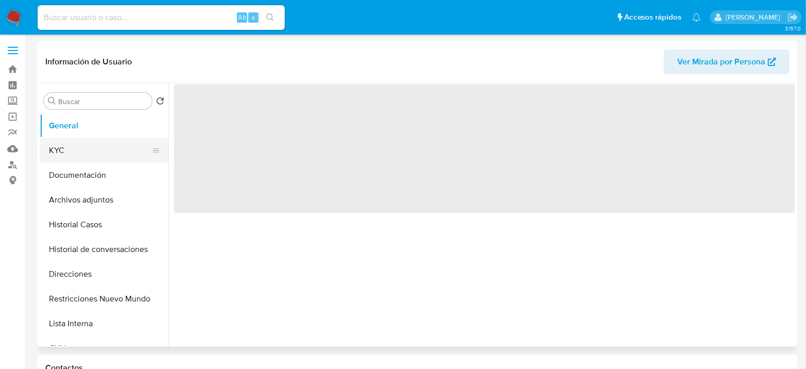
click at [77, 159] on button "KYC" at bounding box center [100, 150] width 121 height 25
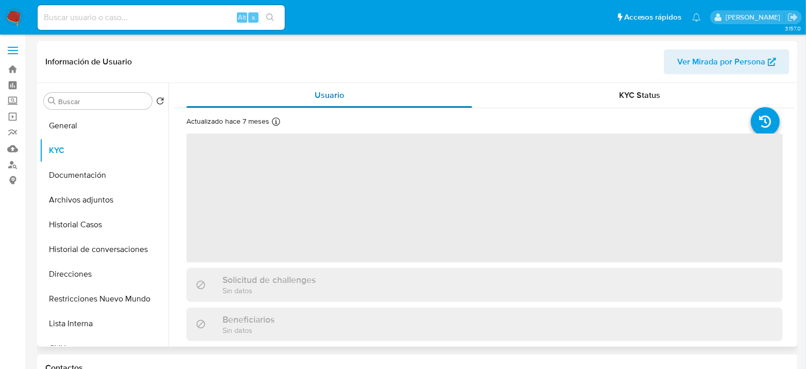
select select "10"
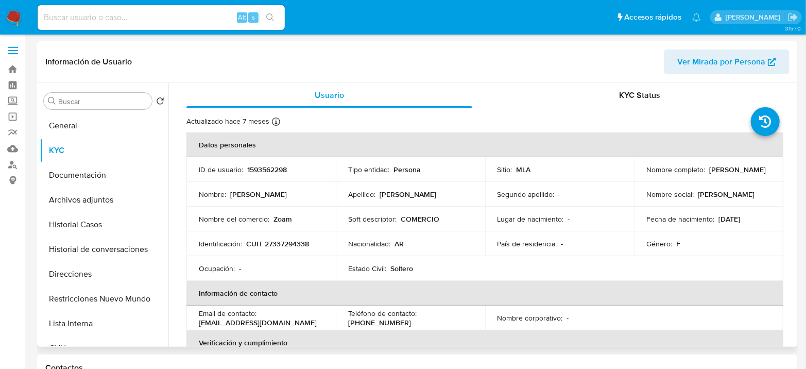
click at [292, 247] on p "CUIT 27337294338" at bounding box center [277, 243] width 63 height 9
copy p "27337294338"
click at [107, 192] on button "Archivos adjuntos" at bounding box center [100, 199] width 121 height 25
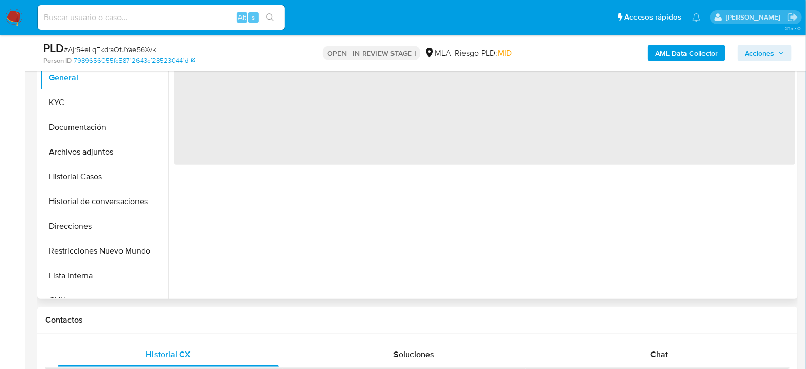
scroll to position [286, 0]
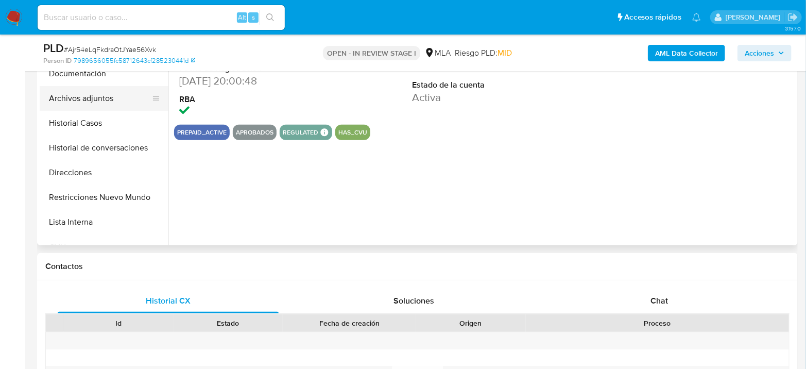
click at [89, 95] on button "Archivos adjuntos" at bounding box center [100, 98] width 121 height 25
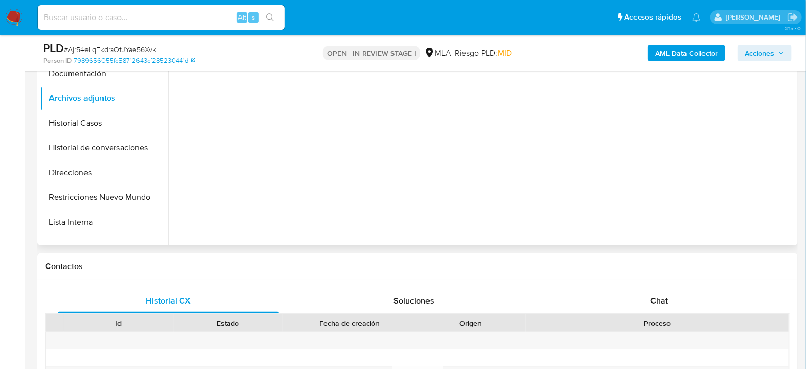
select select "10"
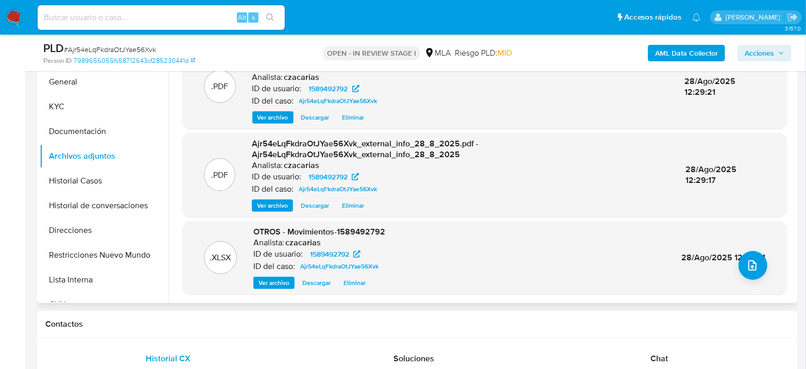
scroll to position [229, 0]
click at [79, 87] on button "General" at bounding box center [100, 81] width 121 height 25
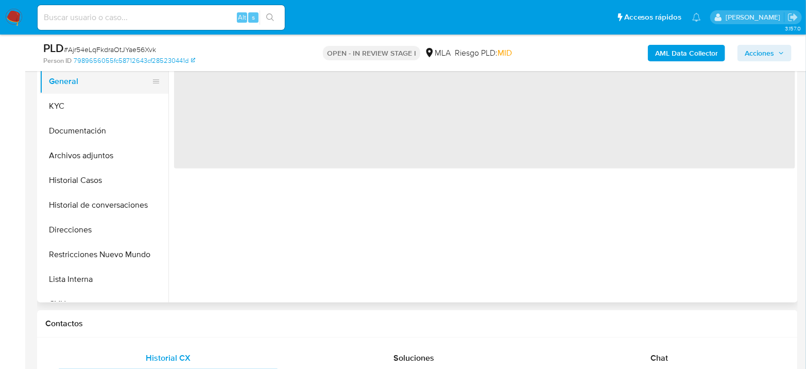
scroll to position [0, 0]
click at [213, 101] on span "‌" at bounding box center [484, 104] width 621 height 129
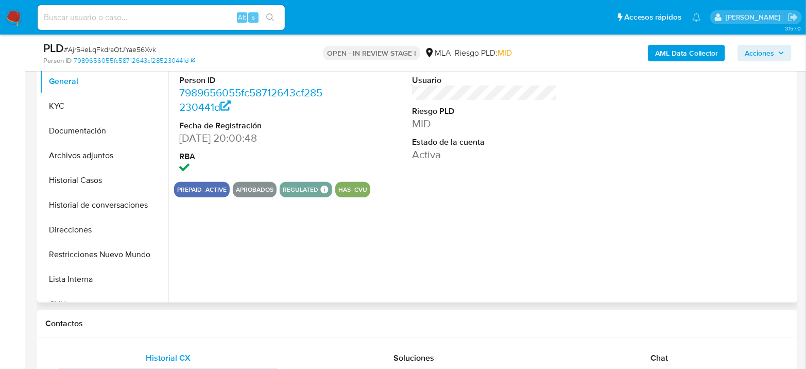
scroll to position [172, 0]
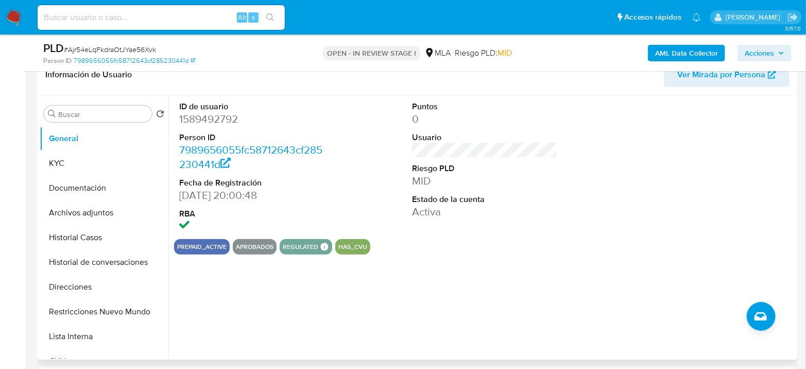
click at [199, 117] on dd "1589492792" at bounding box center [251, 119] width 145 height 14
copy dd "1589492792"
click at [70, 110] on input "Buscar" at bounding box center [103, 114] width 90 height 9
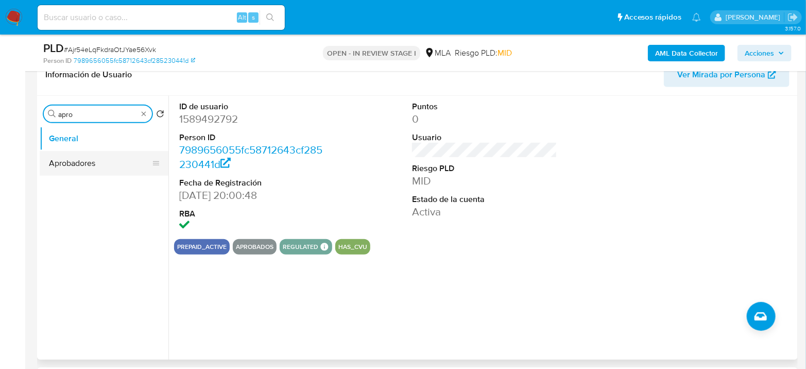
type input "apro"
click at [105, 156] on button "Aprobadores" at bounding box center [100, 163] width 121 height 25
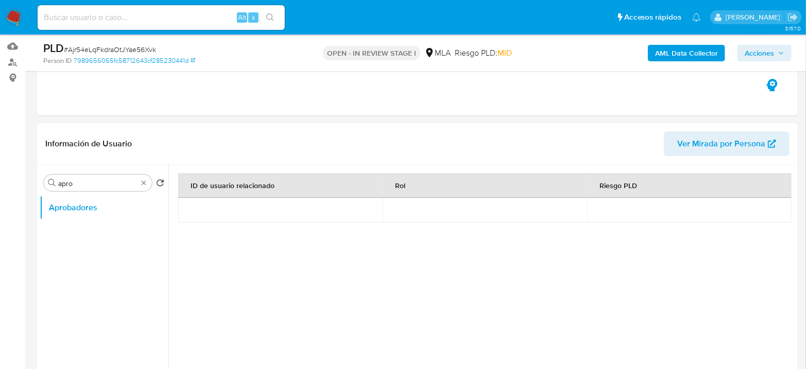
scroll to position [57, 0]
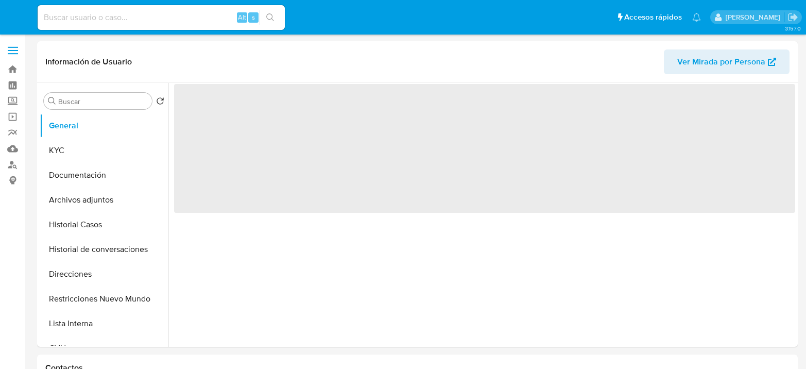
select select "10"
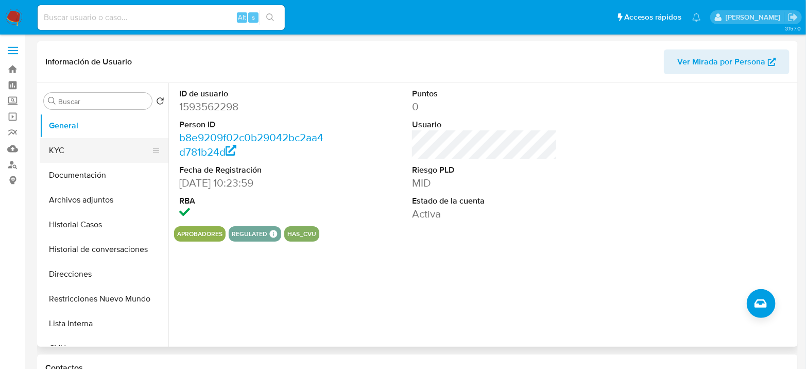
click at [42, 153] on button "KYC" at bounding box center [100, 150] width 121 height 25
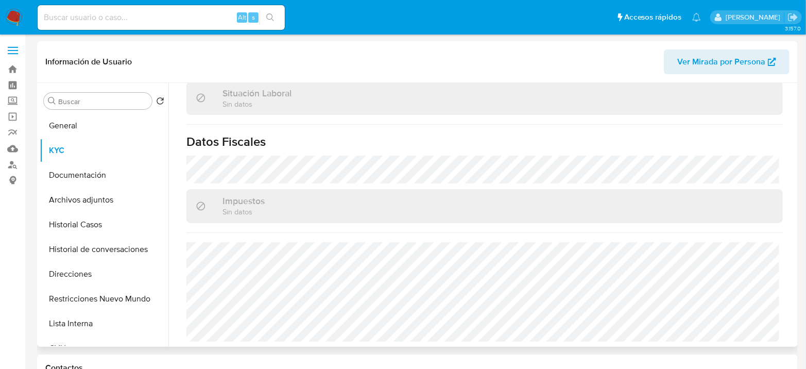
scroll to position [551, 0]
drag, startPoint x: 74, startPoint y: 270, endPoint x: 106, endPoint y: 158, distance: 116.6
click at [76, 271] on button "Direcciones" at bounding box center [104, 274] width 129 height 25
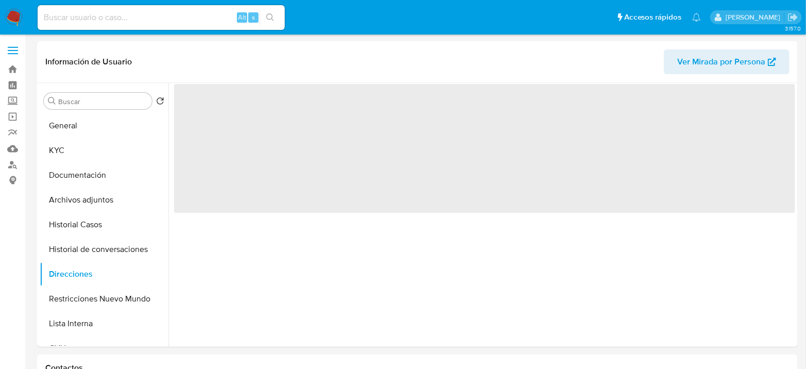
scroll to position [0, 0]
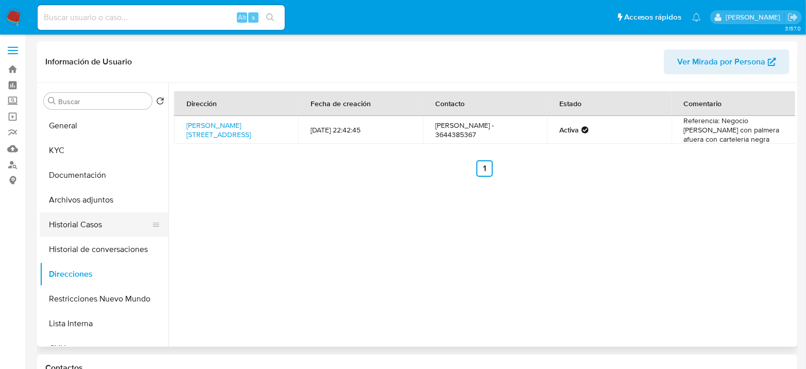
click at [88, 225] on button "Historial Casos" at bounding box center [100, 224] width 121 height 25
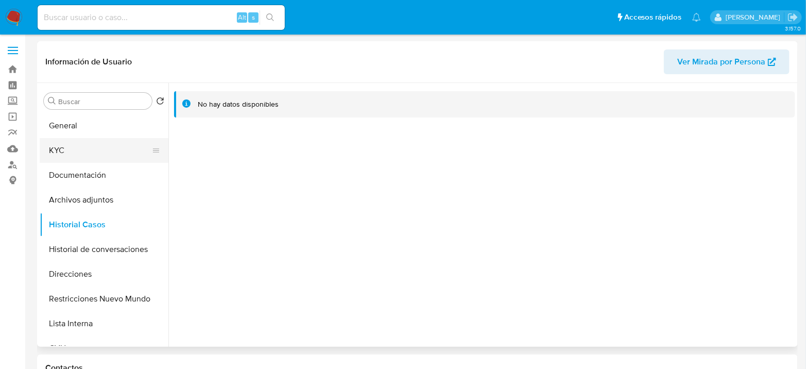
click at [92, 145] on button "KYC" at bounding box center [100, 150] width 121 height 25
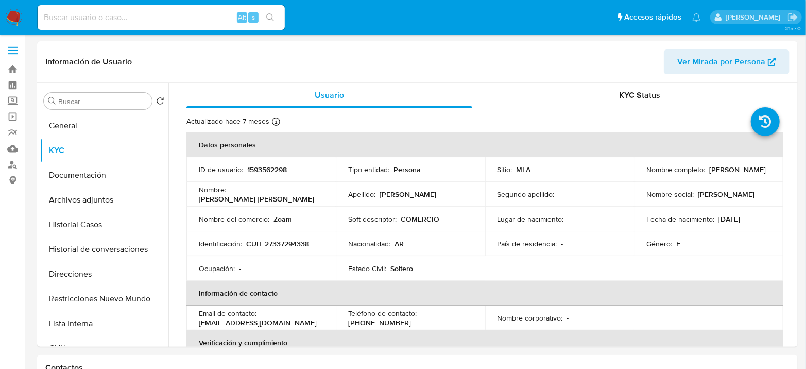
click at [144, 20] on input at bounding box center [161, 17] width 247 height 13
paste input "Ajr54eLqFkdraOtJYae56Xvk"
type input "Ajr54eLqFkdraOtJYae56Xvk"
click at [268, 17] on icon "search-icon" at bounding box center [270, 17] width 8 height 8
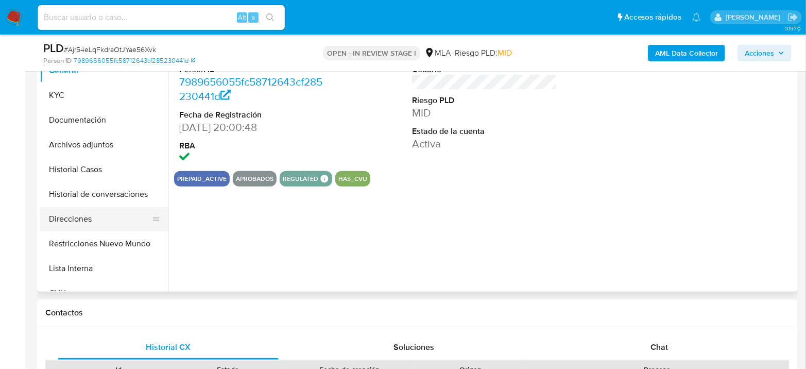
scroll to position [286, 0]
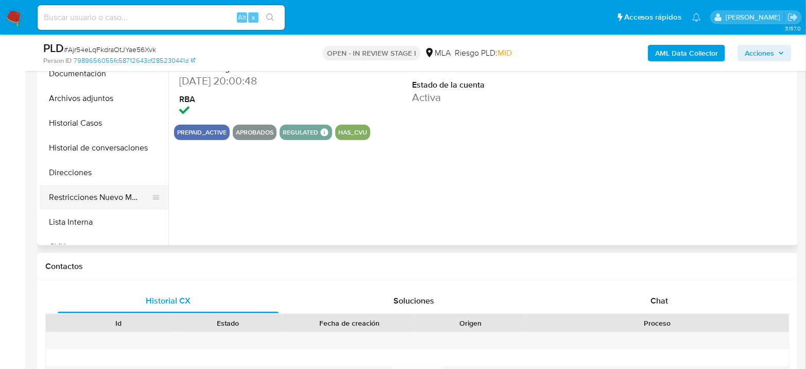
select select "10"
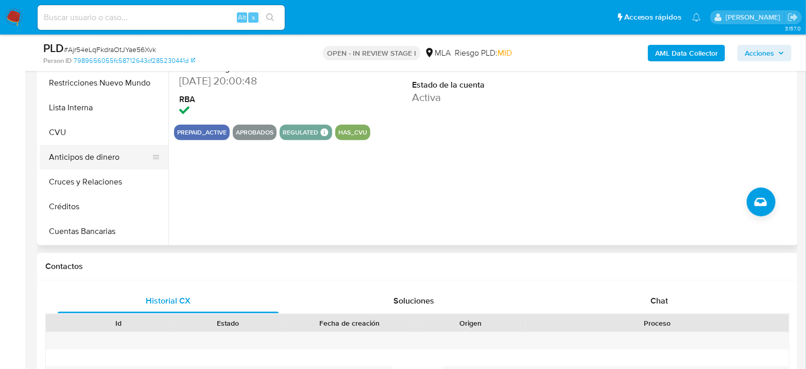
click at [76, 145] on button "Anticipos de dinero" at bounding box center [100, 157] width 121 height 25
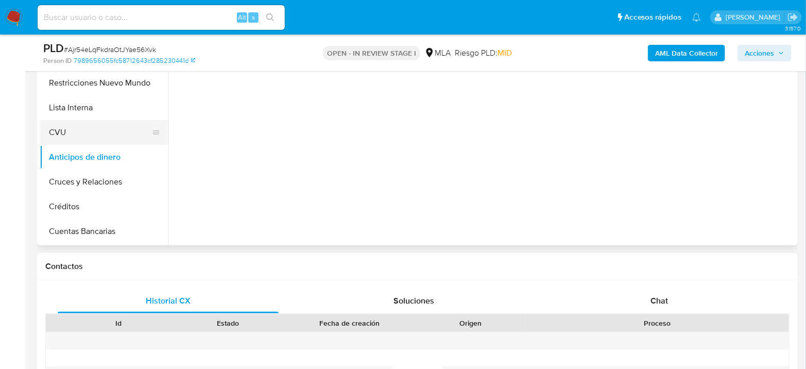
click at [82, 128] on button "CVU" at bounding box center [100, 132] width 121 height 25
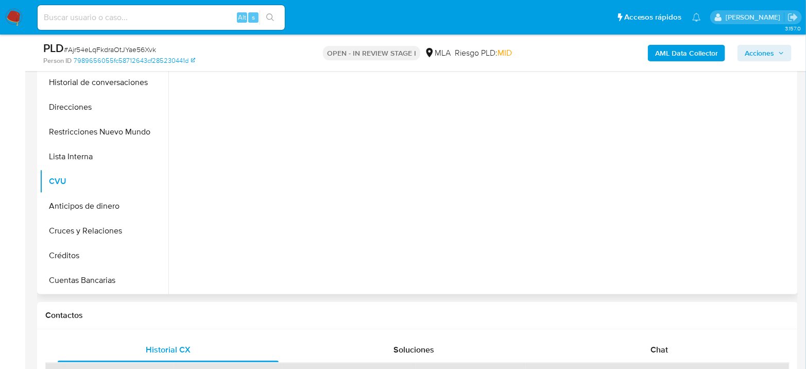
scroll to position [172, 0]
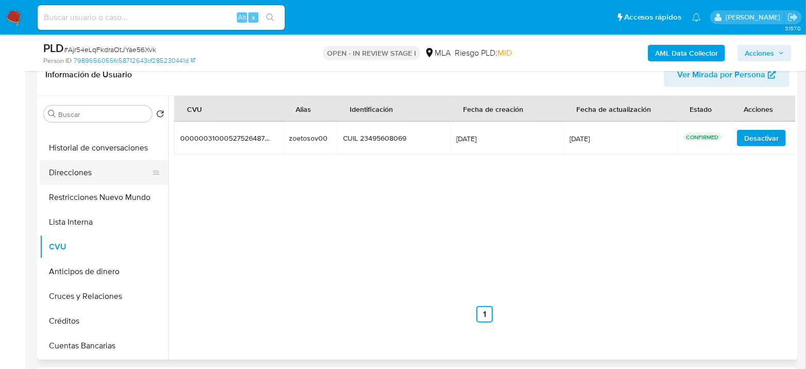
click at [66, 183] on button "Direcciones" at bounding box center [100, 172] width 121 height 25
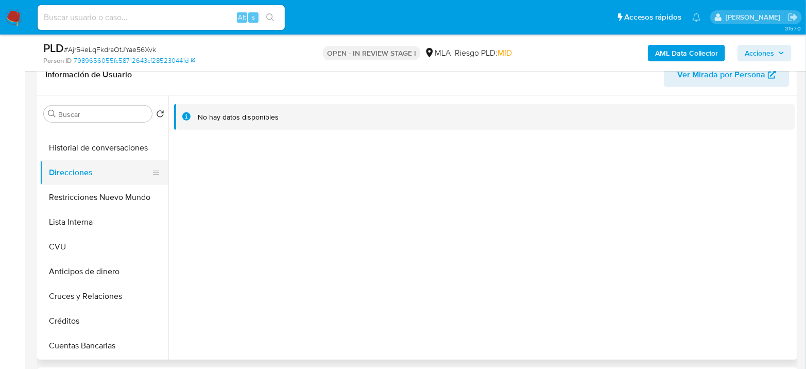
scroll to position [0, 0]
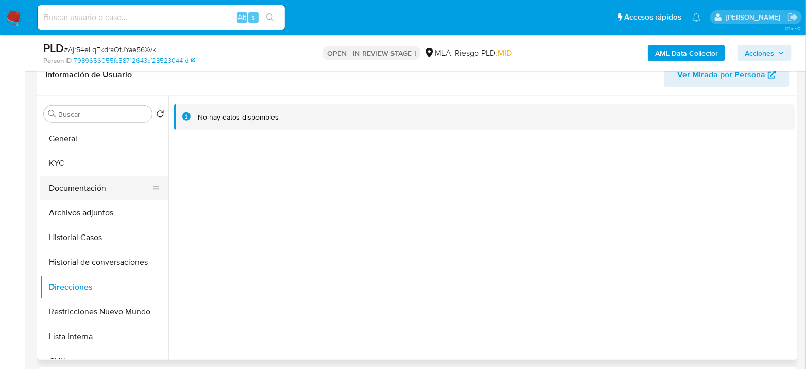
click at [88, 195] on button "Documentación" at bounding box center [100, 188] width 121 height 25
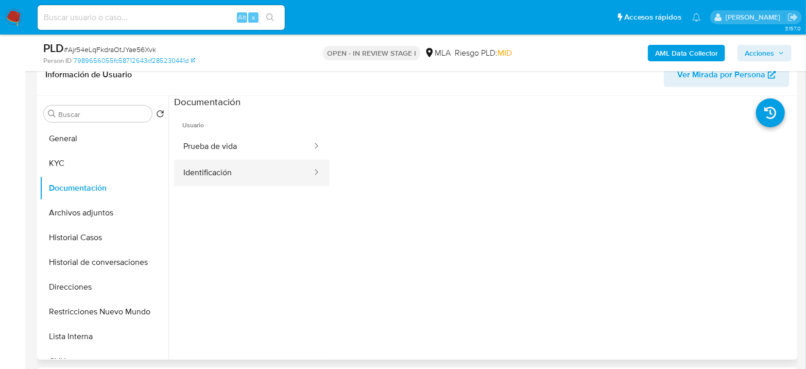
click at [211, 161] on button "Identificación" at bounding box center [243, 173] width 139 height 26
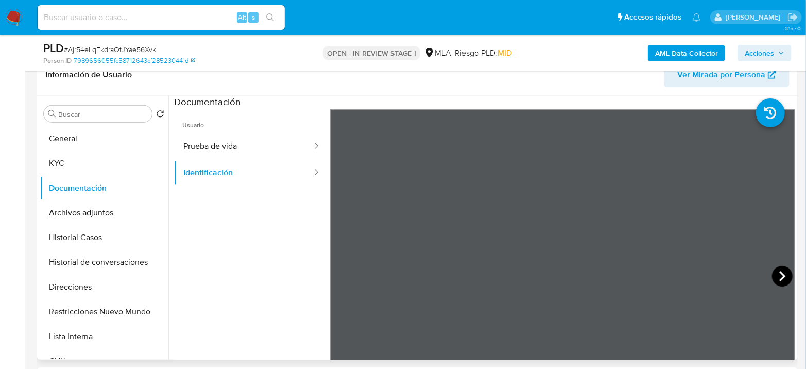
click at [772, 274] on icon at bounding box center [782, 276] width 21 height 21
click at [86, 213] on button "Archivos adjuntos" at bounding box center [100, 212] width 121 height 25
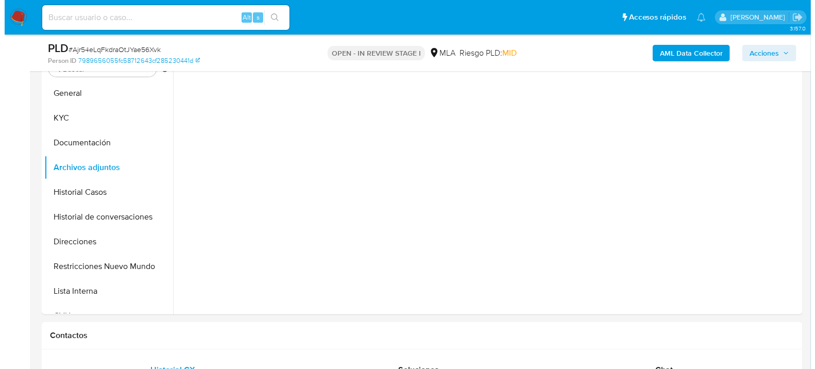
scroll to position [229, 0]
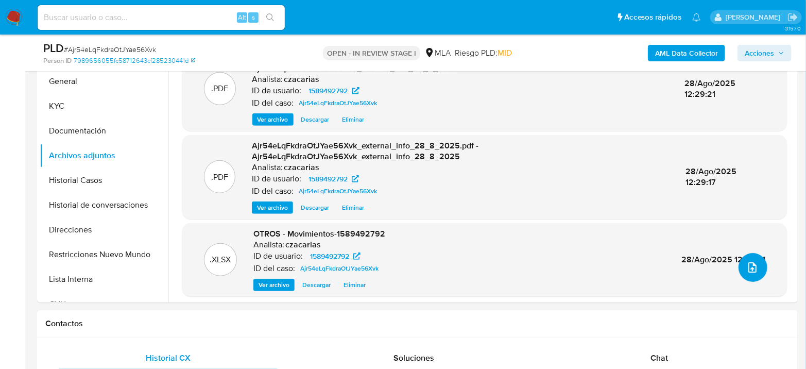
click at [756, 271] on button "upload-file" at bounding box center [753, 267] width 29 height 29
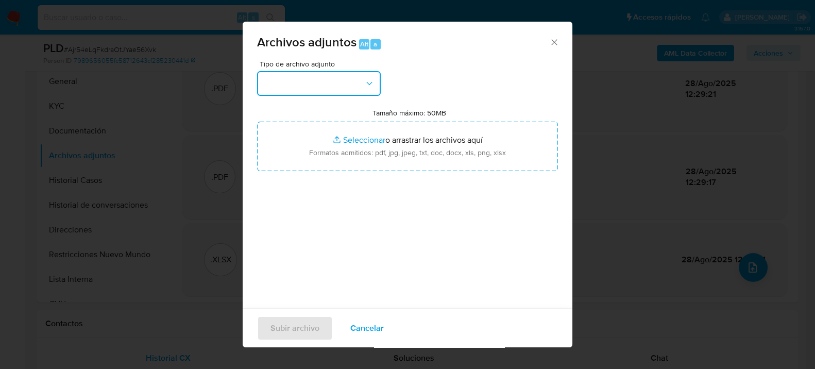
click at [306, 81] on button "button" at bounding box center [319, 83] width 124 height 25
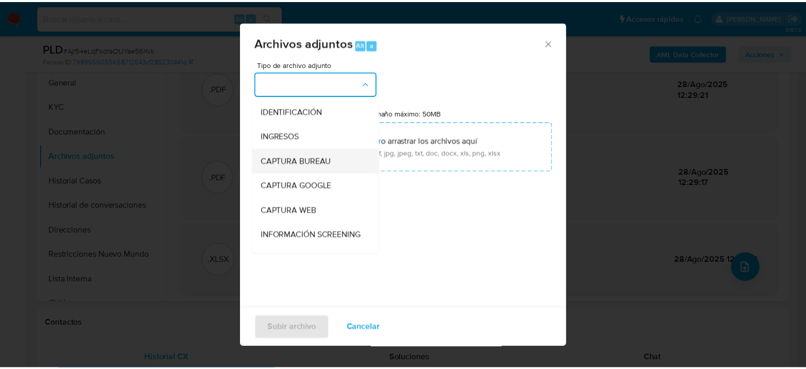
scroll to position [114, 0]
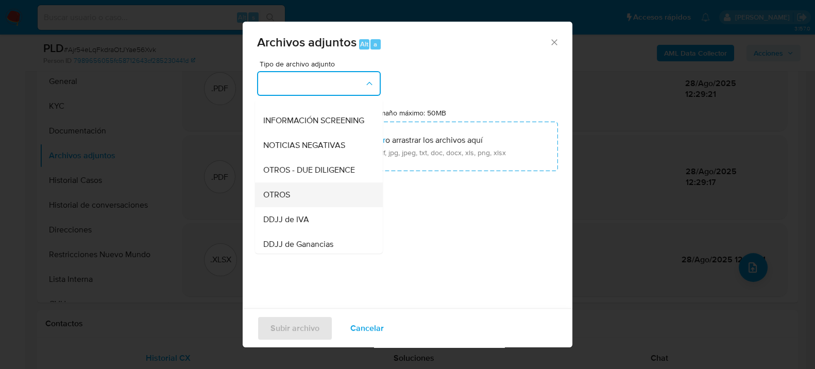
click at [295, 206] on div "OTROS" at bounding box center [315, 194] width 105 height 25
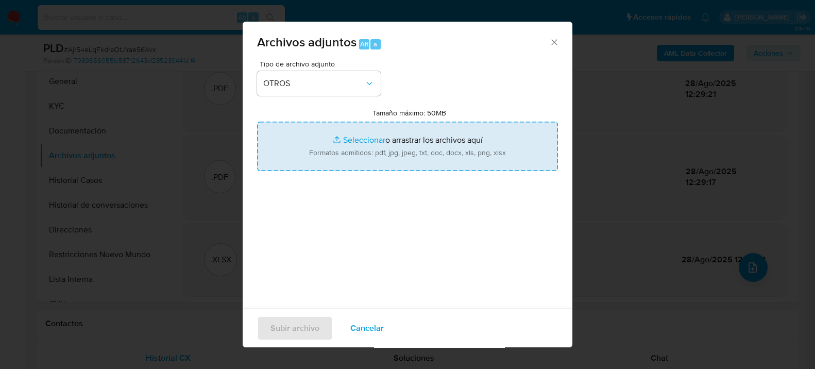
type input "C:\fakepath\Caselog Ajr54eLqFkdraOtJYae56Xvk_2025_07_17_16_02_13.docx"
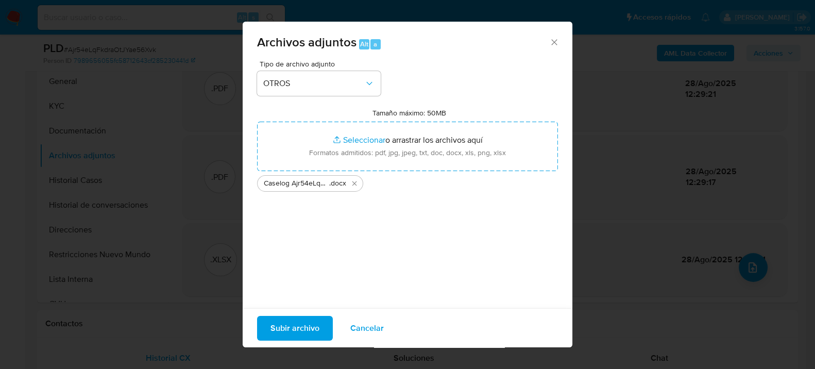
click at [311, 330] on span "Subir archivo" at bounding box center [294, 327] width 49 height 23
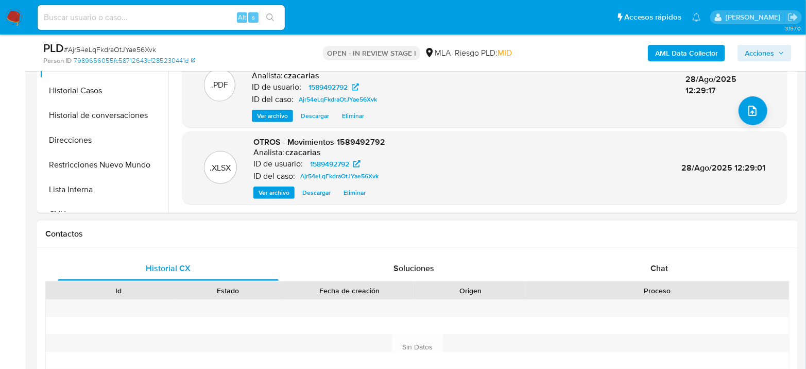
scroll to position [457, 0]
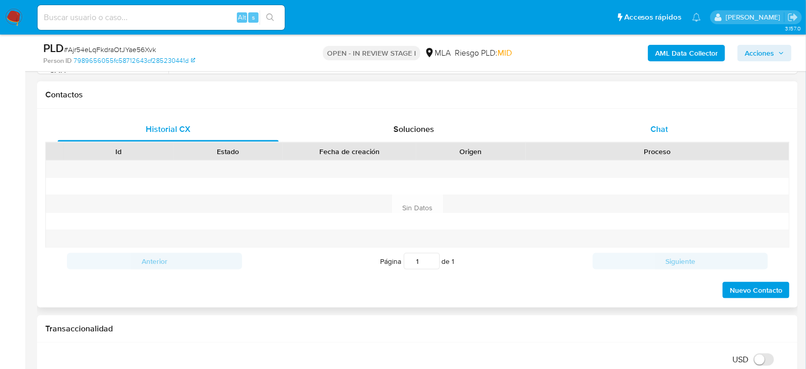
click at [661, 136] on div "Chat" at bounding box center [659, 129] width 221 height 25
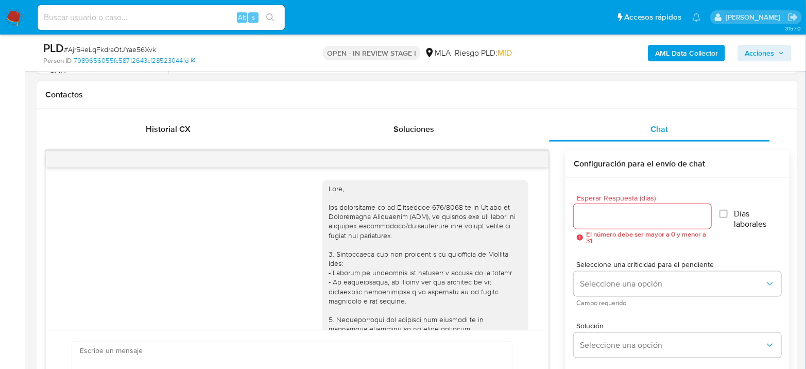
scroll to position [535, 0]
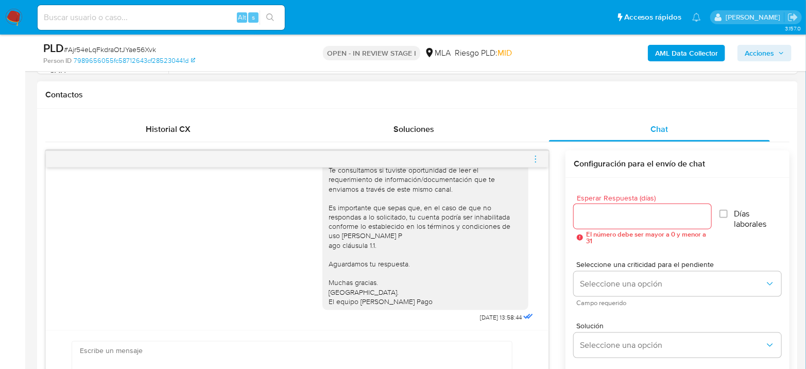
click at [536, 155] on icon "menu-action" at bounding box center [535, 159] width 9 height 9
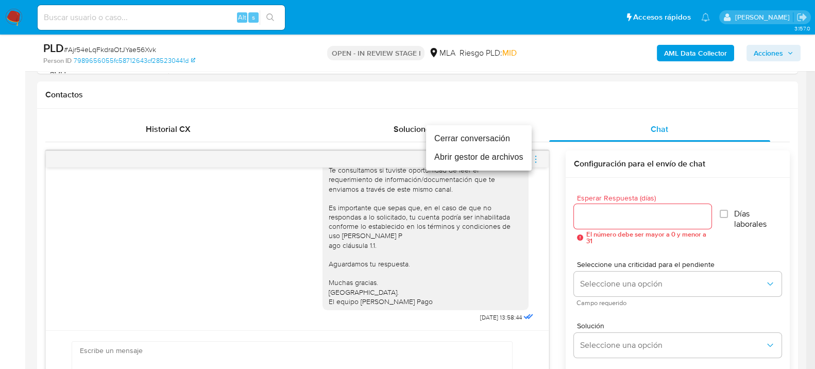
click at [496, 140] on li "Cerrar conversación" at bounding box center [479, 138] width 106 height 19
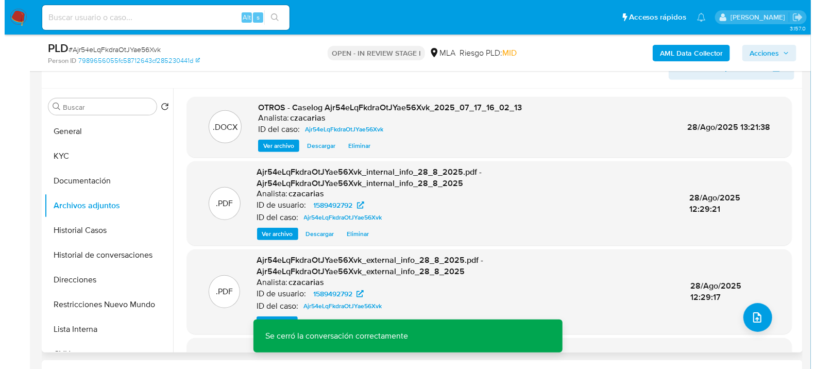
scroll to position [114, 0]
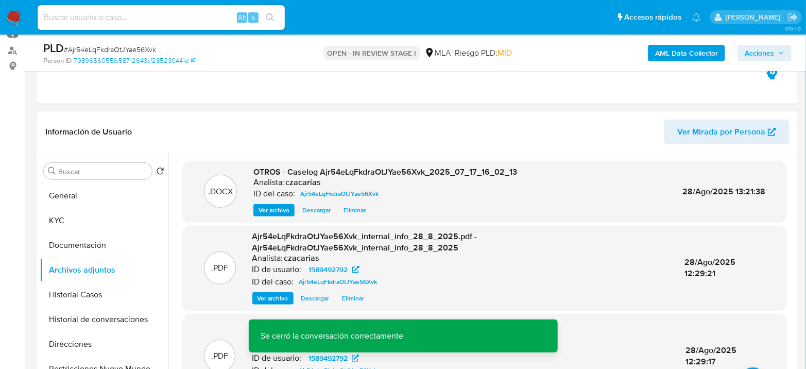
click at [272, 208] on span "Ver archivo" at bounding box center [274, 210] width 31 height 10
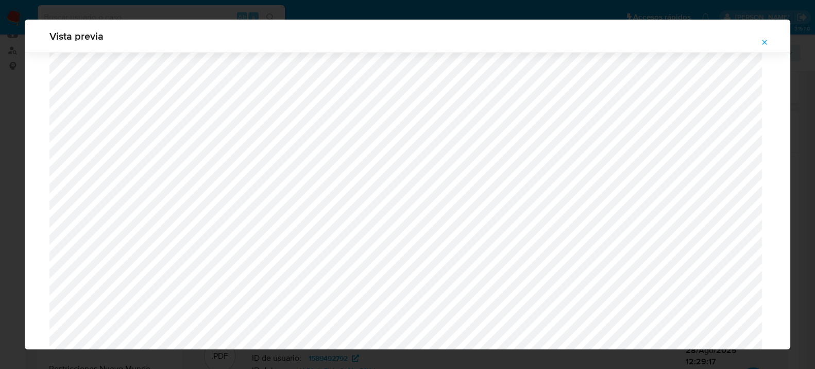
scroll to position [895, 0]
click at [766, 45] on icon "Attachment preview" at bounding box center [764, 42] width 8 height 8
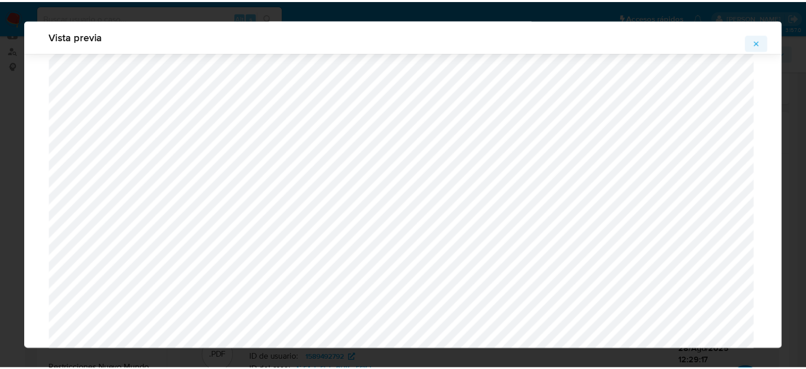
scroll to position [53, 0]
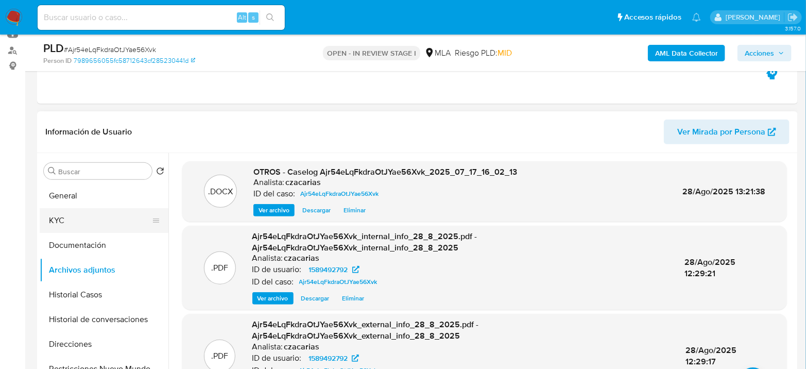
click at [72, 229] on button "KYC" at bounding box center [100, 220] width 121 height 25
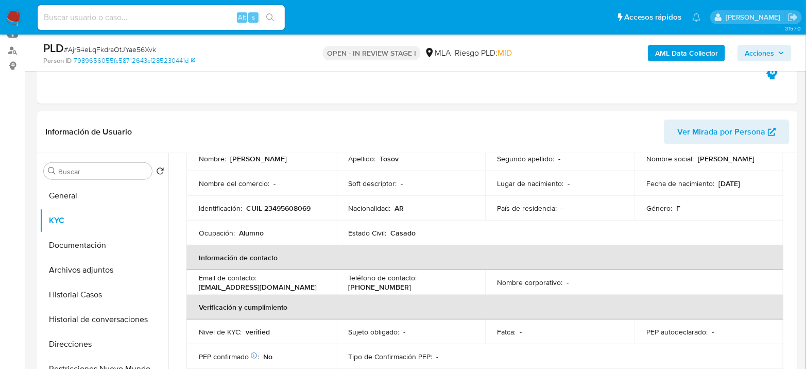
scroll to position [114, 0]
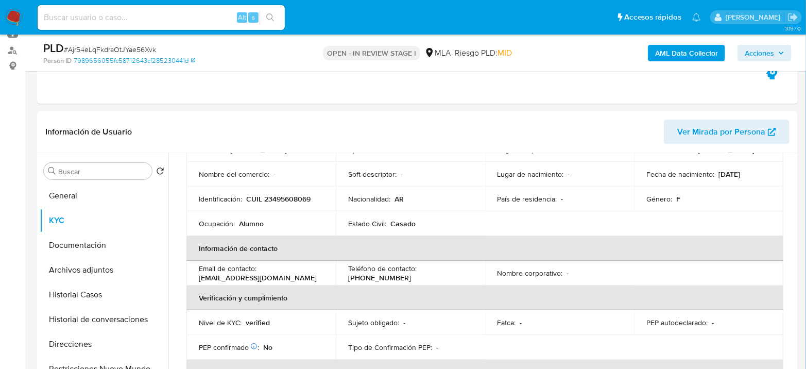
drag, startPoint x: 738, startPoint y: 174, endPoint x: 755, endPoint y: 175, distance: 17.5
click at [755, 175] on div "Fecha de nacimiento : 16/06/2009" at bounding box center [708, 173] width 125 height 9
copy p "2009"
click at [103, 267] on button "Archivos adjuntos" at bounding box center [100, 270] width 121 height 25
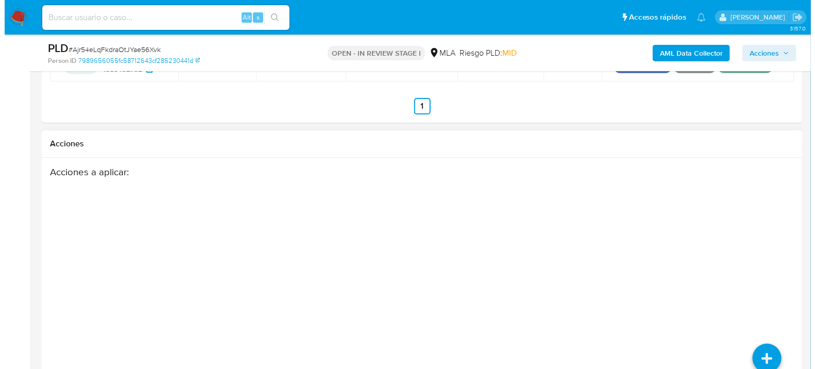
scroll to position [1807, 0]
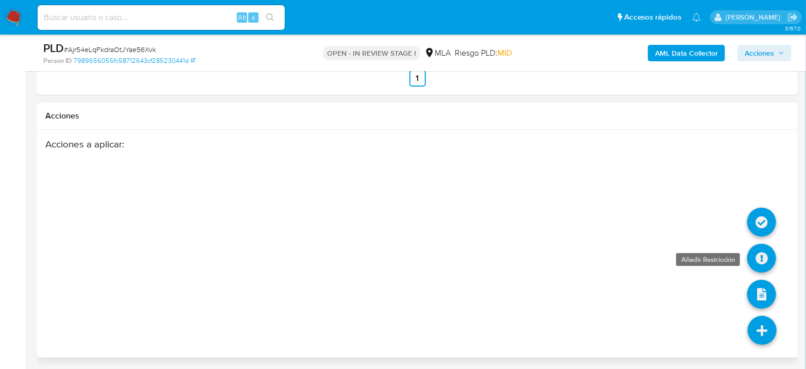
click at [756, 246] on icon at bounding box center [761, 258] width 29 height 29
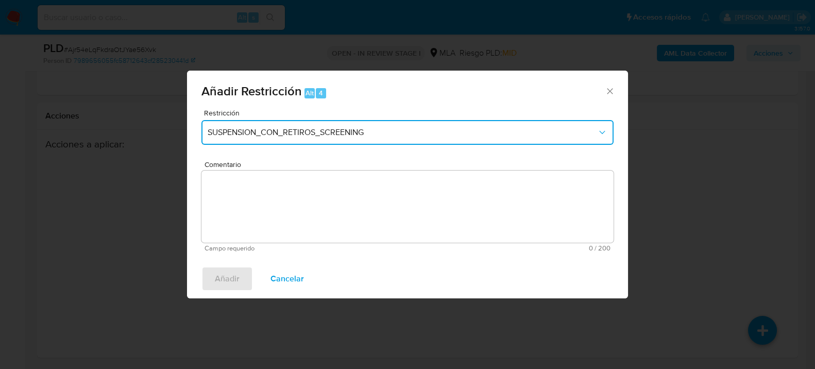
click at [314, 130] on span "SUSPENSION_CON_RETIROS_SCREENING" at bounding box center [402, 132] width 389 height 10
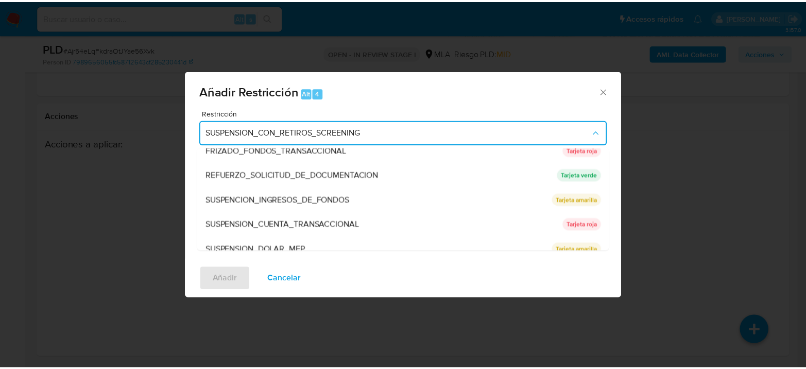
scroll to position [218, 0]
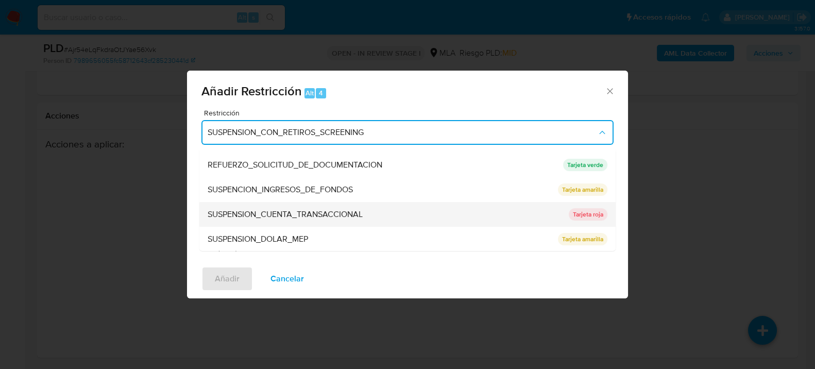
click at [336, 210] on span "SUSPENSION_CUENTA_TRANSACCIONAL" at bounding box center [285, 214] width 155 height 10
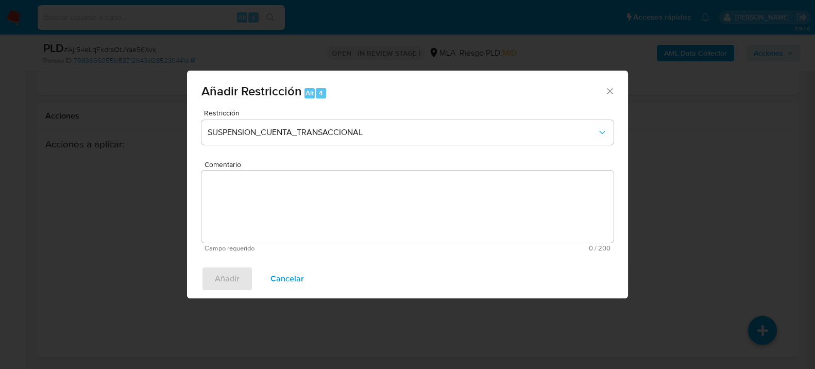
click at [376, 225] on textarea "Comentario" at bounding box center [407, 206] width 412 height 72
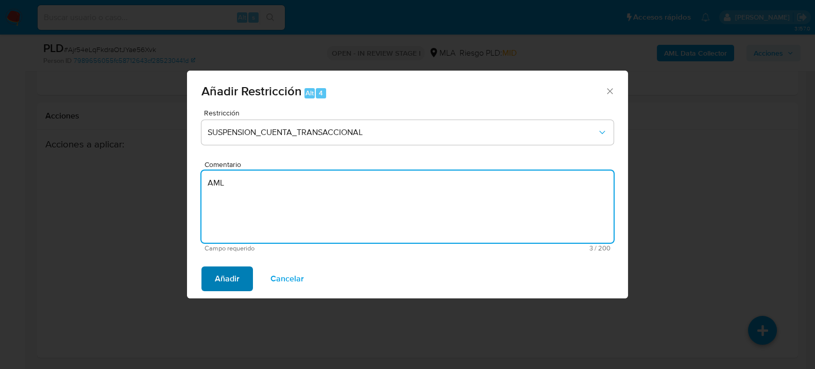
type textarea "AML"
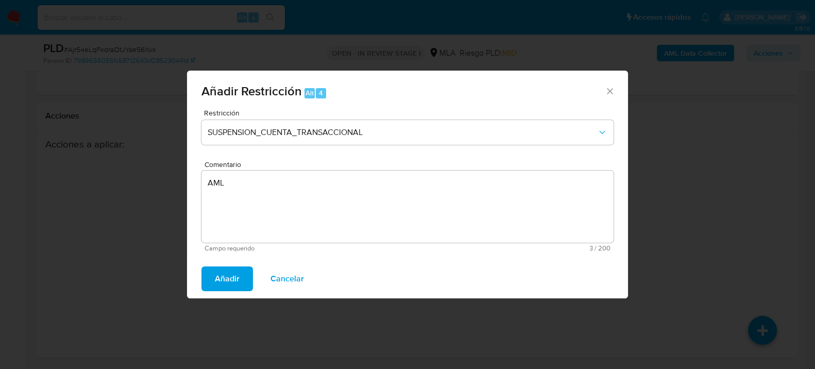
click at [234, 282] on span "Añadir" at bounding box center [227, 278] width 25 height 23
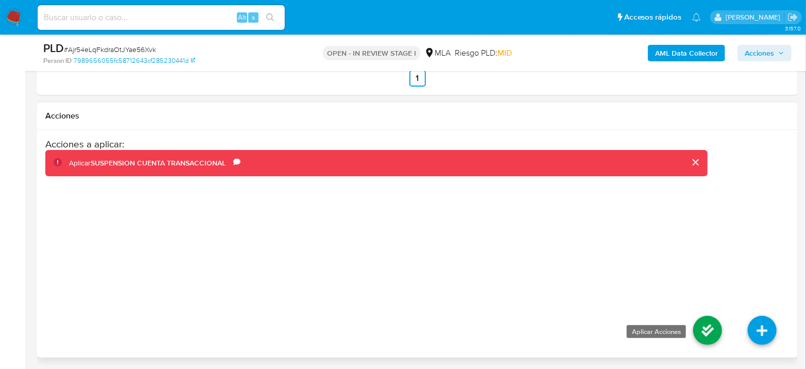
click at [709, 323] on icon at bounding box center [707, 330] width 29 height 29
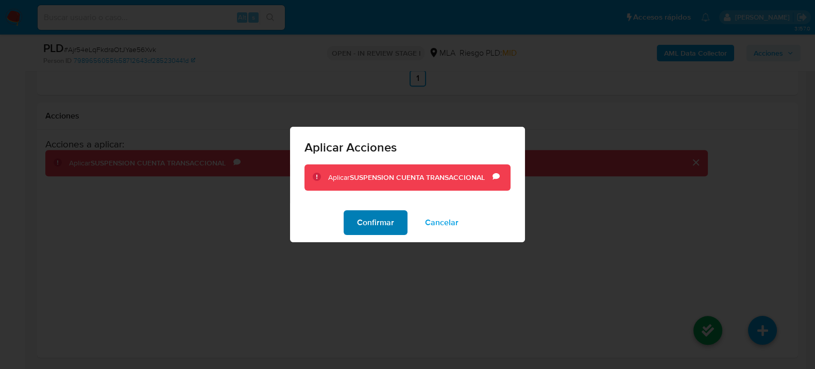
click at [366, 226] on span "Confirmar" at bounding box center [375, 222] width 37 height 23
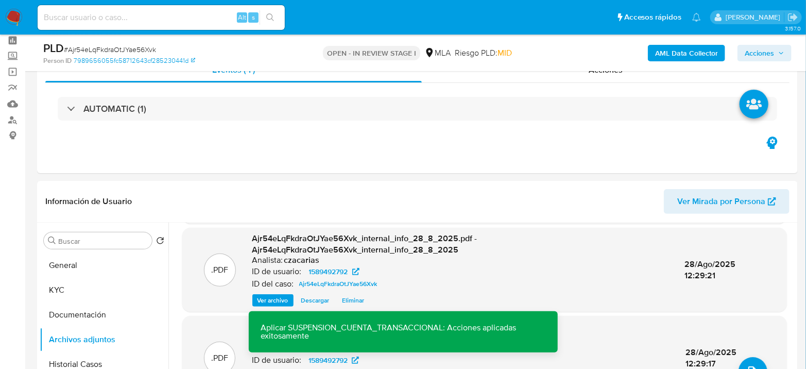
scroll to position [0, 0]
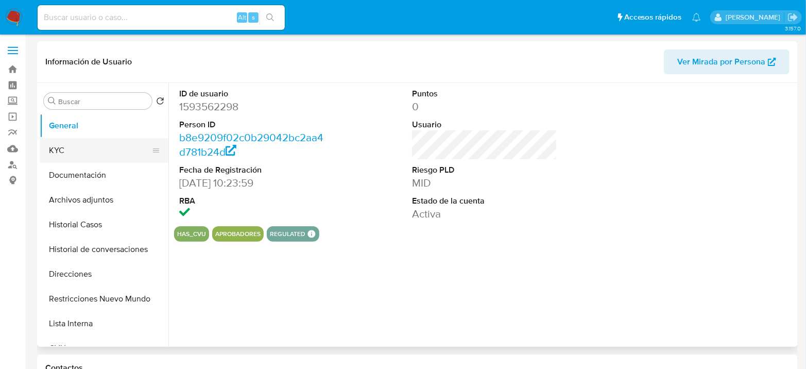
select select "10"
click at [72, 150] on button "KYC" at bounding box center [100, 150] width 121 height 25
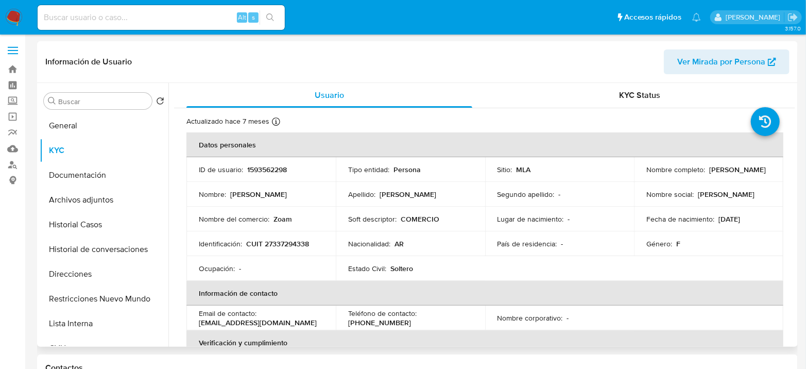
drag, startPoint x: 644, startPoint y: 178, endPoint x: 735, endPoint y: 178, distance: 90.1
click at [735, 174] on div "Nombre completo : [PERSON_NAME]" at bounding box center [708, 169] width 125 height 9
copy p "[PERSON_NAME]"
click at [294, 243] on p "CUIT 27337294338" at bounding box center [277, 243] width 63 height 9
click at [294, 242] on p "CUIT 27337294338" at bounding box center [277, 243] width 63 height 9
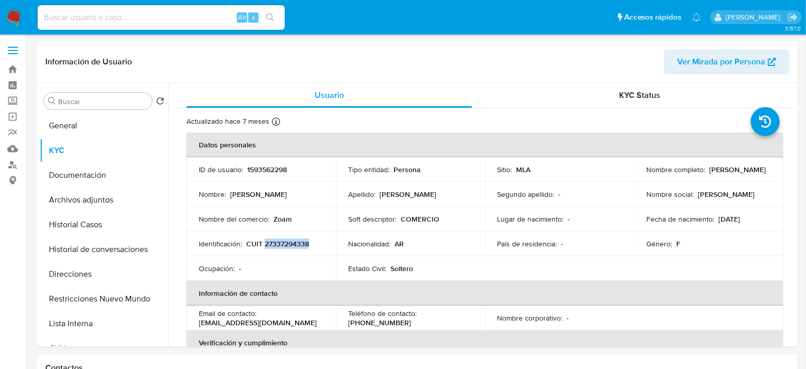
copy p "27337294338"
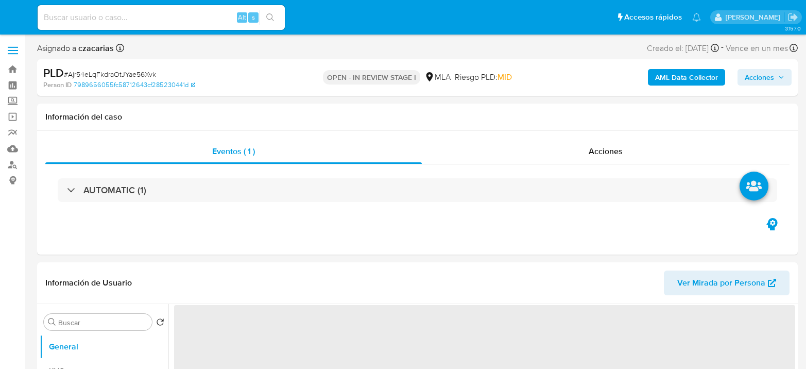
select select "10"
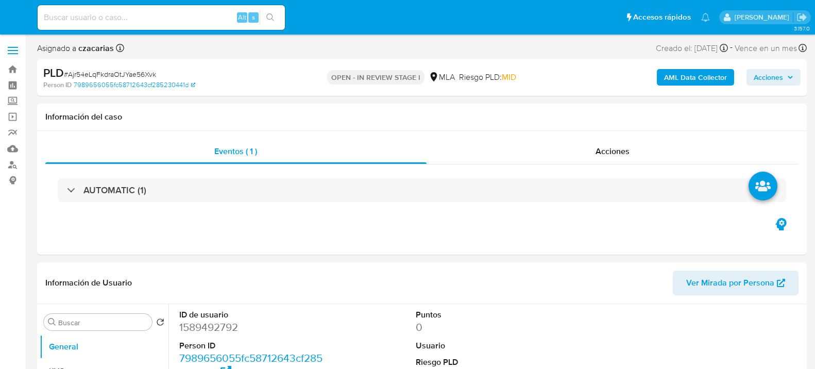
select select "10"
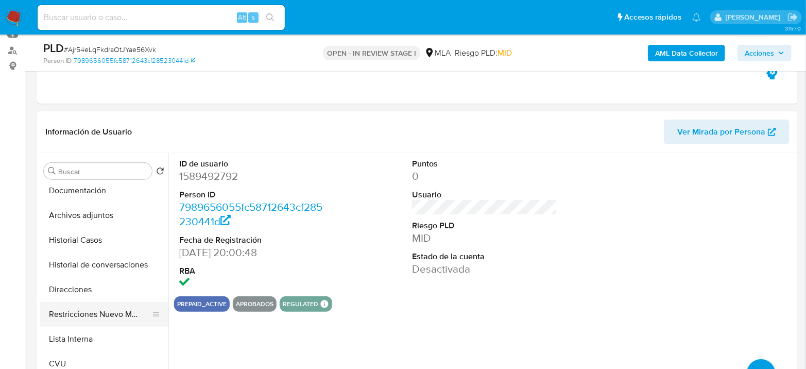
scroll to position [114, 0]
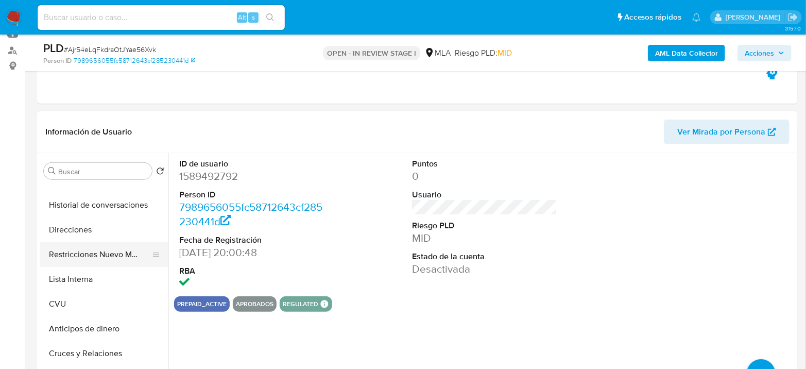
click at [105, 260] on button "Restricciones Nuevo Mundo" at bounding box center [100, 254] width 121 height 25
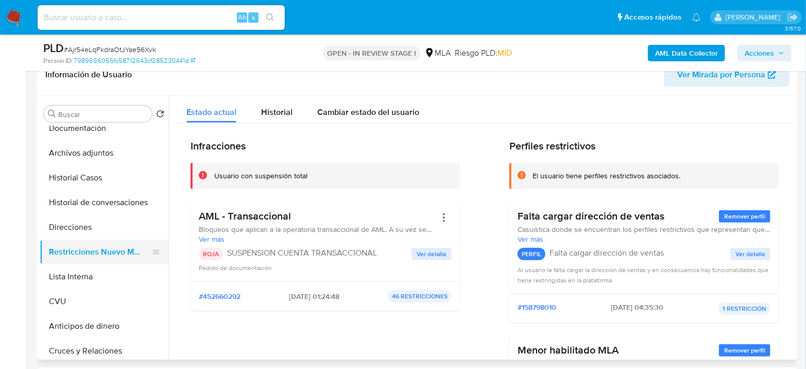
scroll to position [0, 0]
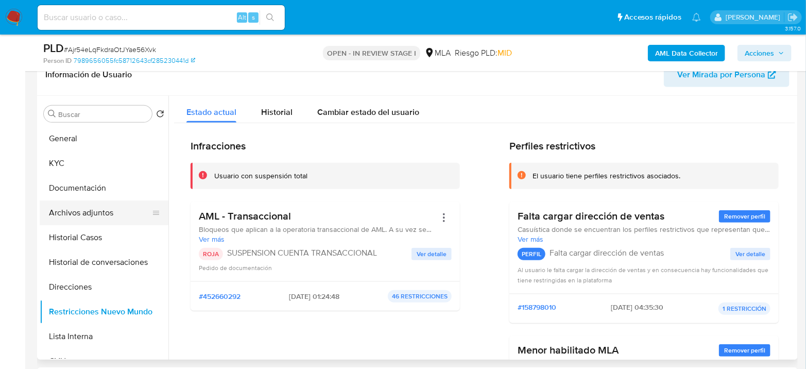
click at [79, 208] on button "Archivos adjuntos" at bounding box center [100, 212] width 121 height 25
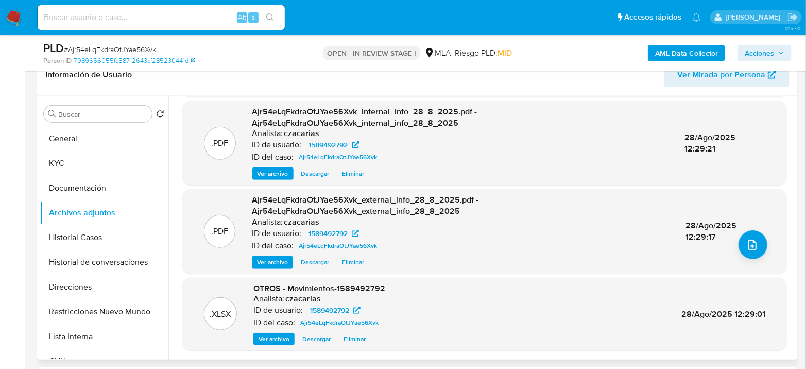
scroll to position [286, 0]
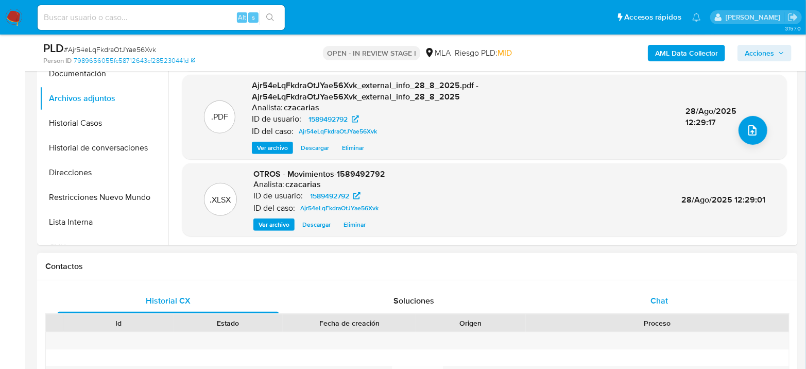
click at [647, 303] on div "Chat" at bounding box center [659, 300] width 221 height 25
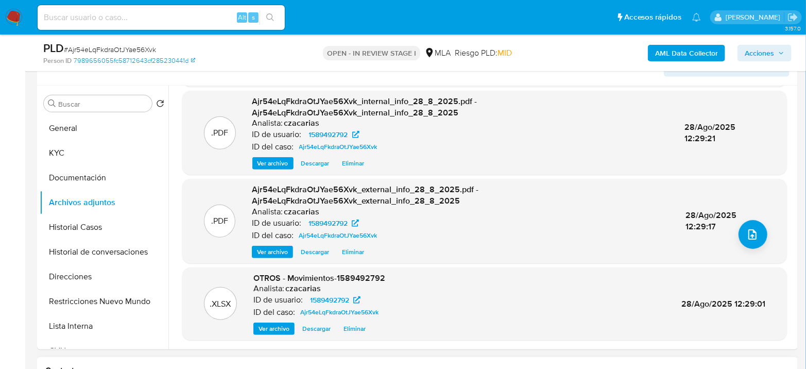
scroll to position [172, 0]
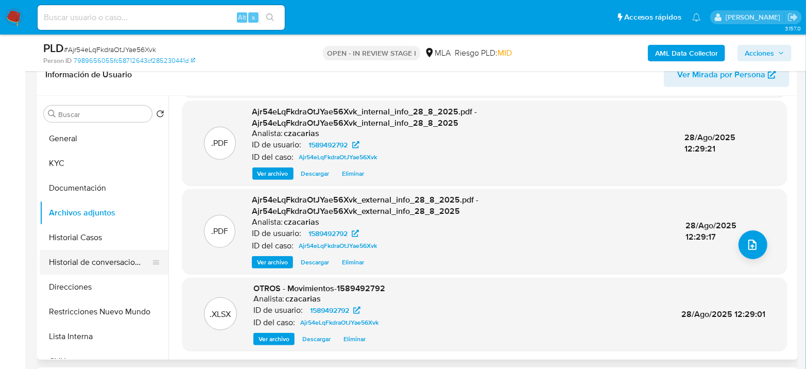
click at [98, 262] on button "Historial de conversaciones" at bounding box center [100, 262] width 121 height 25
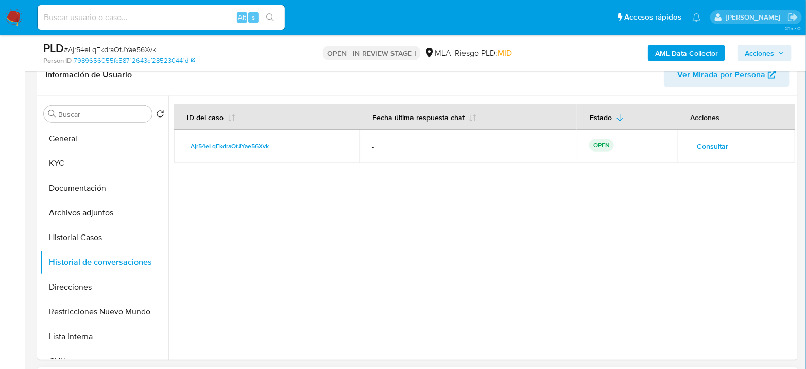
click at [761, 52] on span "Acciones" at bounding box center [759, 53] width 29 height 16
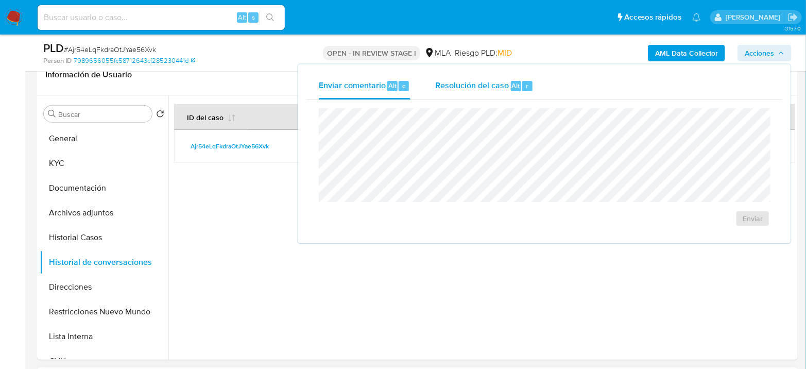
click at [488, 90] on span "Resolución del caso" at bounding box center [472, 85] width 74 height 12
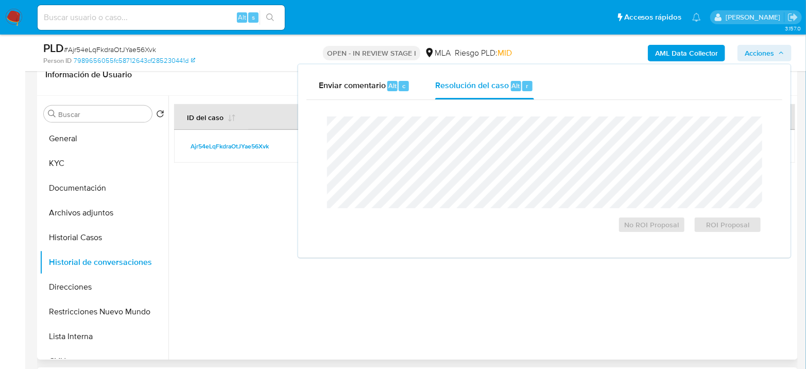
click at [259, 202] on div at bounding box center [481, 228] width 627 height 264
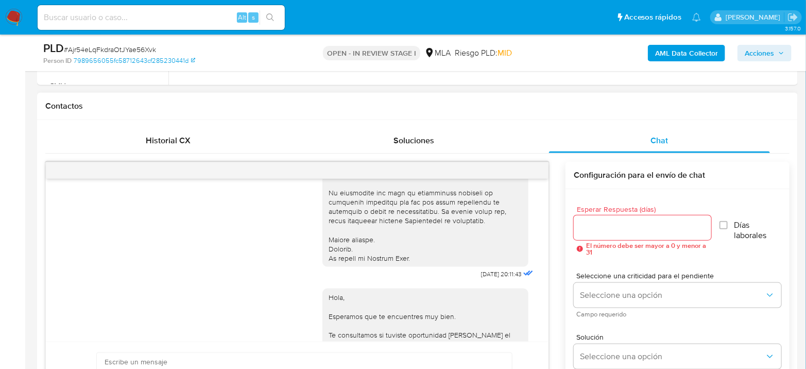
scroll to position [457, 0]
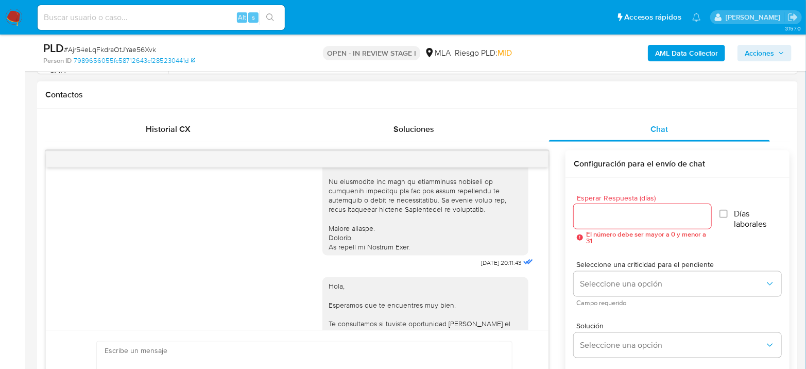
click at [493, 156] on div at bounding box center [297, 159] width 503 height 16
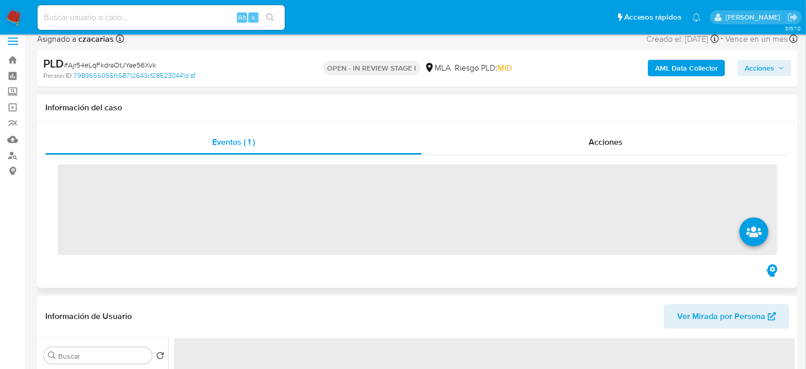
scroll to position [343, 0]
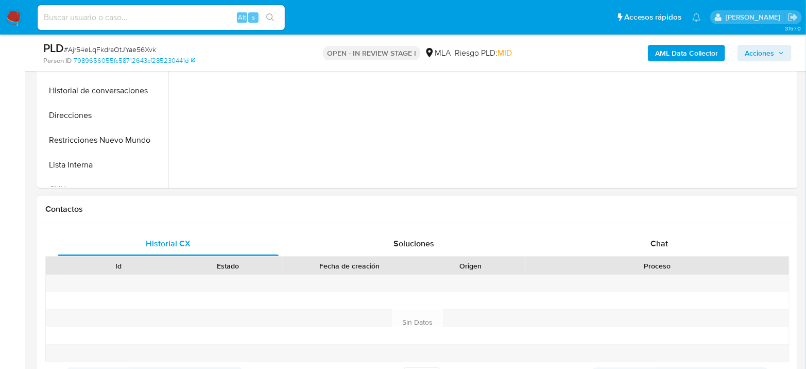
drag, startPoint x: 679, startPoint y: 234, endPoint x: 600, endPoint y: 207, distance: 83.6
click at [679, 234] on div "Chat" at bounding box center [659, 243] width 221 height 25
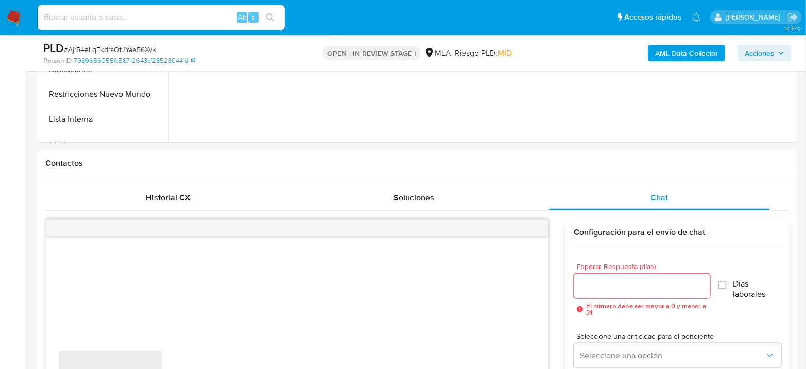
scroll to position [515, 0]
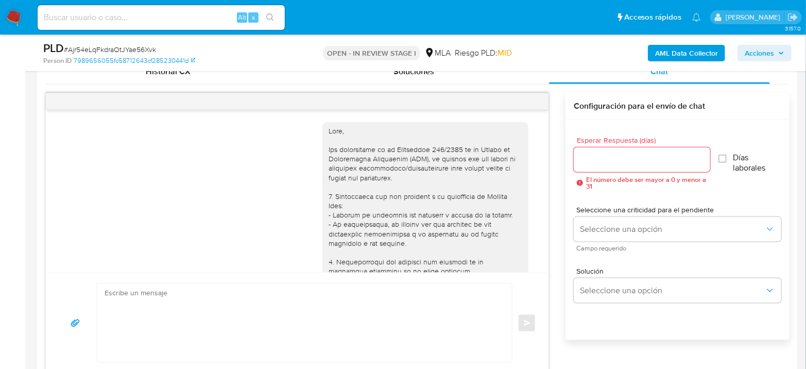
select select "10"
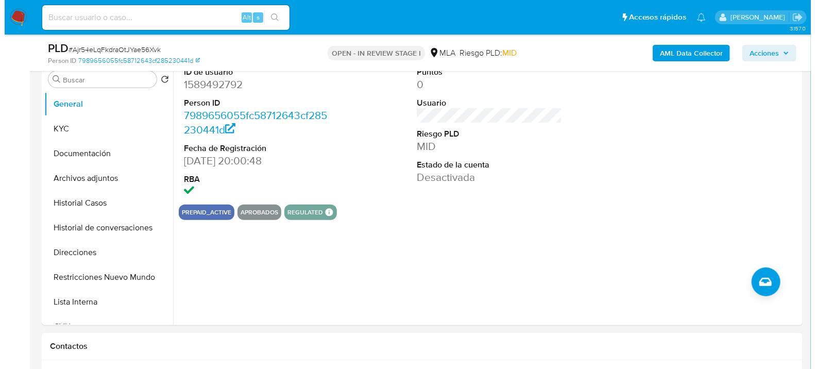
scroll to position [172, 0]
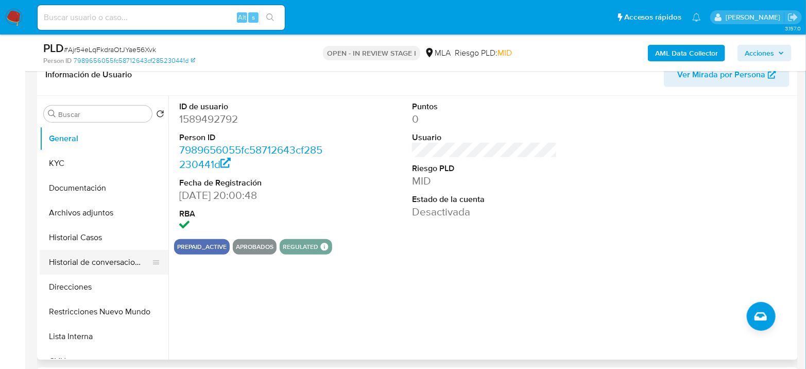
click at [94, 268] on button "Historial de conversaciones" at bounding box center [100, 262] width 121 height 25
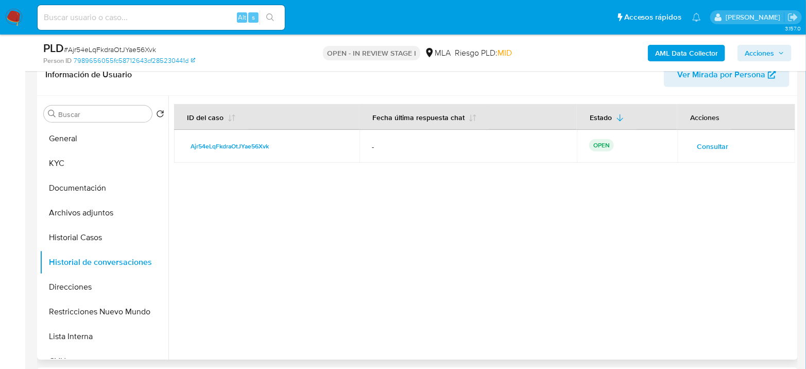
click at [705, 143] on span "Consultar" at bounding box center [712, 146] width 31 height 14
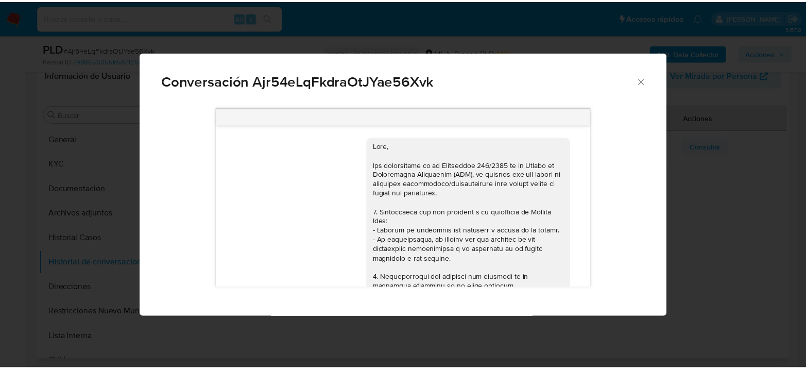
scroll to position [536, 0]
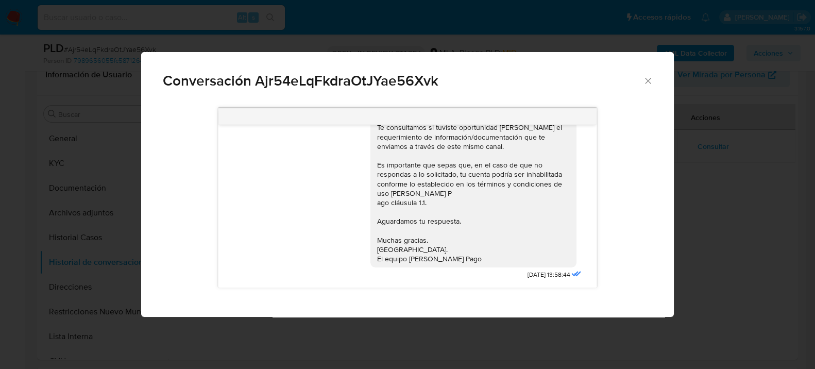
click at [650, 80] on icon "Cerrar" at bounding box center [648, 81] width 10 height 10
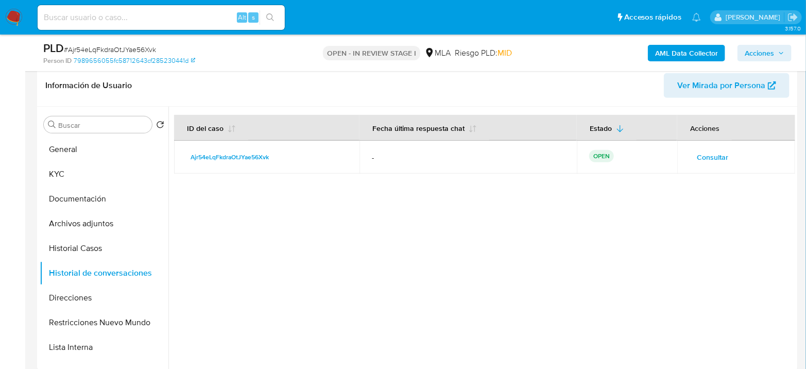
scroll to position [114, 0]
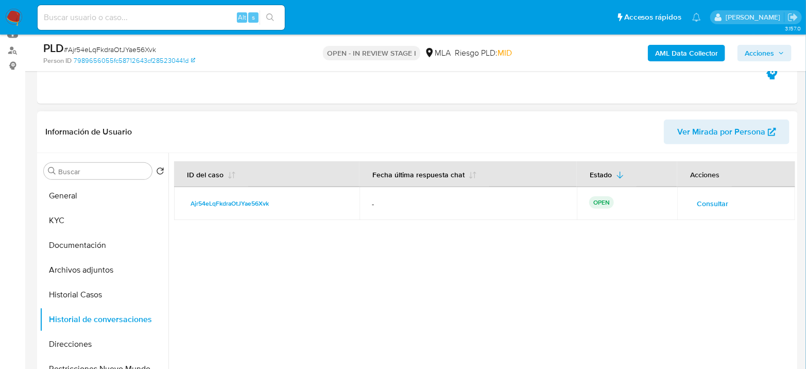
click at [558, 142] on header "Información de Usuario Ver Mirada por Persona" at bounding box center [417, 132] width 744 height 25
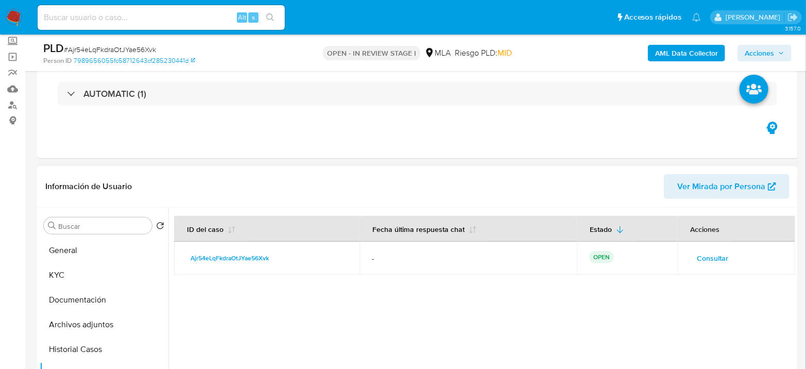
scroll to position [0, 0]
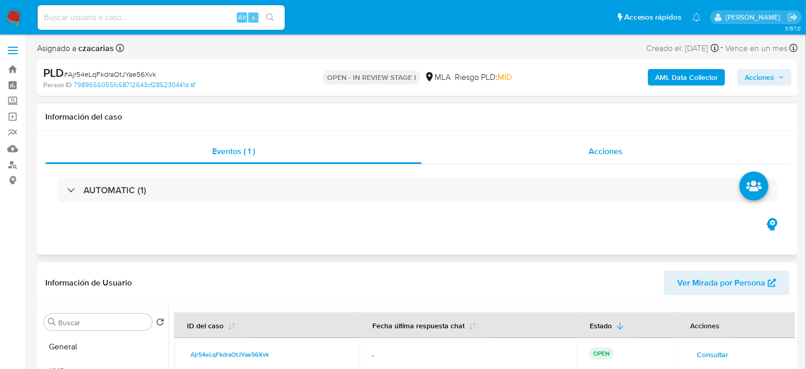
click at [612, 140] on div "Acciones" at bounding box center [606, 151] width 368 height 25
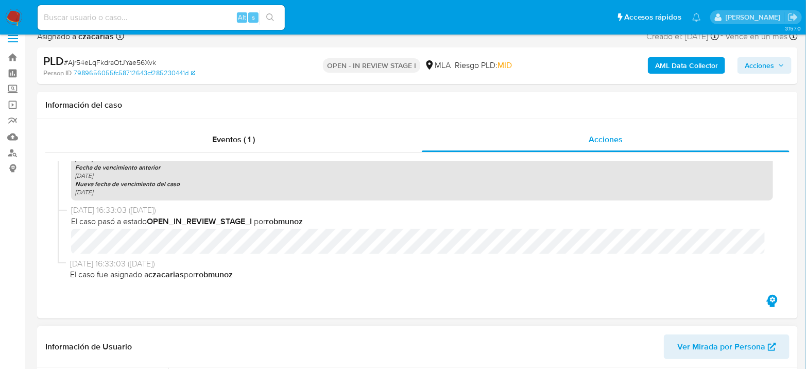
scroll to position [229, 0]
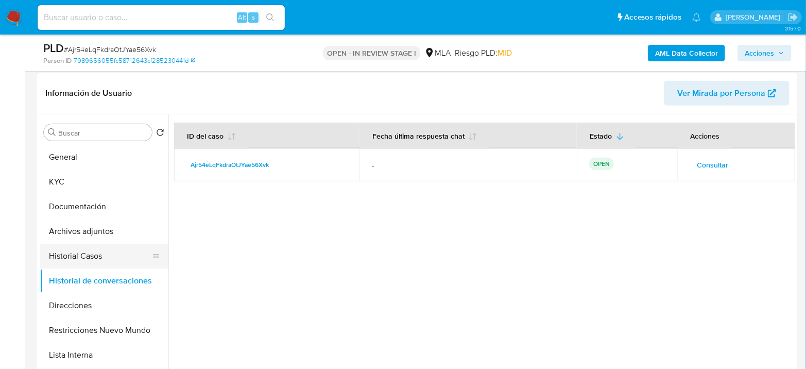
click at [65, 263] on button "Historial Casos" at bounding box center [100, 256] width 121 height 25
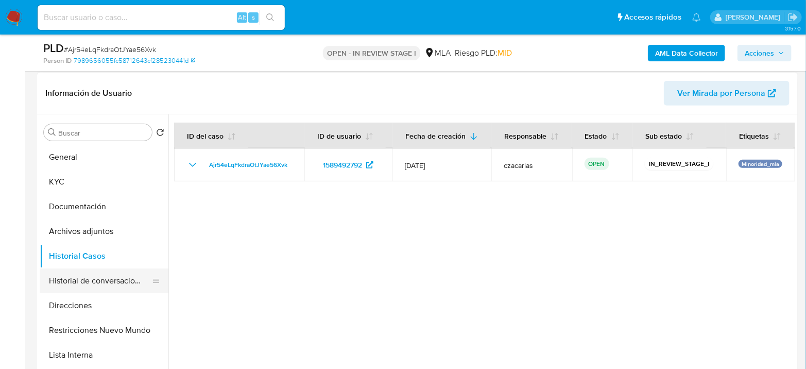
click at [100, 280] on button "Historial de conversaciones" at bounding box center [100, 280] width 121 height 25
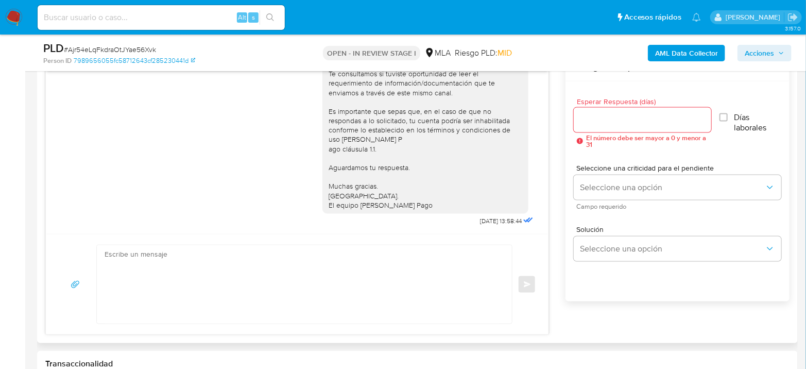
scroll to position [437, 0]
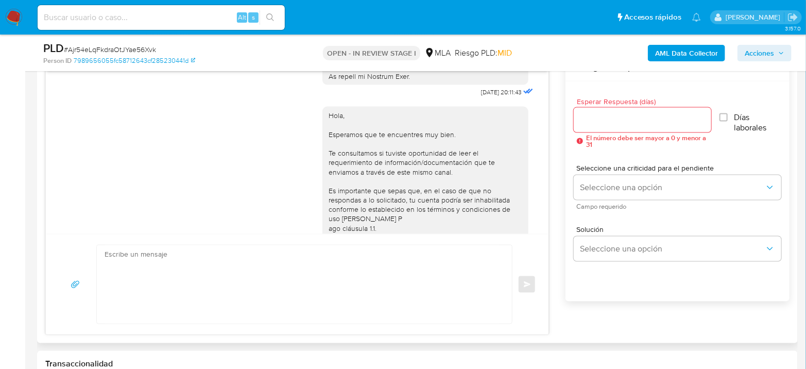
click at [558, 158] on div "17/07/2025 20:11:43 Hola, Esperamos que te encuentres muy bien. Te consultamos …" at bounding box center [417, 194] width 744 height 281
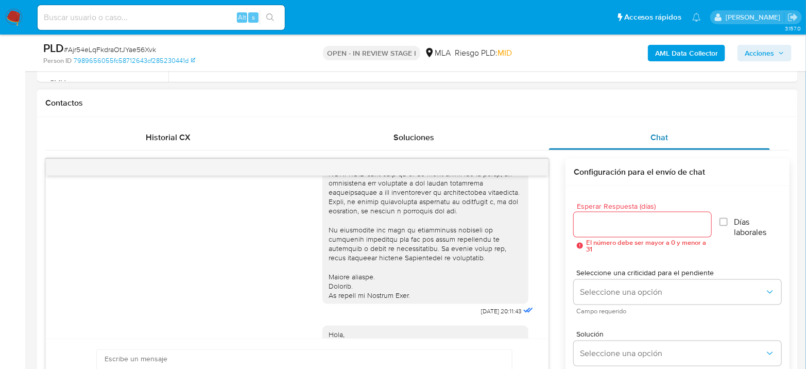
scroll to position [515, 0]
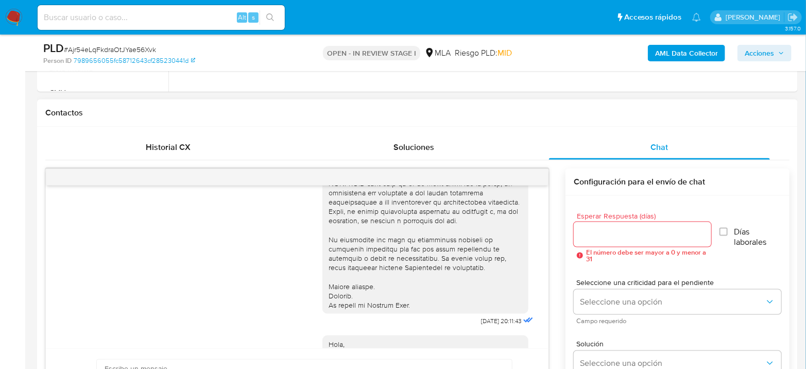
click at [536, 173] on div at bounding box center [297, 177] width 503 height 16
click at [540, 172] on div at bounding box center [297, 177] width 503 height 16
click at [540, 174] on div at bounding box center [297, 177] width 503 height 16
click at [541, 174] on div at bounding box center [297, 177] width 503 height 16
drag, startPoint x: 444, startPoint y: 237, endPoint x: 285, endPoint y: 194, distance: 164.3
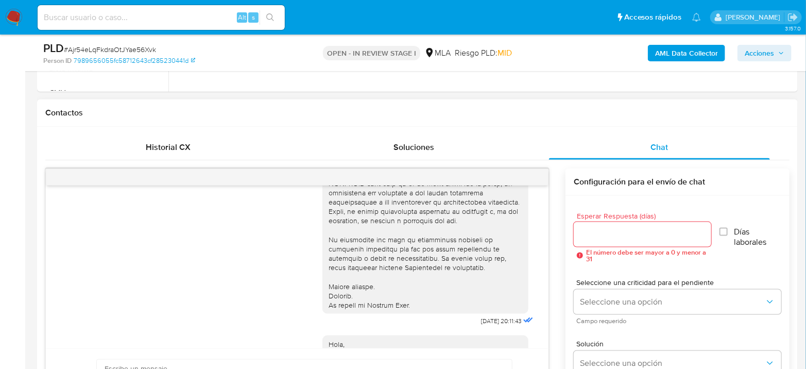
click at [285, 194] on div "17/07/2025 20:11:43" at bounding box center [297, 98] width 477 height 461
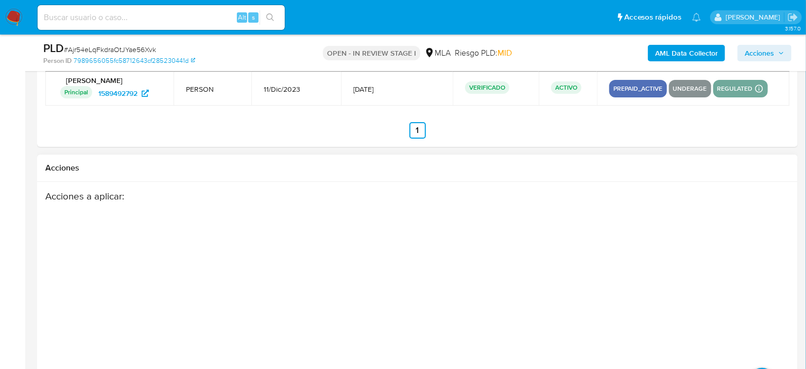
scroll to position [1883, 0]
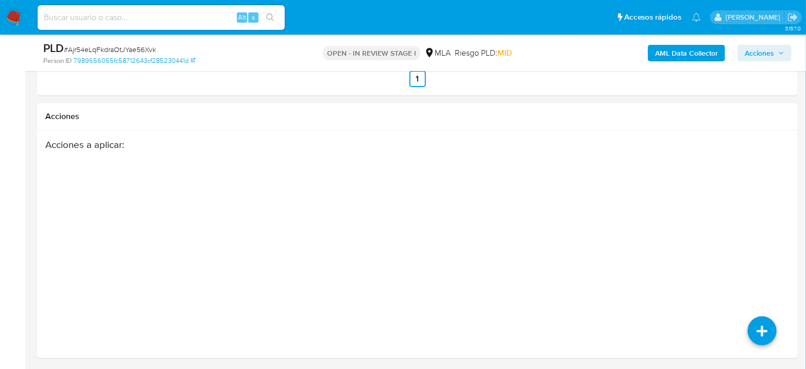
click at [772, 53] on span "Acciones" at bounding box center [759, 53] width 29 height 16
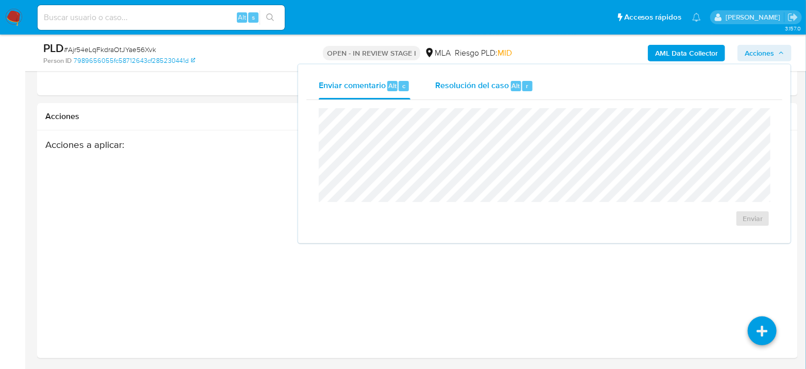
click at [508, 84] on div "Resolución del caso Alt r" at bounding box center [484, 86] width 98 height 27
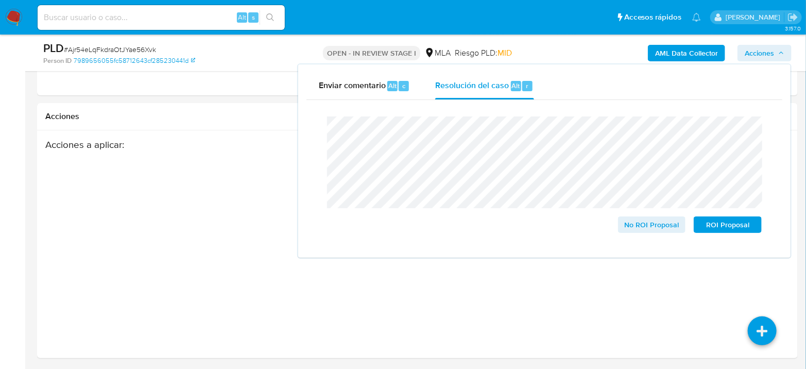
click at [97, 48] on span "# Ajr54eLqFkdraOtJYae56Xvk" at bounding box center [110, 49] width 92 height 10
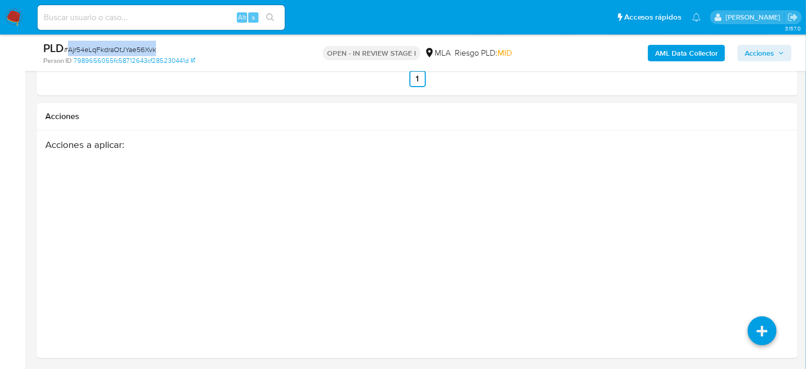
click at [97, 48] on span "# Ajr54eLqFkdraOtJYae56Xvk" at bounding box center [110, 49] width 92 height 10
copy span "Ajr54eLqFkdraOtJYae56Xvk"
click at [759, 58] on span "Acciones" at bounding box center [759, 53] width 29 height 16
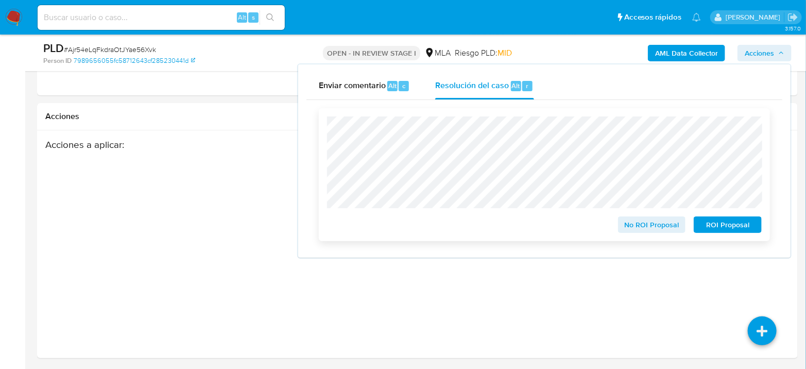
click at [699, 227] on button "ROI Proposal" at bounding box center [728, 224] width 68 height 16
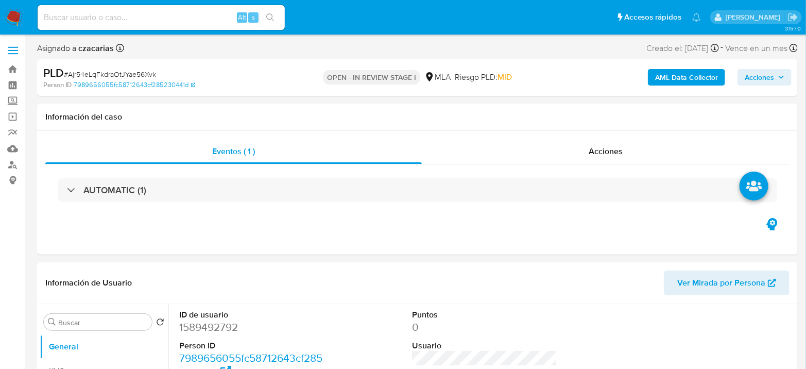
select select "10"
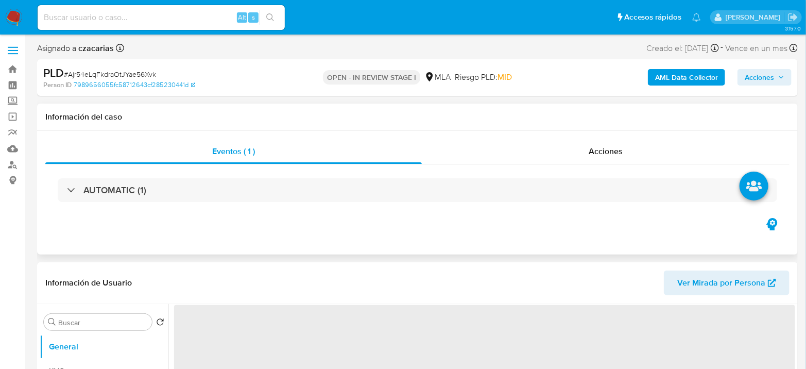
click at [618, 138] on div "Eventos ( 1 ) Acciones AUTOMATIC (1)" at bounding box center [417, 193] width 761 height 124
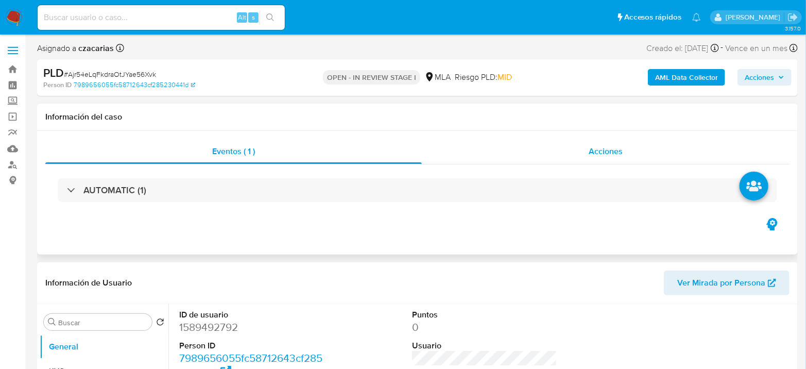
click at [622, 150] on span "Acciones" at bounding box center [606, 151] width 34 height 12
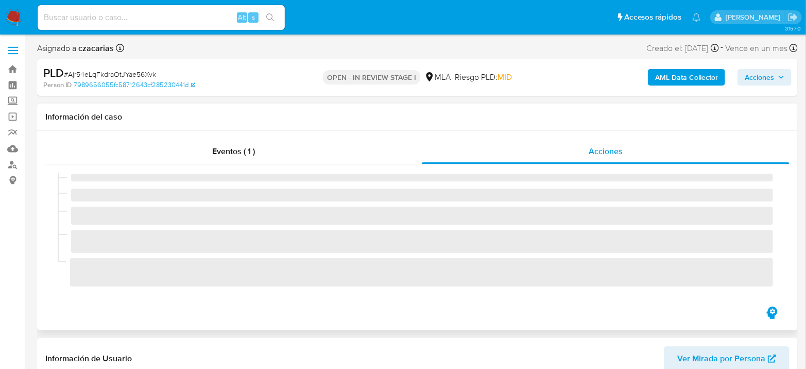
select select "10"
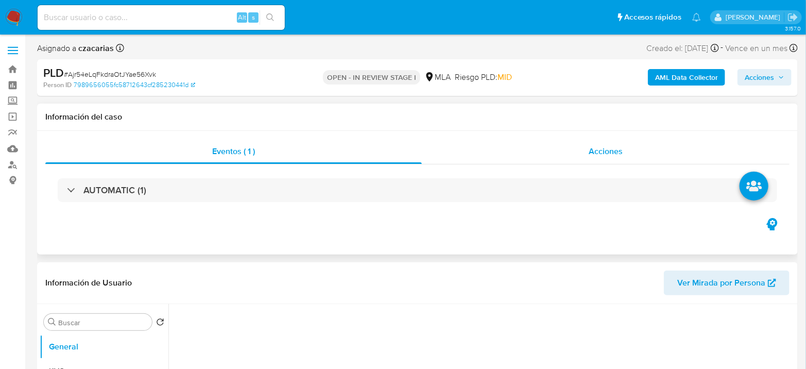
click at [613, 146] on span "Acciones" at bounding box center [606, 151] width 34 height 12
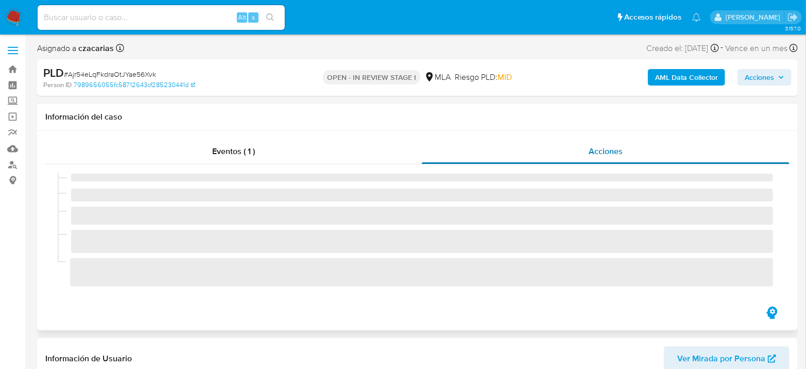
select select "10"
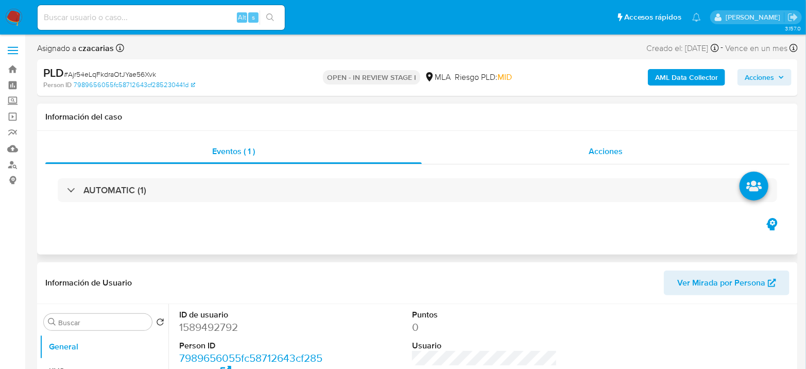
select select "10"
click at [581, 151] on div "Acciones" at bounding box center [606, 151] width 368 height 25
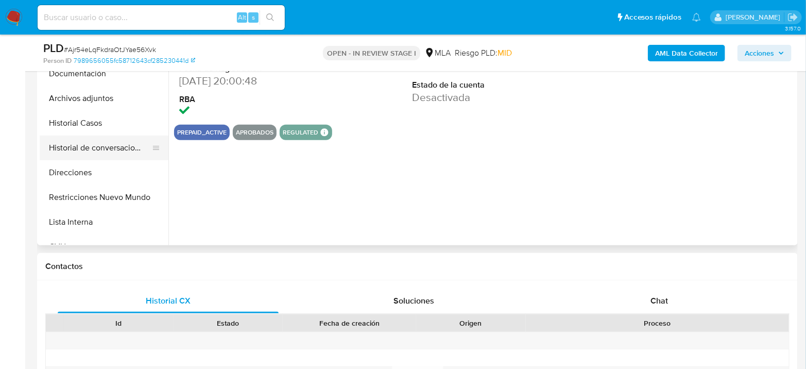
select select "10"
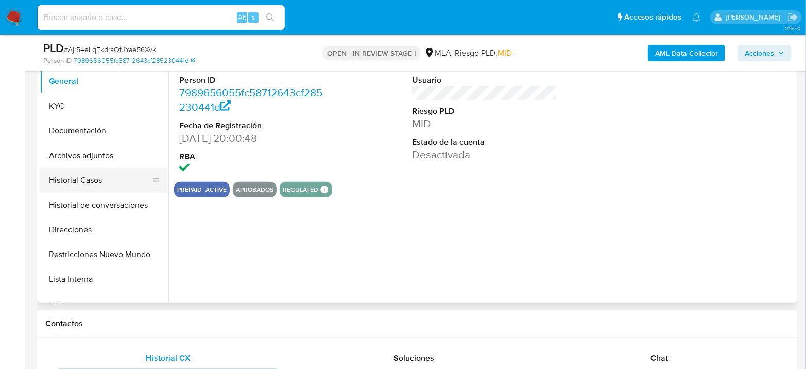
click at [80, 186] on button "Historial Casos" at bounding box center [100, 180] width 121 height 25
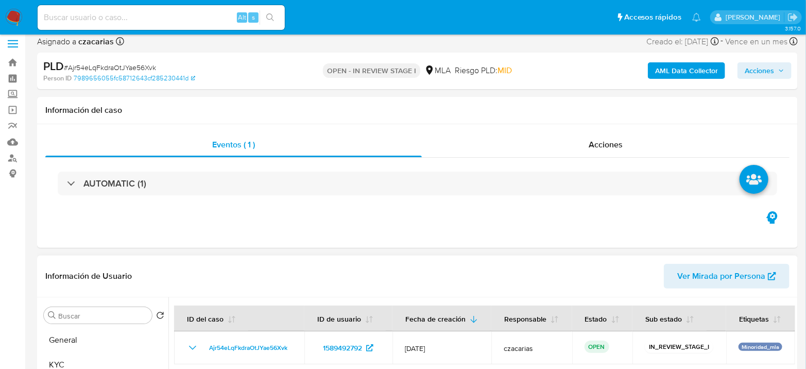
scroll to position [0, 0]
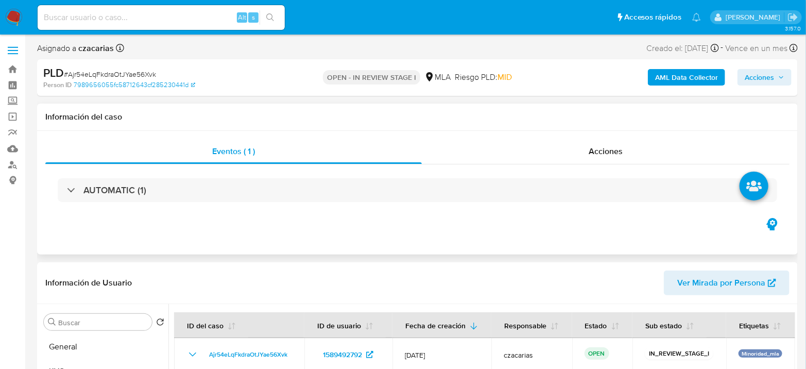
click at [631, 135] on div "Eventos ( 1 ) Acciones AUTOMATIC (1)" at bounding box center [417, 193] width 761 height 124
click at [625, 151] on div "Acciones" at bounding box center [606, 151] width 368 height 25
